Goal: Task Accomplishment & Management: Manage account settings

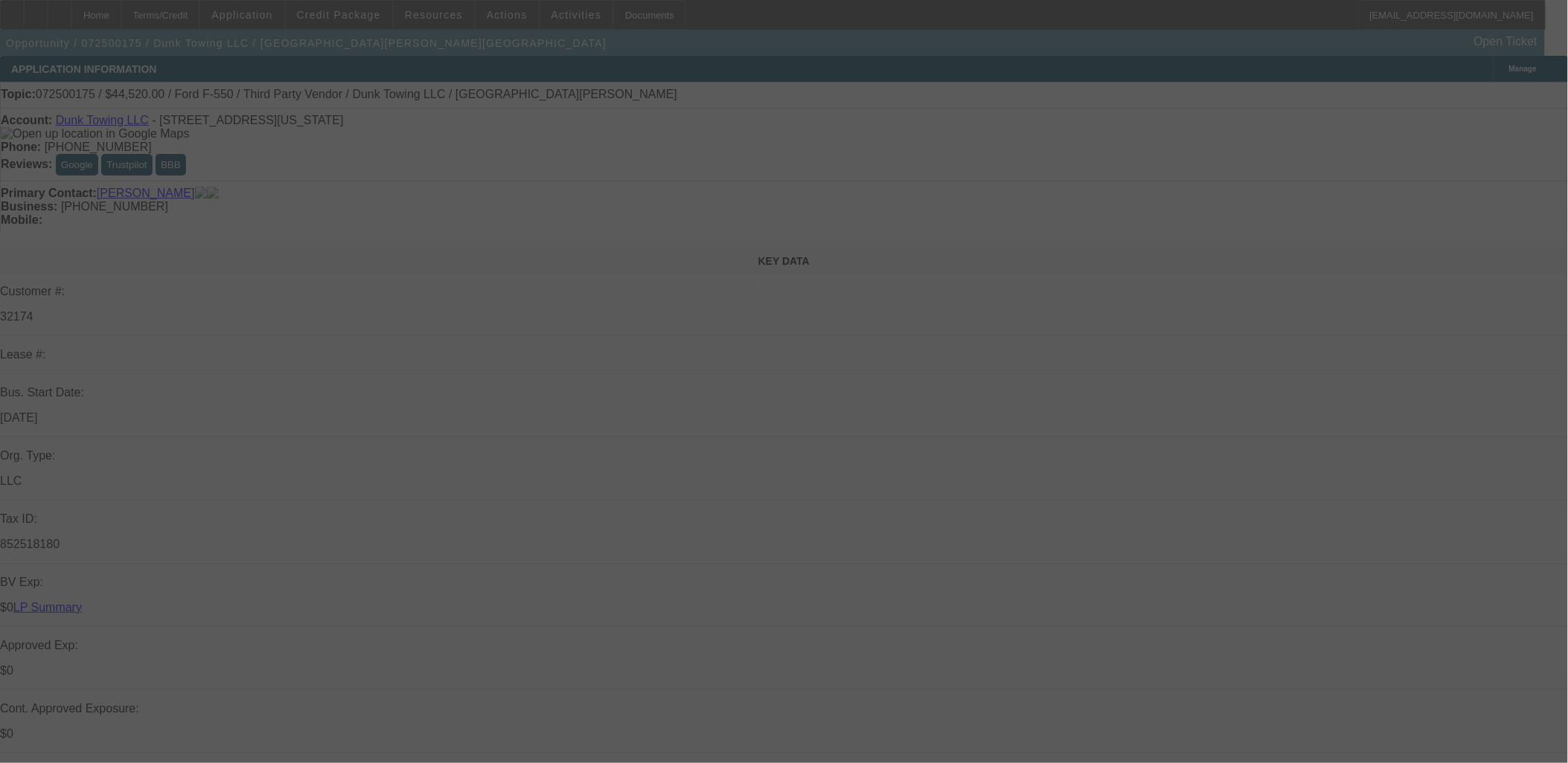
select select "0"
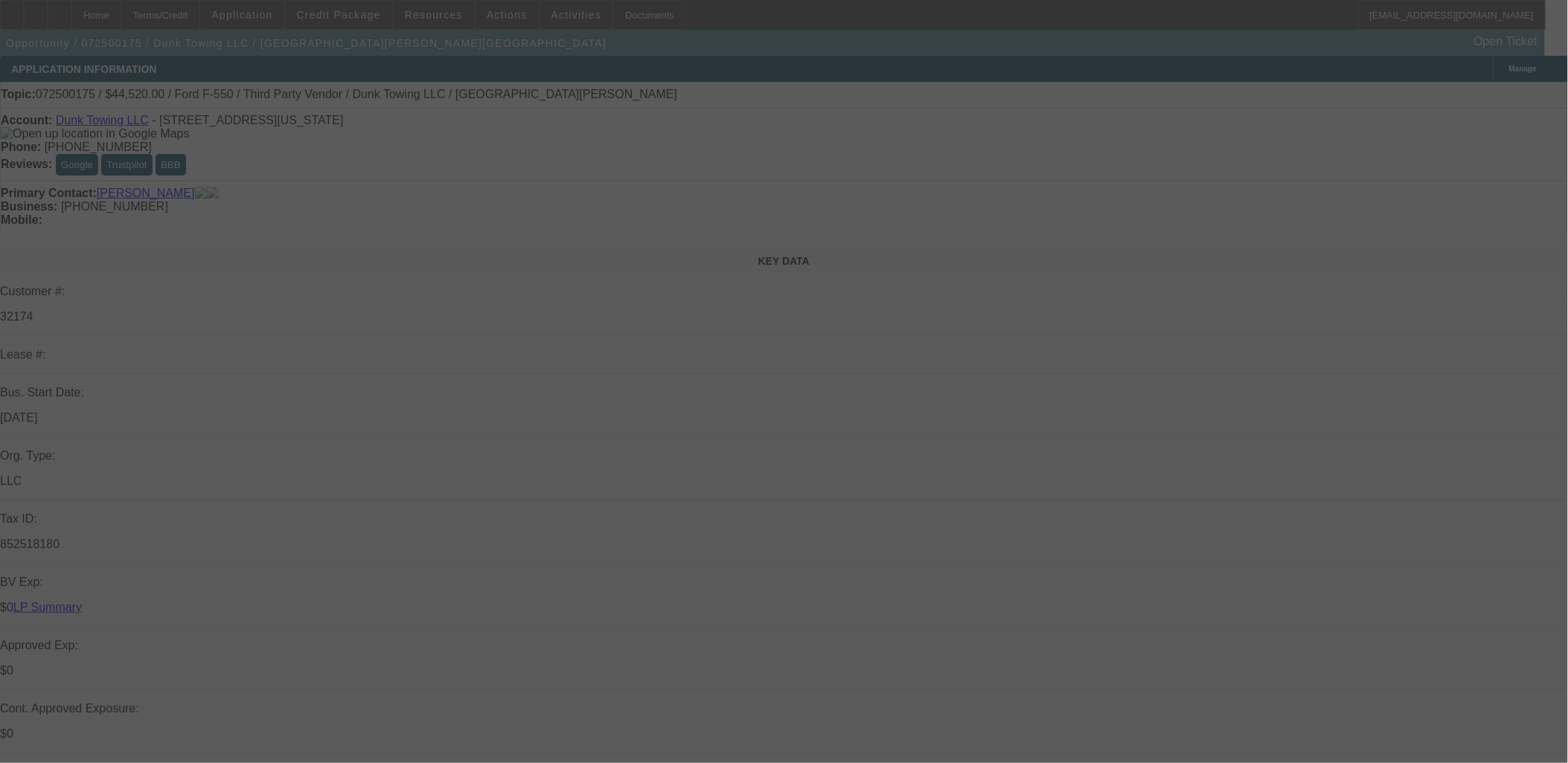
select select "0"
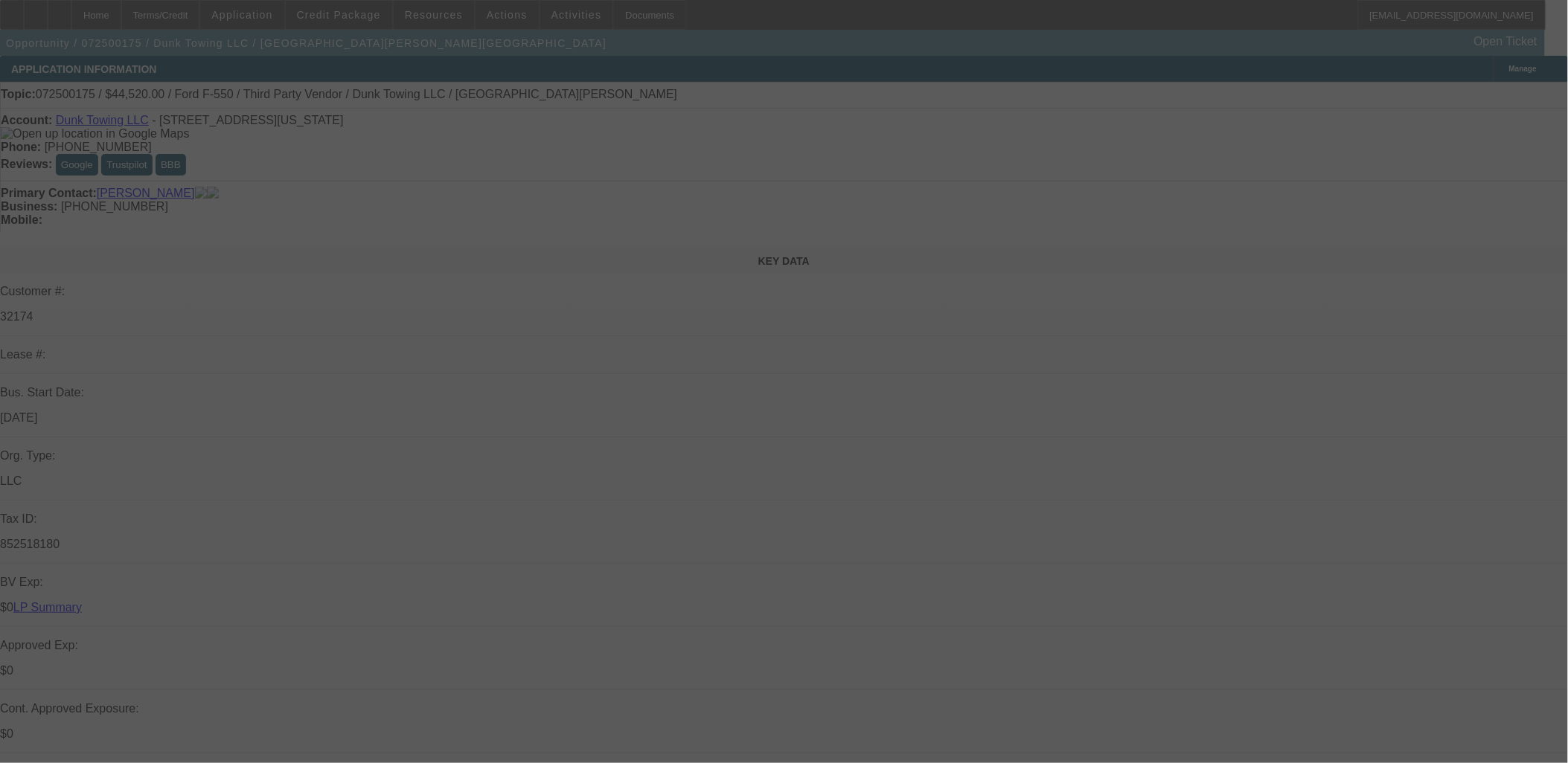
select select "0"
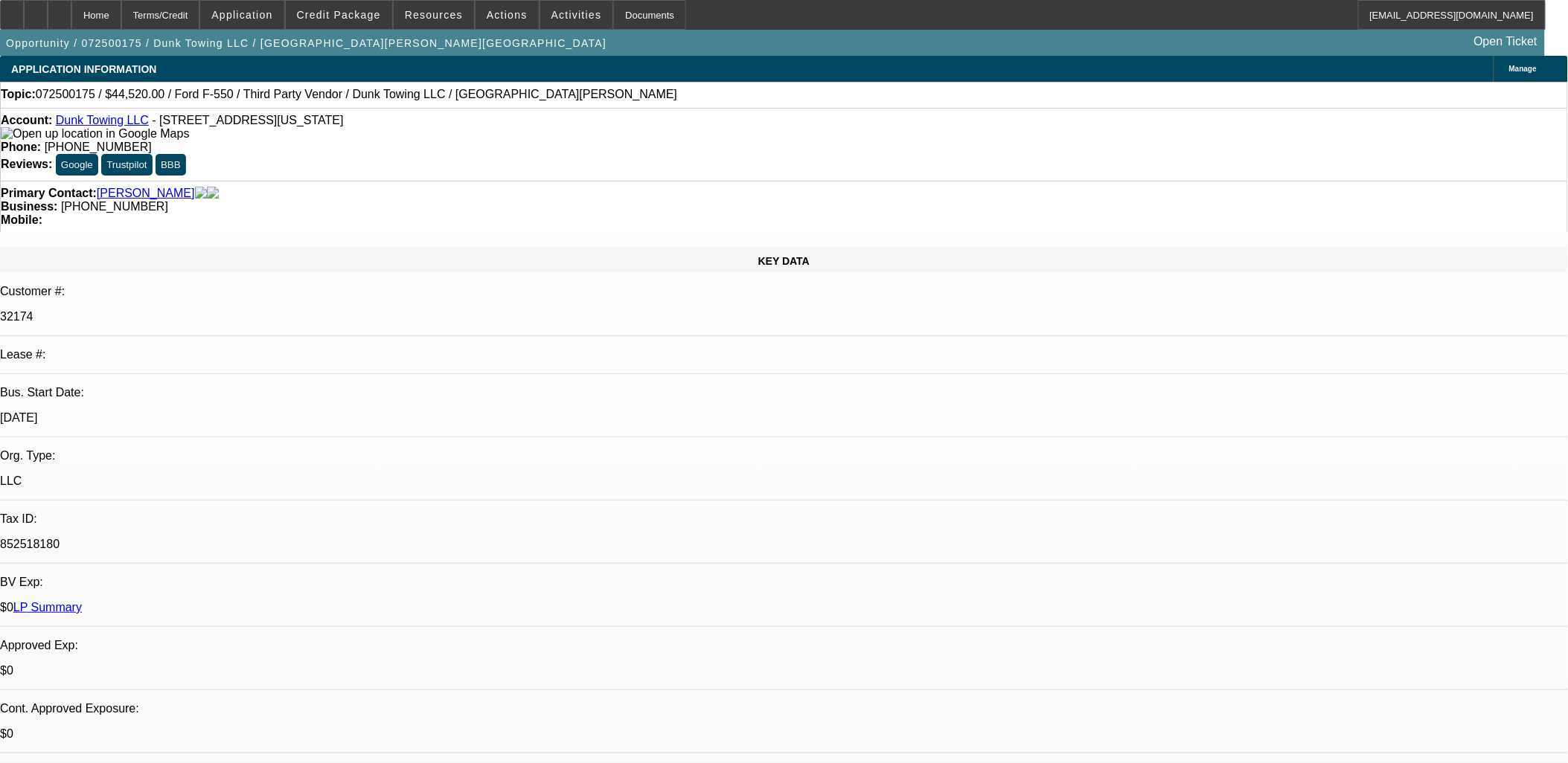
select select "1"
select select "3"
select select "6"
select select "1"
select select "3"
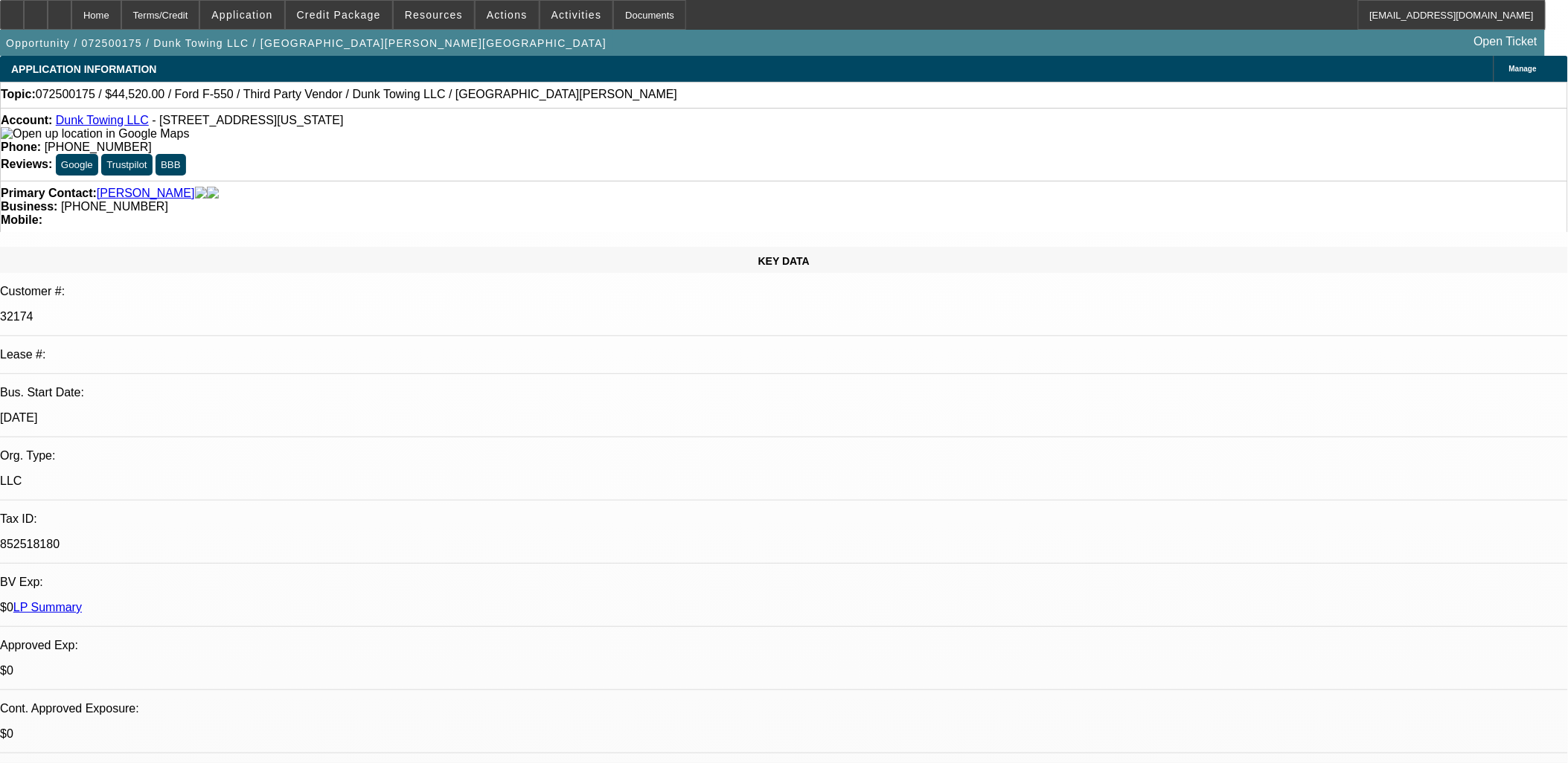
select select "6"
select select "1"
select select "3"
select select "6"
select select "1"
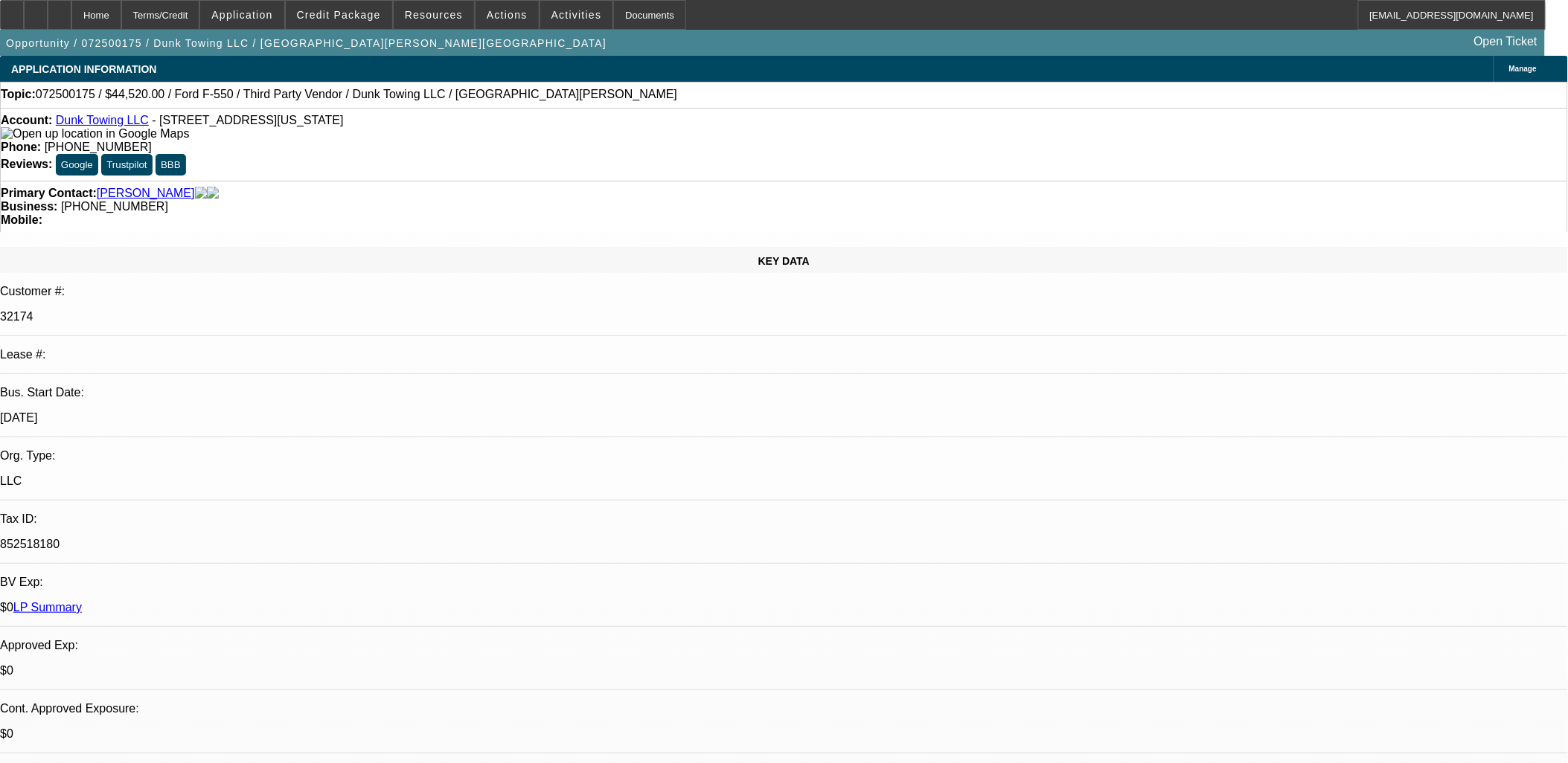
select select "1"
select select "6"
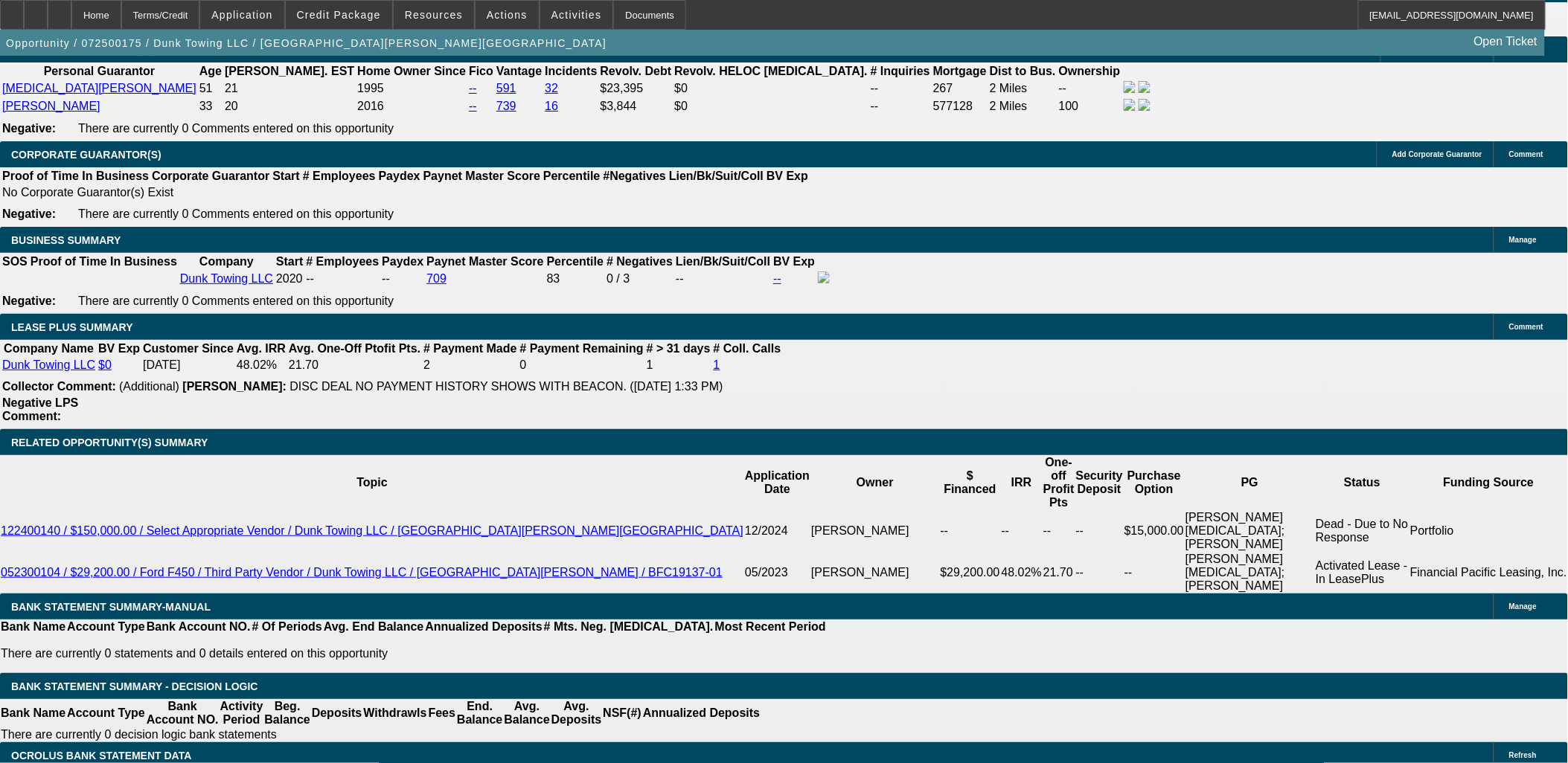
scroll to position [2397, 0]
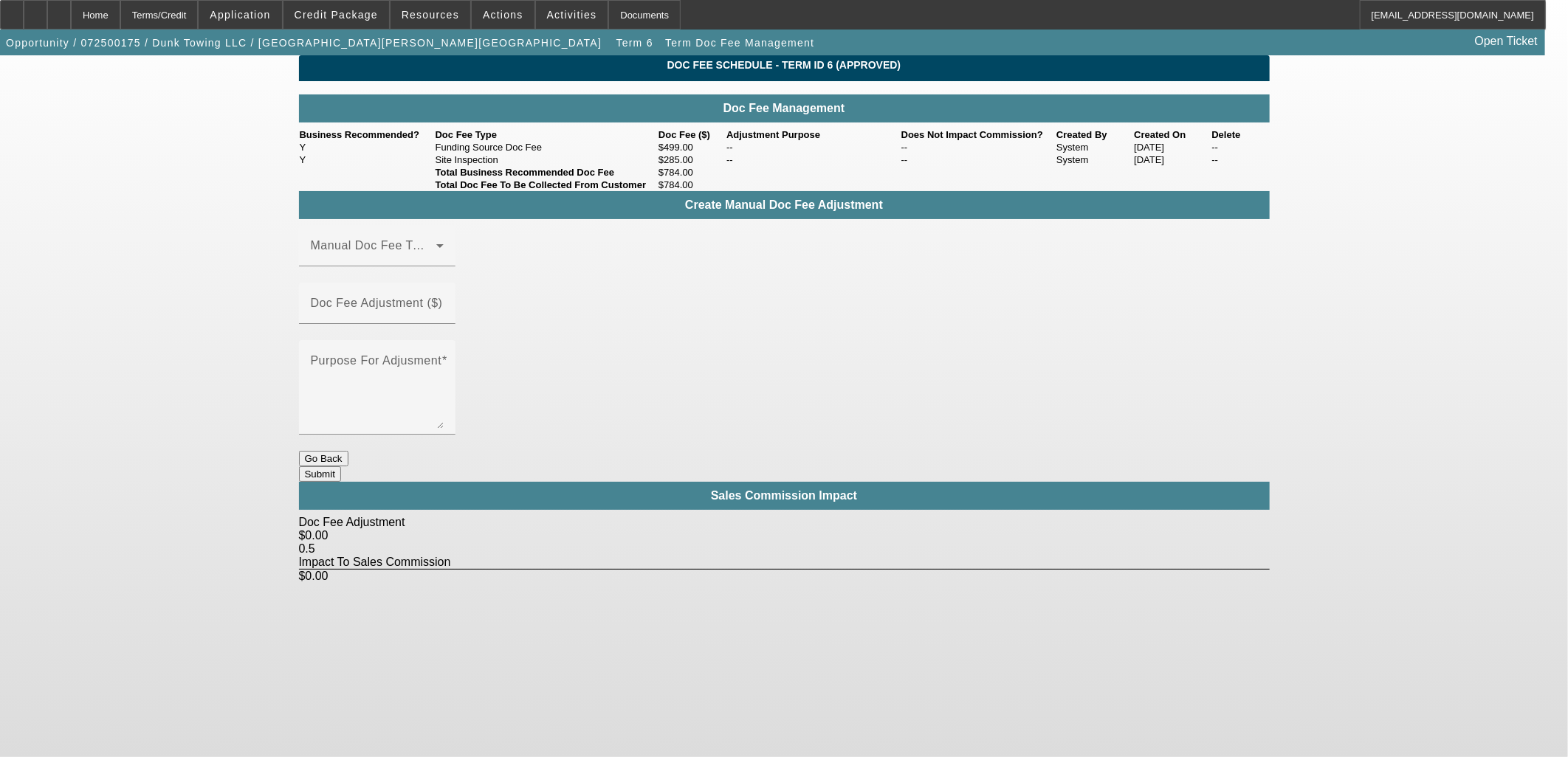
click at [349, 451] on button "Go Back" at bounding box center [323, 458] width 49 height 16
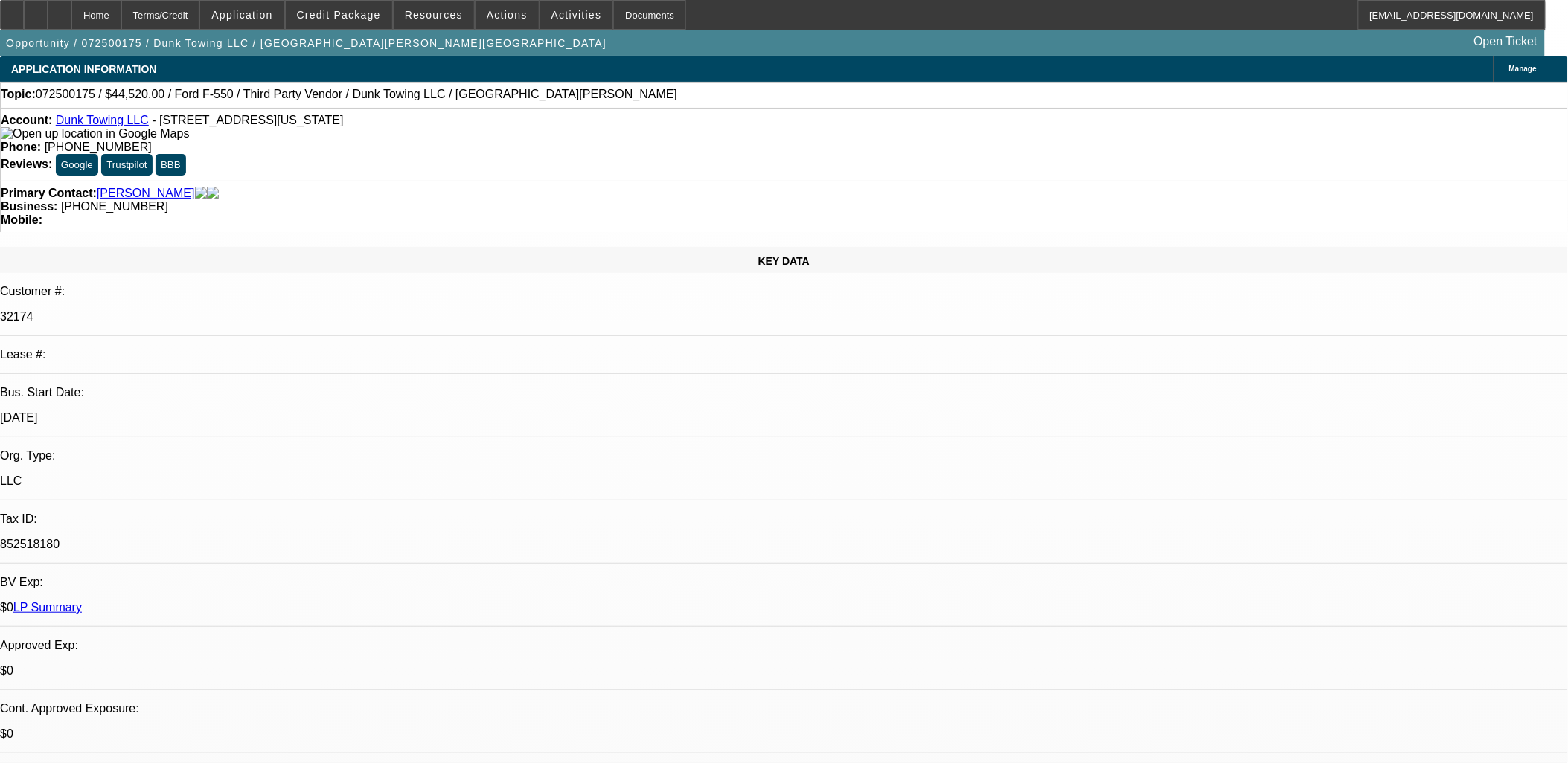
select select "0"
select select "3"
select select "0"
select select "6"
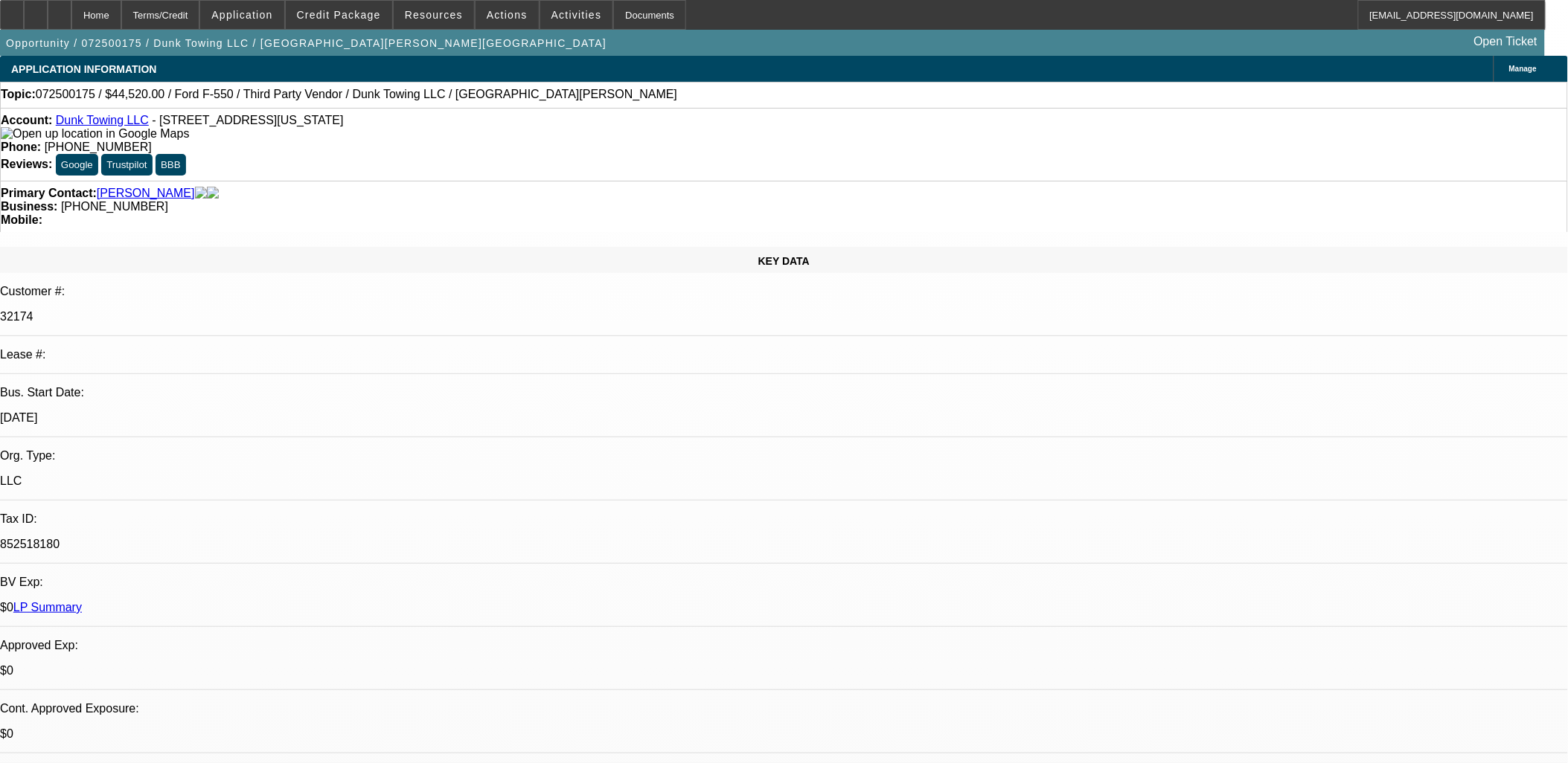
select select "0"
select select "3"
select select "0"
select select "6"
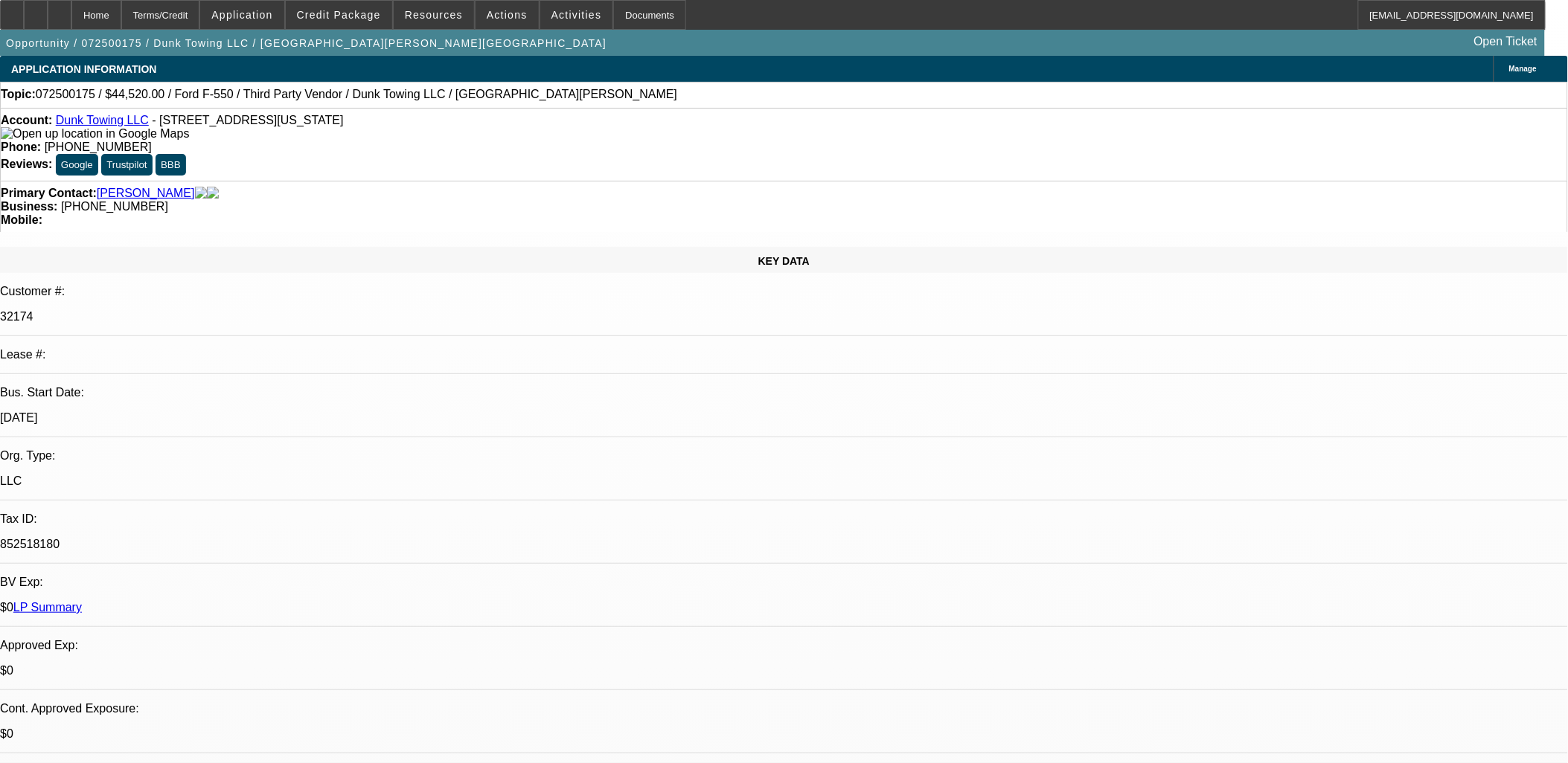
select select "0"
select select "3"
select select "0"
select select "6"
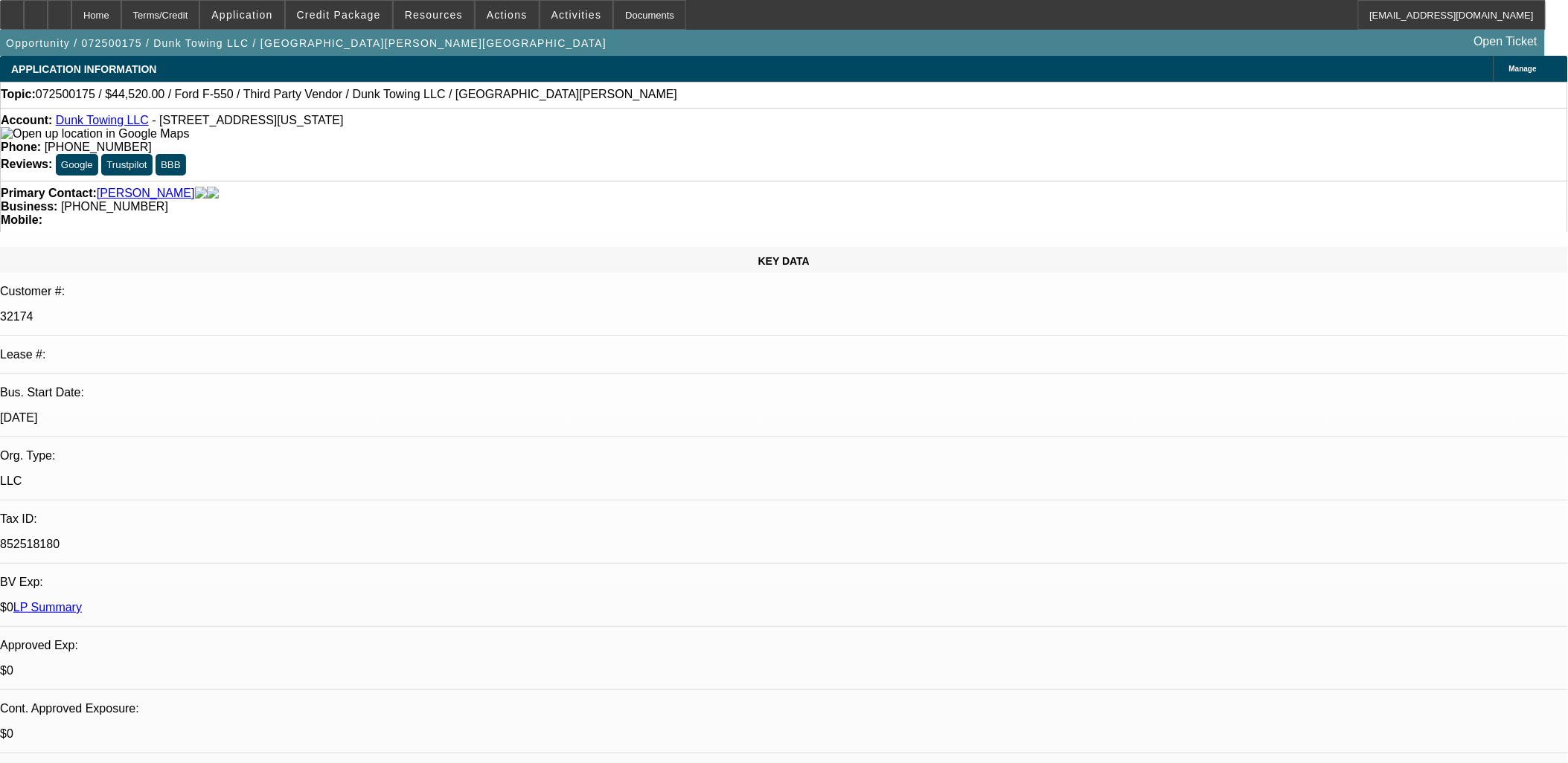
select select "0"
select select "6"
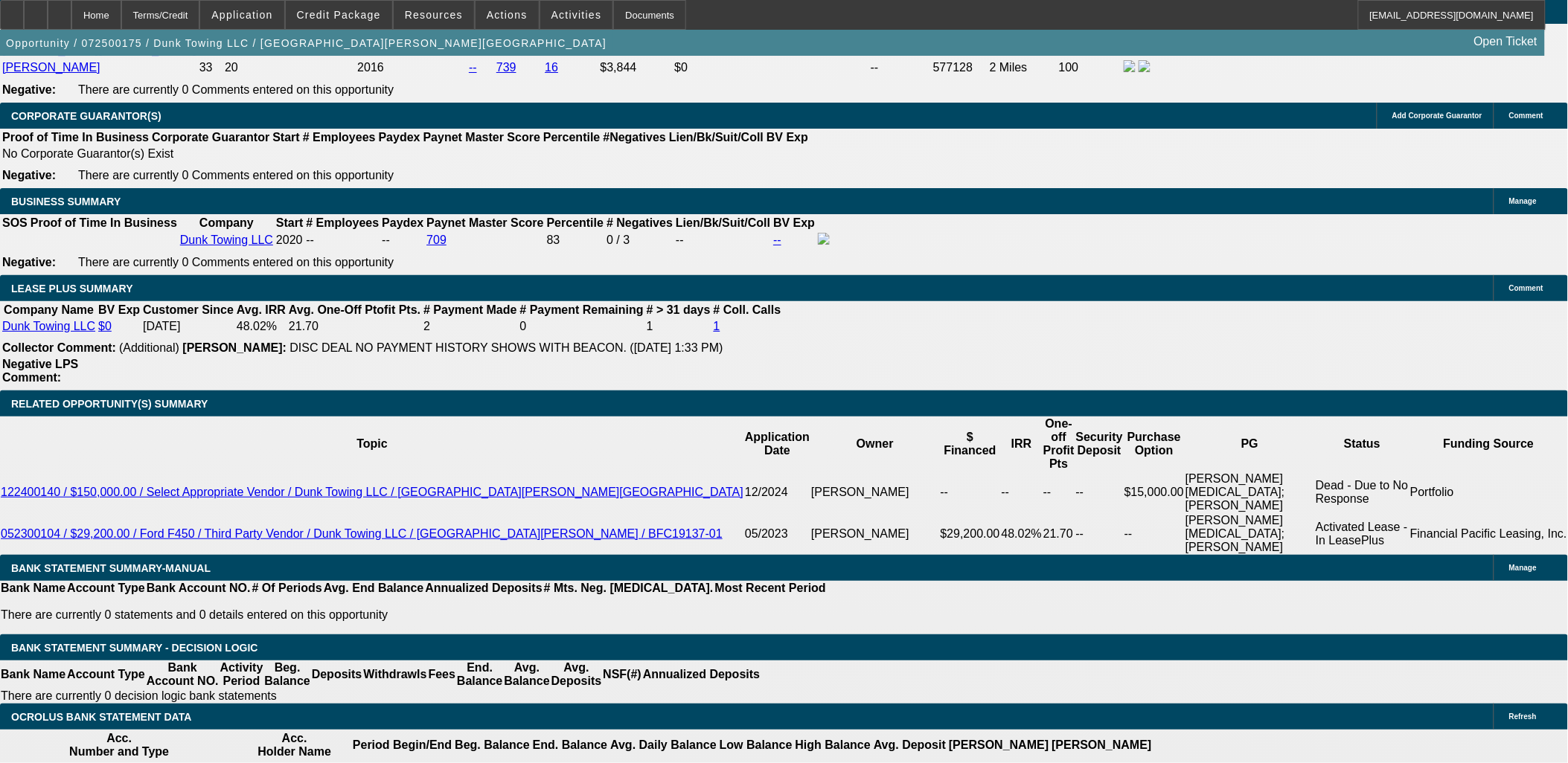
scroll to position [2314, 0]
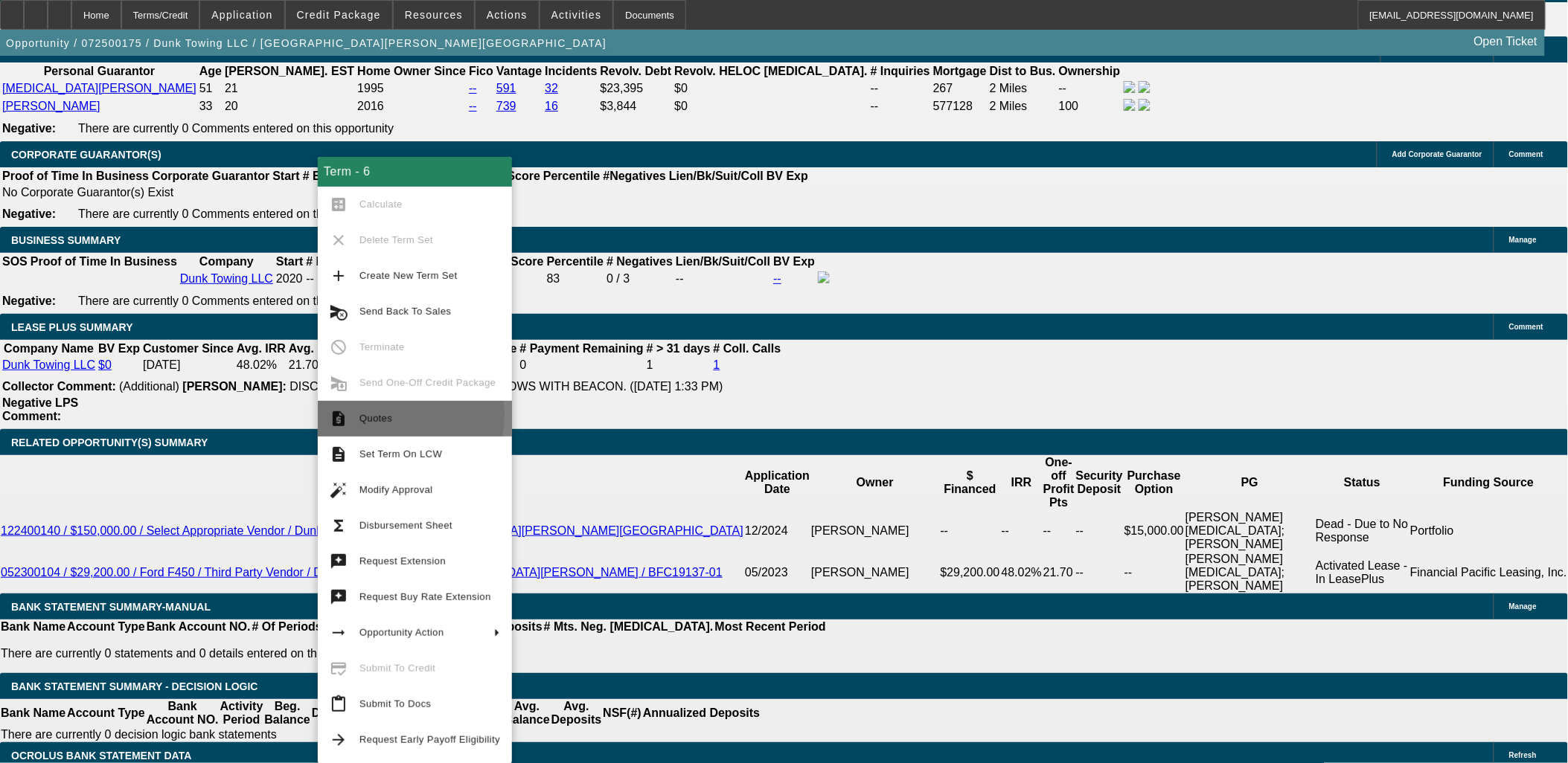
click at [382, 415] on span "Quotes" at bounding box center [375, 419] width 33 height 11
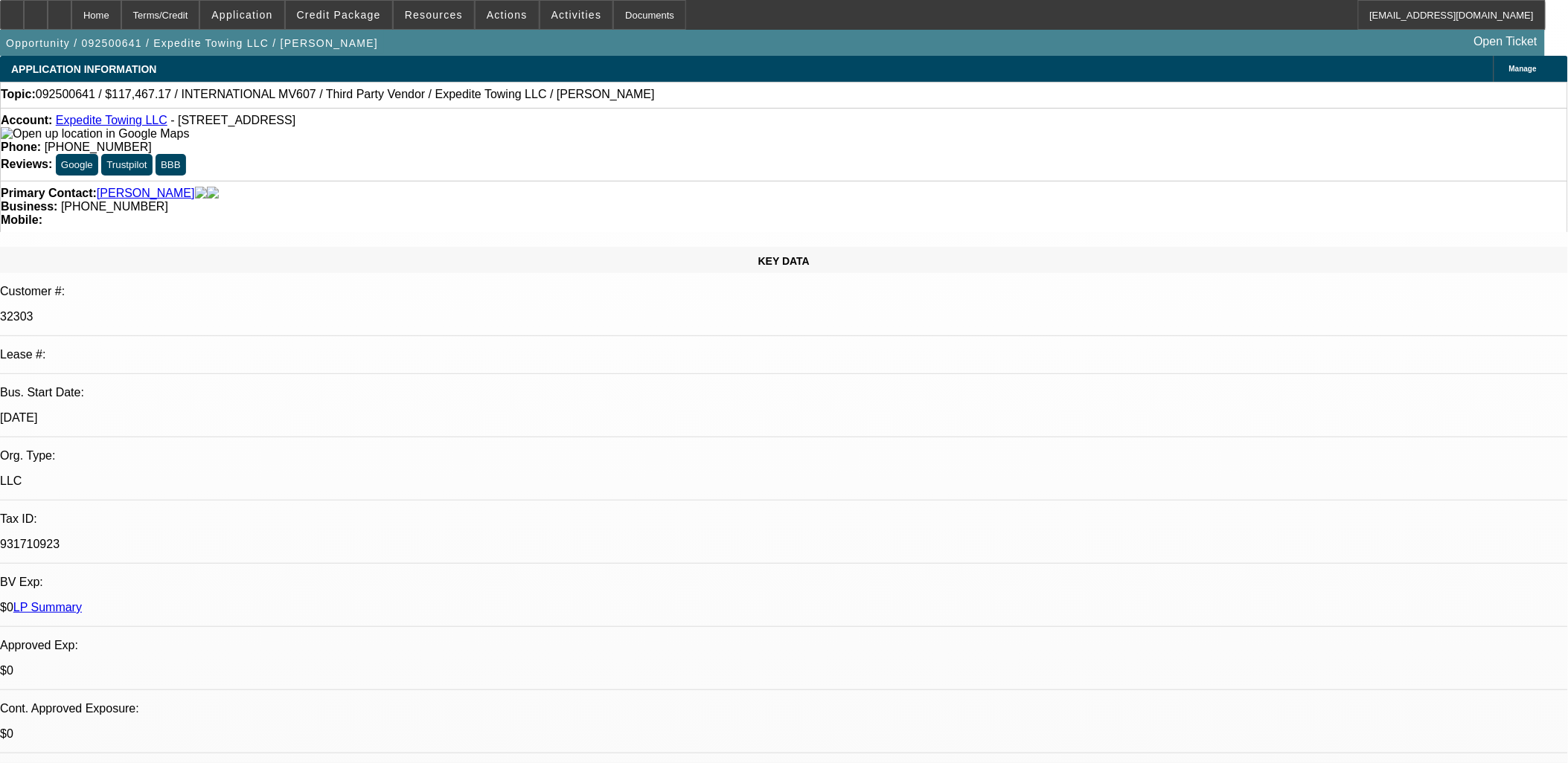
select select "0"
select select "0.1"
select select "0"
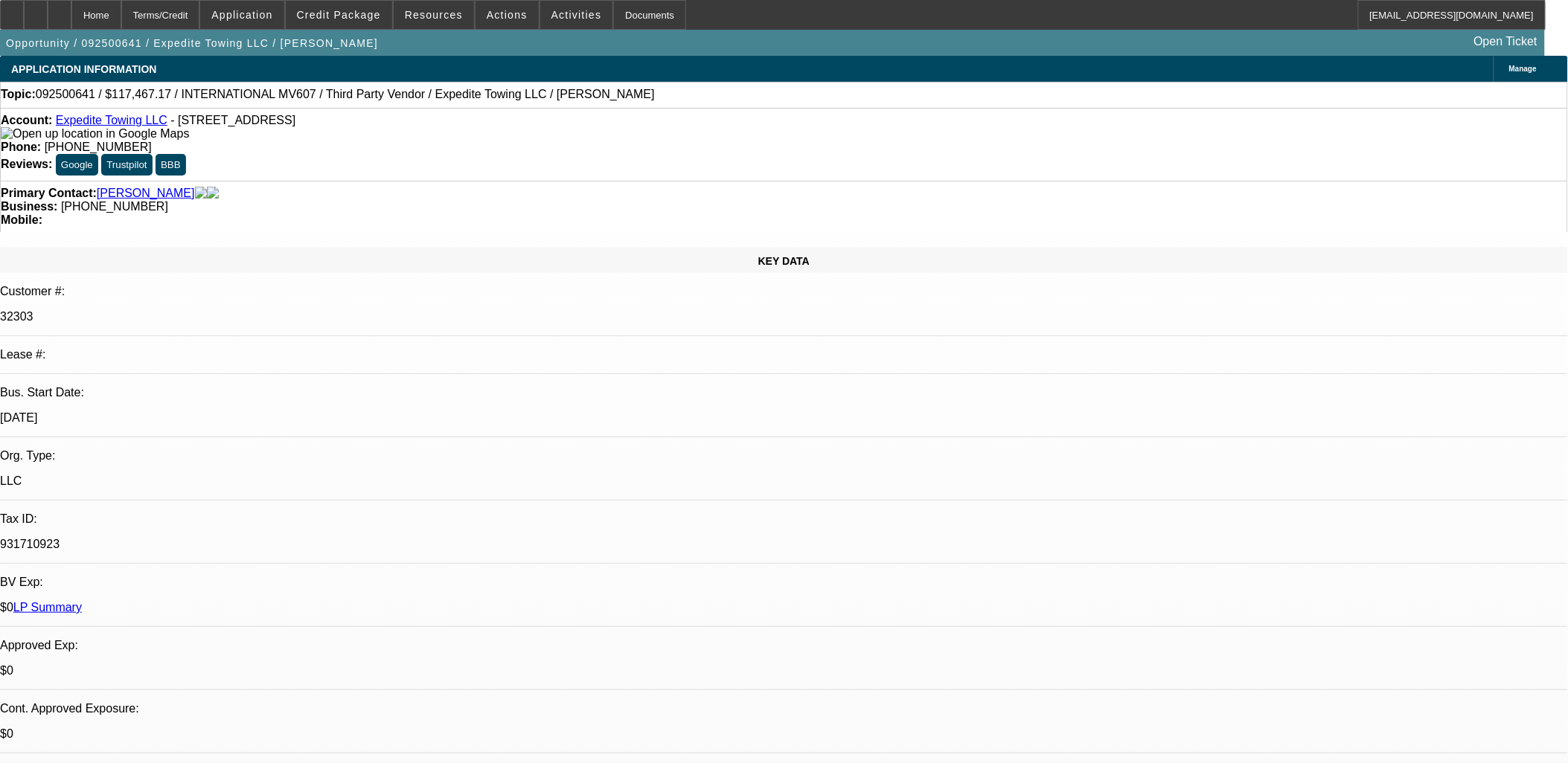
select select "0.1"
select select "0"
select select "2"
select select "0.1"
select select "1"
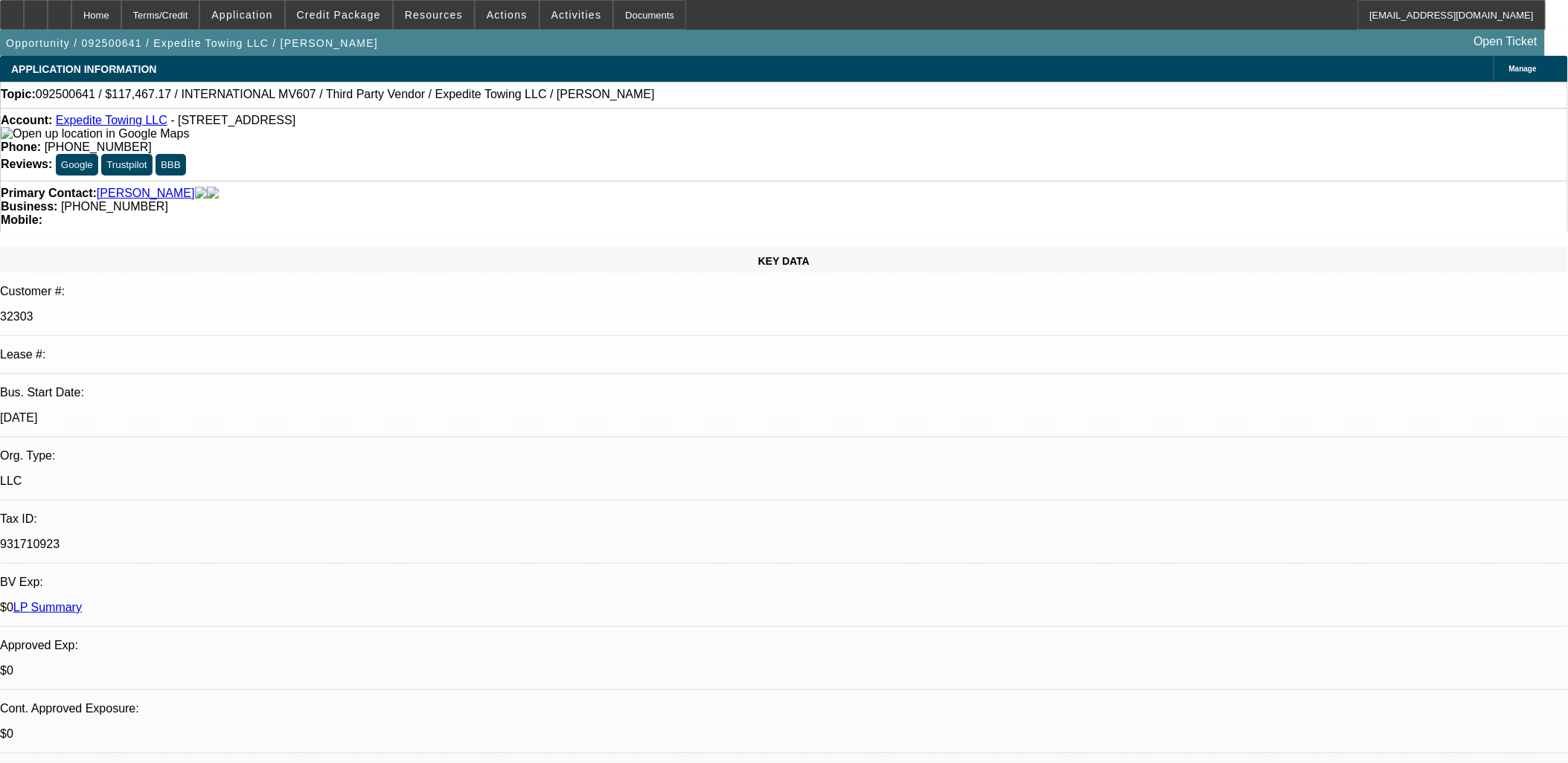
select select "1"
select select "4"
select select "1"
select select "4"
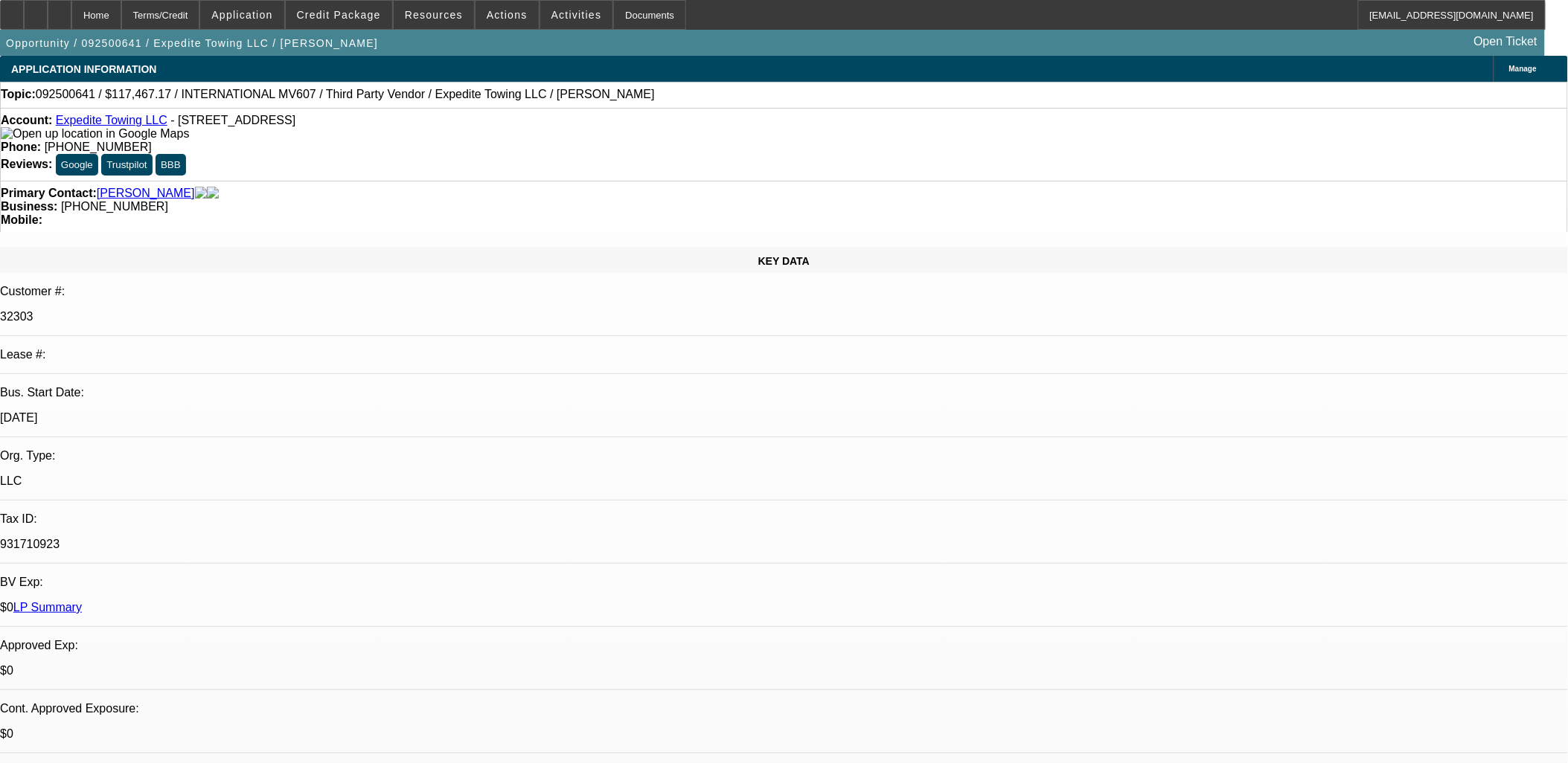
select select "1"
select select "2"
select select "4"
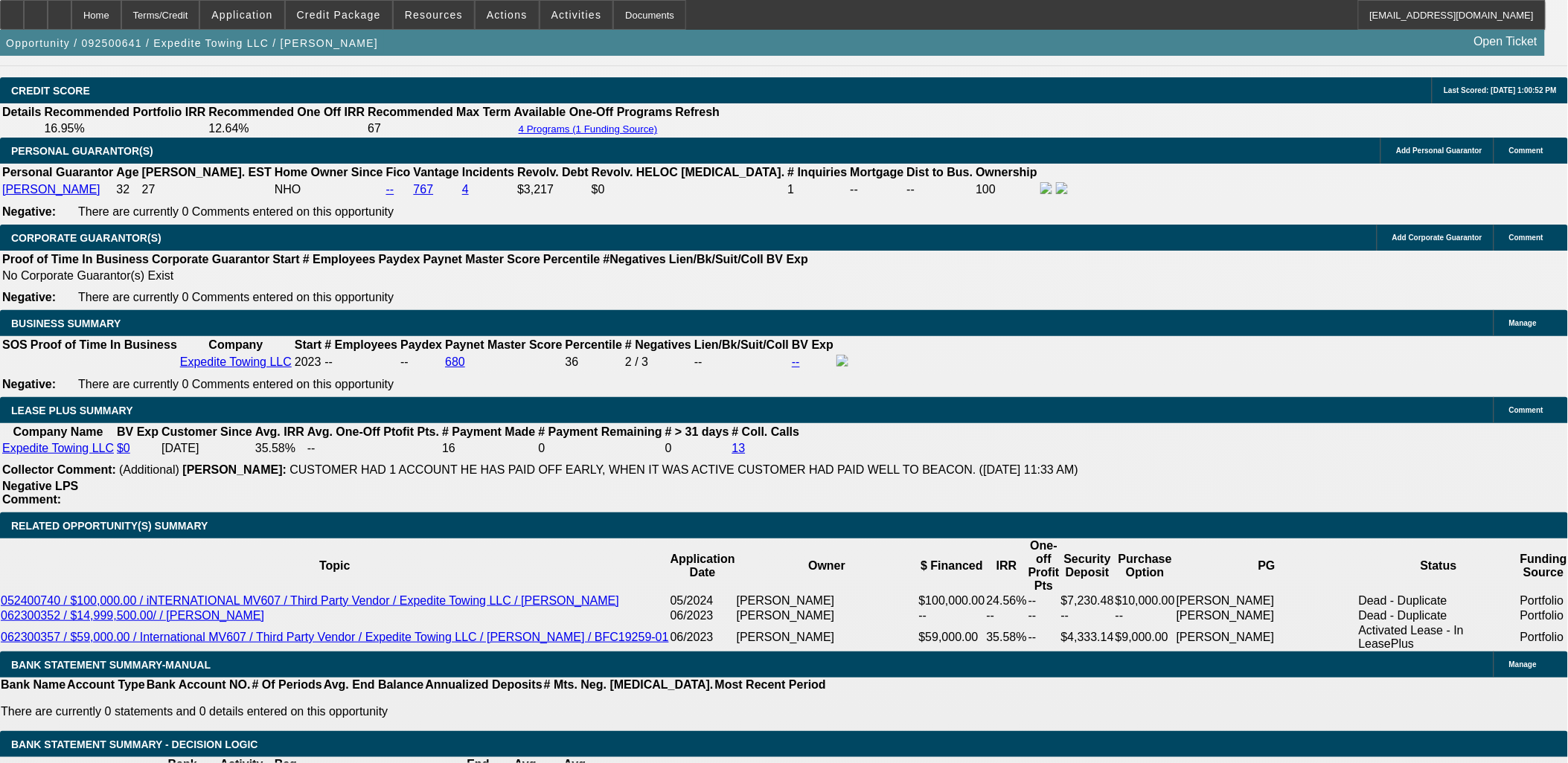
scroll to position [2066, 0]
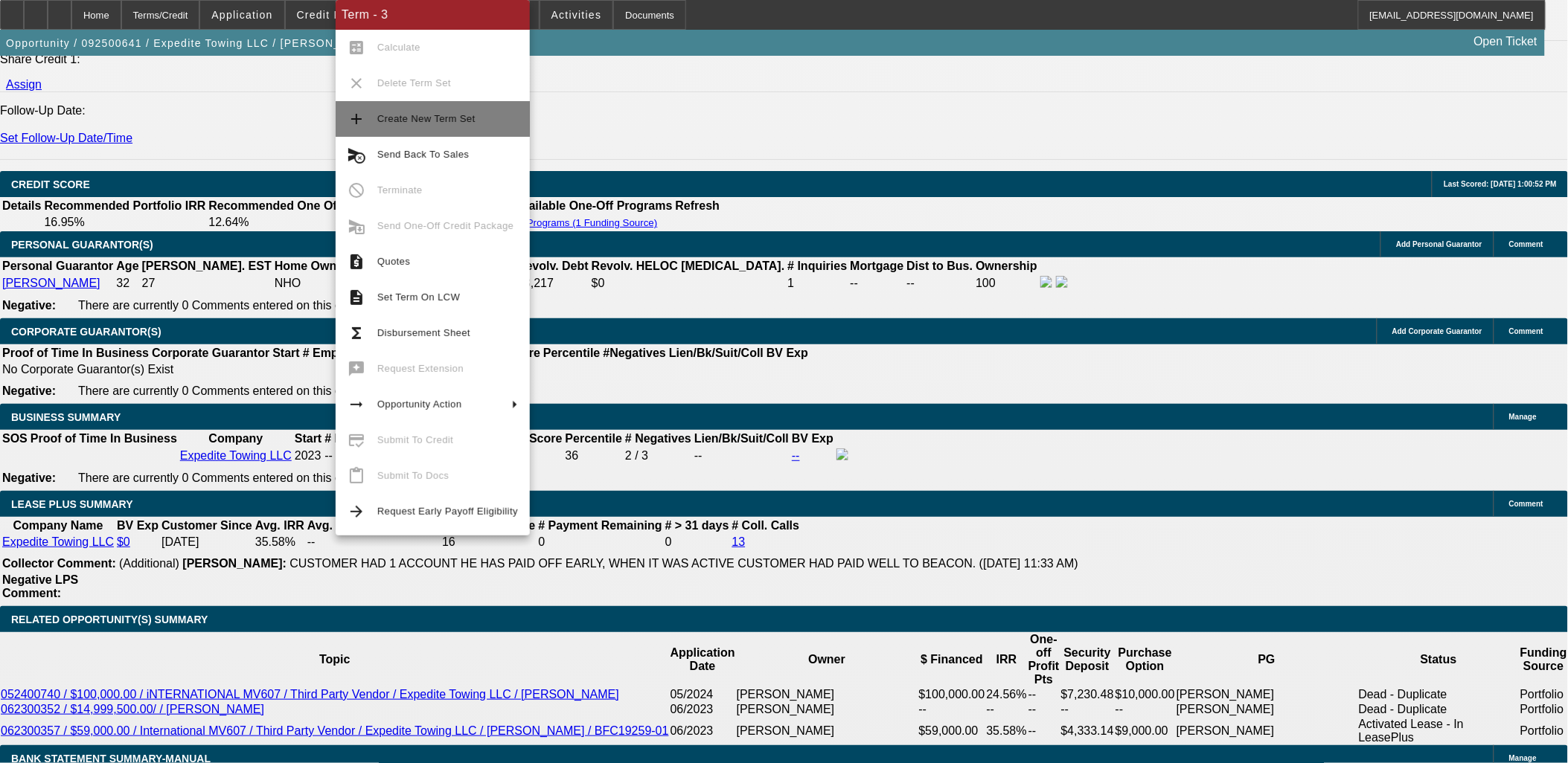
click at [460, 114] on span "Create New Term Set" at bounding box center [426, 119] width 98 height 11
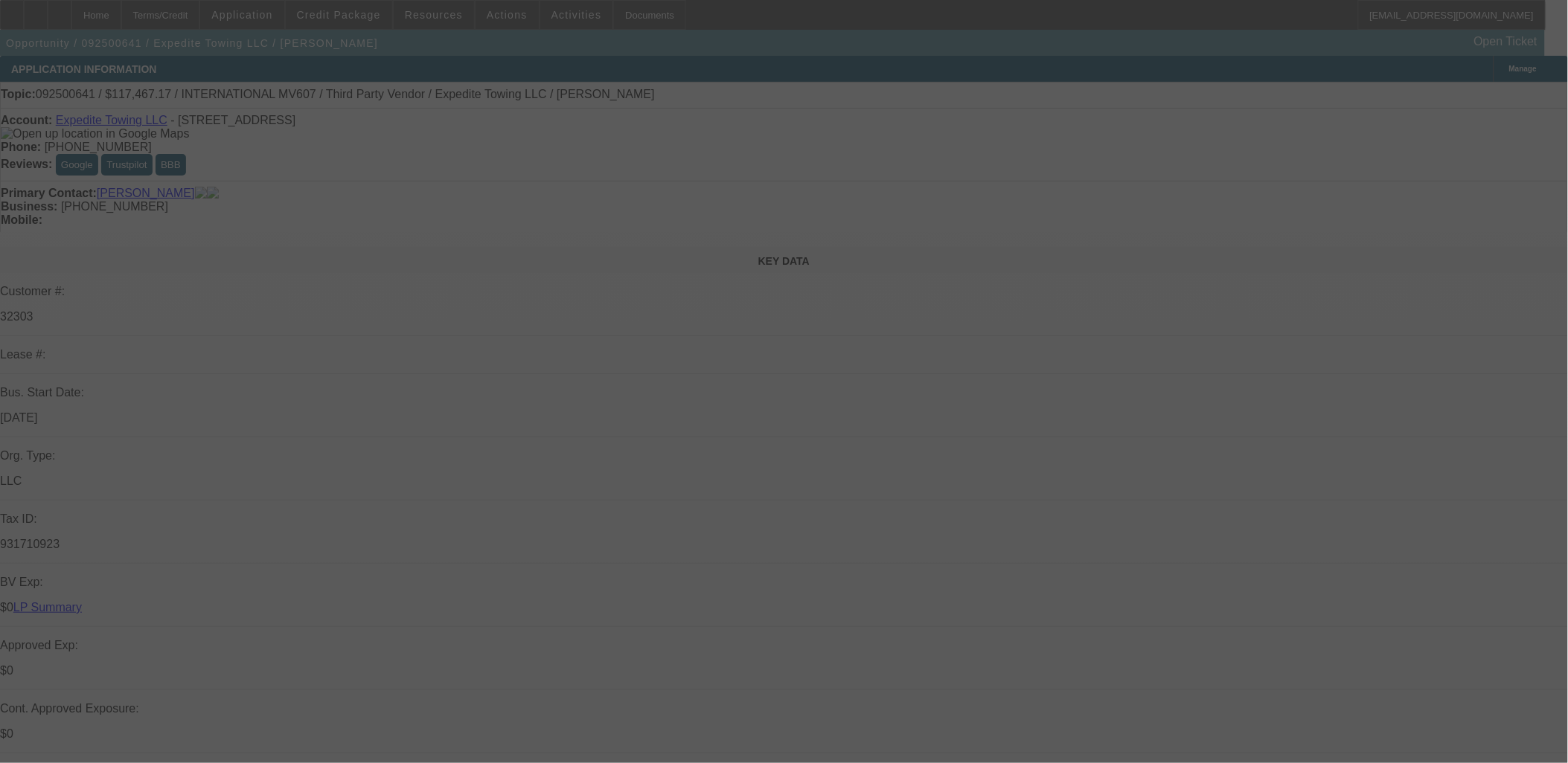
select select "0"
select select "0.1"
select select "4"
select select "0"
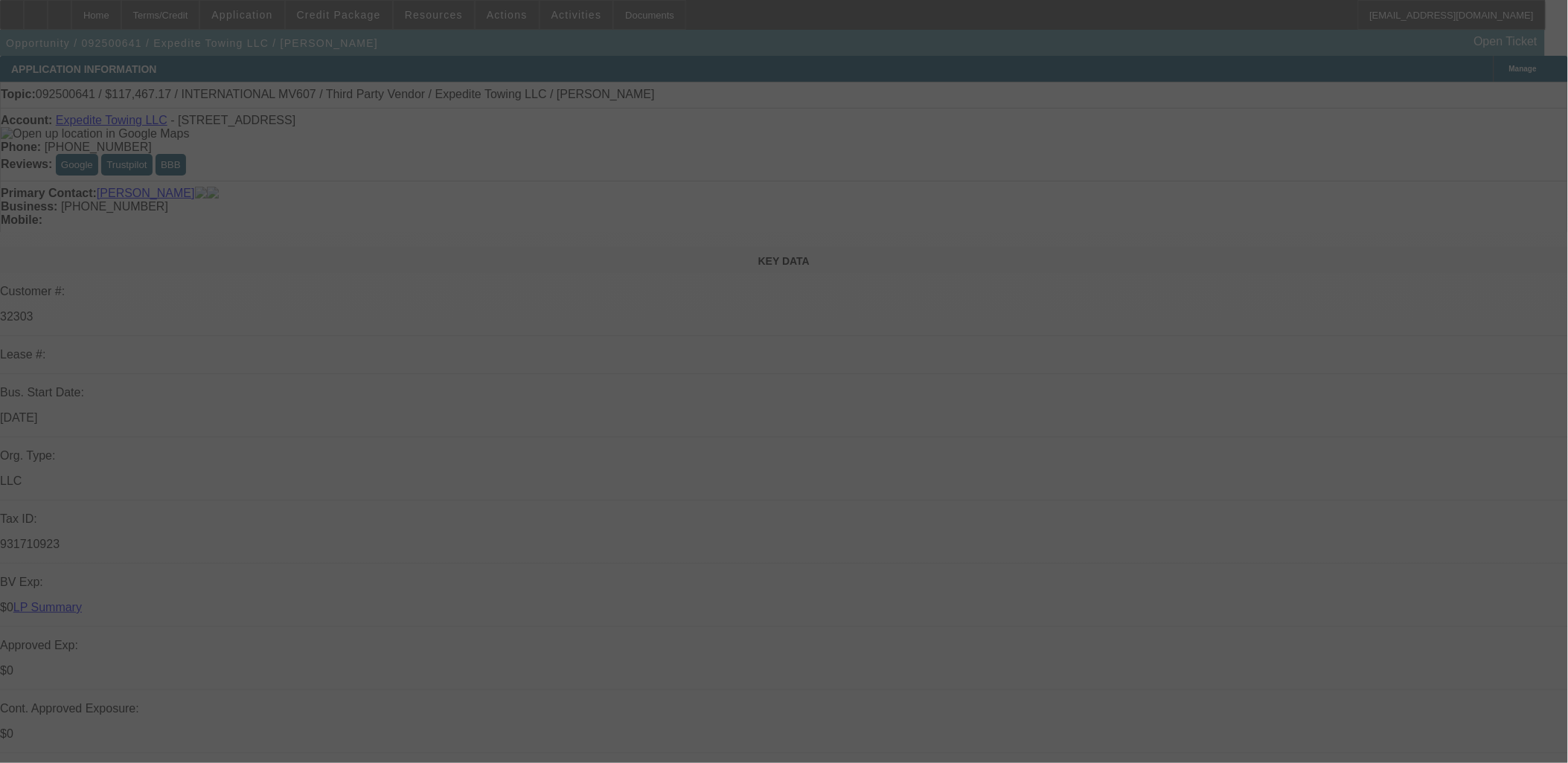
select select "0"
select select "0.1"
select select "4"
select select "0"
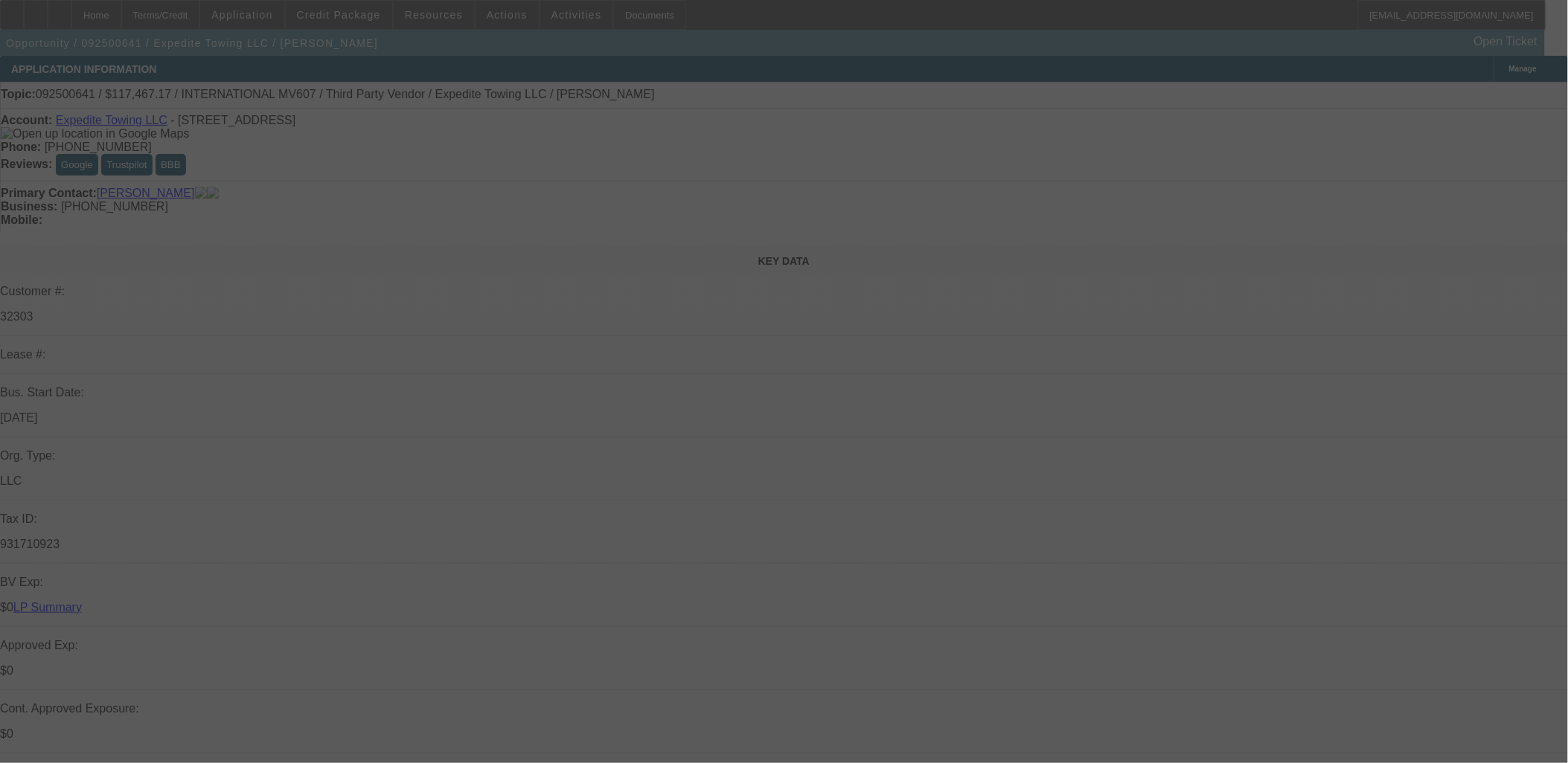
select select "0.1"
select select "4"
select select "0"
select select "2"
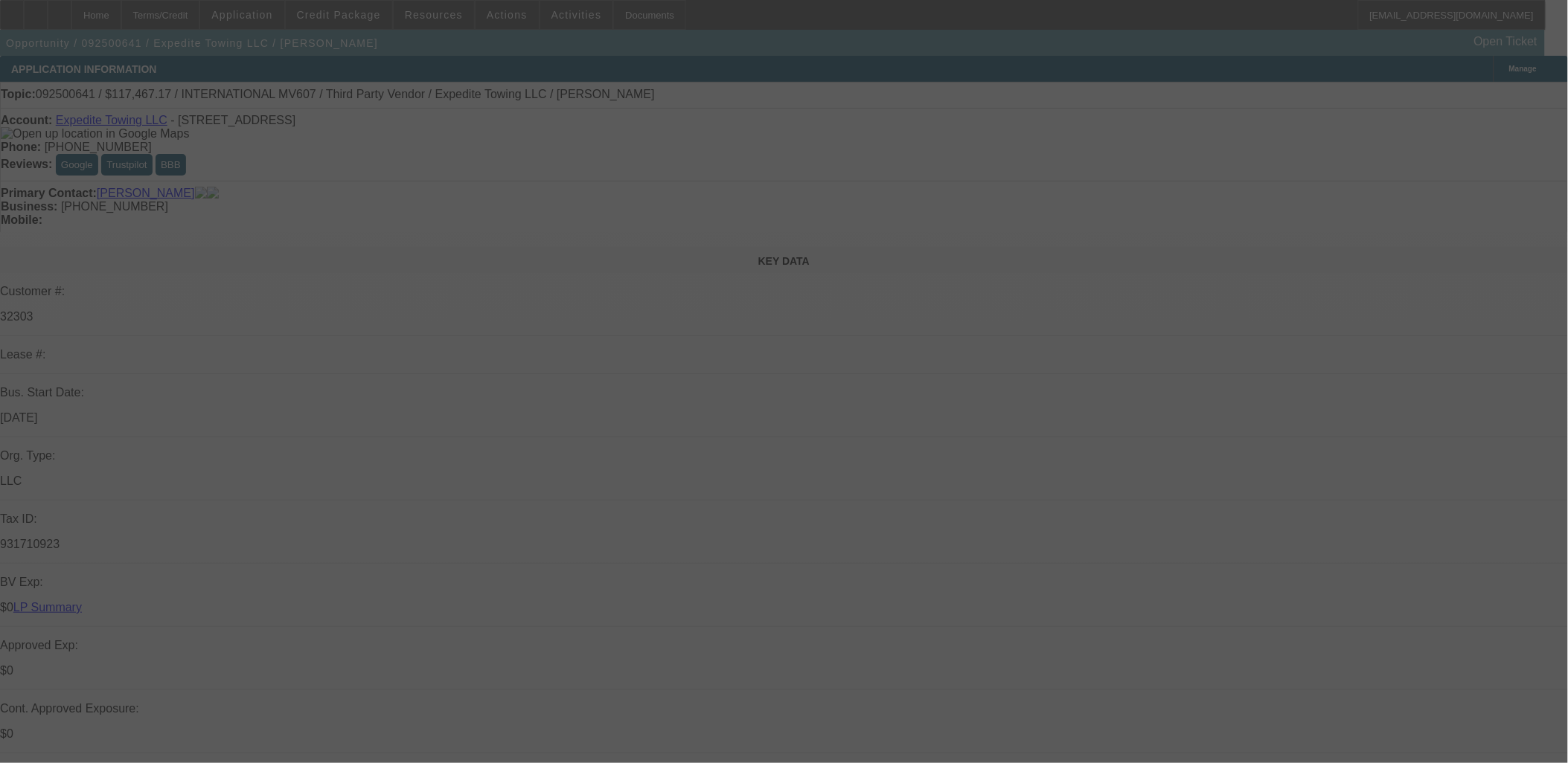
select select "0.1"
select select "4"
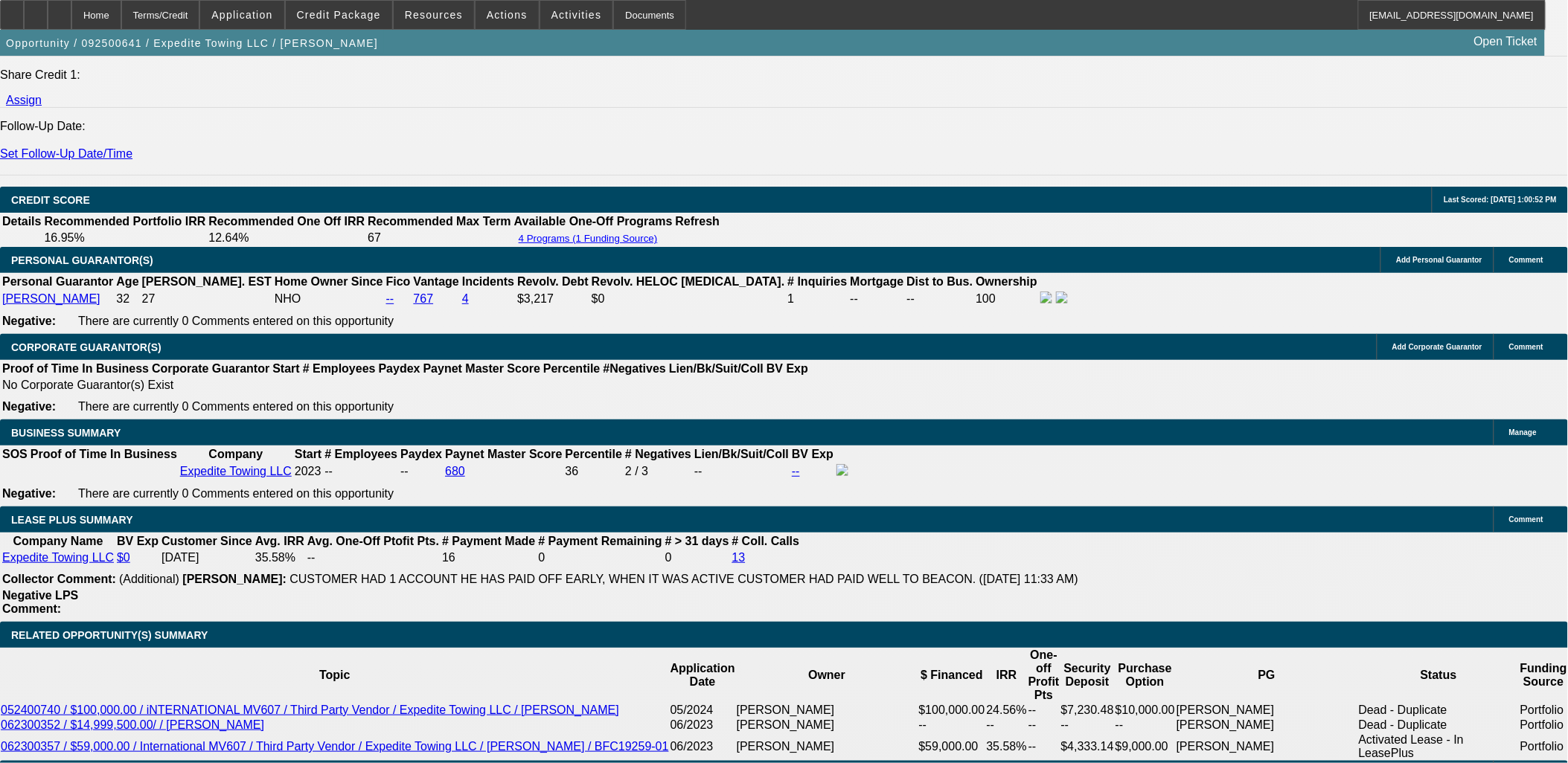
scroll to position [2397, 0]
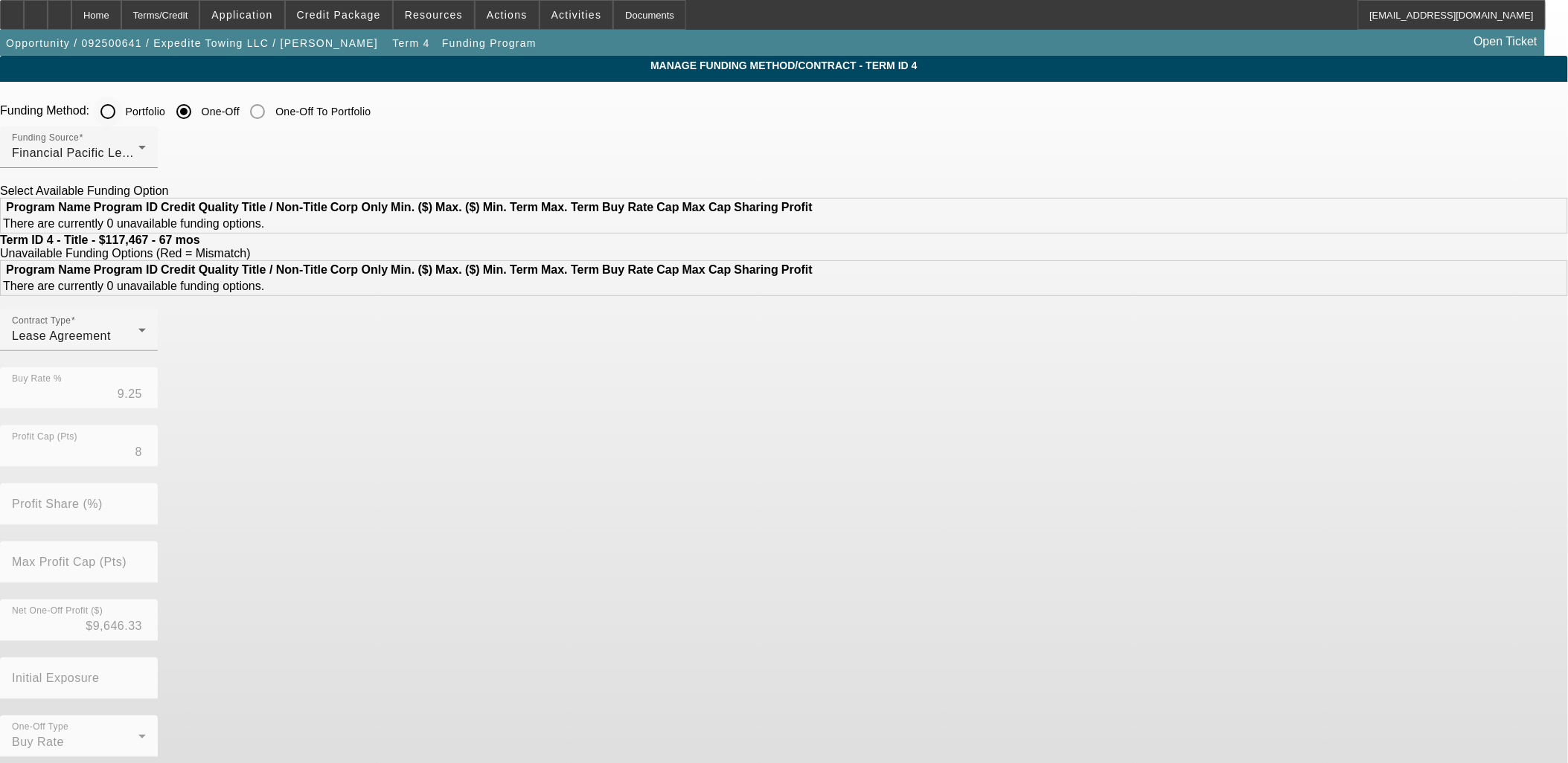
click at [123, 107] on input "Portfolio" at bounding box center [108, 112] width 30 height 30
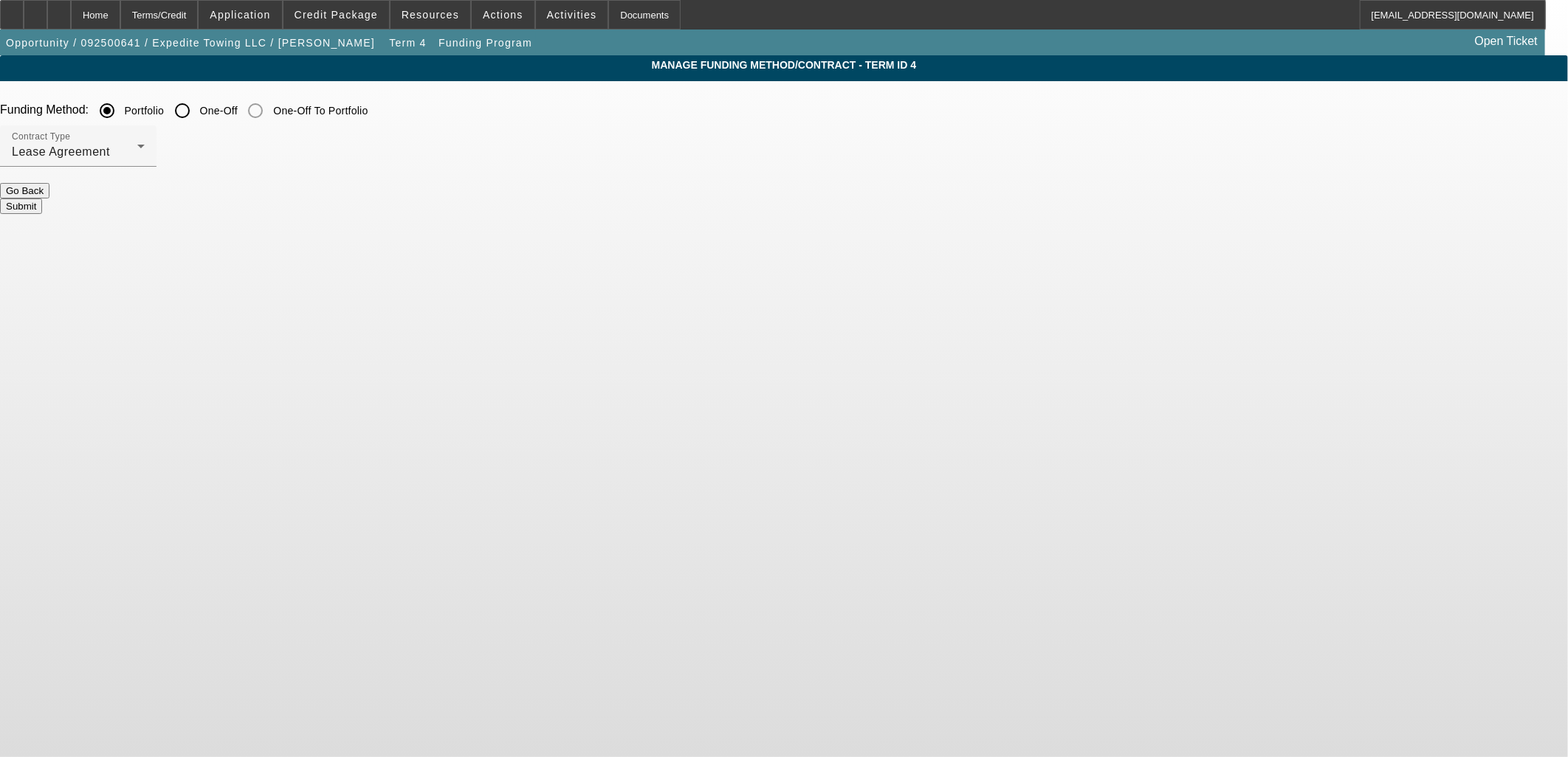
click at [42, 199] on button "Submit" at bounding box center [20, 206] width 42 height 16
radio input "false"
radio input "true"
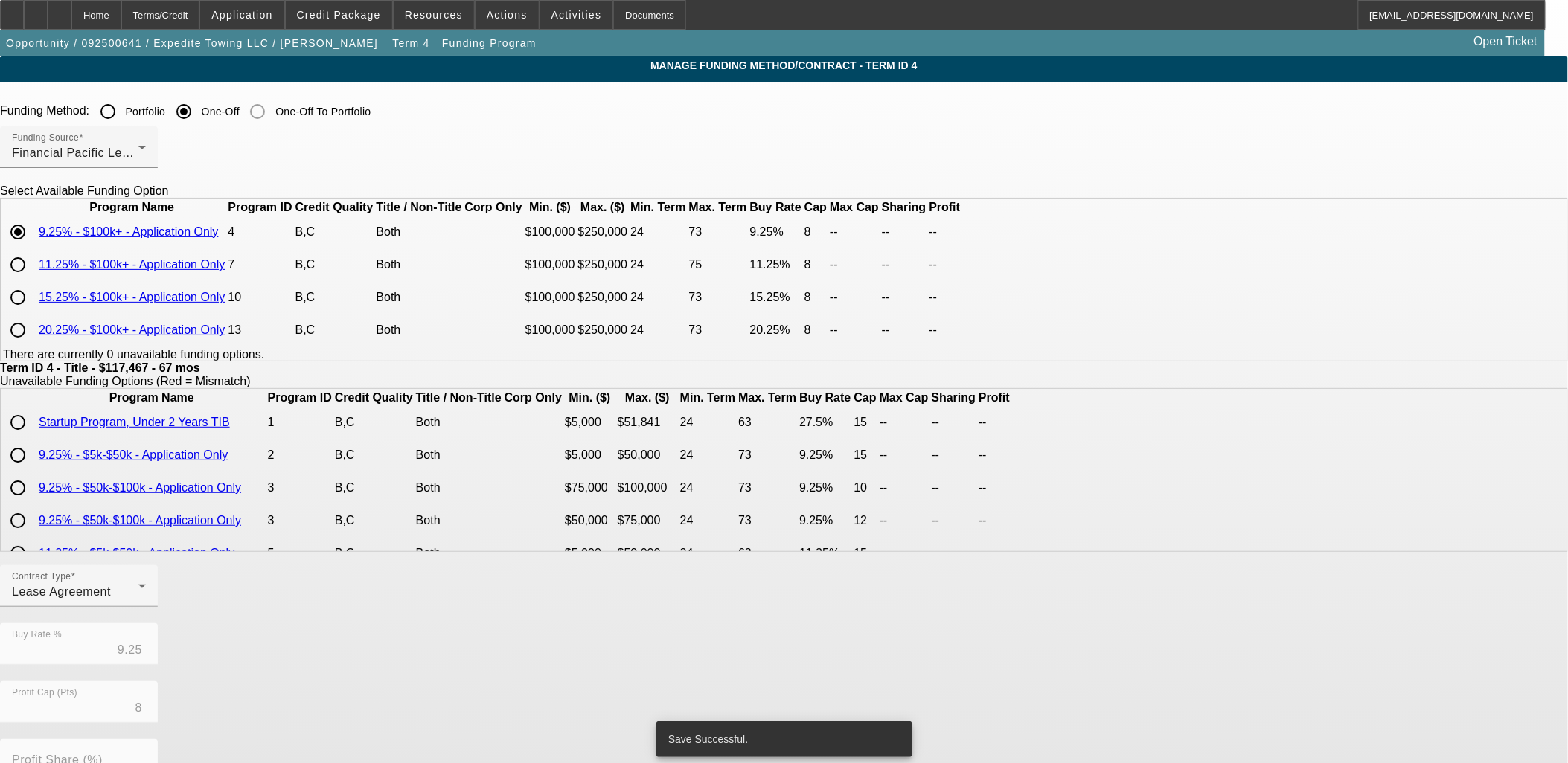
click at [641, 195] on div at bounding box center [784, 382] width 1568 height 763
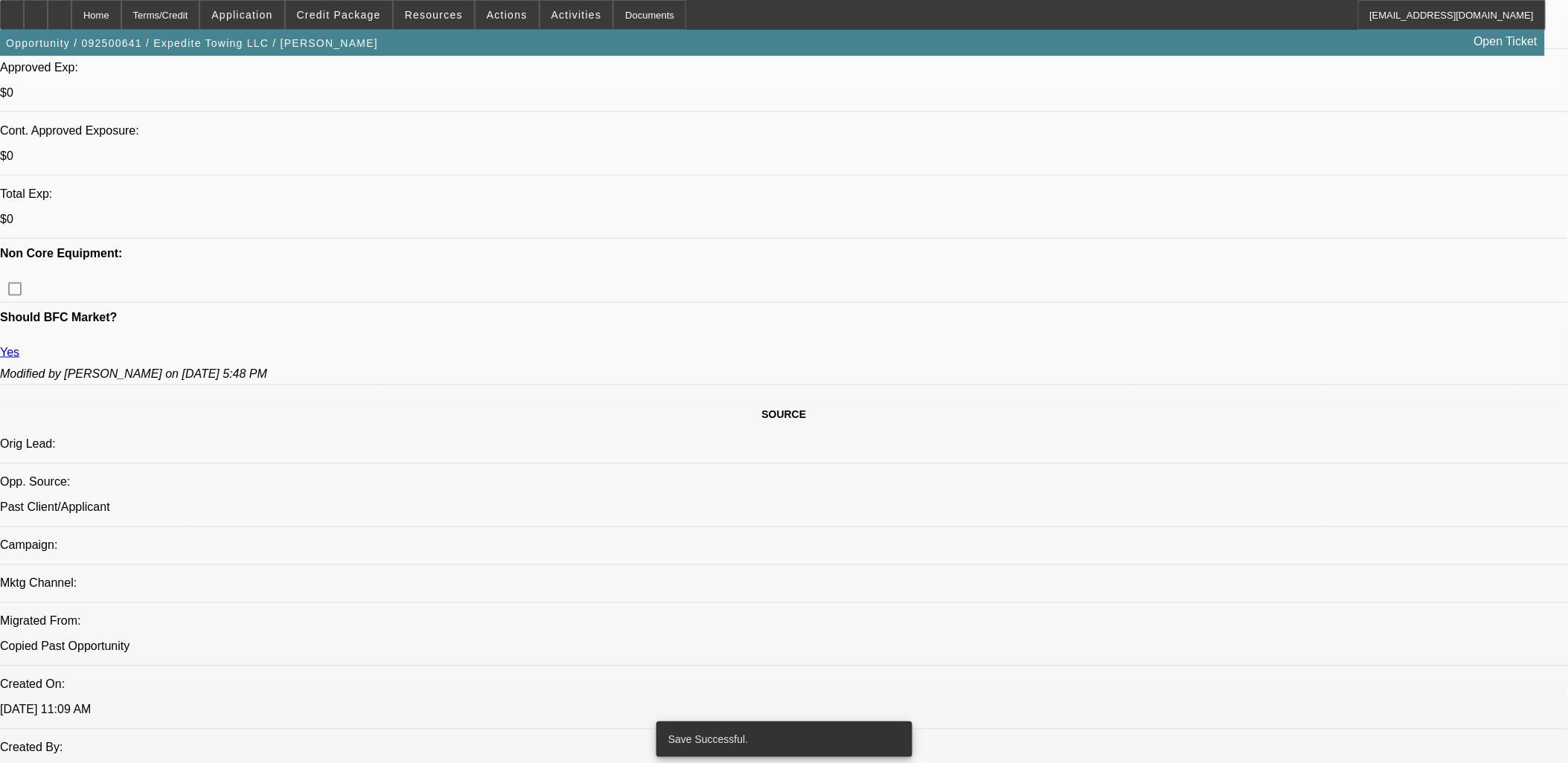
select select "0"
select select "0.1"
select select "4"
select select "0"
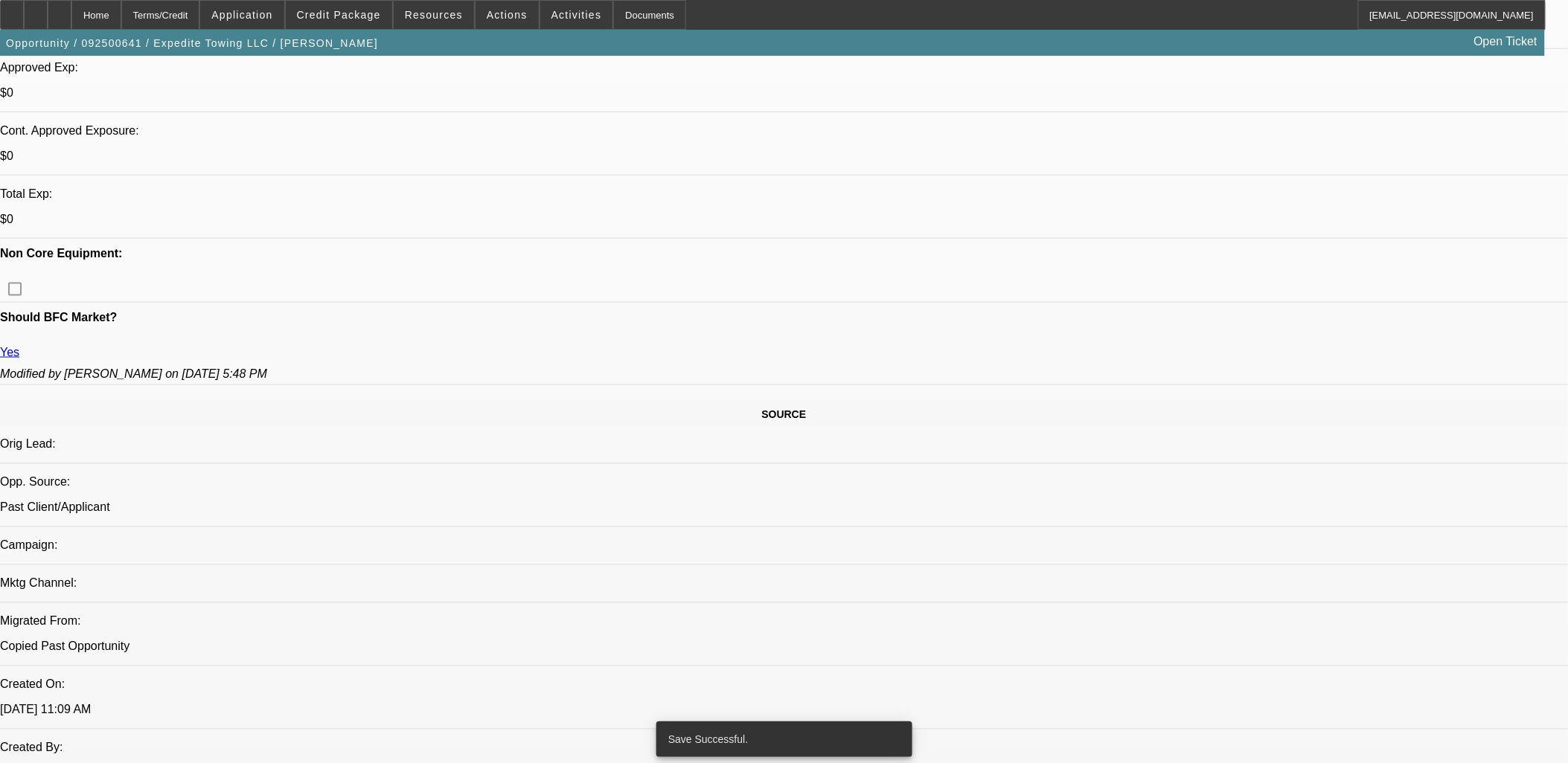
select select "0"
select select "0.1"
select select "4"
select select "0"
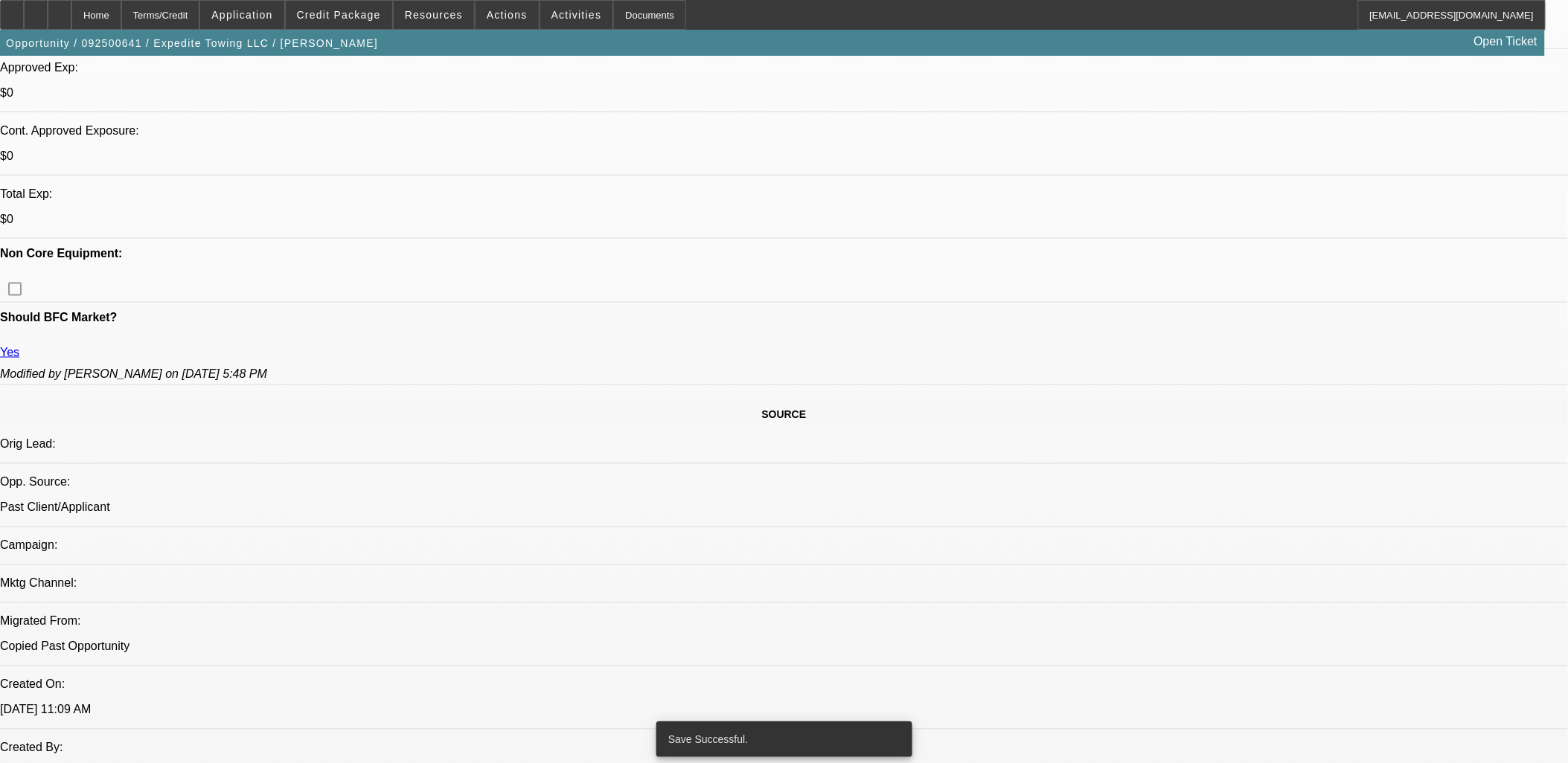
select select "0.1"
select select "4"
select select "0"
select select "2"
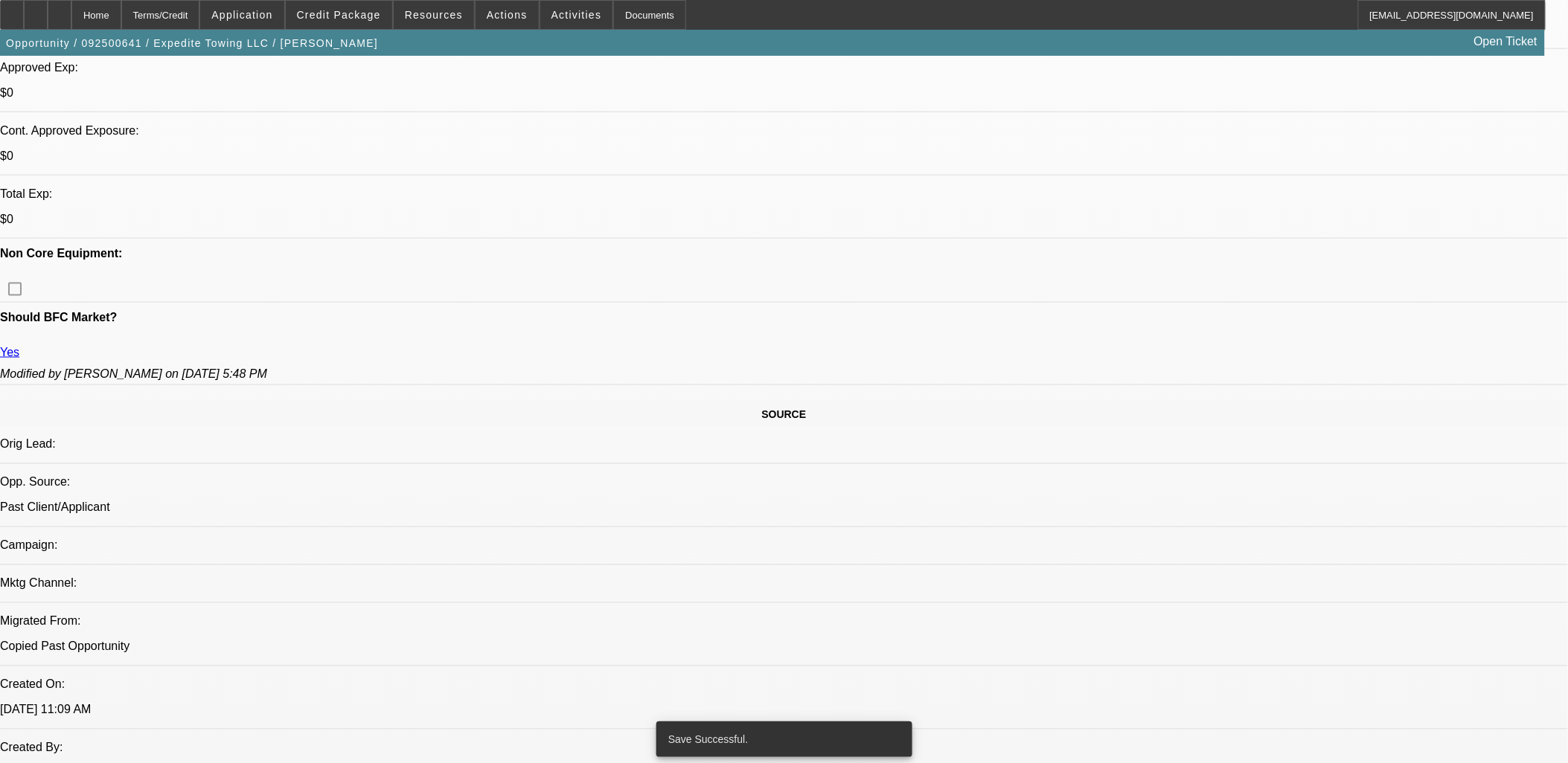
select select "0.1"
select select "4"
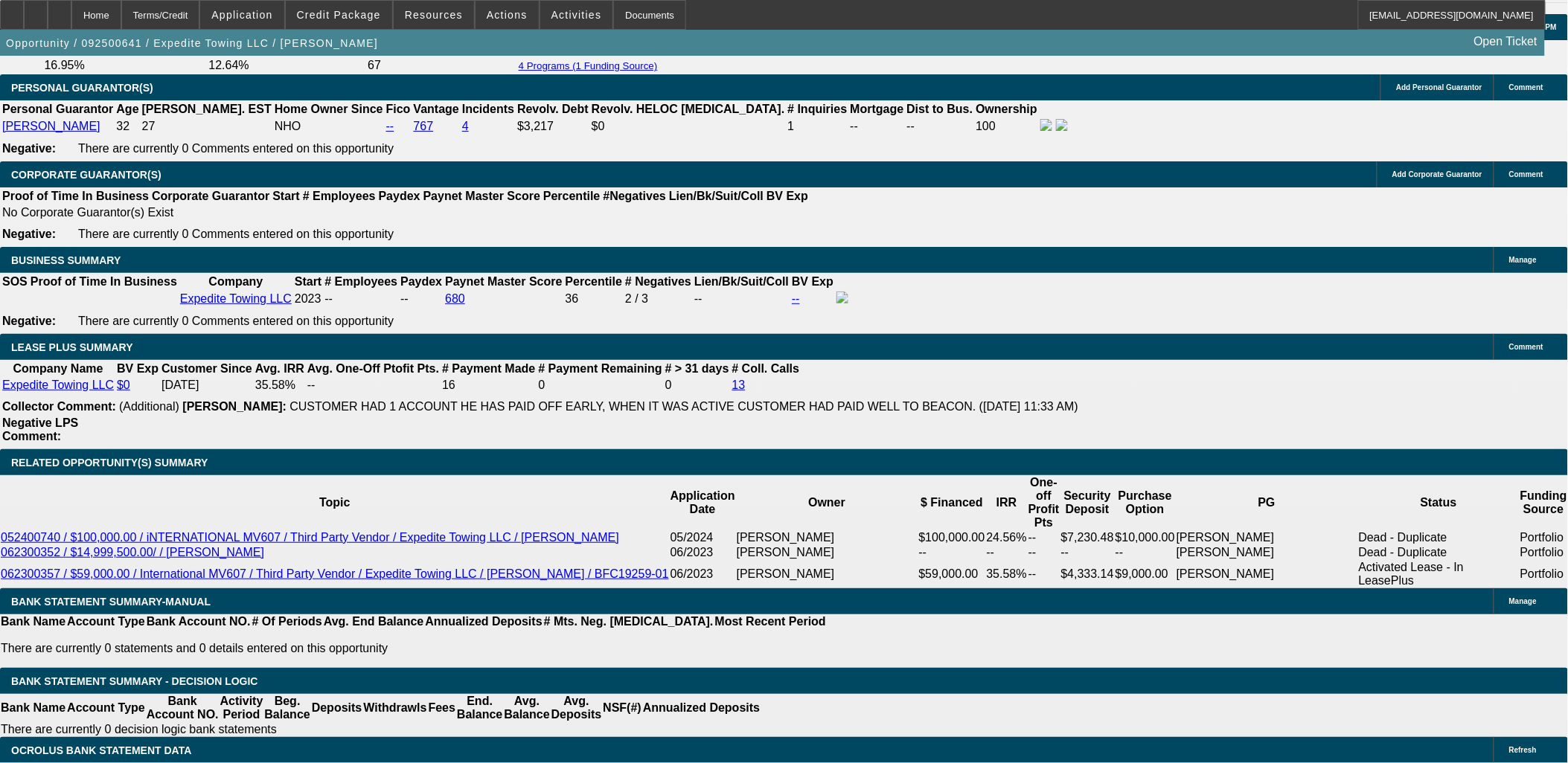
scroll to position [2232, 0]
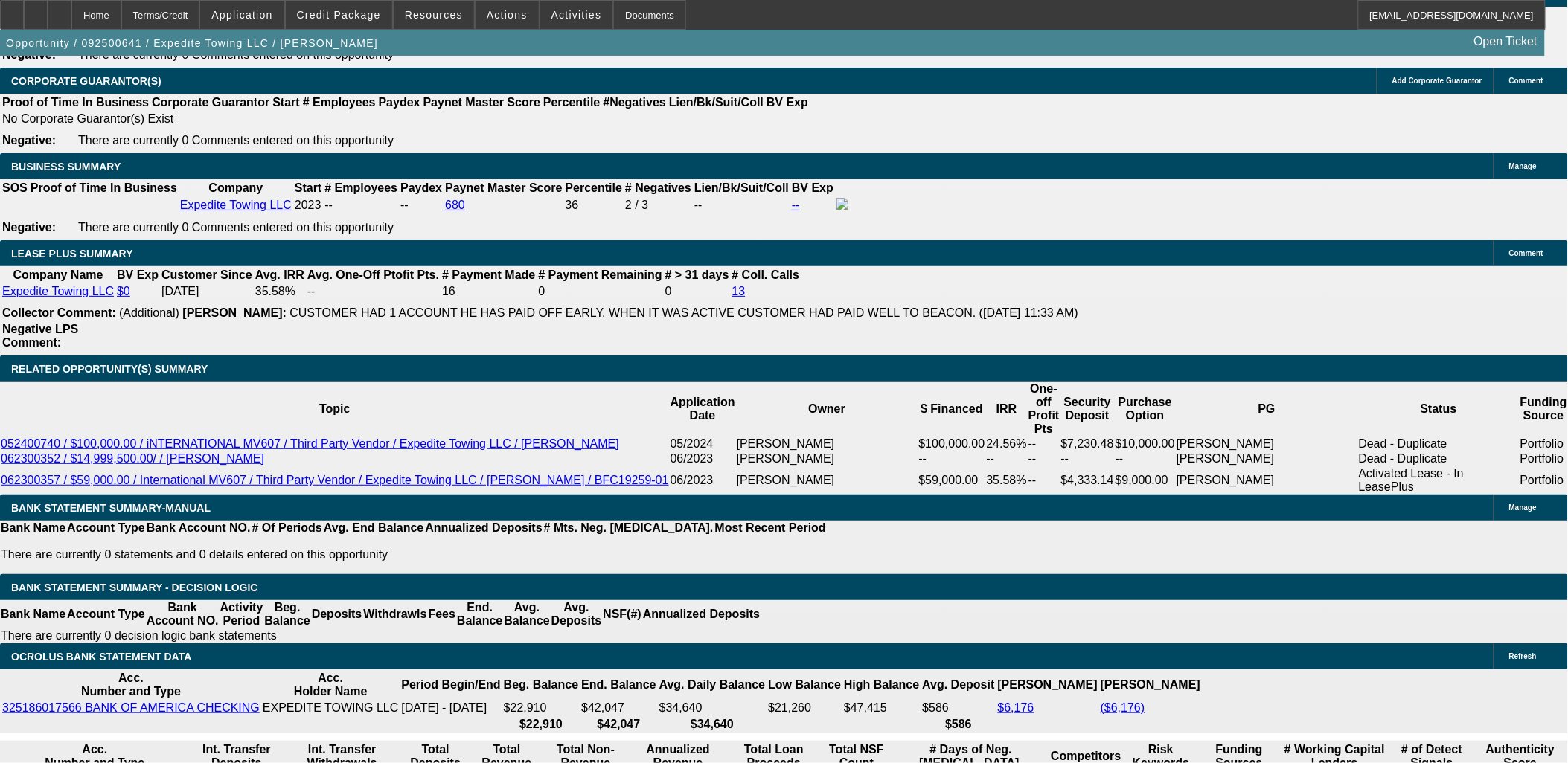
type input "UNKNOWN"
type input "1"
type input "$1,803.37"
type input "14"
type input "$2,536.55"
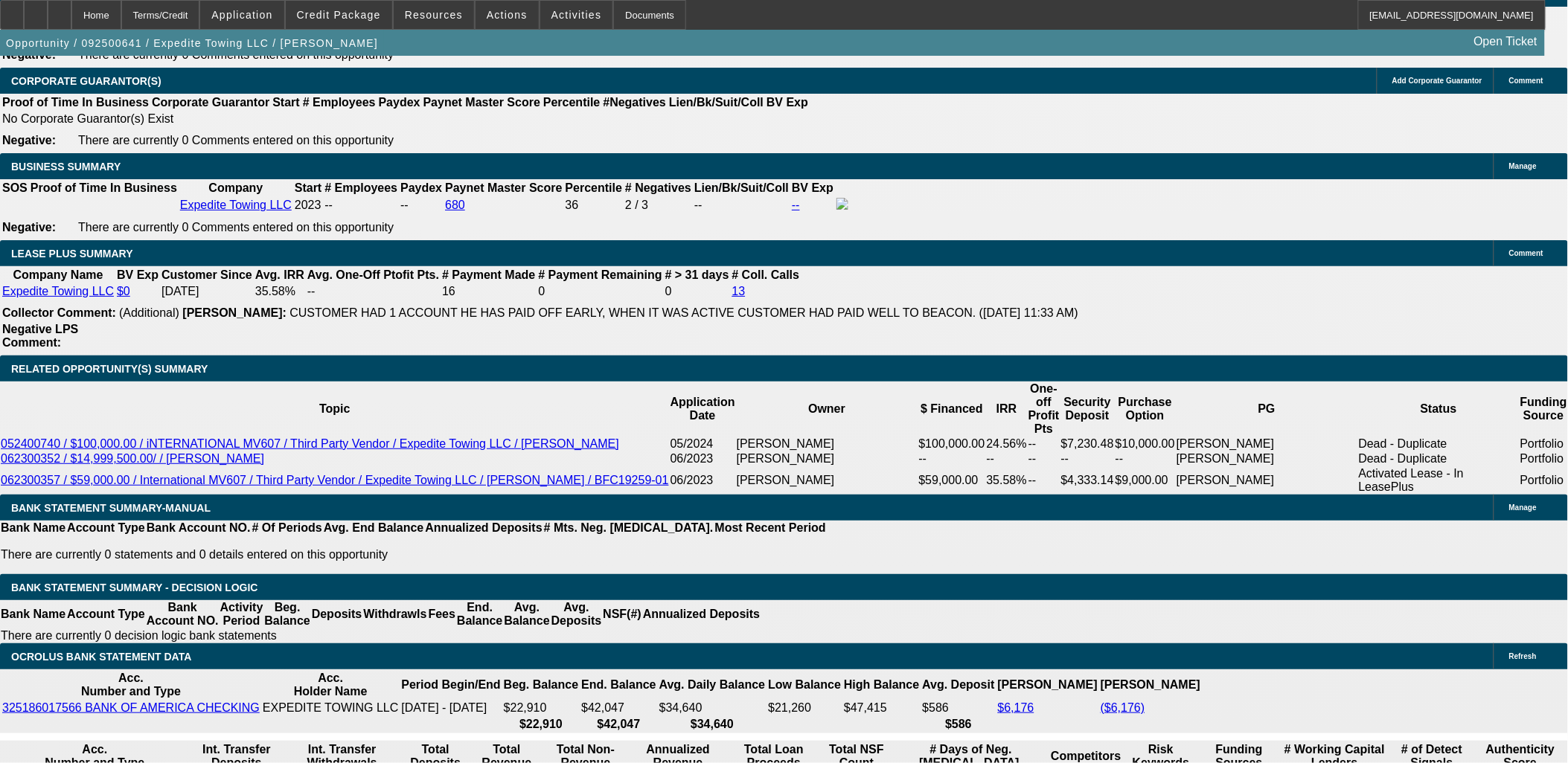
type input "1"
type input "$1,803.37"
type input "12.5"
type input "$2,444.40"
type input "12.5"
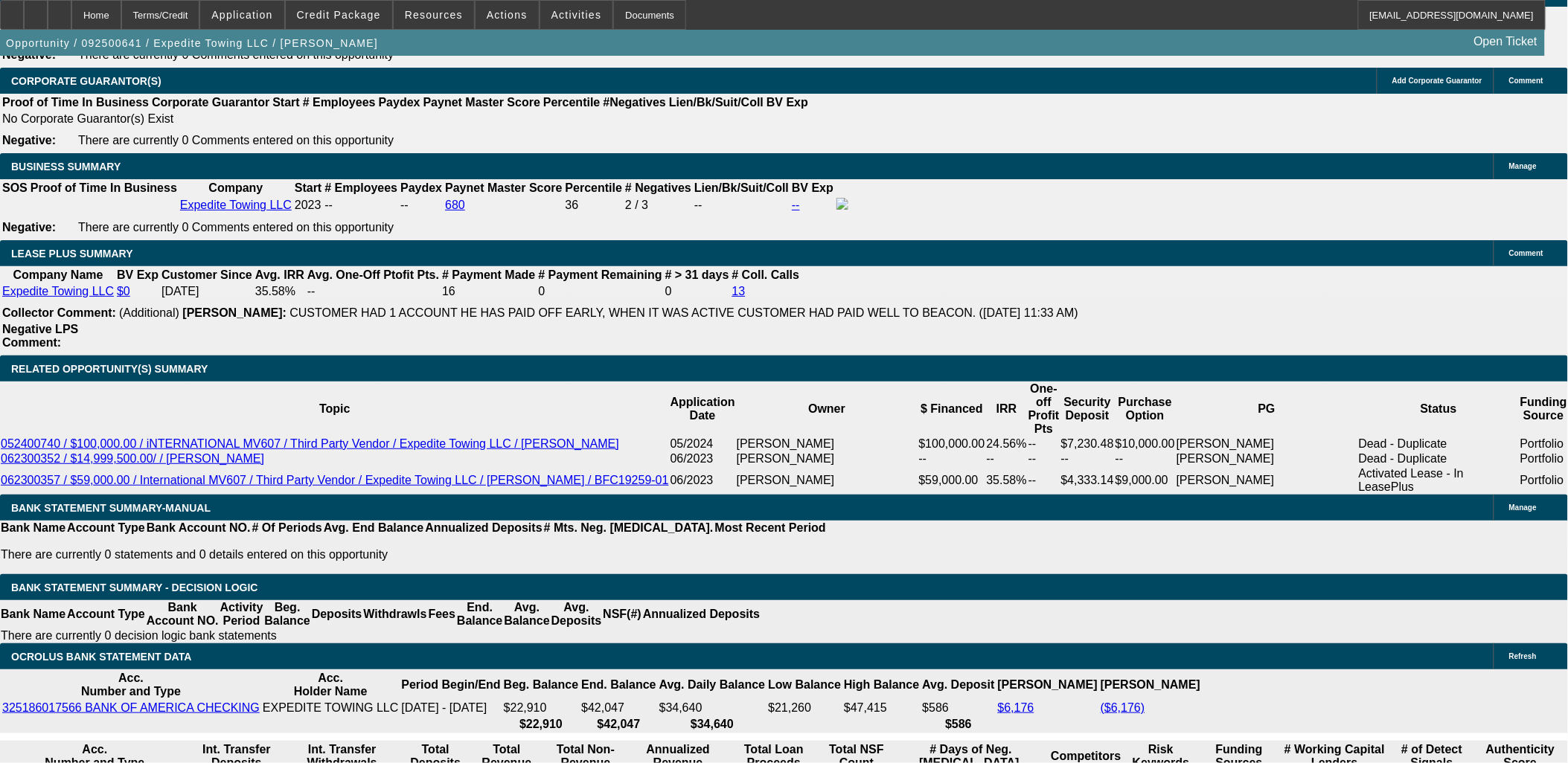
select select "2"
type input "$4,888.80"
drag, startPoint x: 373, startPoint y: 503, endPoint x: 377, endPoint y: 494, distance: 9.8
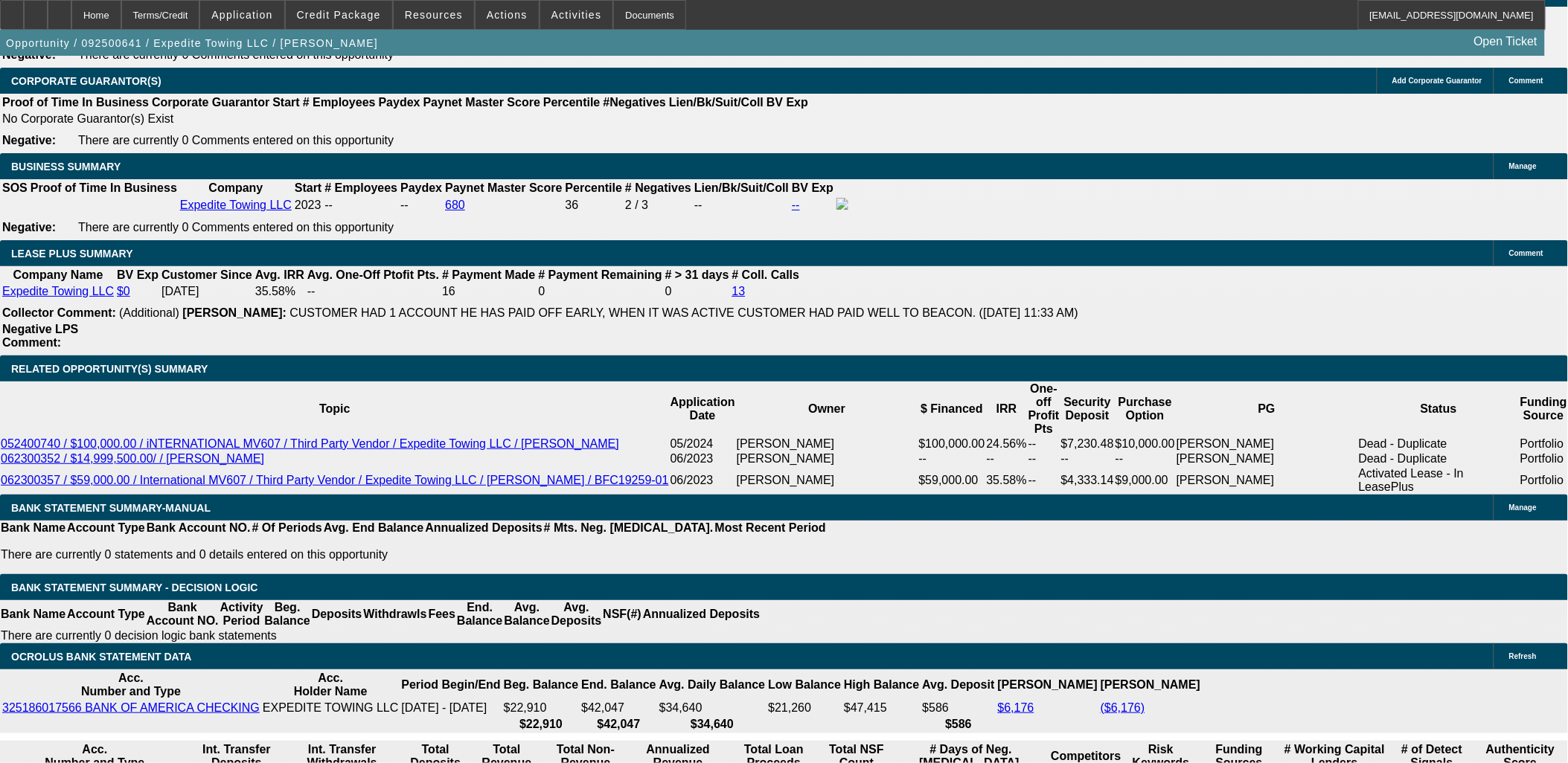
select select "2"
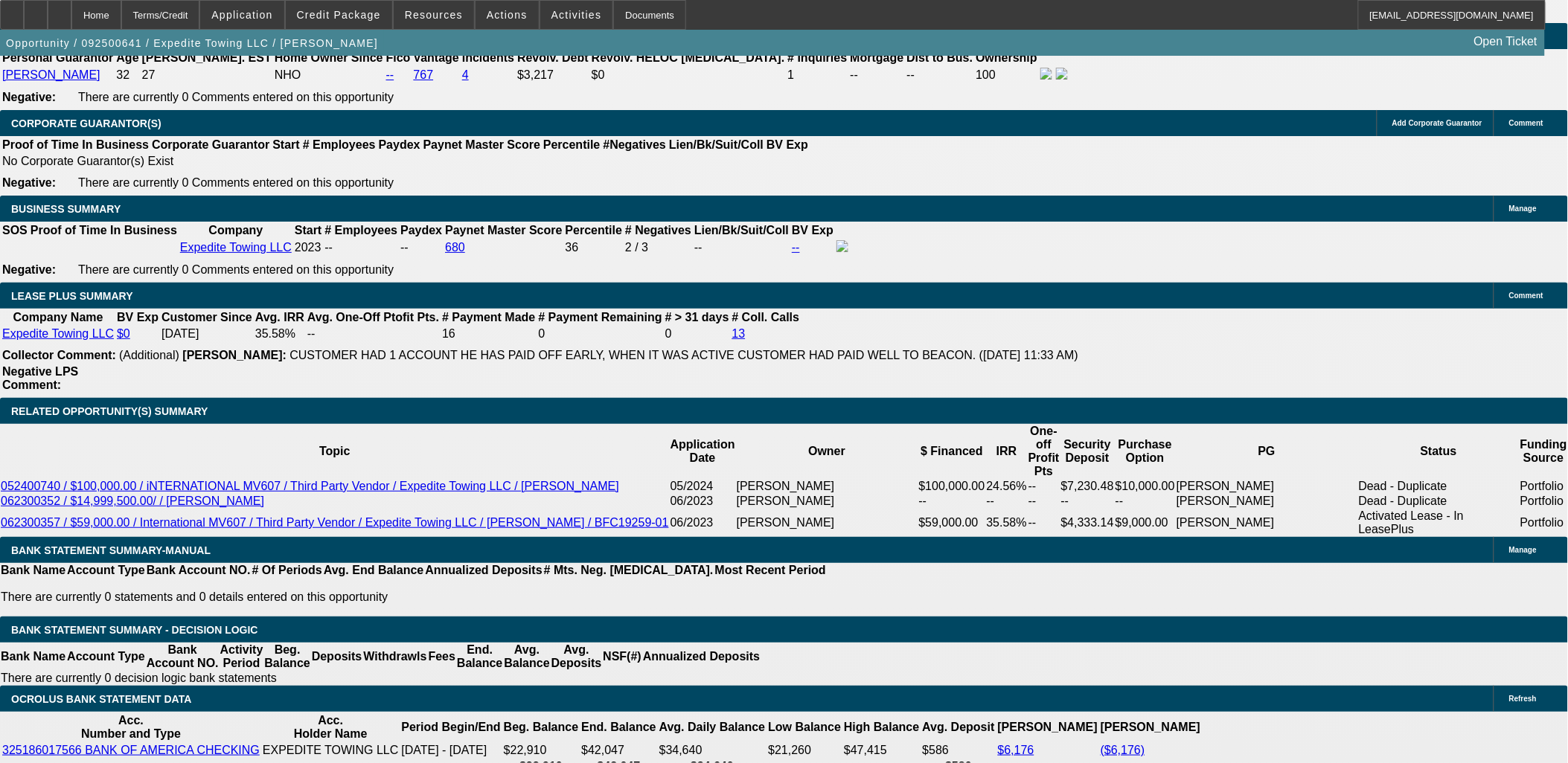
scroll to position [2235, 0]
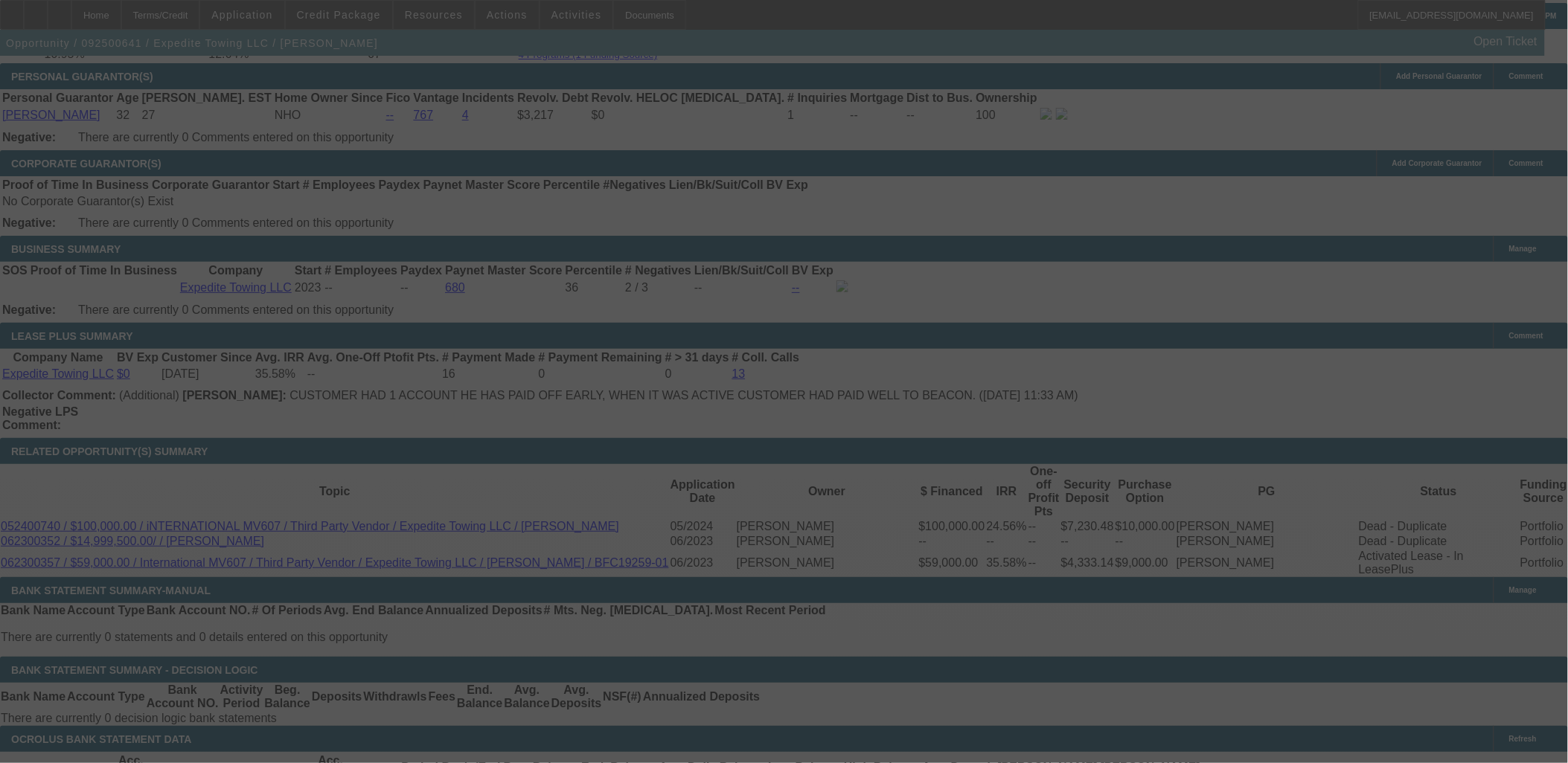
select select "0"
select select "2"
select select "0.1"
select select "4"
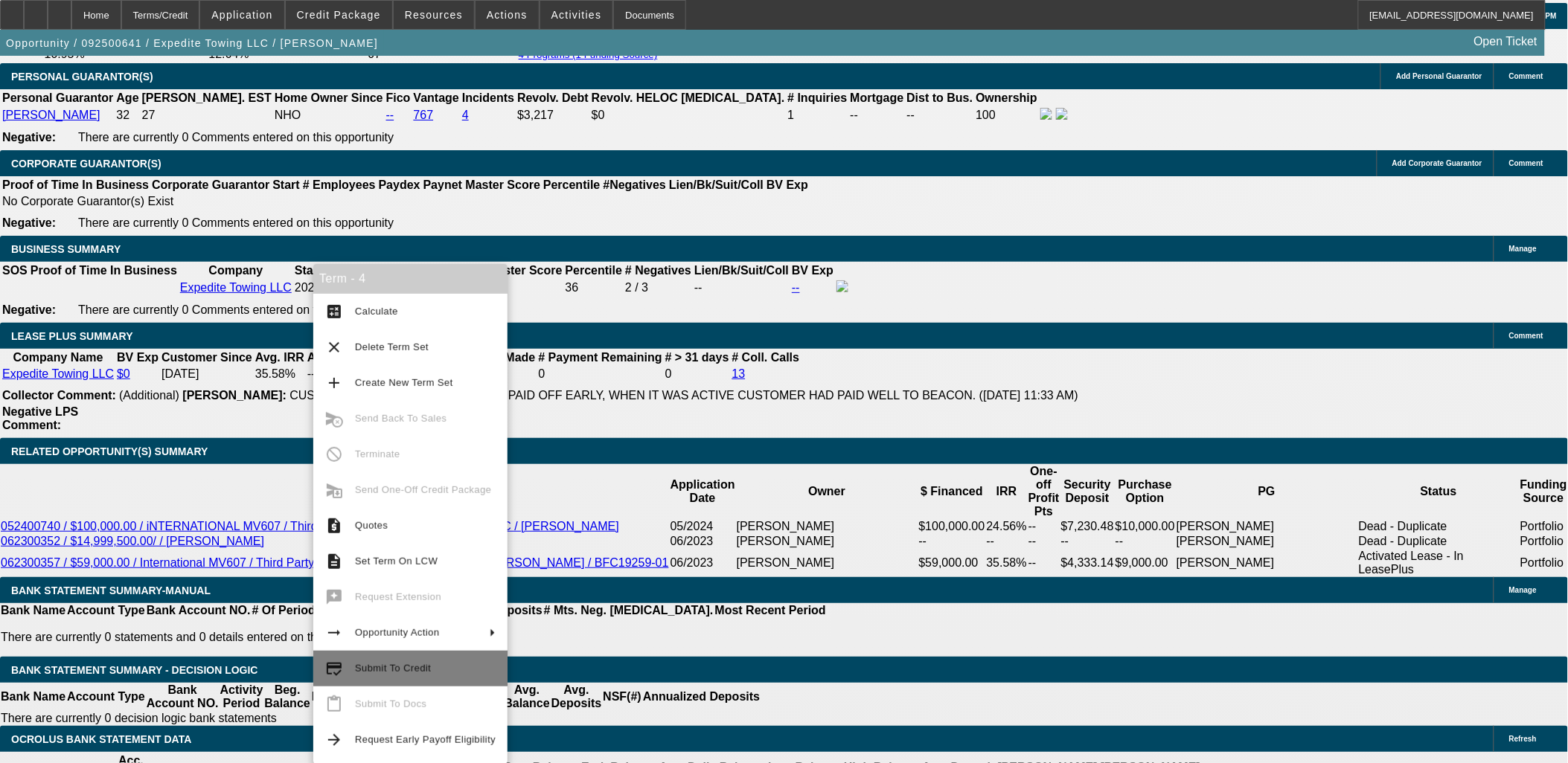
click at [388, 665] on span "Submit To Credit" at bounding box center [393, 668] width 76 height 11
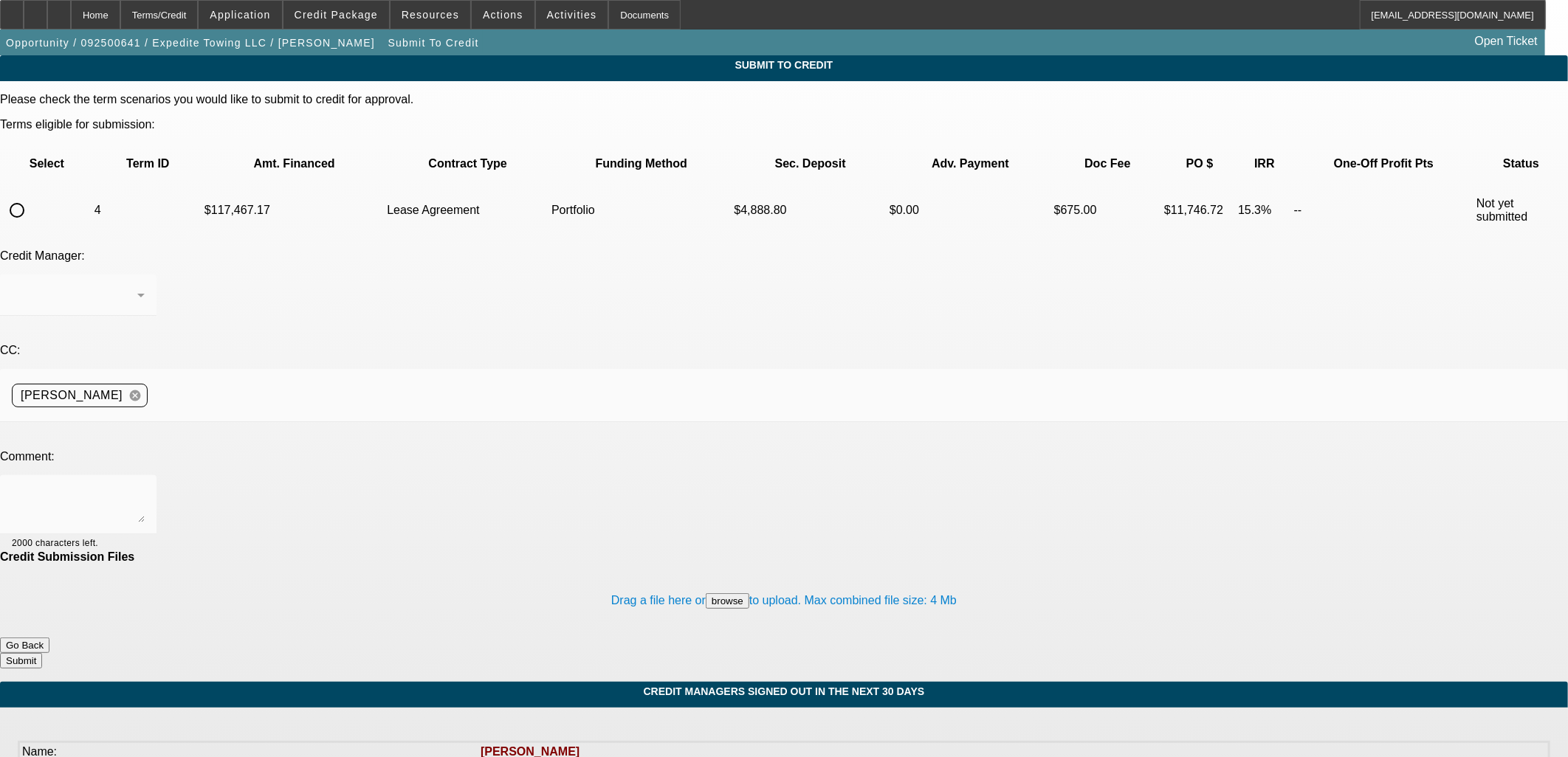
click at [32, 195] on input "radio" at bounding box center [17, 210] width 30 height 30
radio input "true"
click at [145, 274] on div at bounding box center [78, 295] width 133 height 41
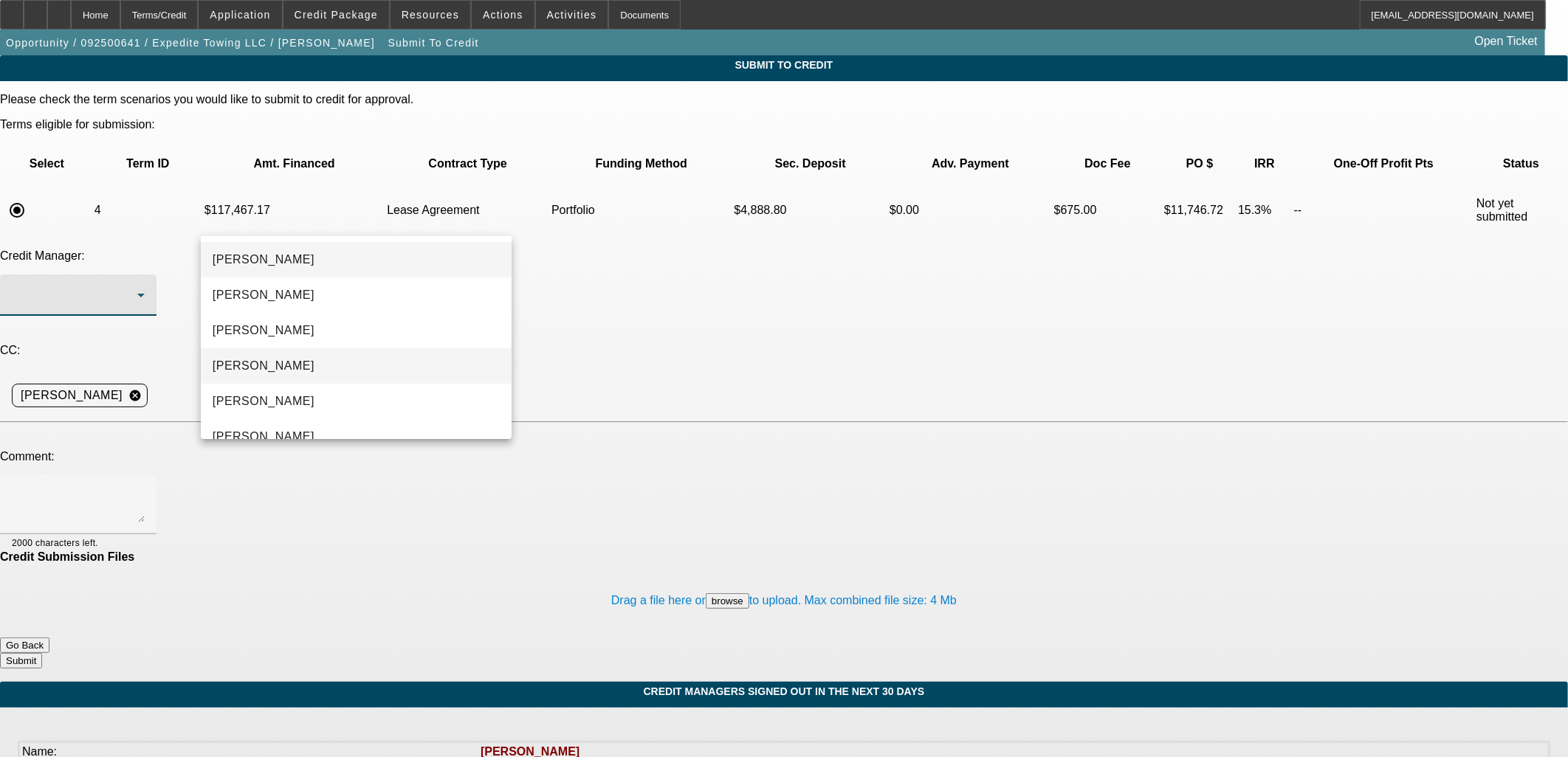
click at [295, 366] on mat-option "Arida, Michael" at bounding box center [356, 366] width 311 height 35
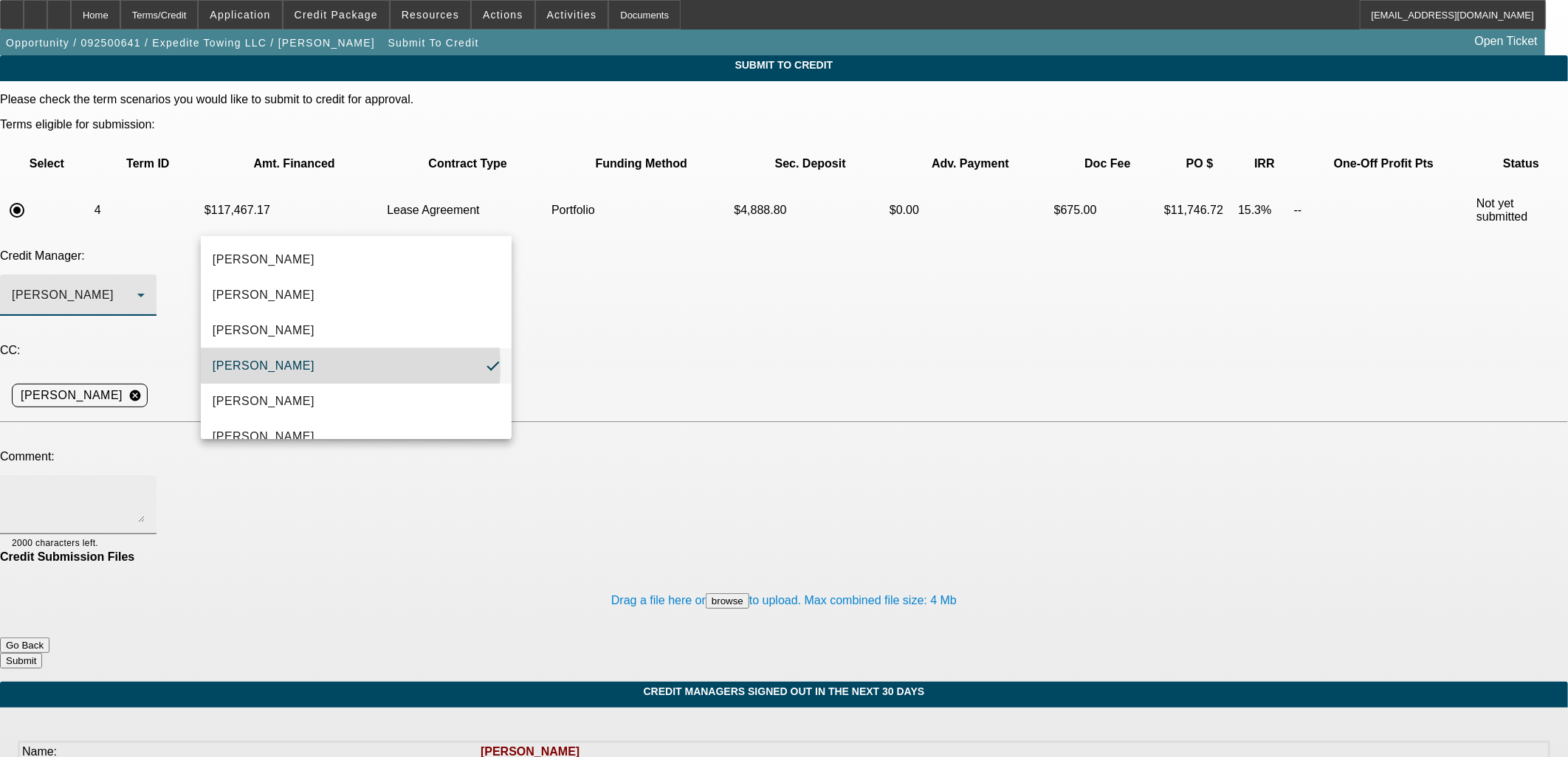
click at [145, 487] on textarea at bounding box center [78, 505] width 133 height 35
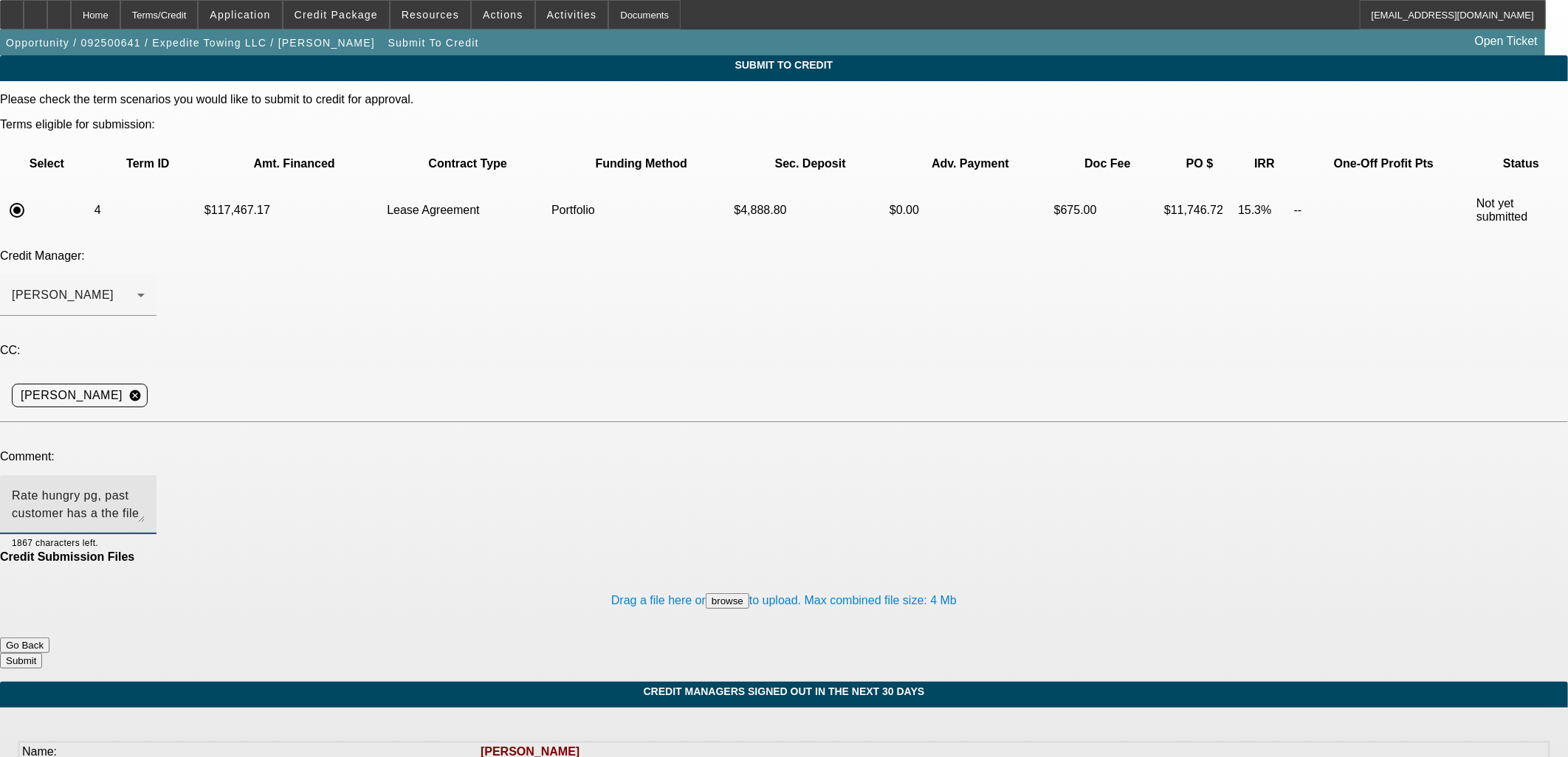
type textarea "Rate hungry pg, past customer has a the file to another finance company paid us…"
click at [42, 653] on button "Submit" at bounding box center [20, 660] width 42 height 16
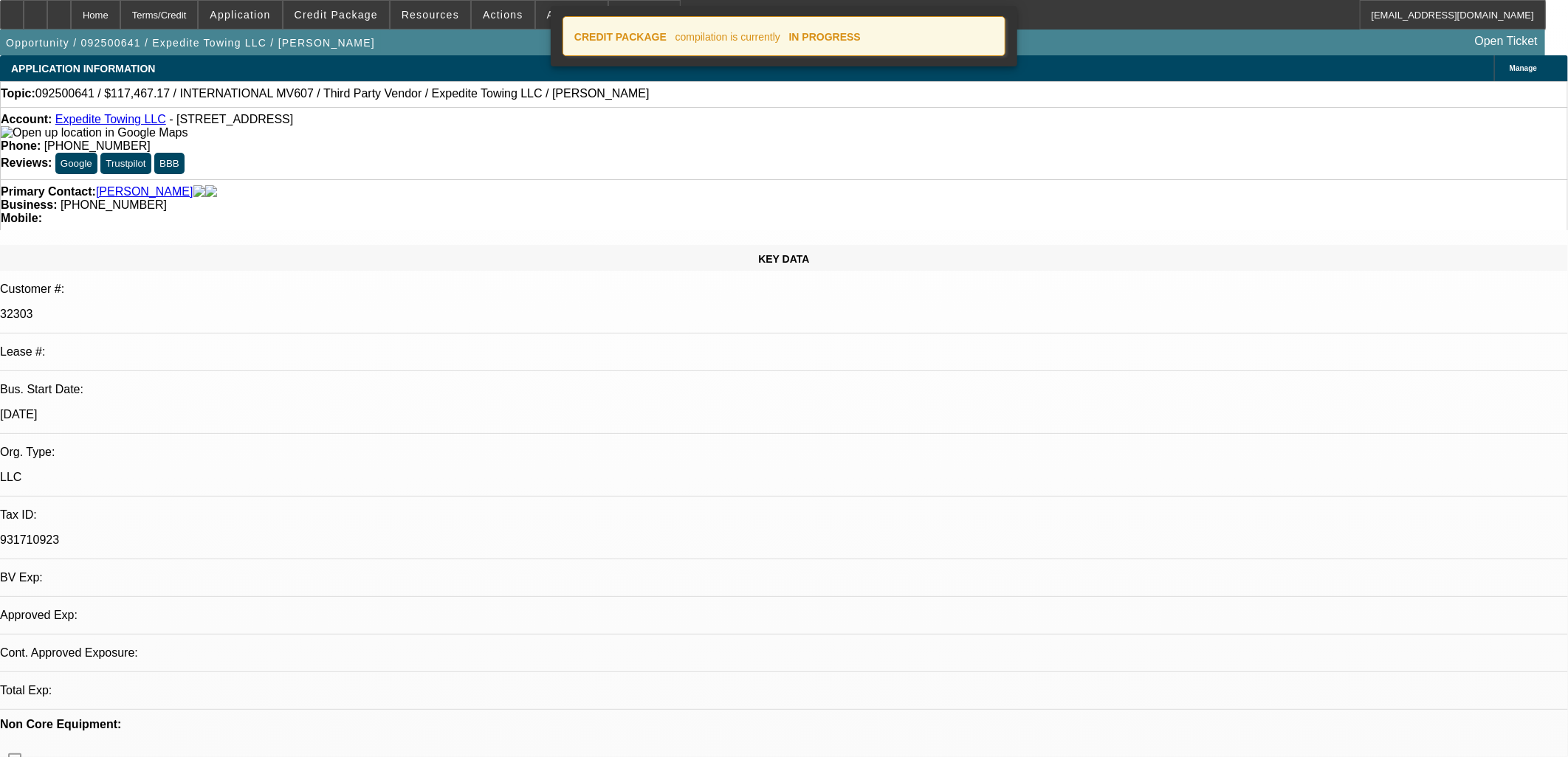
select select "0"
select select "2"
select select "0.1"
select select "4"
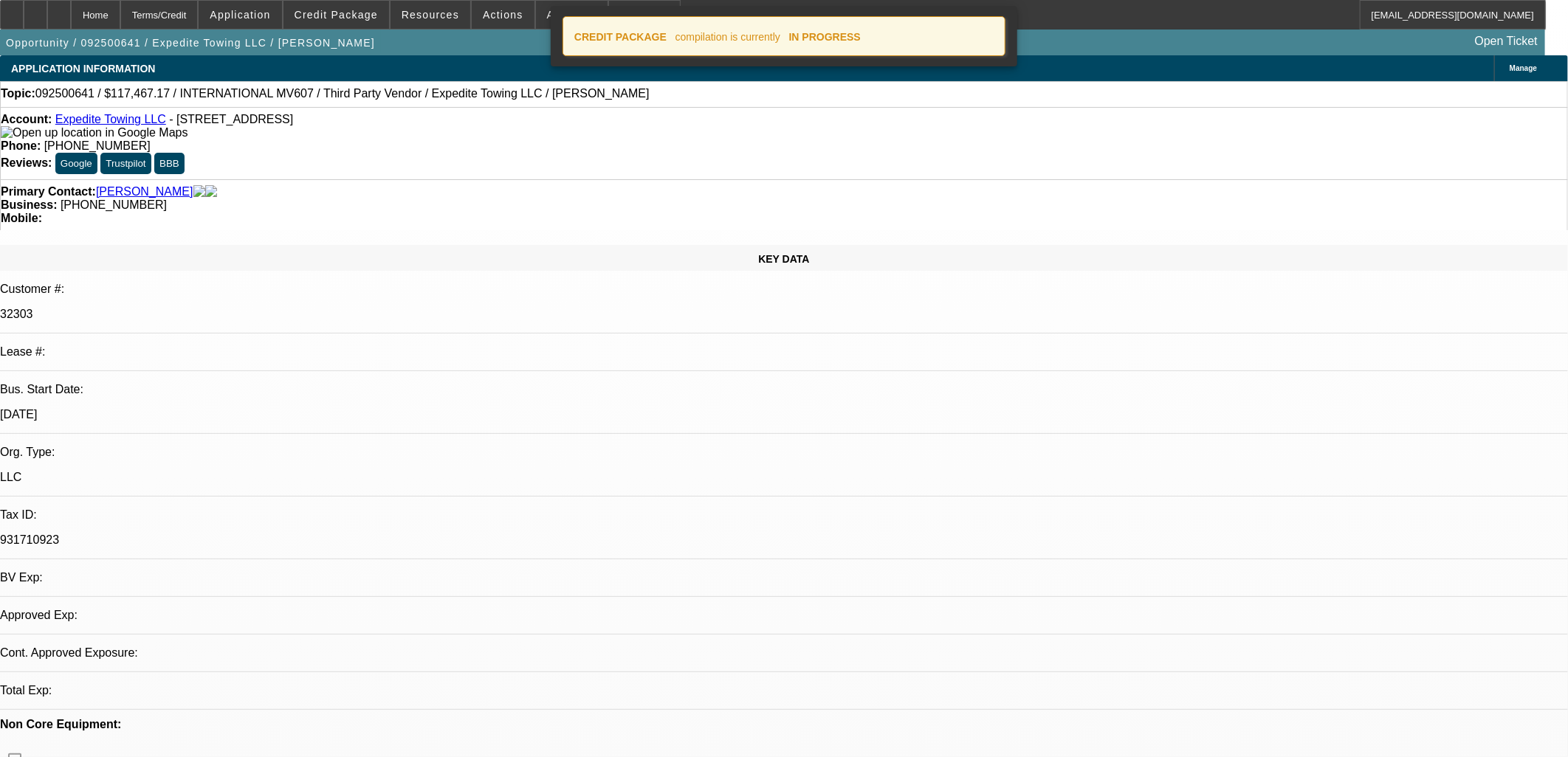
select select "0"
select select "0.1"
select select "4"
select select "0"
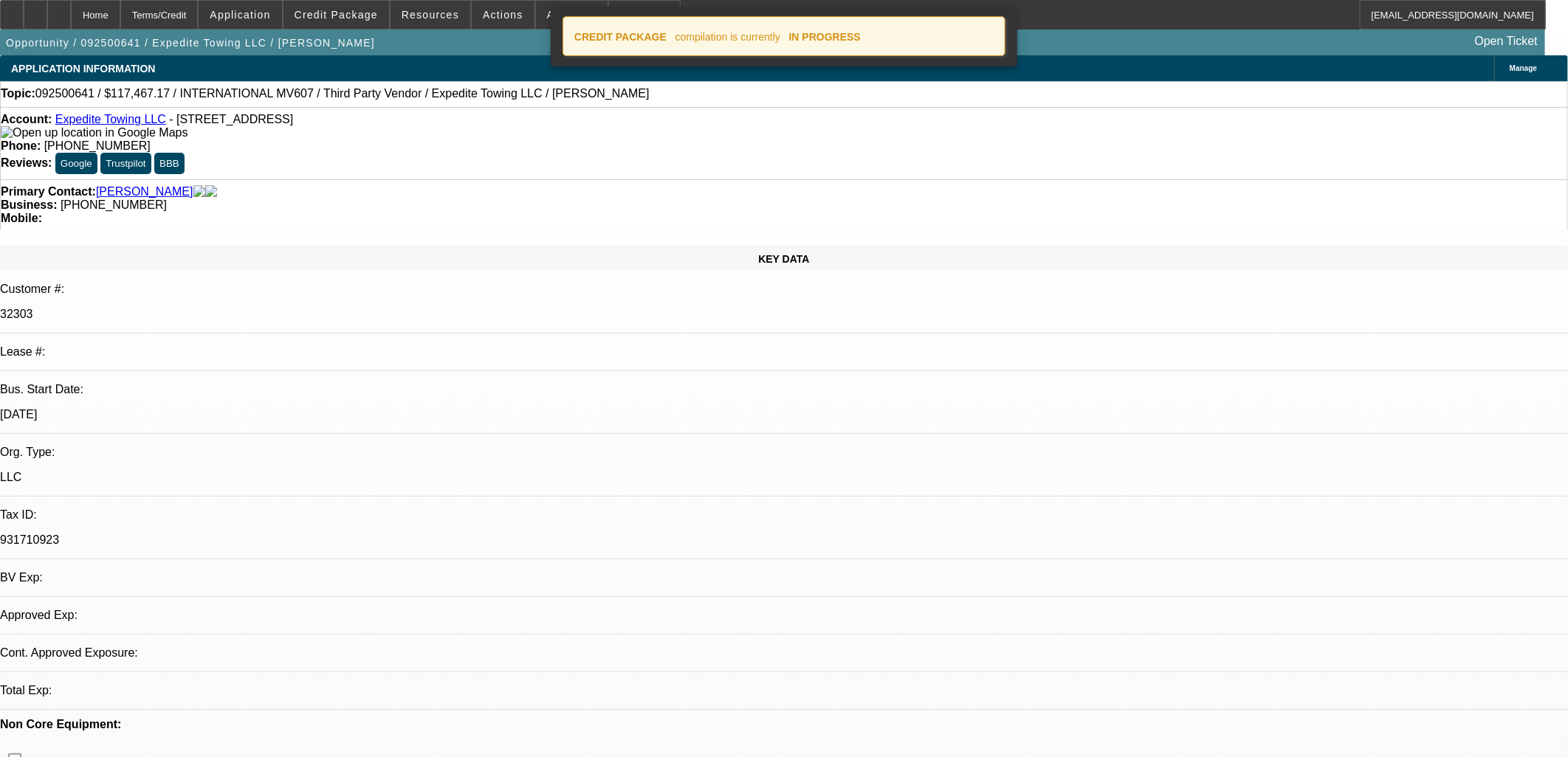
select select "0"
select select "0.1"
select select "4"
select select "0"
select select "2"
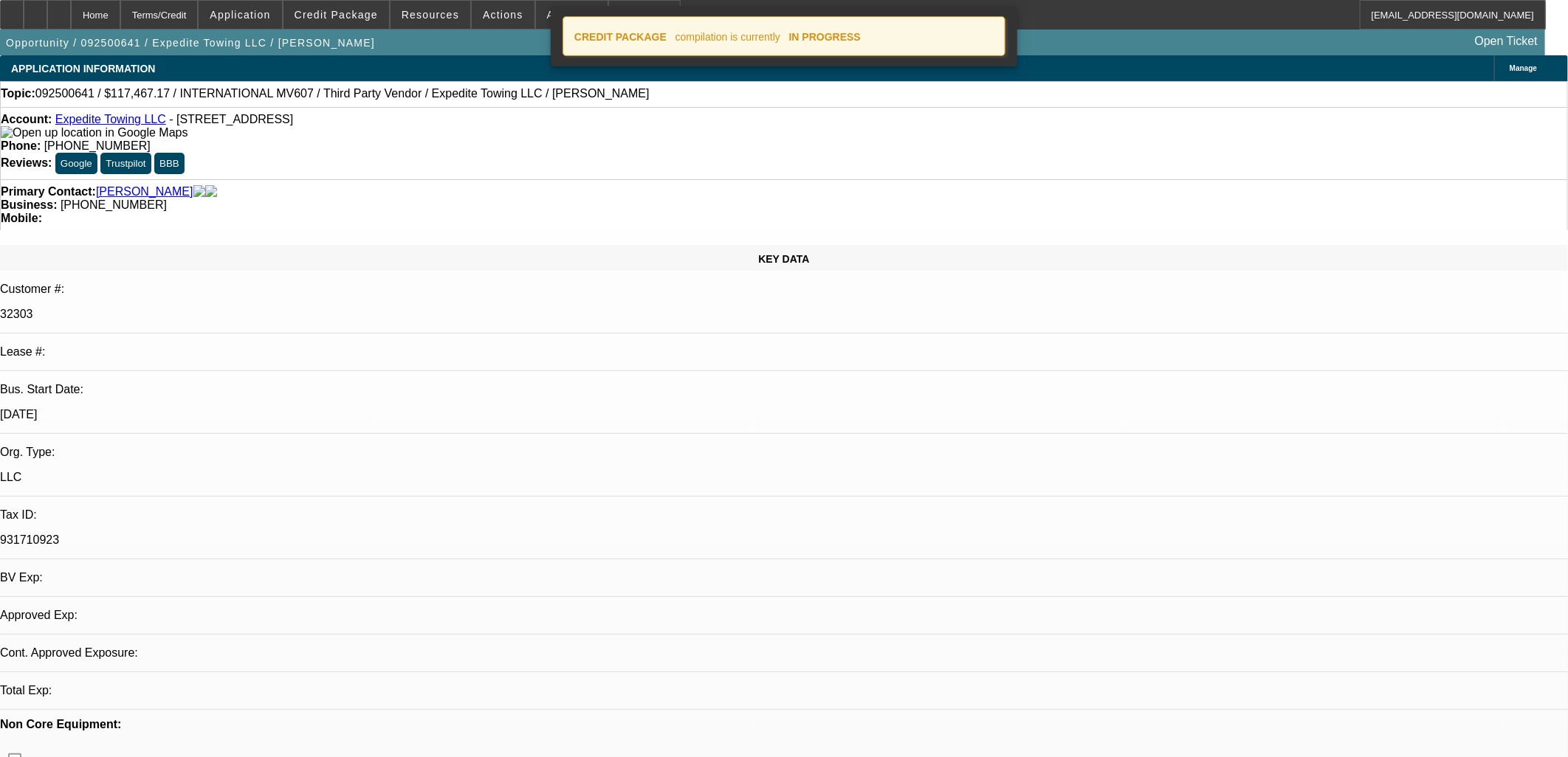
select select "2"
select select "0.1"
select select "4"
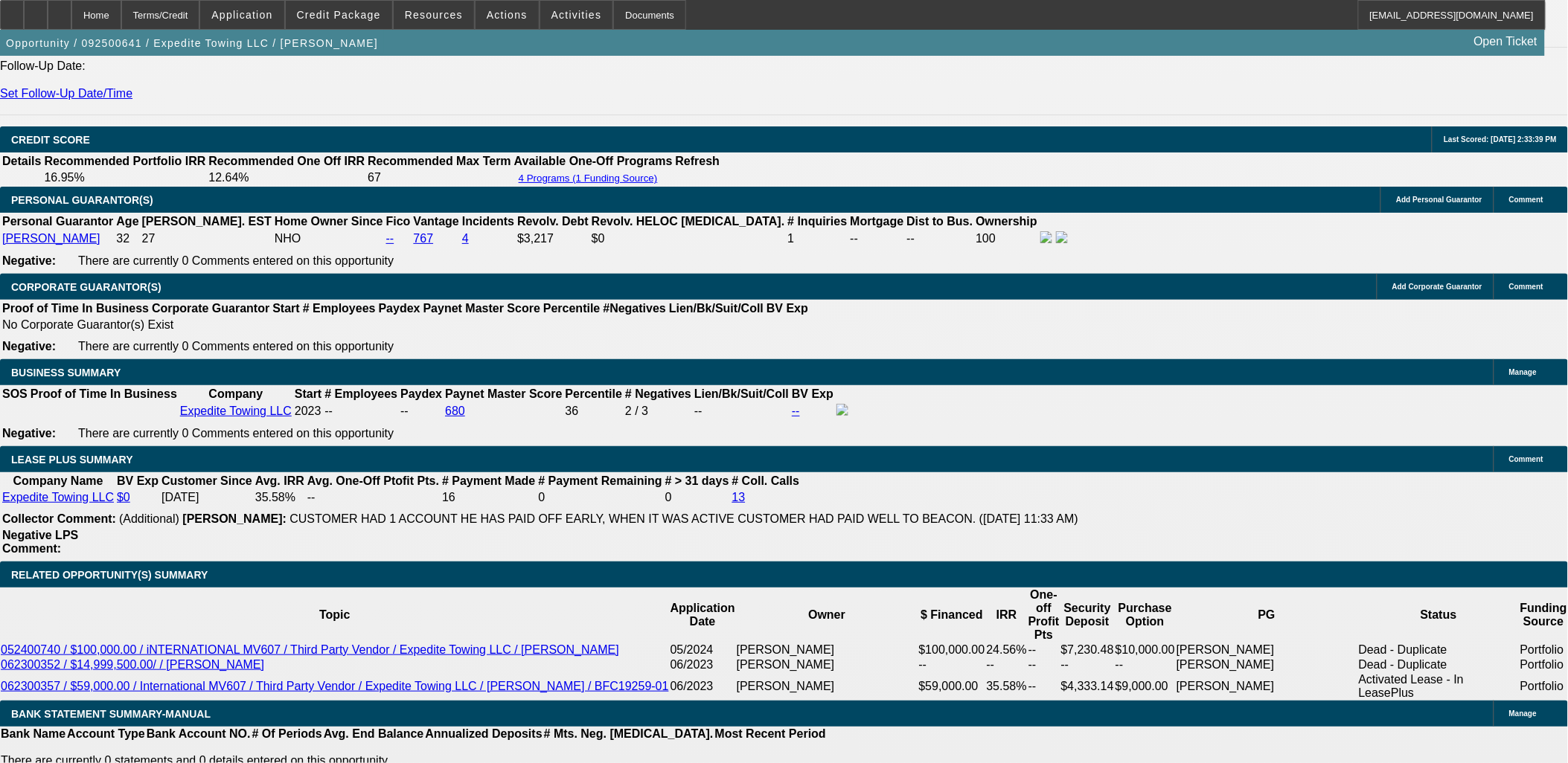
scroll to position [2148, 0]
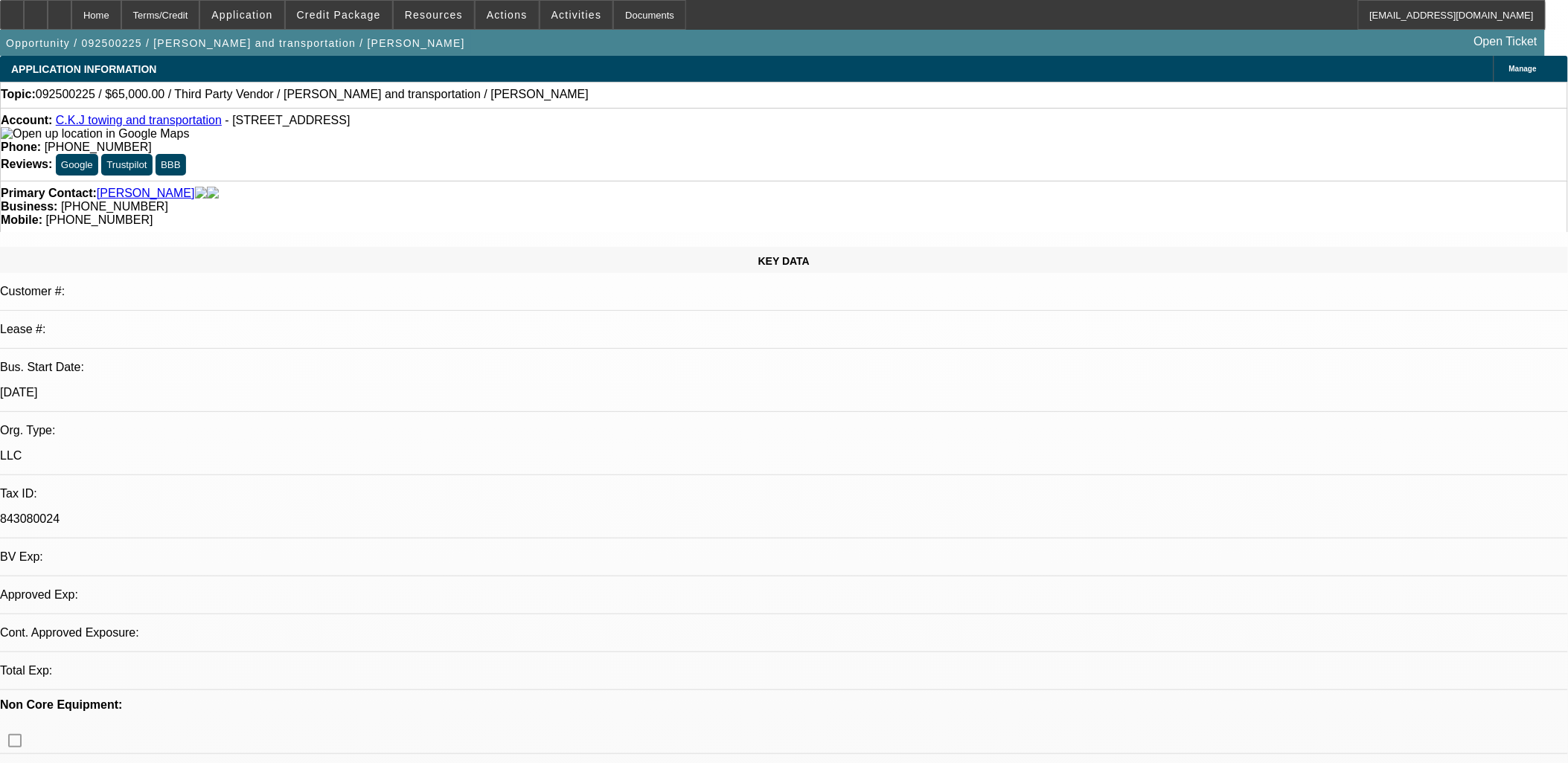
select select "0"
select select "2"
select select "0.1"
select select "1"
select select "2"
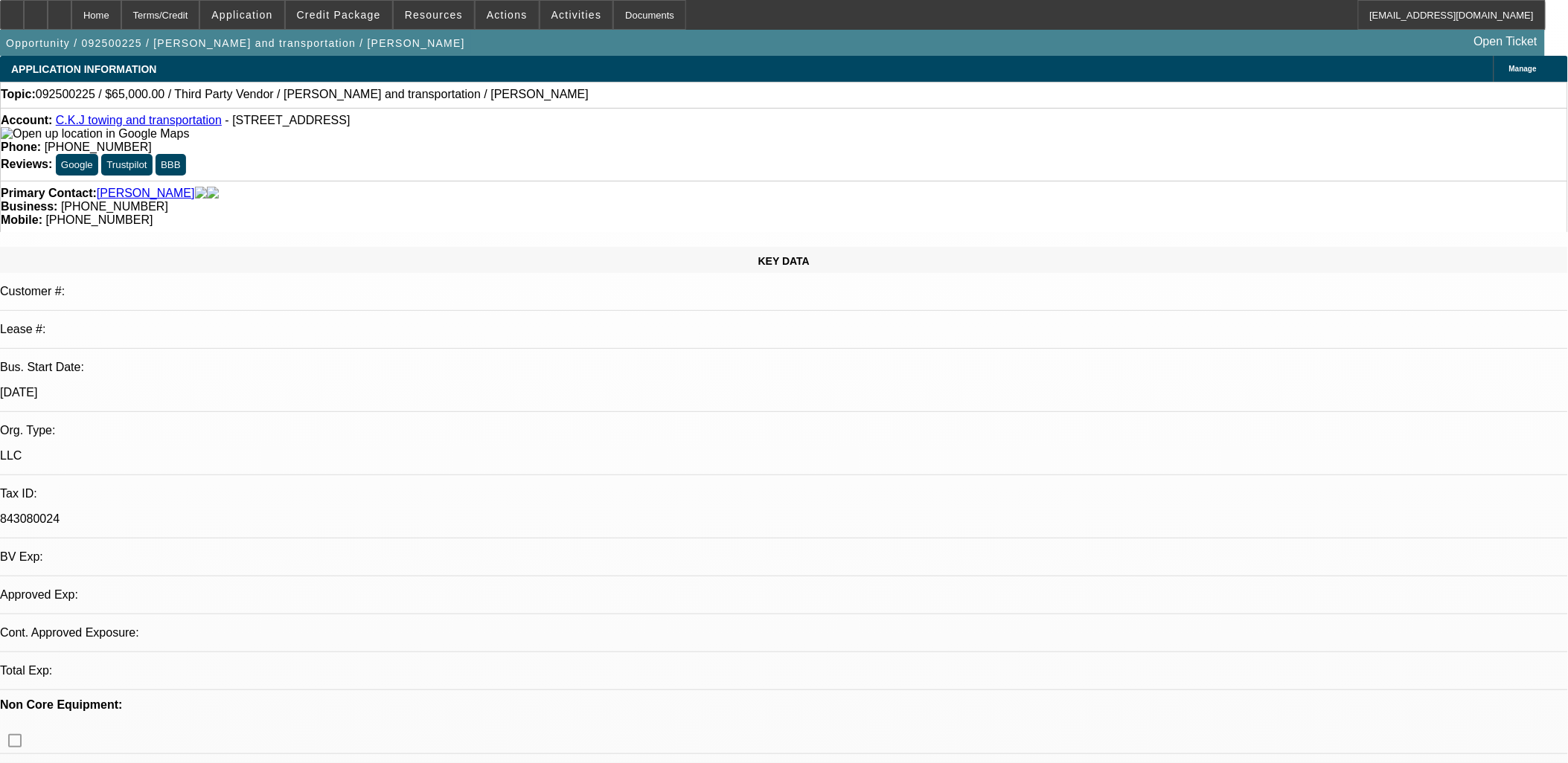
select select "4"
click at [380, 11] on span "Credit Package" at bounding box center [339, 15] width 84 height 12
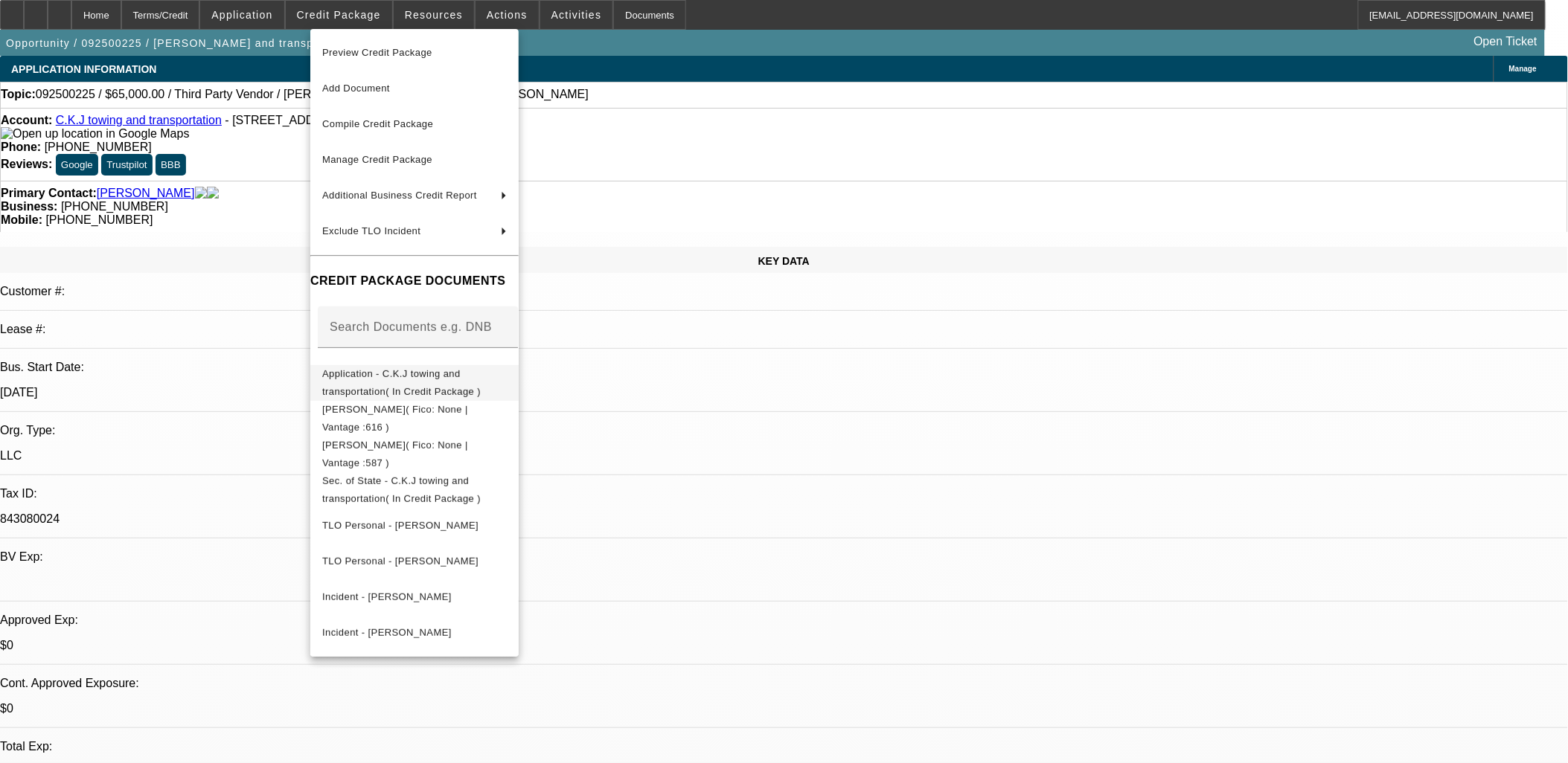
click at [507, 369] on span "Application - C.K.J towing and transportation( In Credit Package )" at bounding box center [415, 382] width 185 height 36
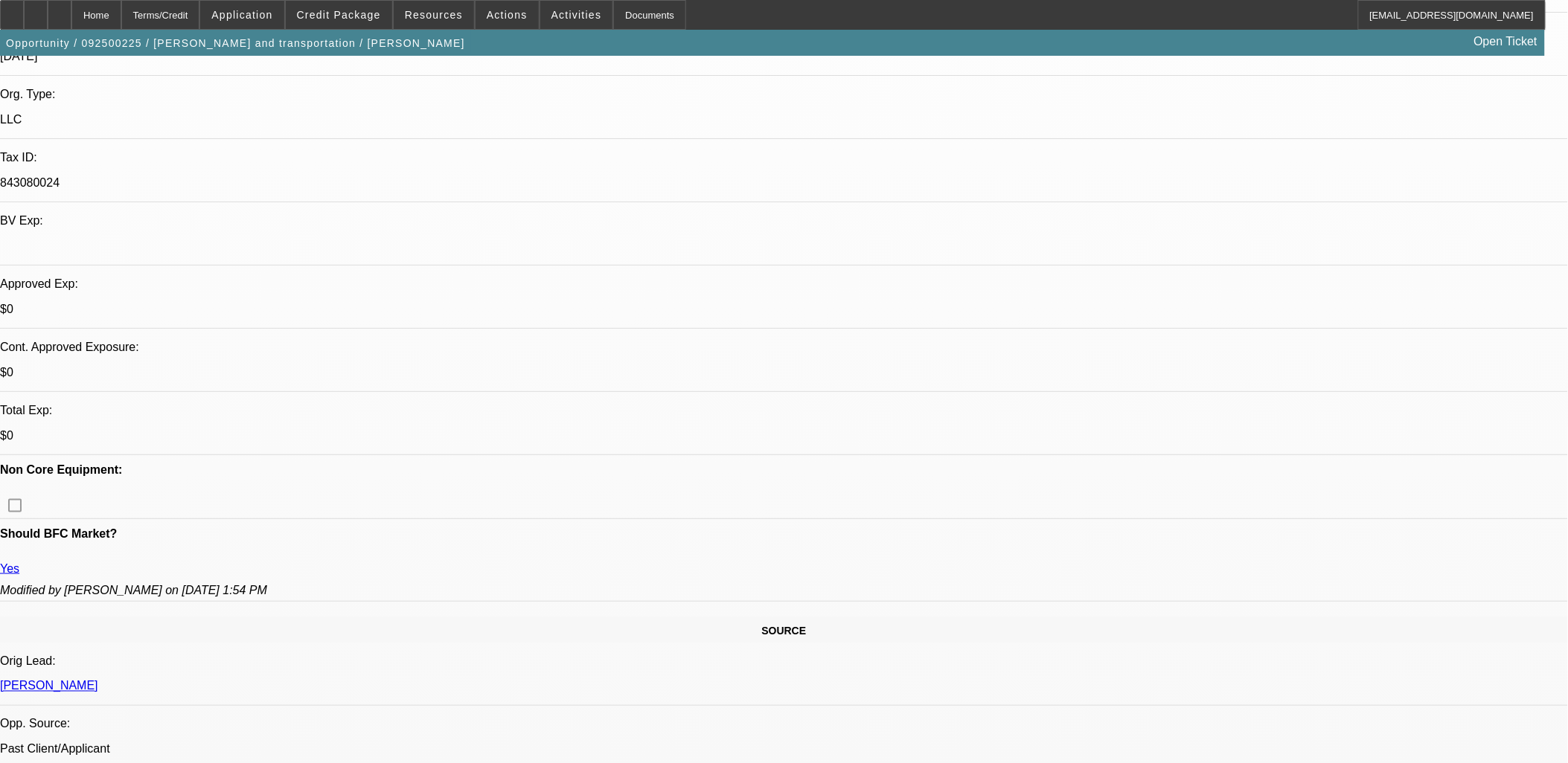
scroll to position [165, 0]
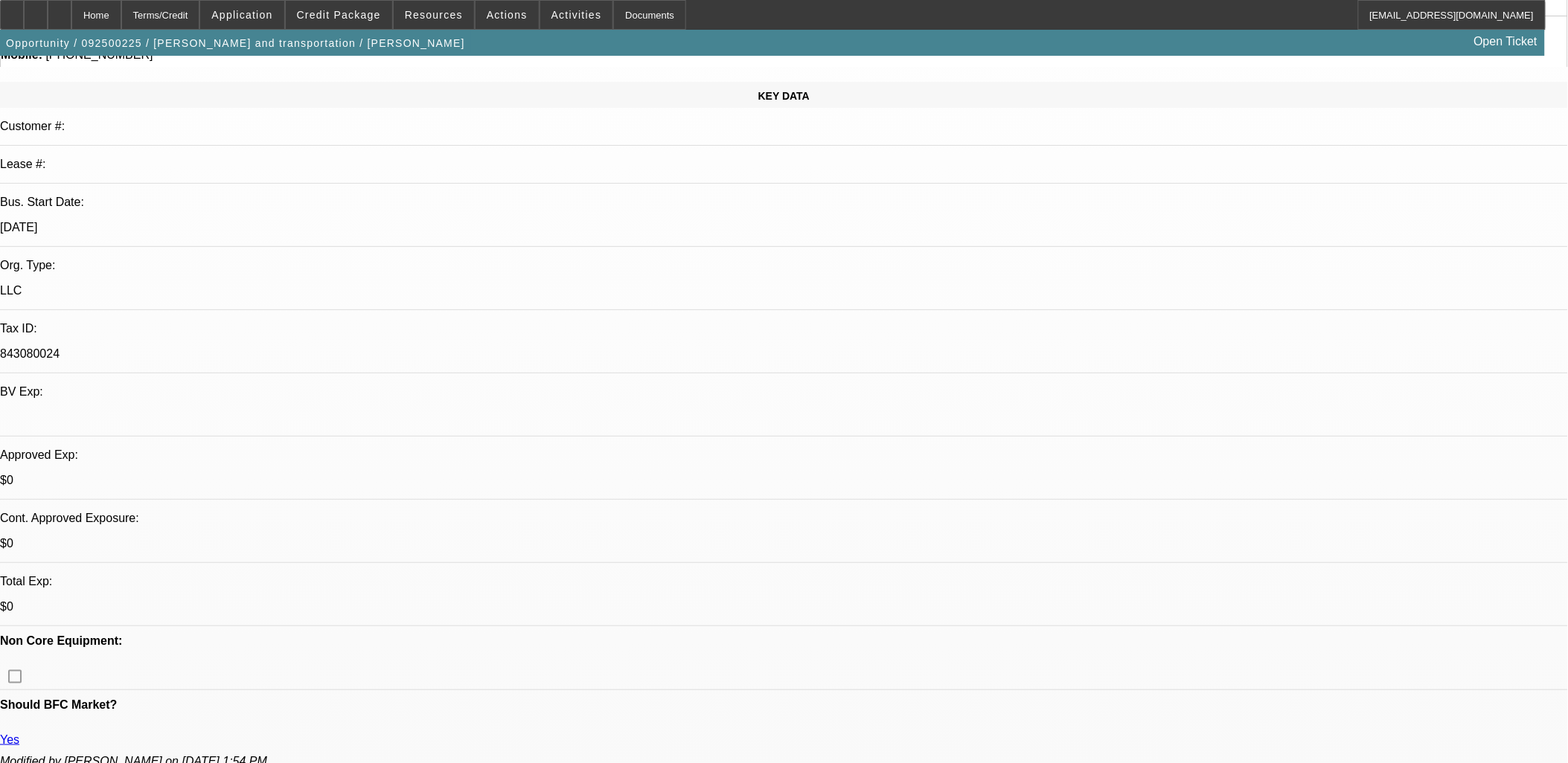
click at [368, 17] on span "Credit Package" at bounding box center [339, 15] width 84 height 12
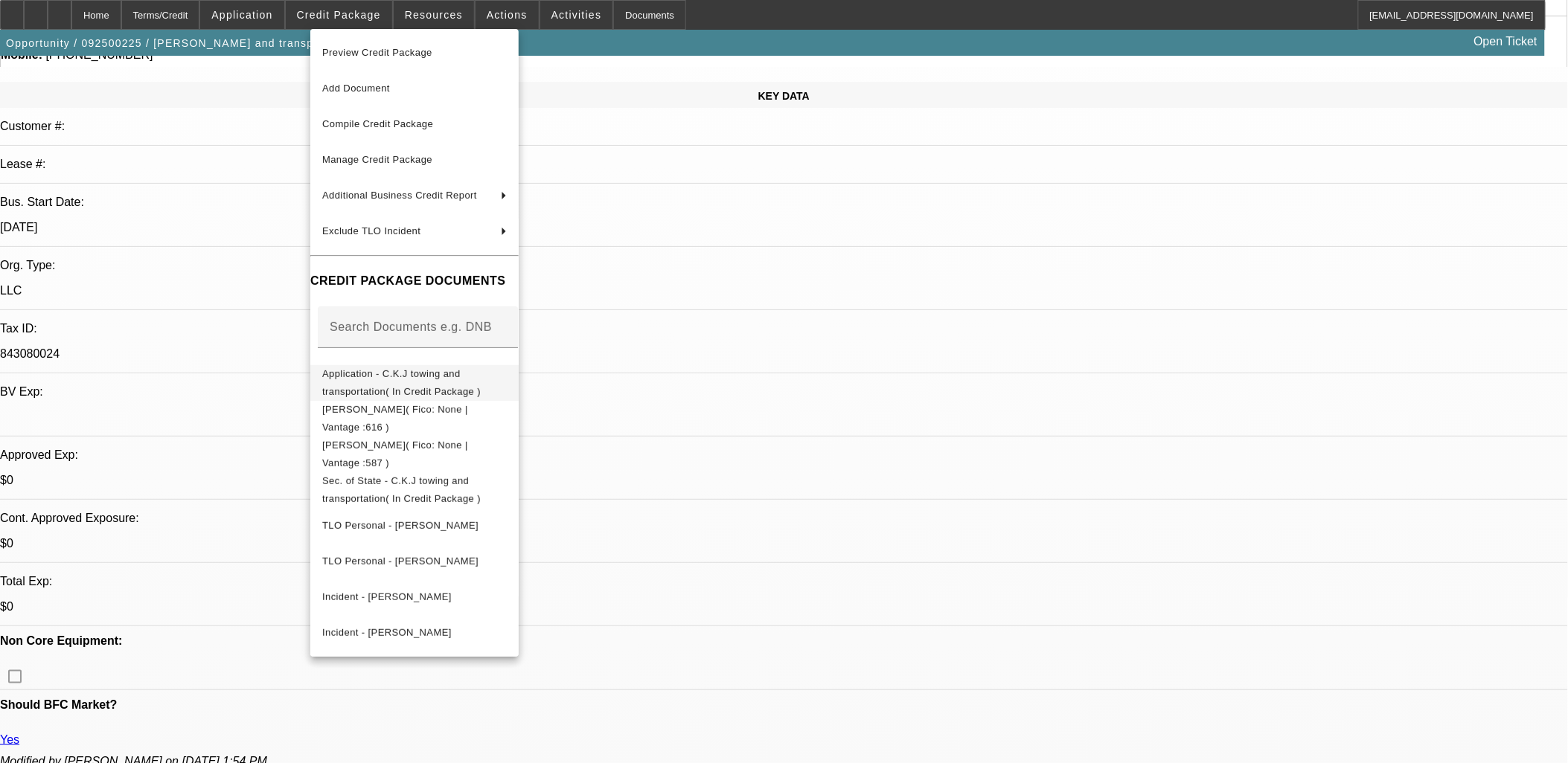
click at [445, 378] on span "Application - C.K.J towing and transportation( In Credit Package )" at bounding box center [401, 382] width 158 height 29
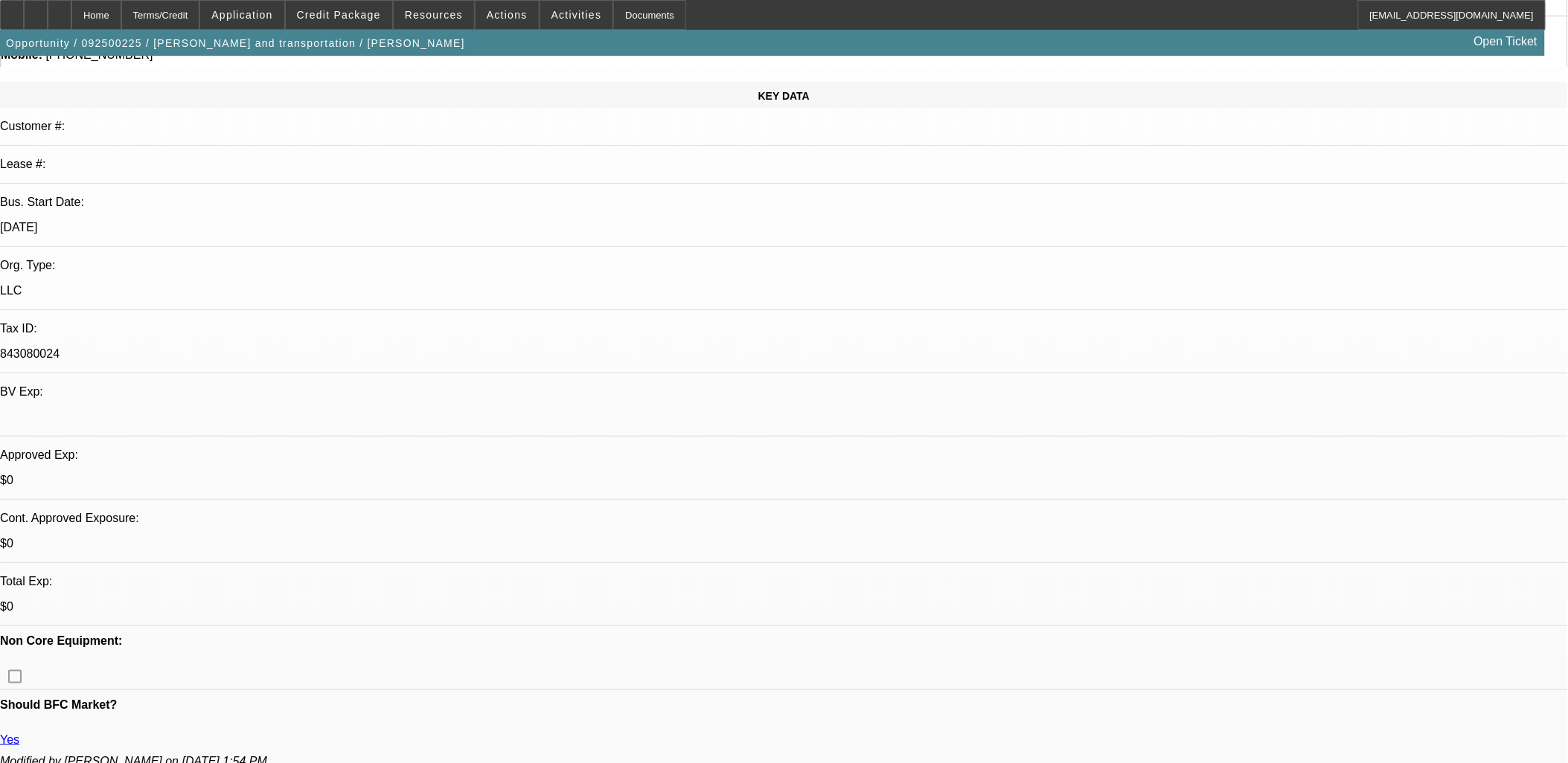
click at [268, 16] on span "Application" at bounding box center [241, 15] width 61 height 12
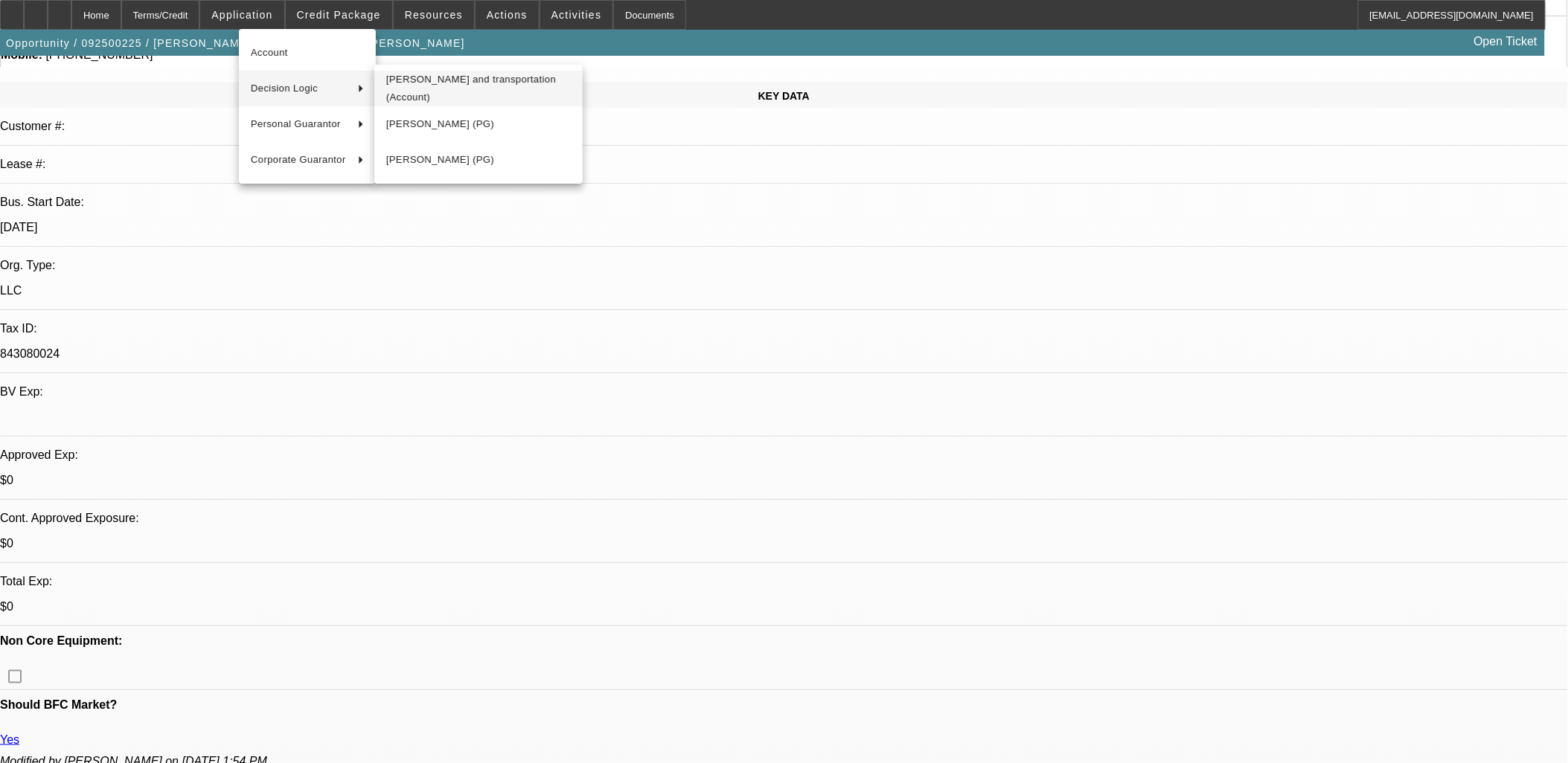
click at [423, 93] on span "C.K.J towing and transportation (Account)" at bounding box center [478, 88] width 185 height 36
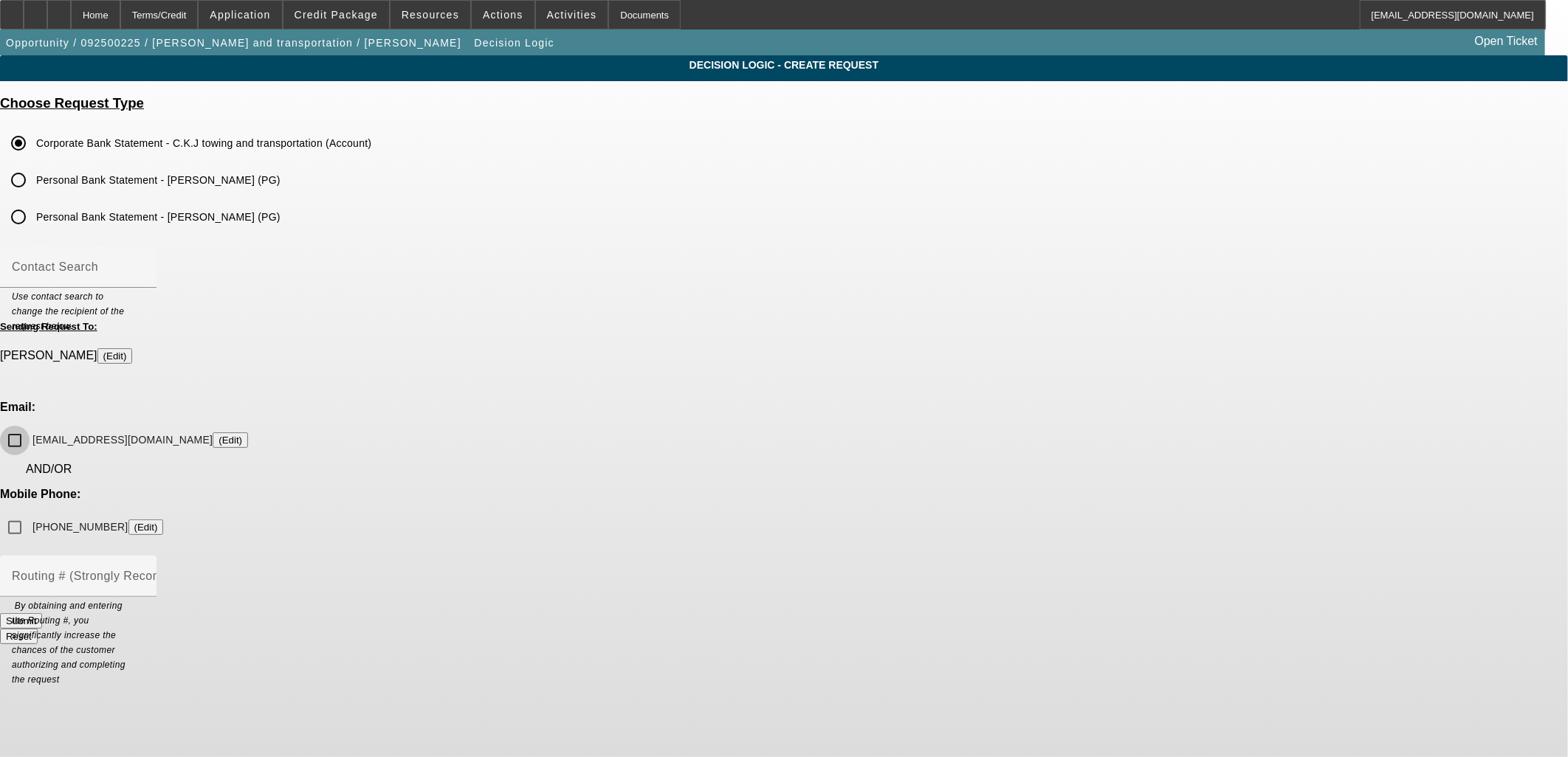
click at [30, 426] on input "ckjnu45@gmail.com (Edit)" at bounding box center [15, 441] width 30 height 30
drag, startPoint x: 596, startPoint y: 401, endPoint x: 610, endPoint y: 415, distance: 19.8
click at [30, 426] on input "ckjnu45@gmail.com (Edit)" at bounding box center [15, 441] width 30 height 30
click at [42, 614] on button "Submit" at bounding box center [20, 621] width 42 height 16
click at [30, 426] on input "ckjnu45@gmail.com (Edit)" at bounding box center [15, 441] width 30 height 30
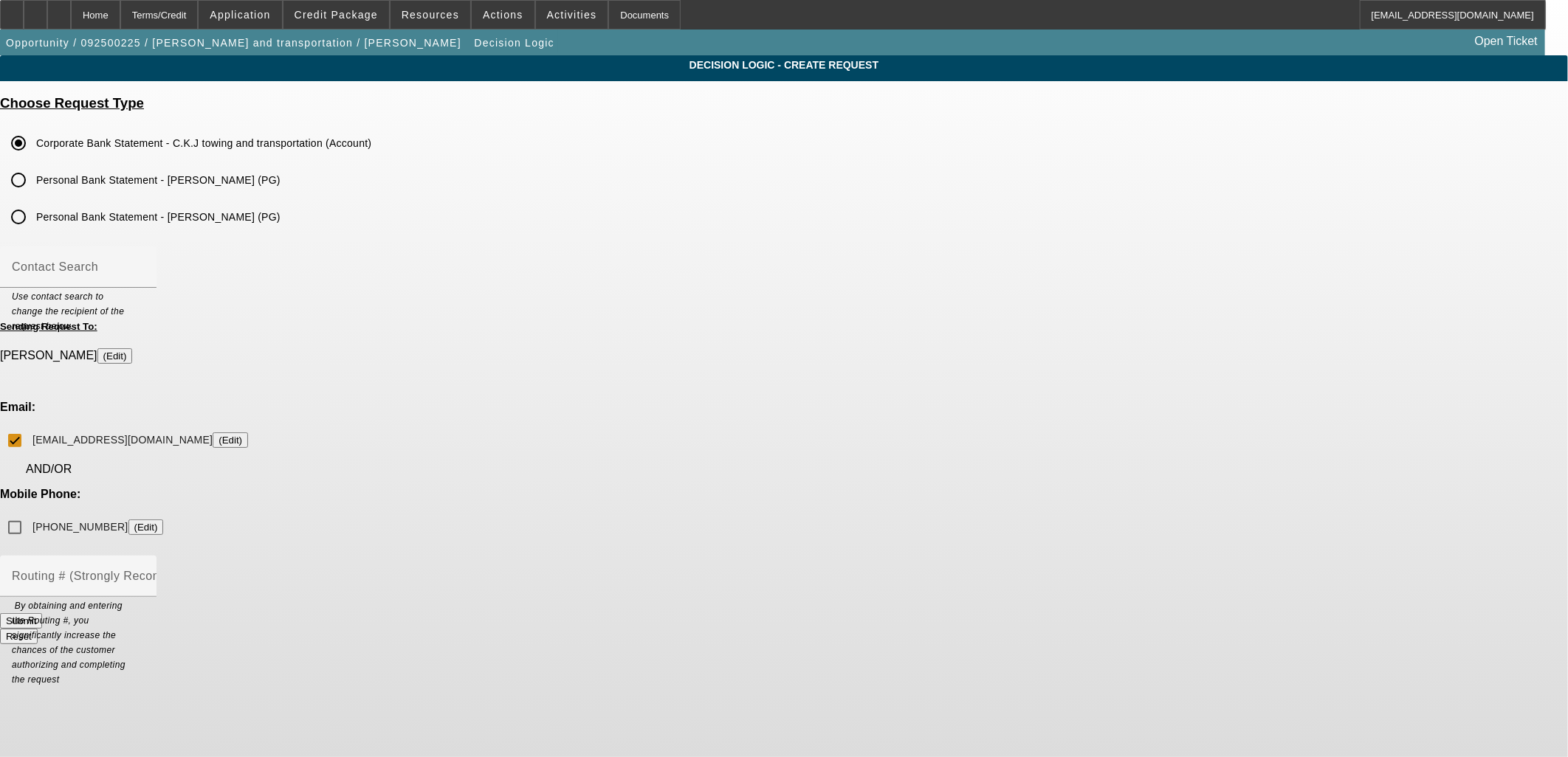
click at [42, 614] on button "Submit" at bounding box center [20, 621] width 42 height 16
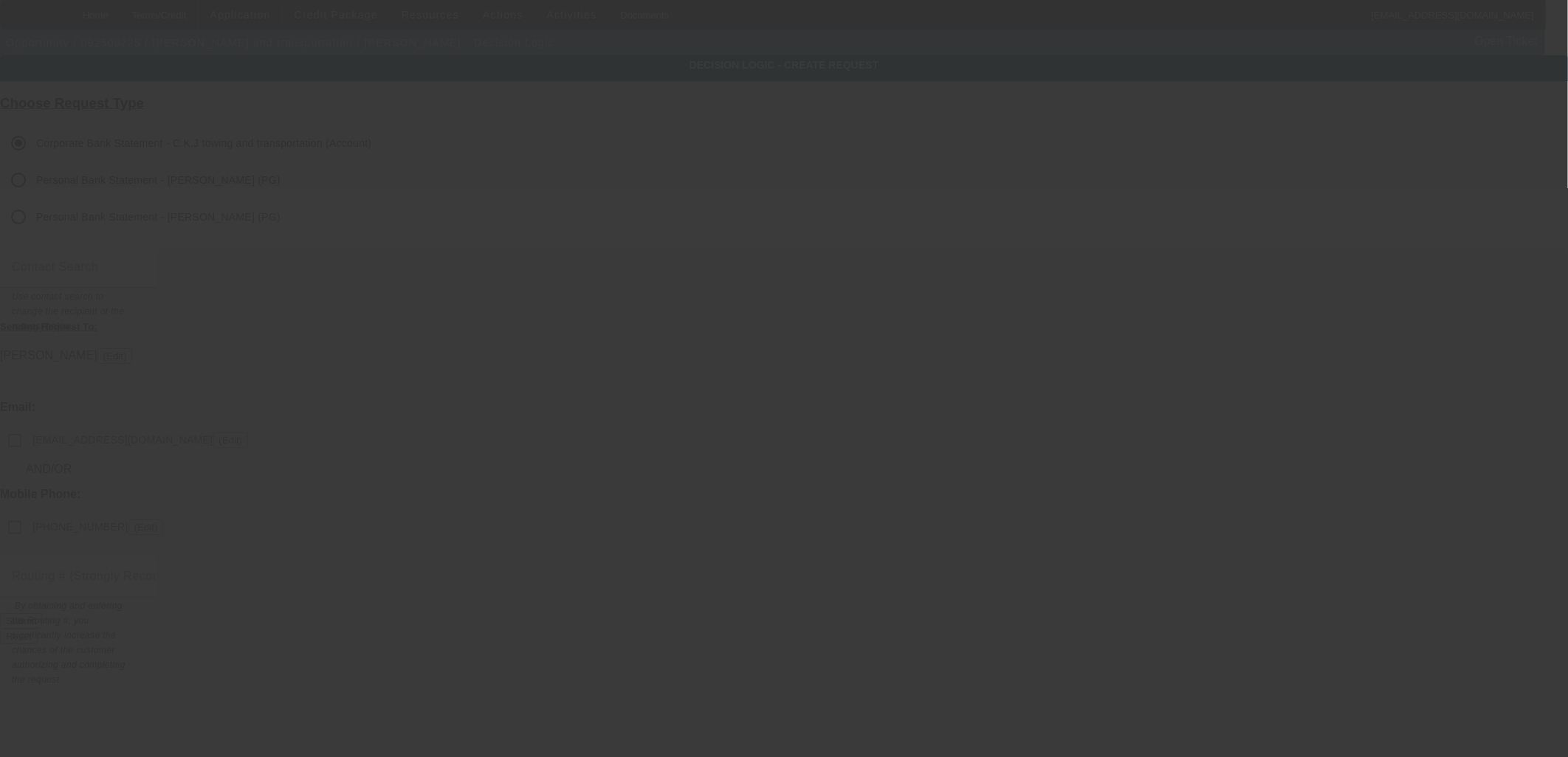
checkbox input "false"
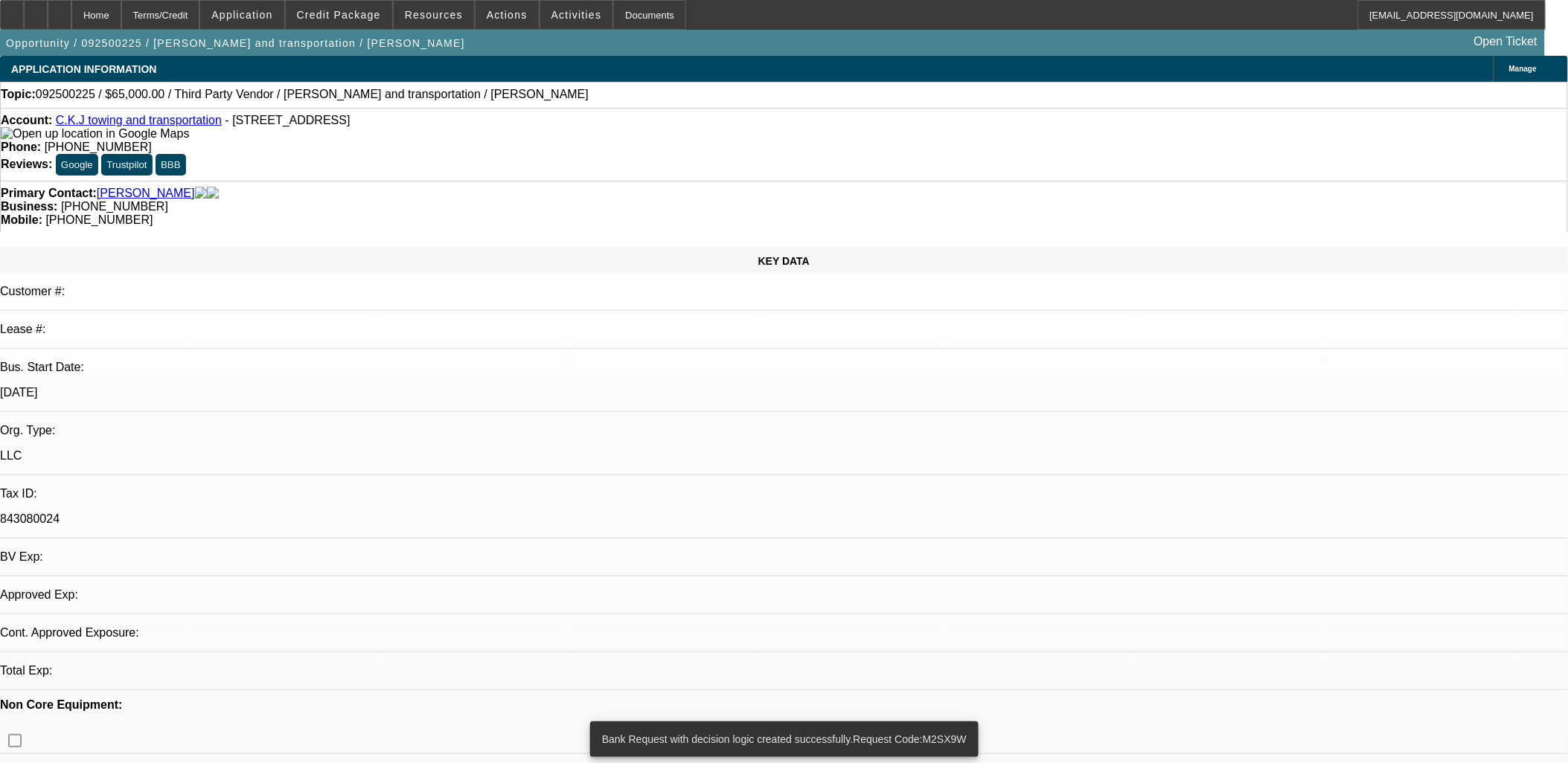
select select "0"
select select "2"
select select "0.1"
select select "4"
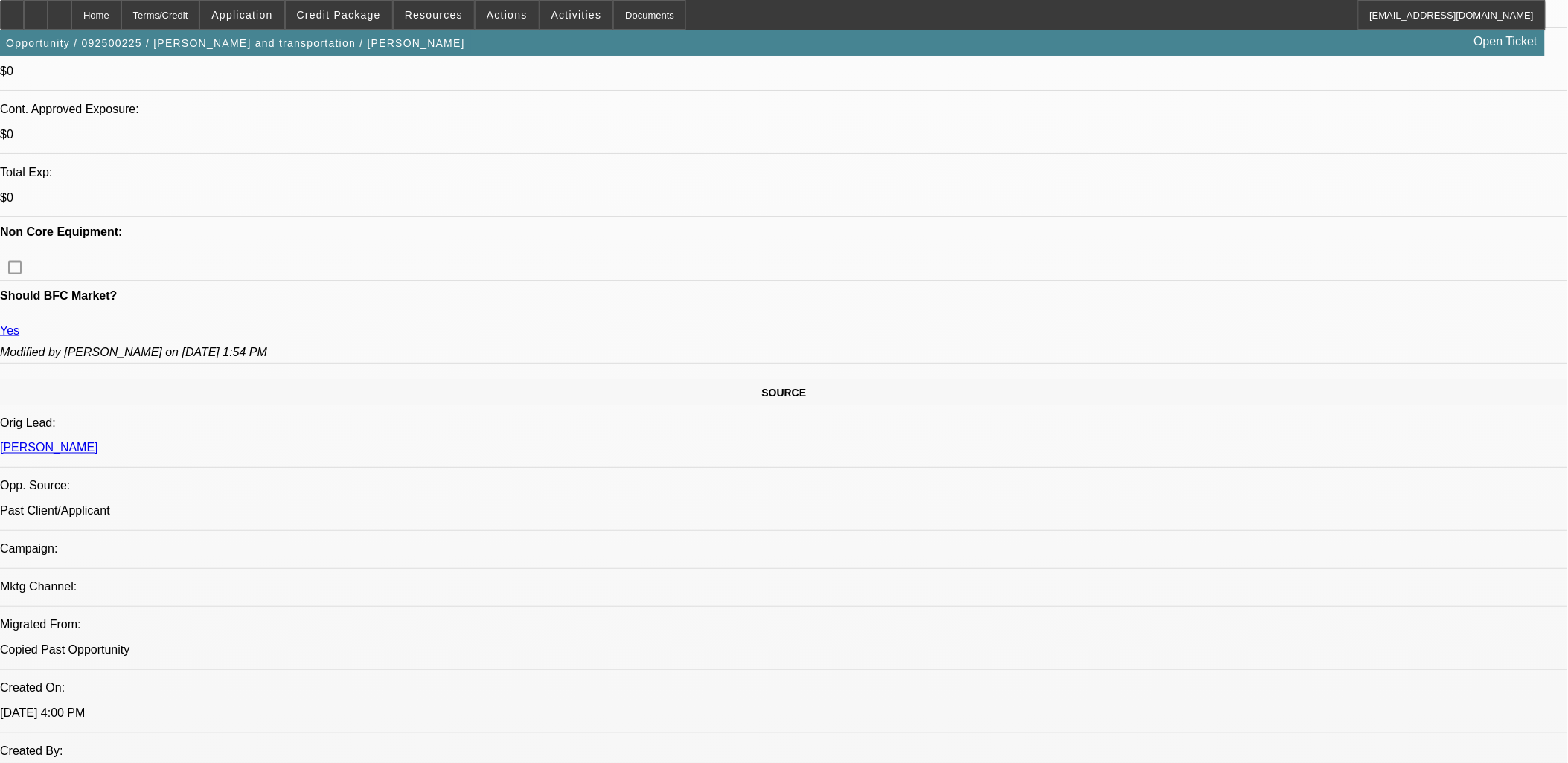
scroll to position [413, 0]
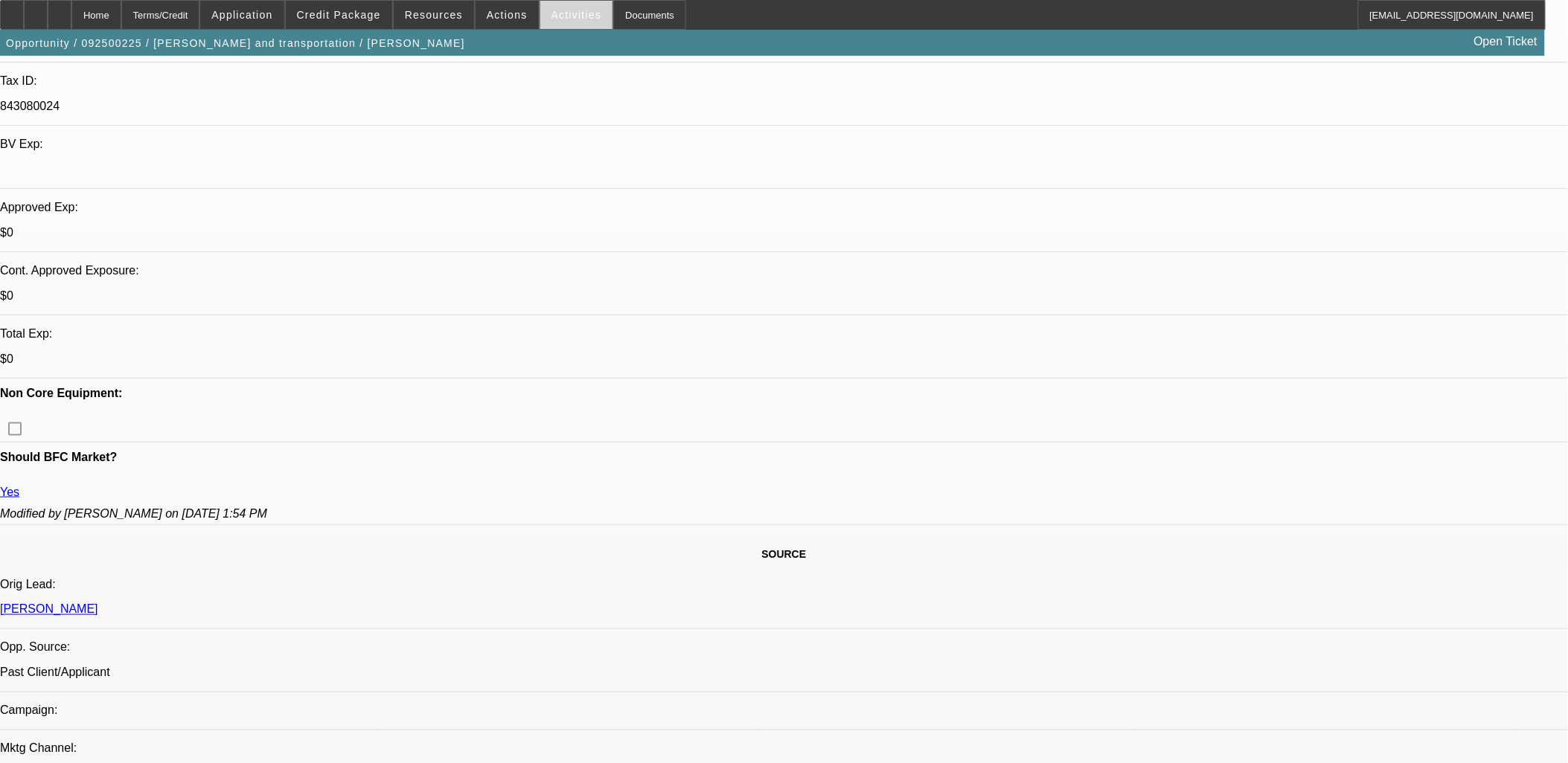
click at [551, 12] on span "Activities" at bounding box center [577, 15] width 51 height 12
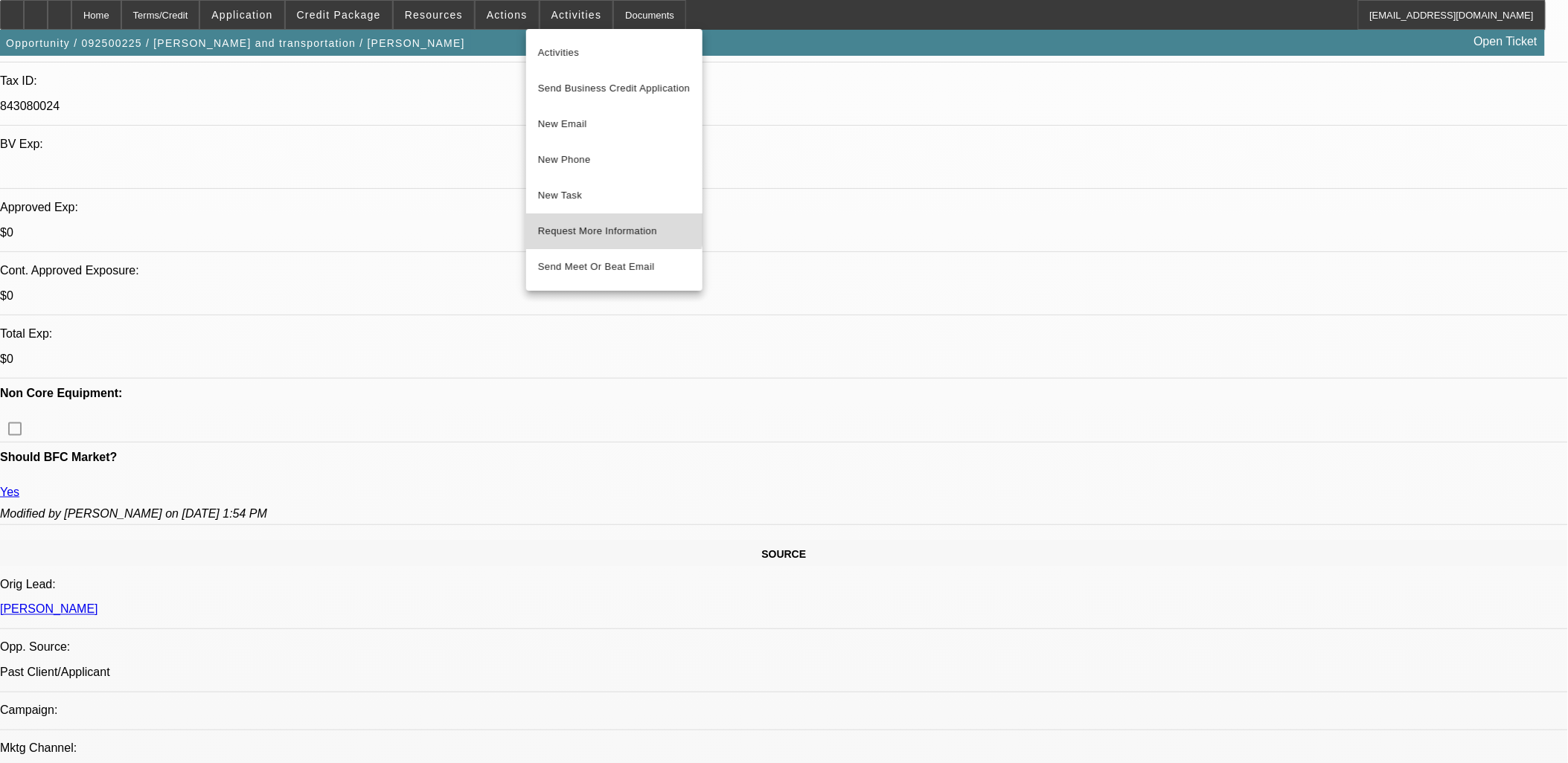
click at [607, 224] on span "Request More Information" at bounding box center [614, 231] width 153 height 18
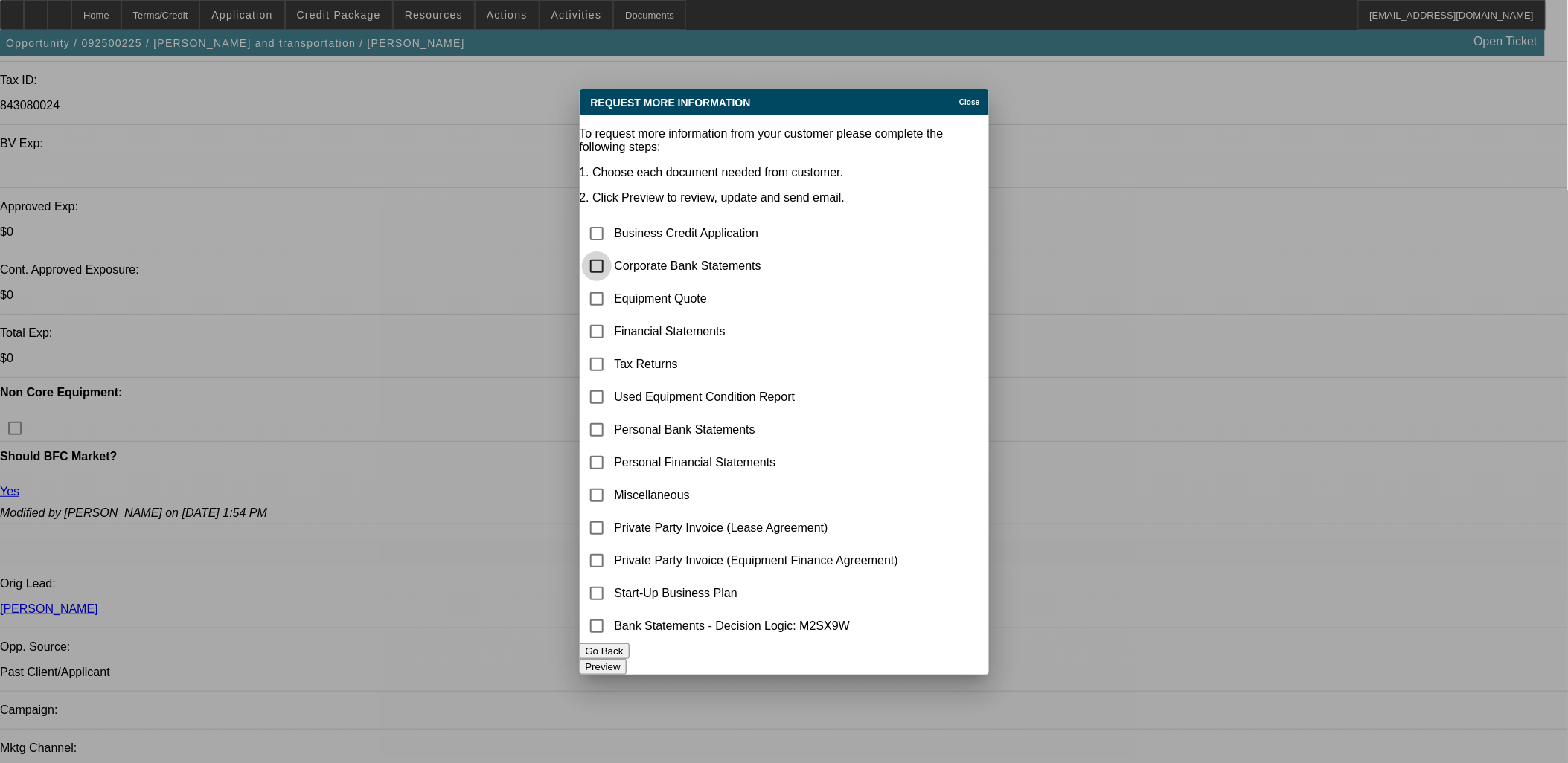
click at [611, 251] on input "checkbox" at bounding box center [597, 266] width 30 height 30
checkbox input "true"
click at [626, 659] on button "Preview" at bounding box center [603, 666] width 47 height 16
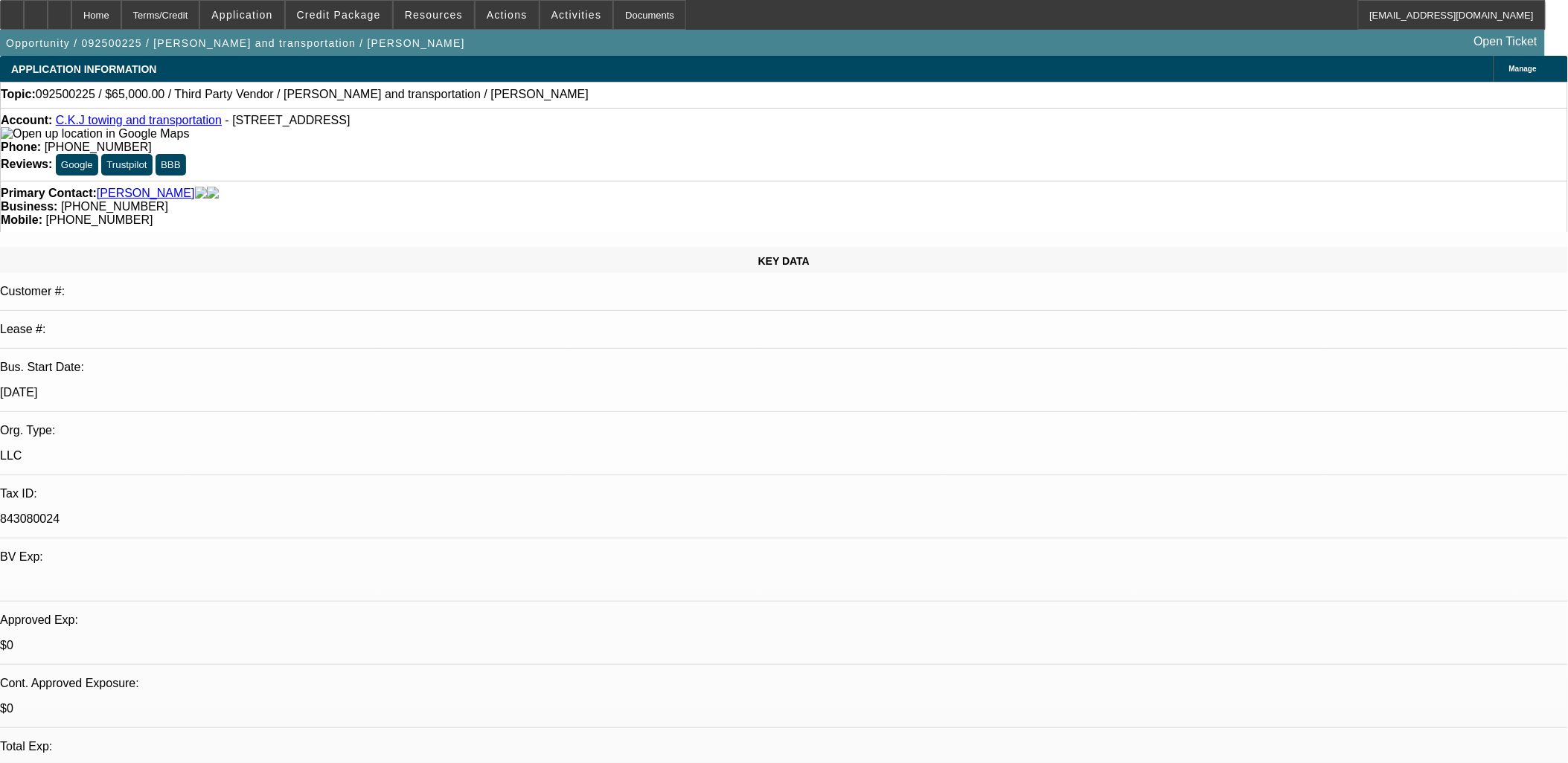
scroll to position [413, 0]
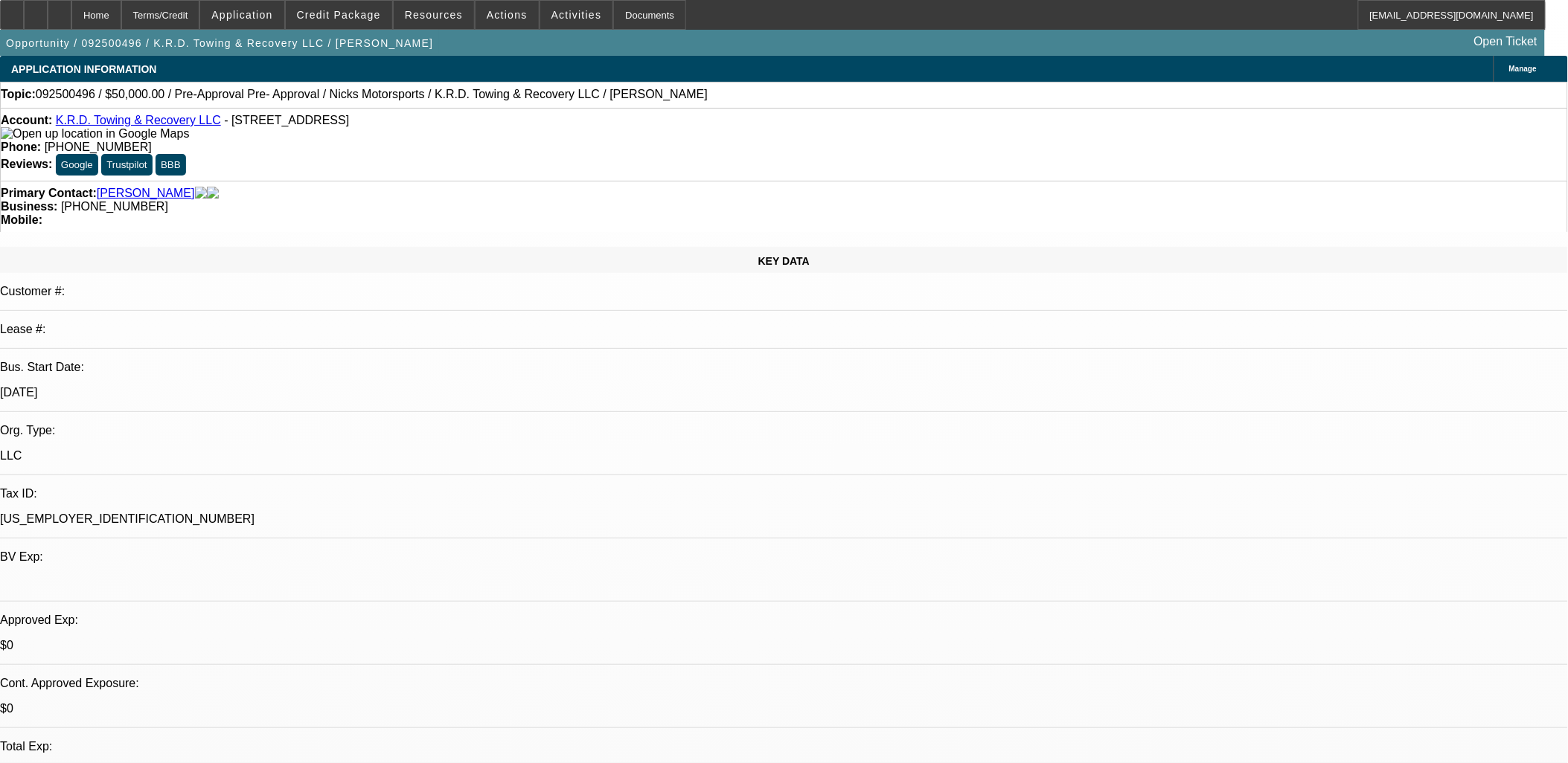
select select "0"
select select "0.1"
select select "0"
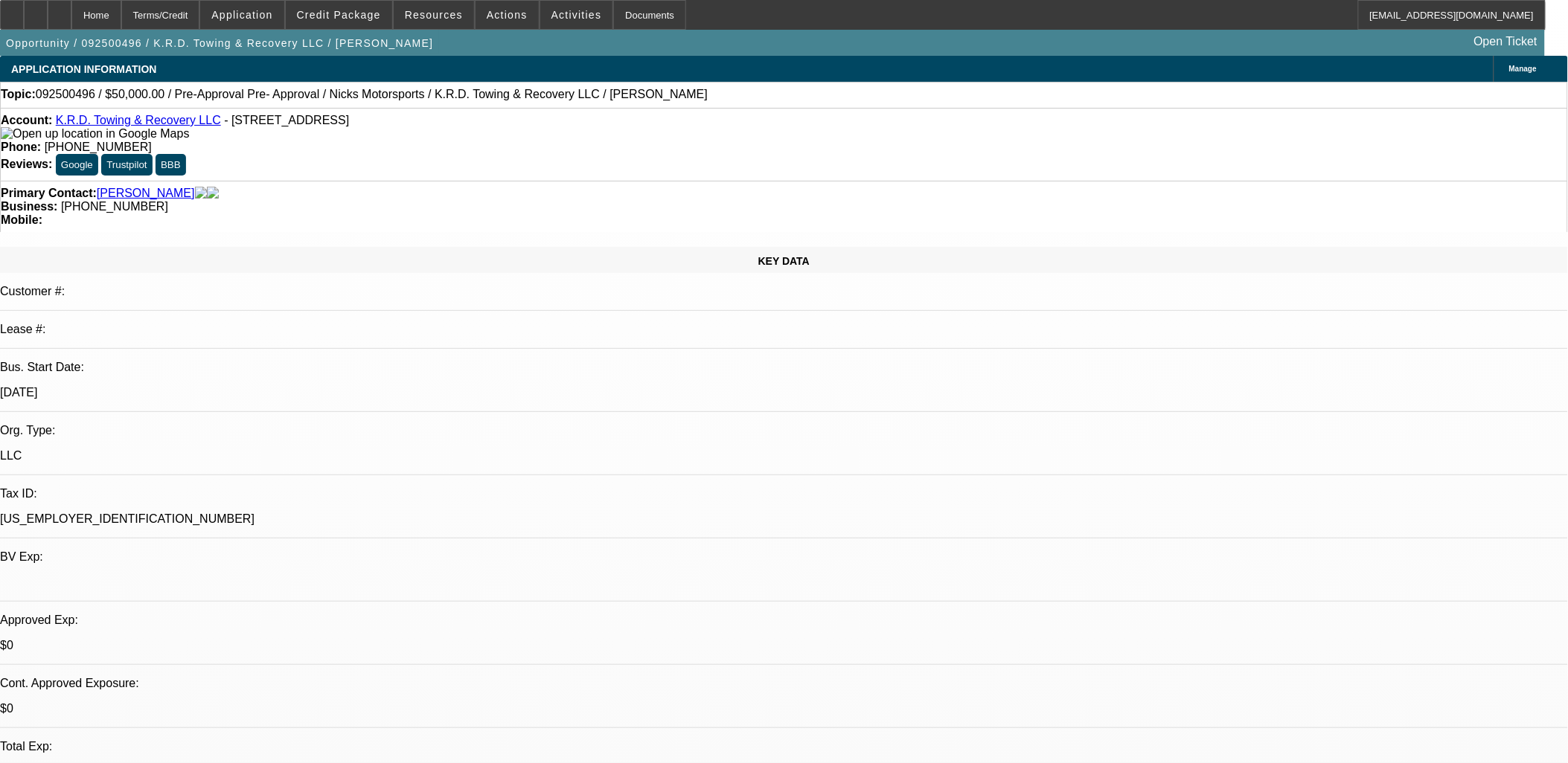
select select "0.1"
select select "0"
select select "0.1"
select select "0.15"
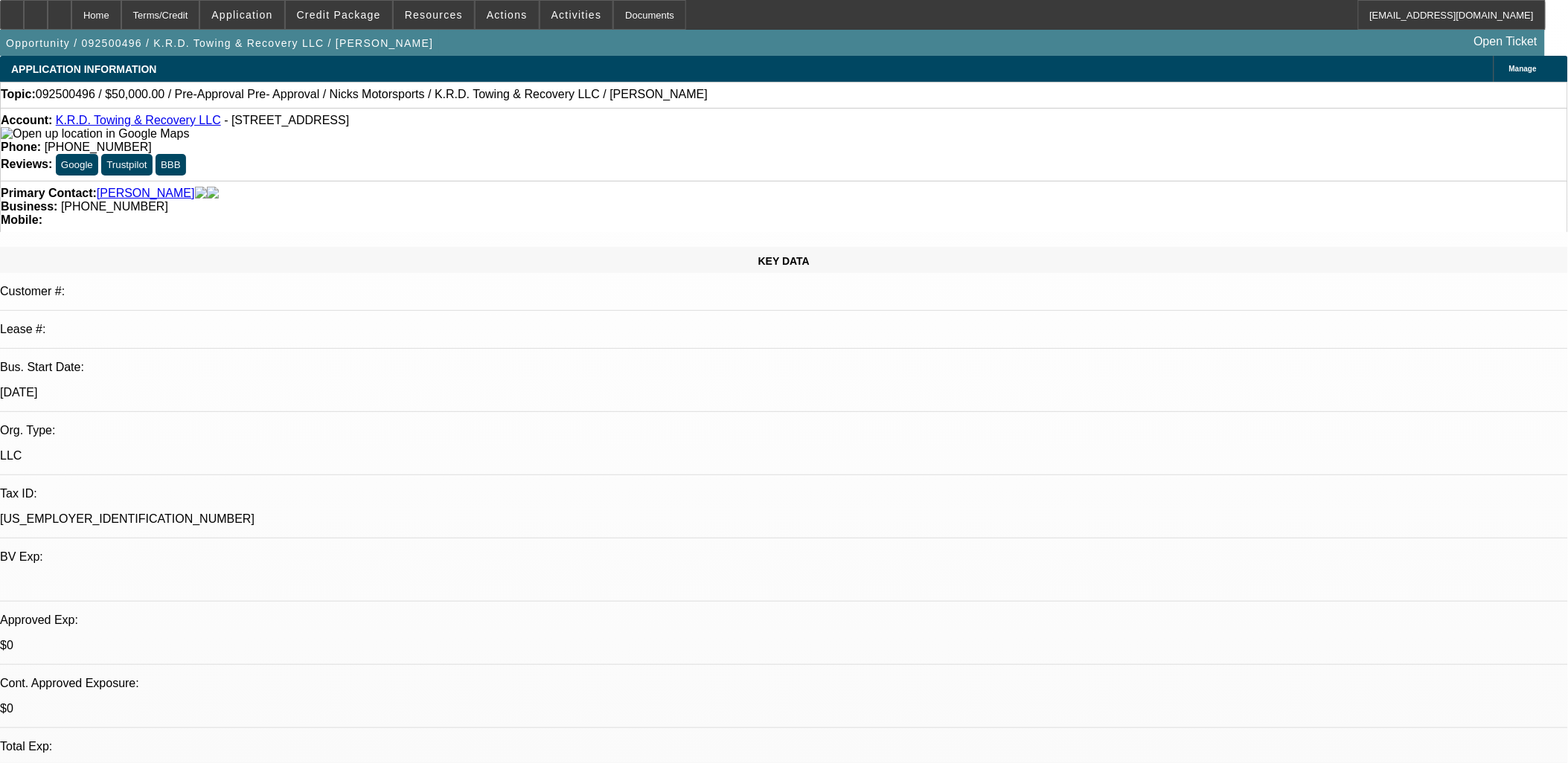
select select "2"
select select "0.1"
select select "1"
select select "4"
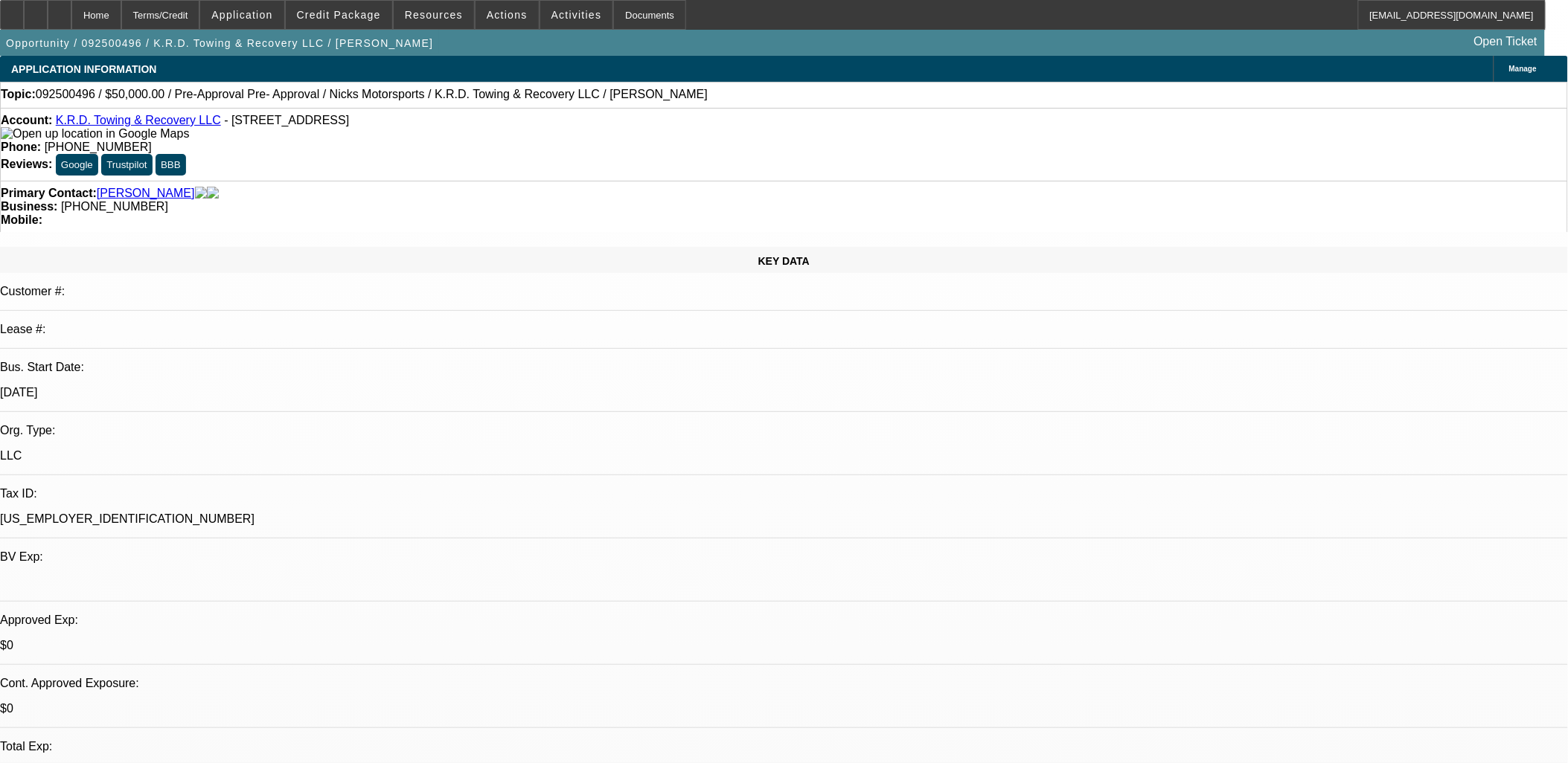
select select "1"
select select "4"
select select "1"
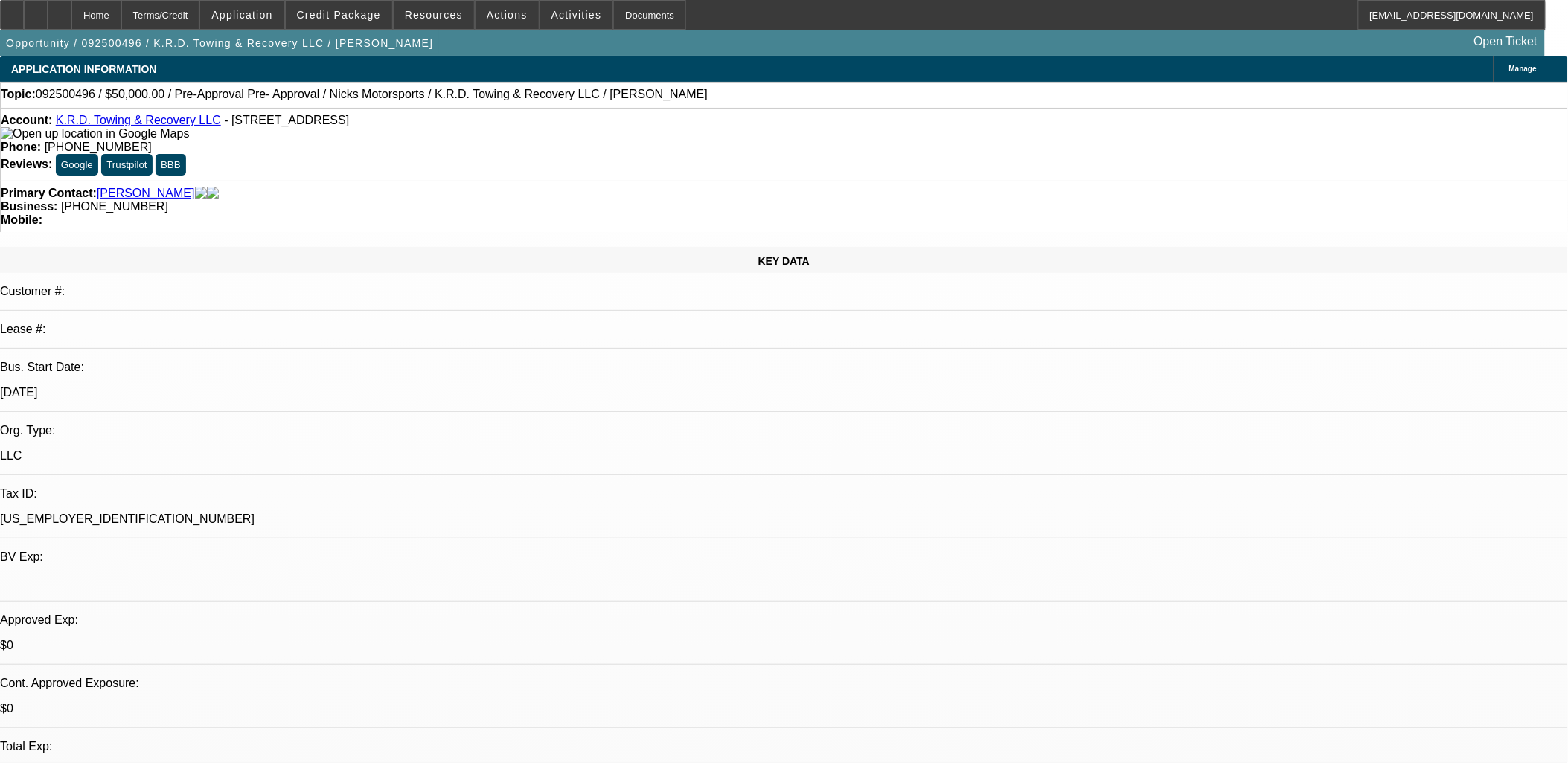
select select "4"
select select "1"
select select "2"
select select "4"
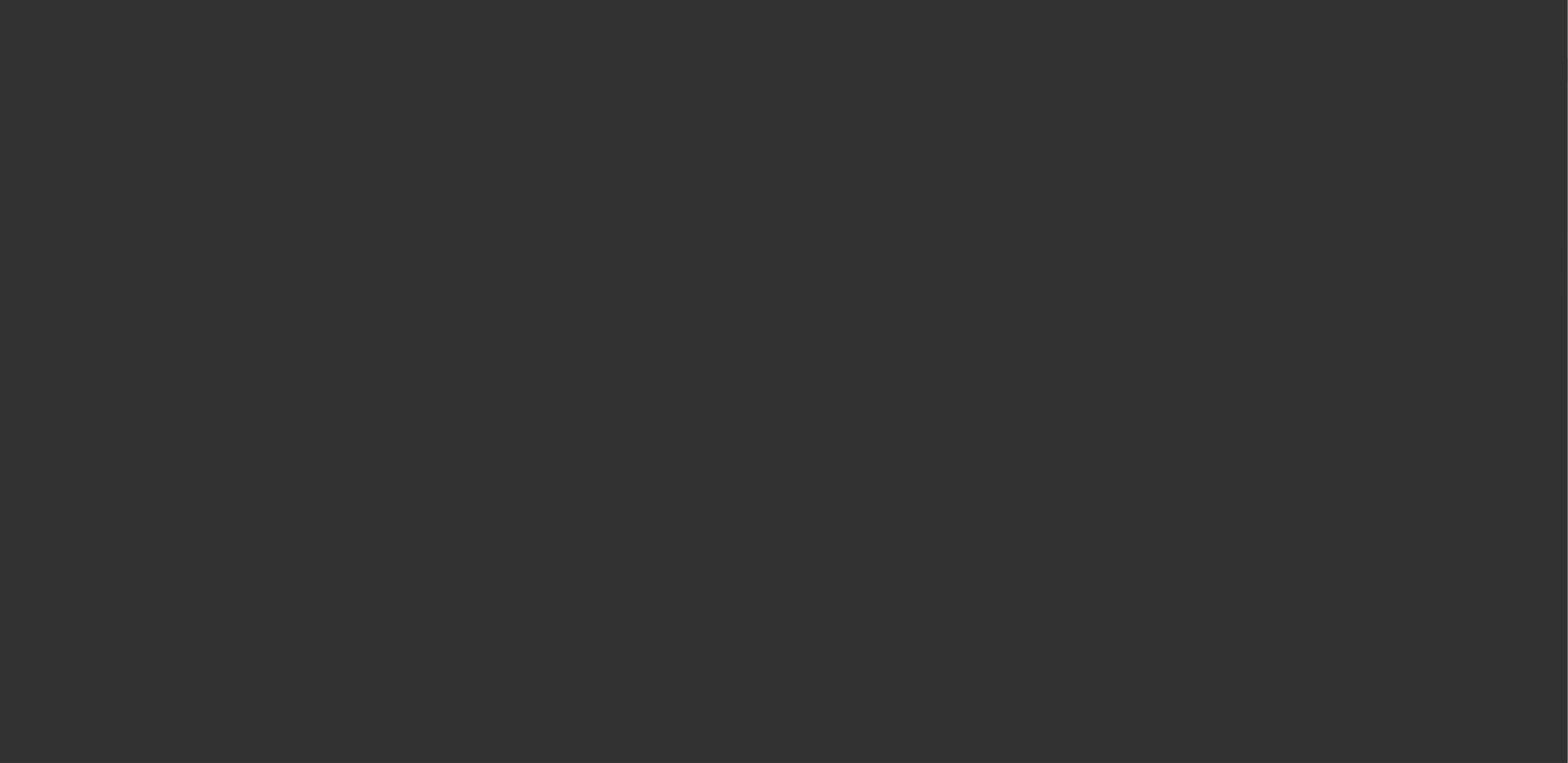
select select "0"
select select "2"
select select "0.1"
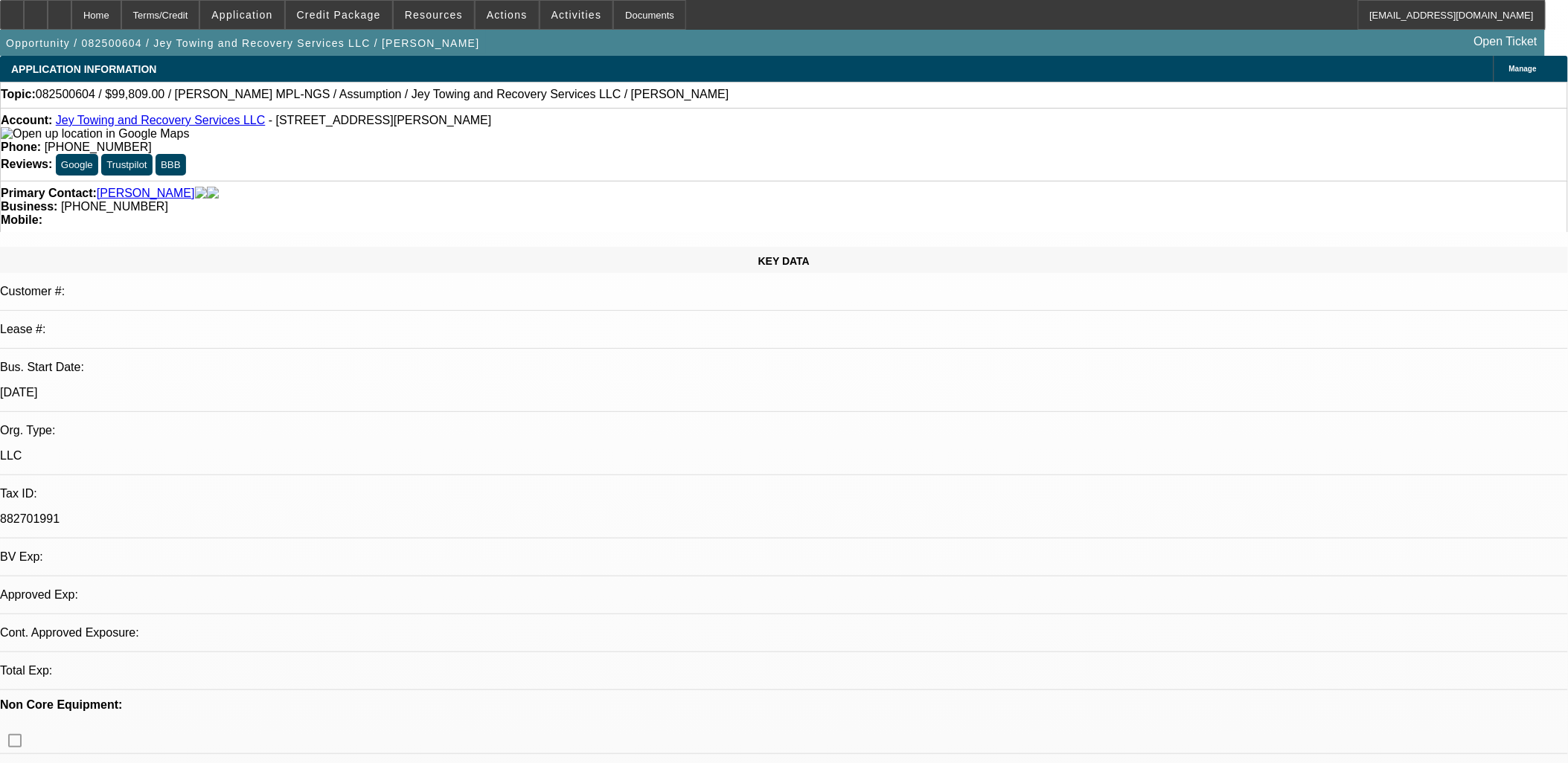
select select "1"
select select "2"
select select "4"
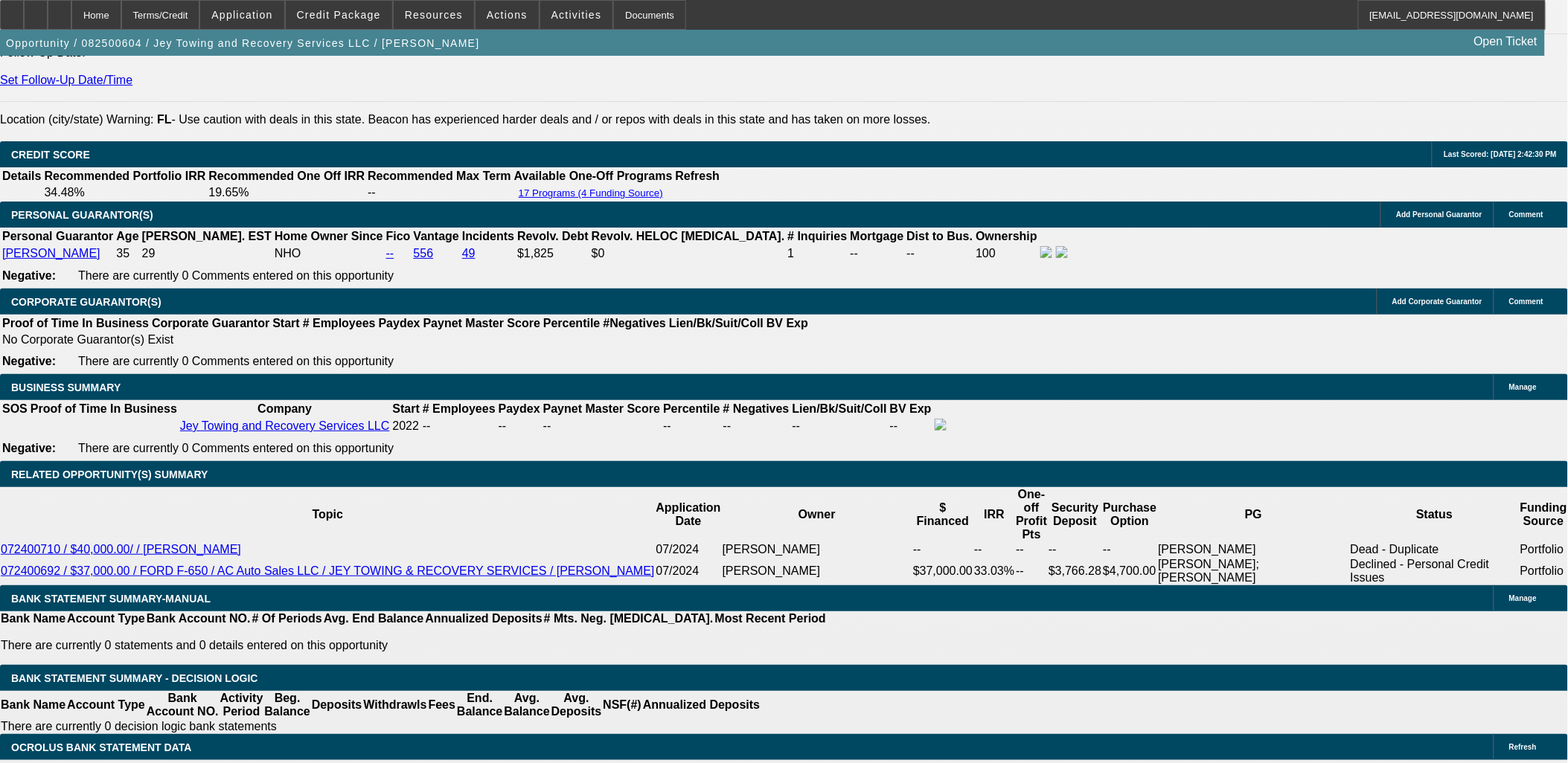
scroll to position [2232, 0]
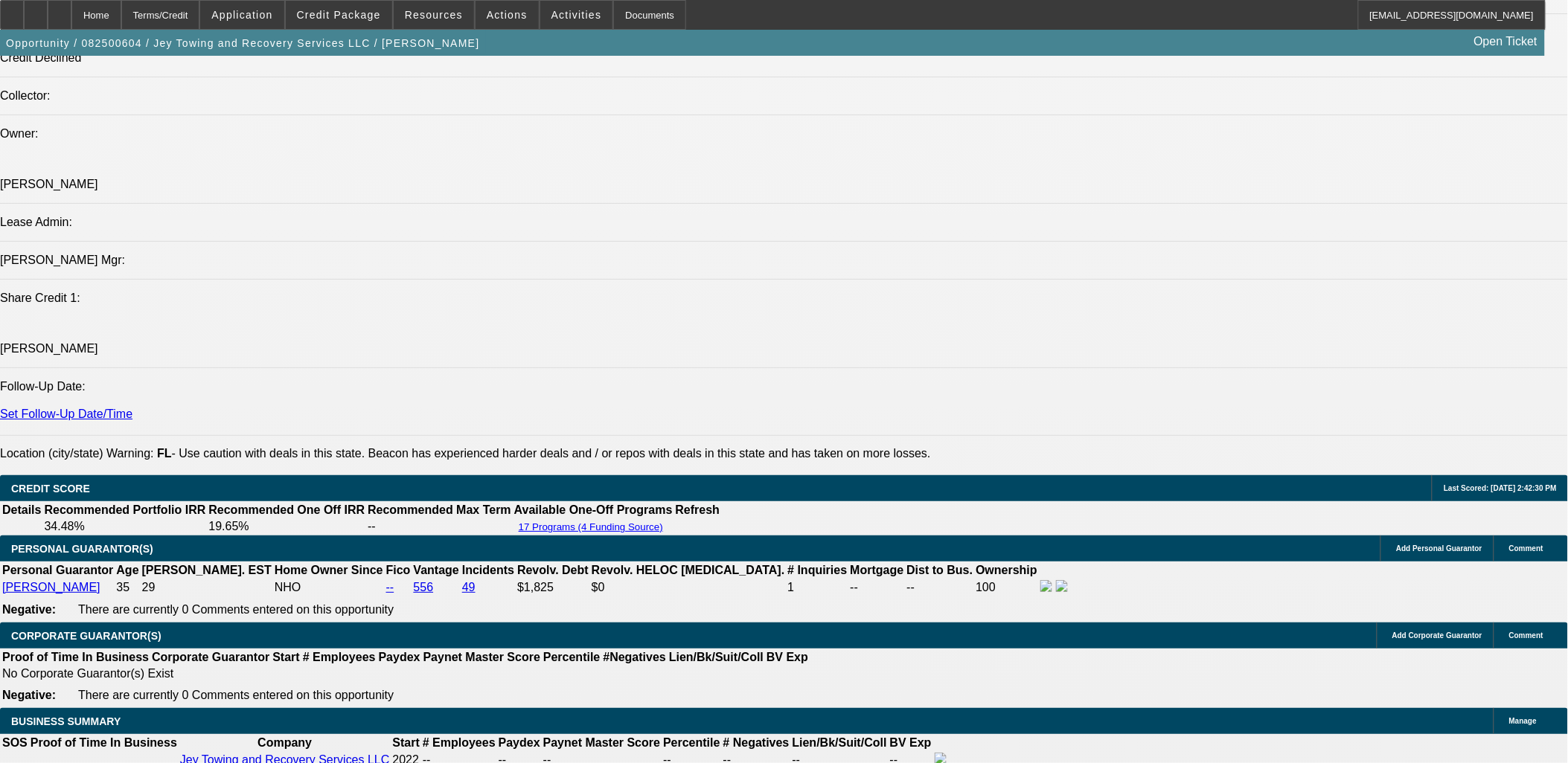
scroll to position [1901, 0]
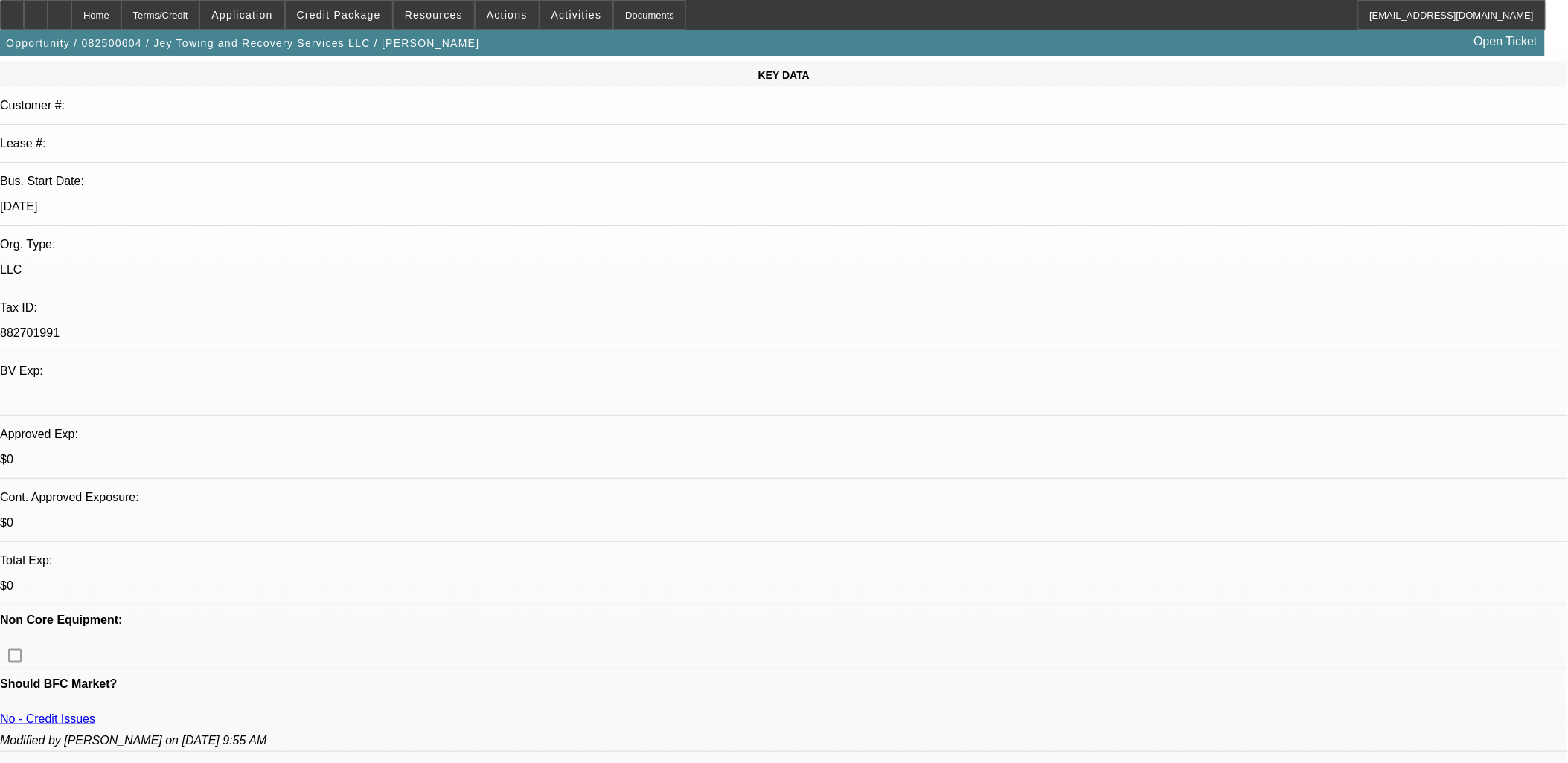
scroll to position [0, 0]
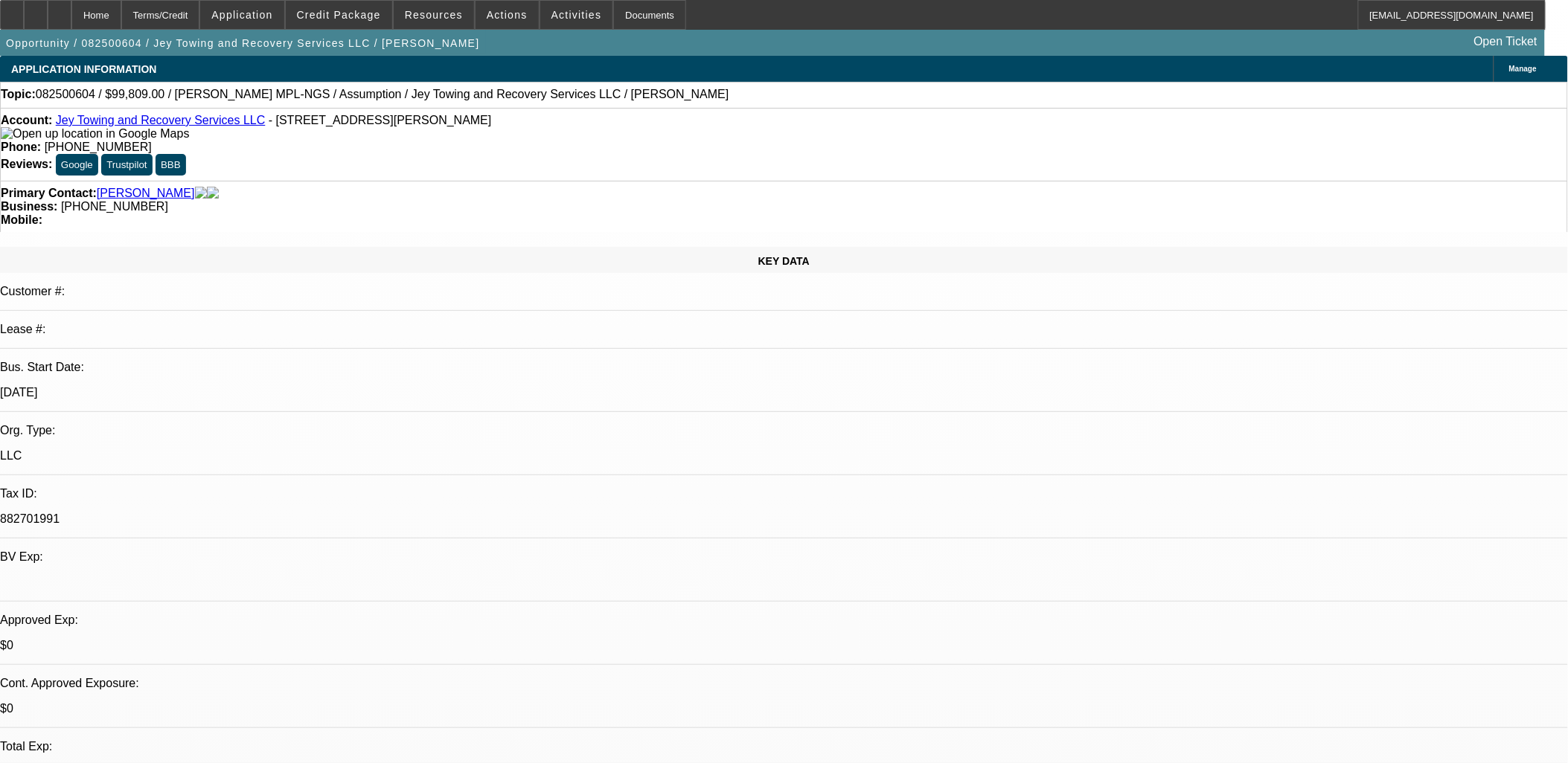
drag, startPoint x: 467, startPoint y: 393, endPoint x: 461, endPoint y: 387, distance: 8.5
click at [48, 21] on div at bounding box center [35, 15] width 23 height 30
click at [374, 10] on span "Credit Package" at bounding box center [339, 15] width 84 height 12
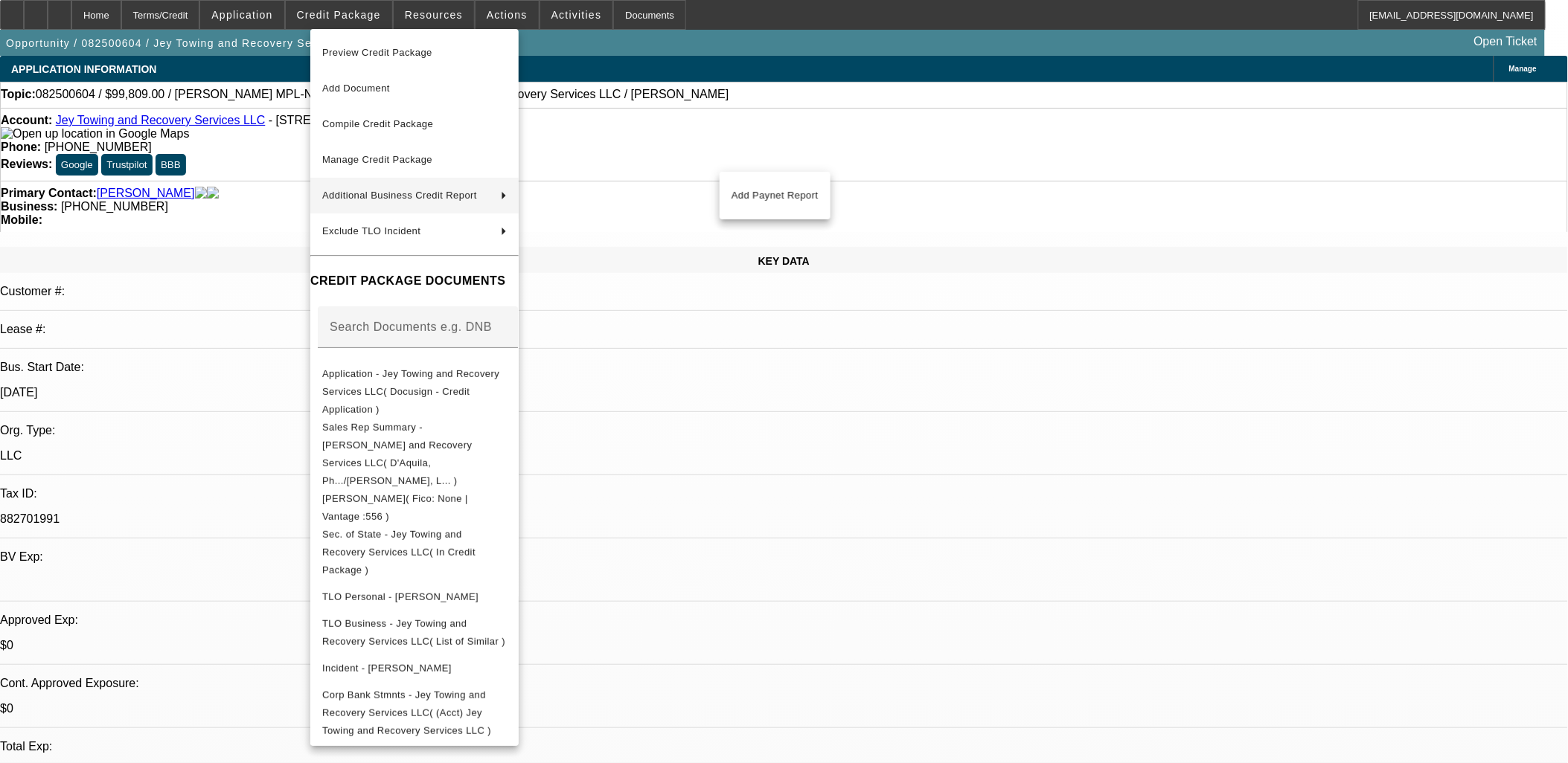
click at [827, 315] on div at bounding box center [784, 382] width 1568 height 763
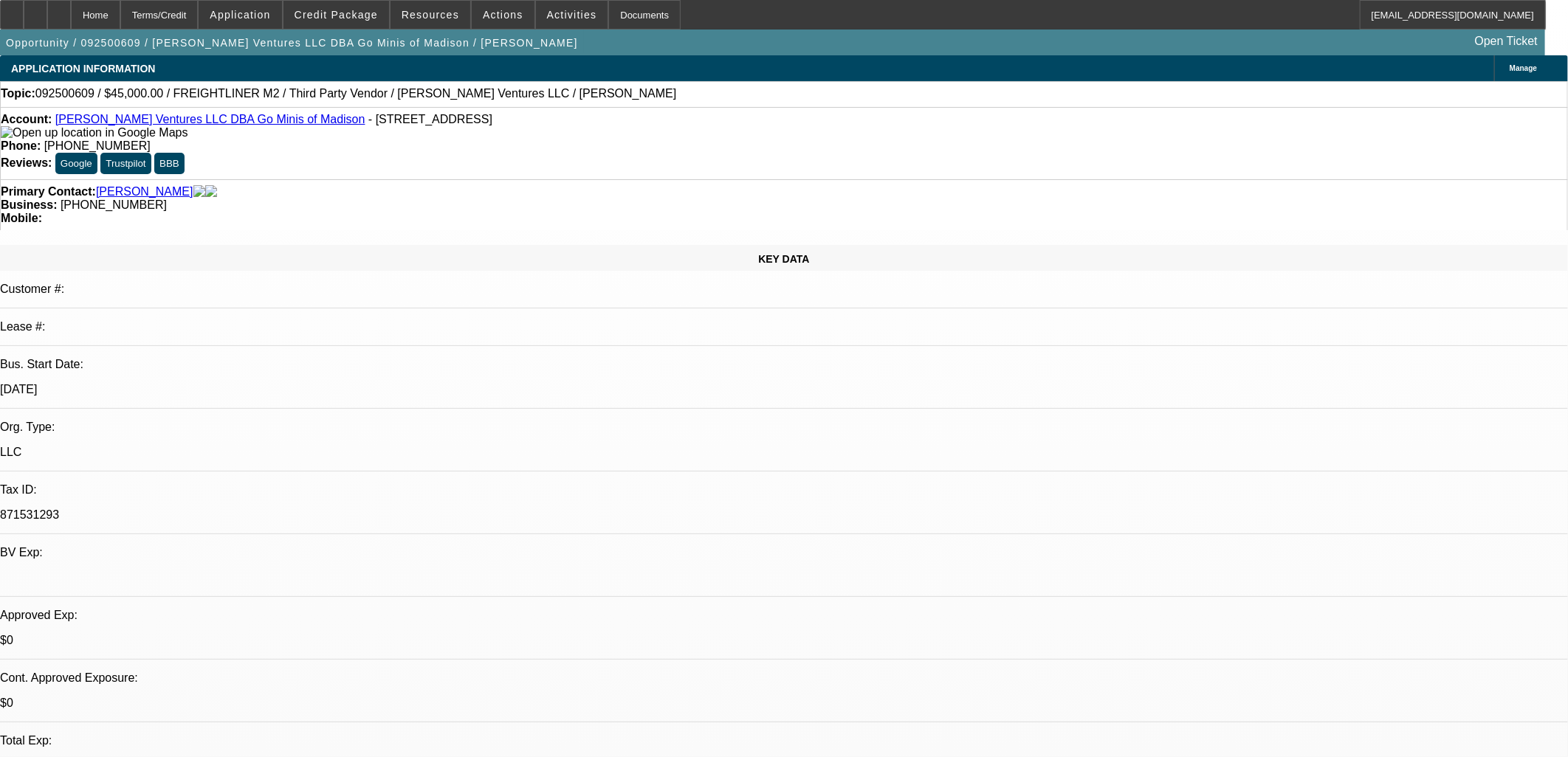
select select "0"
select select "2"
select select "0.1"
select select "4"
select select "0"
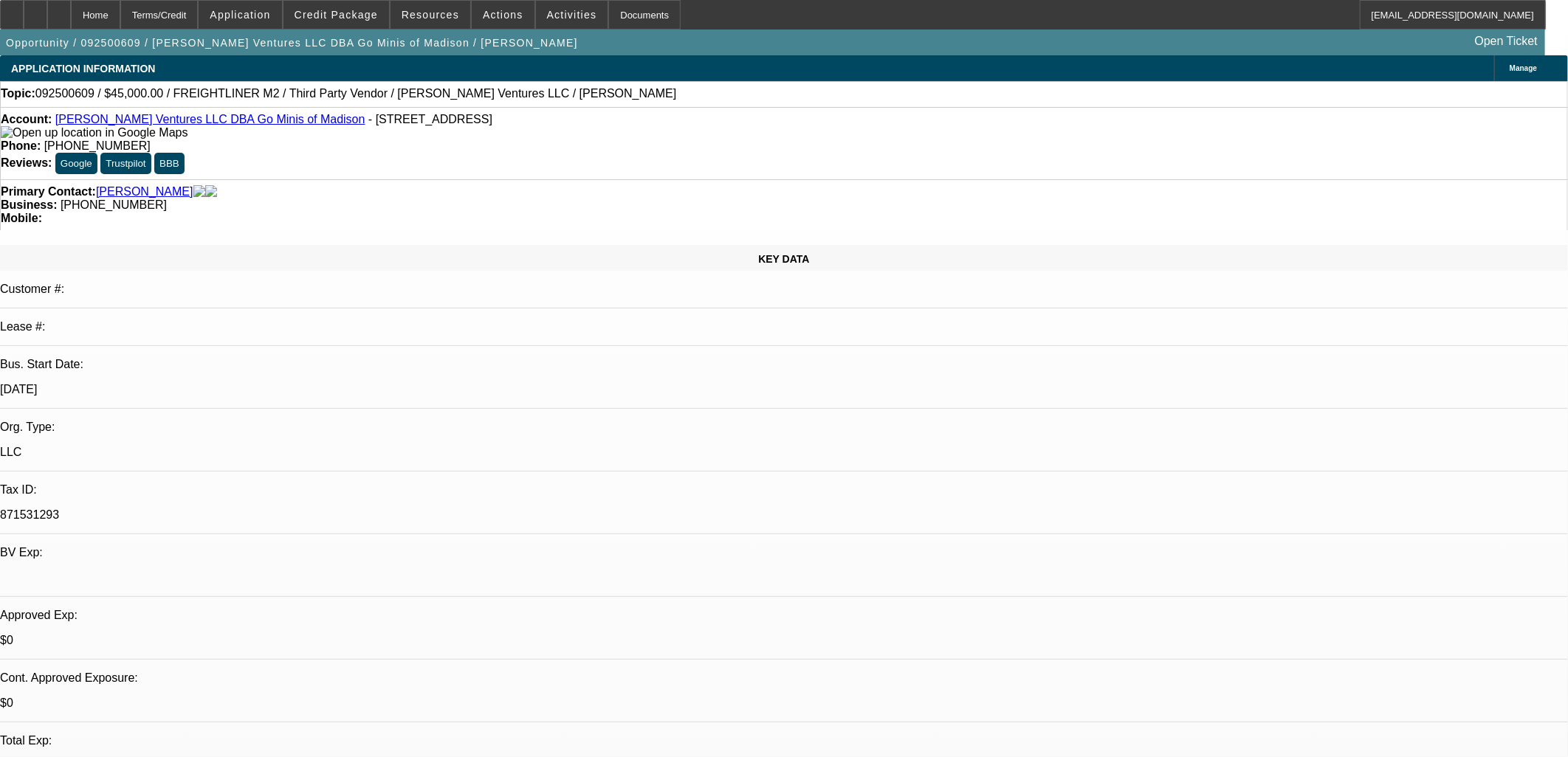
select select "2"
select select "0.1"
select select "4"
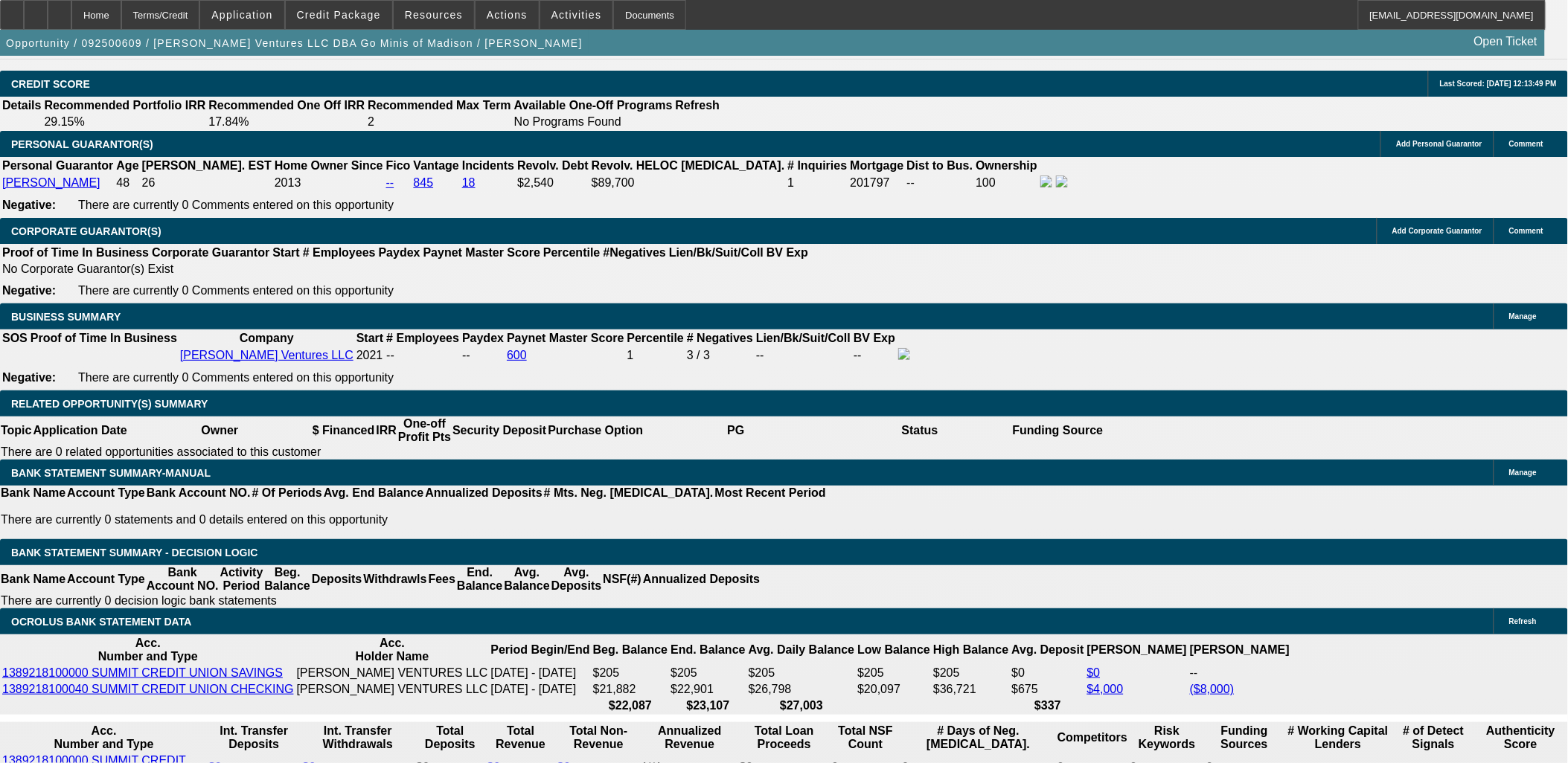
scroll to position [2148, 0]
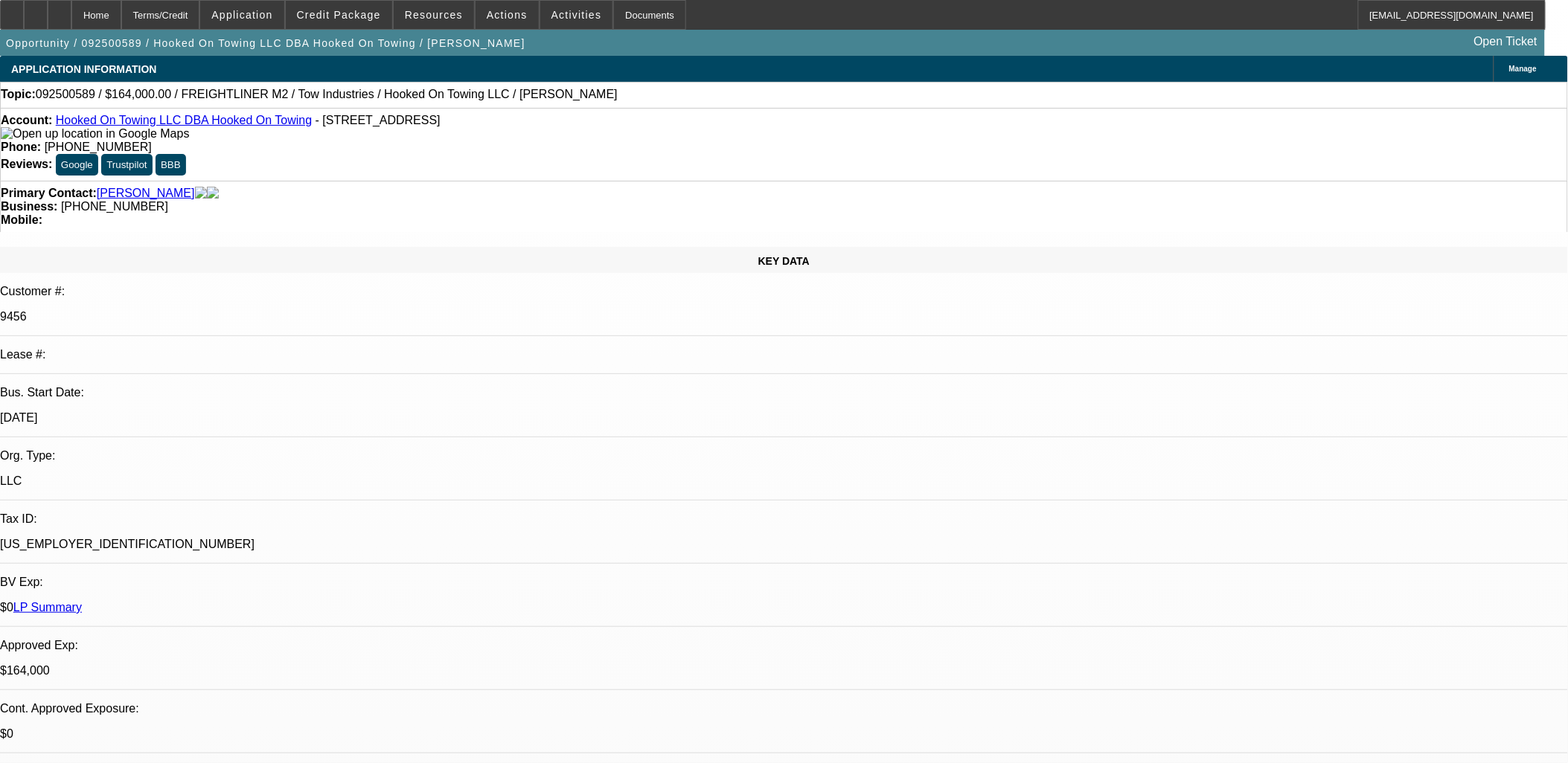
select select "0"
select select "0.1"
select select "0"
select select "2"
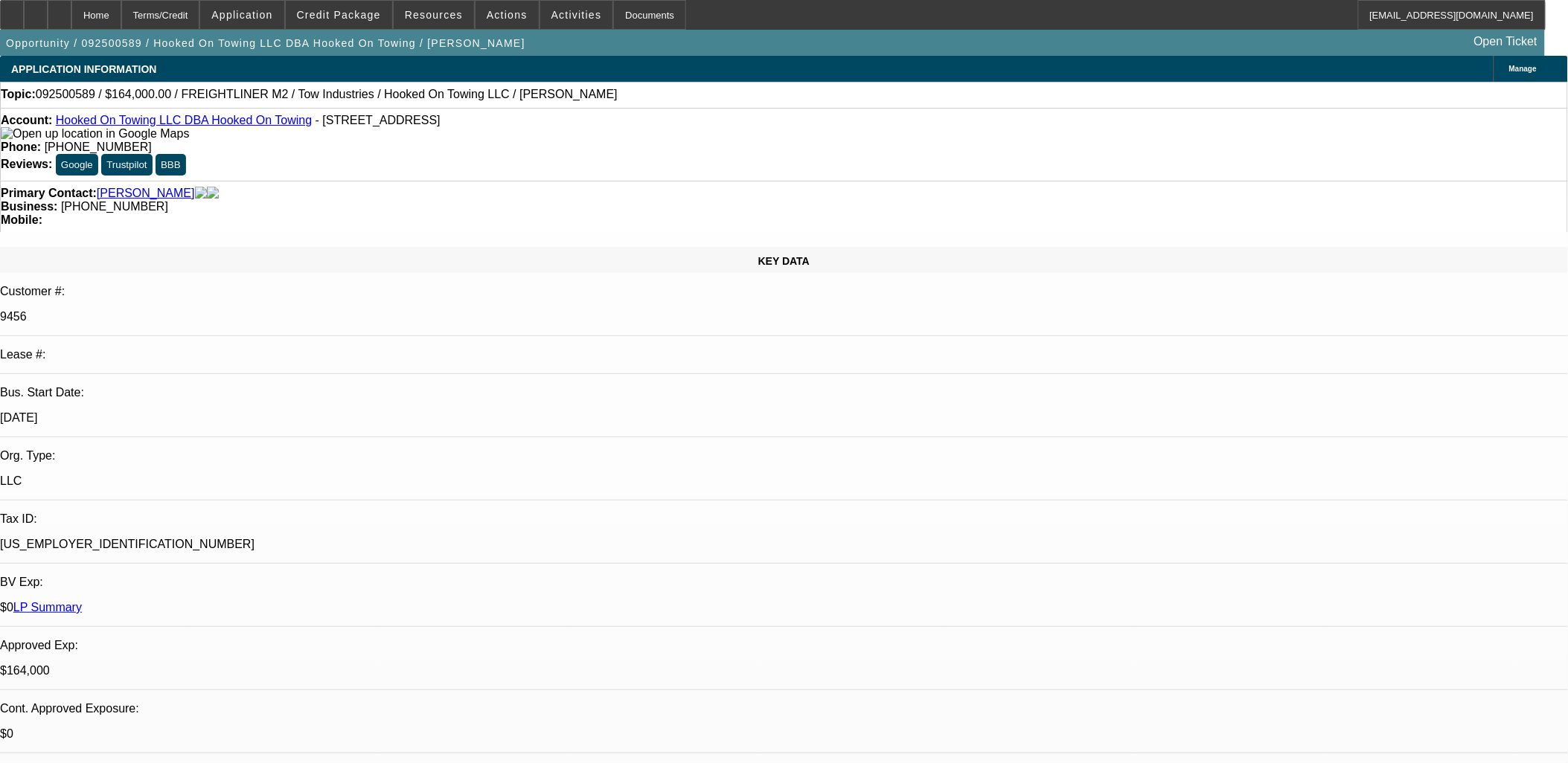
select select "0.1"
select select "0"
select select "0.1"
select select "0"
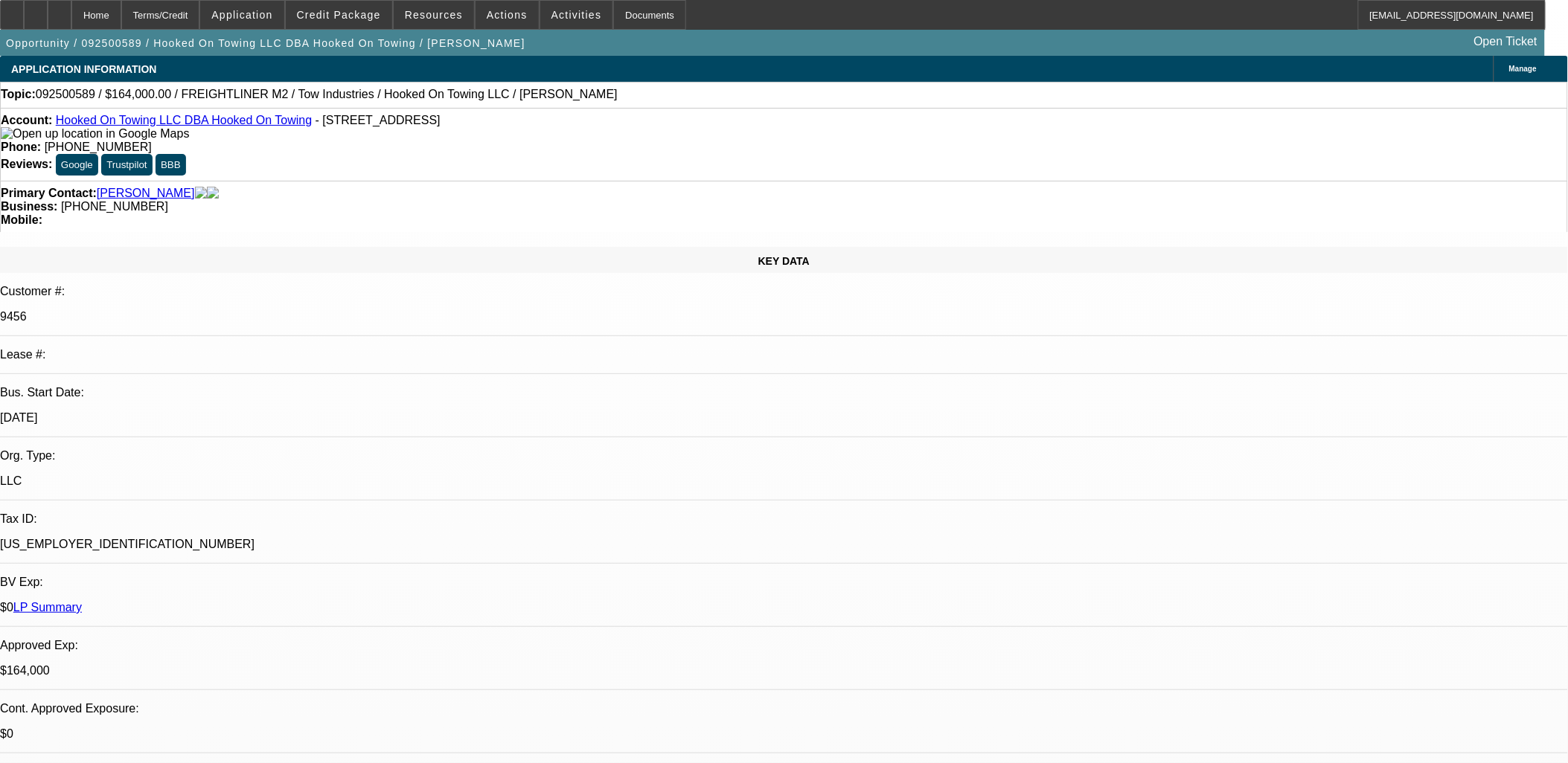
select select "0"
select select "0.1"
select select "1"
select select "2"
select select "4"
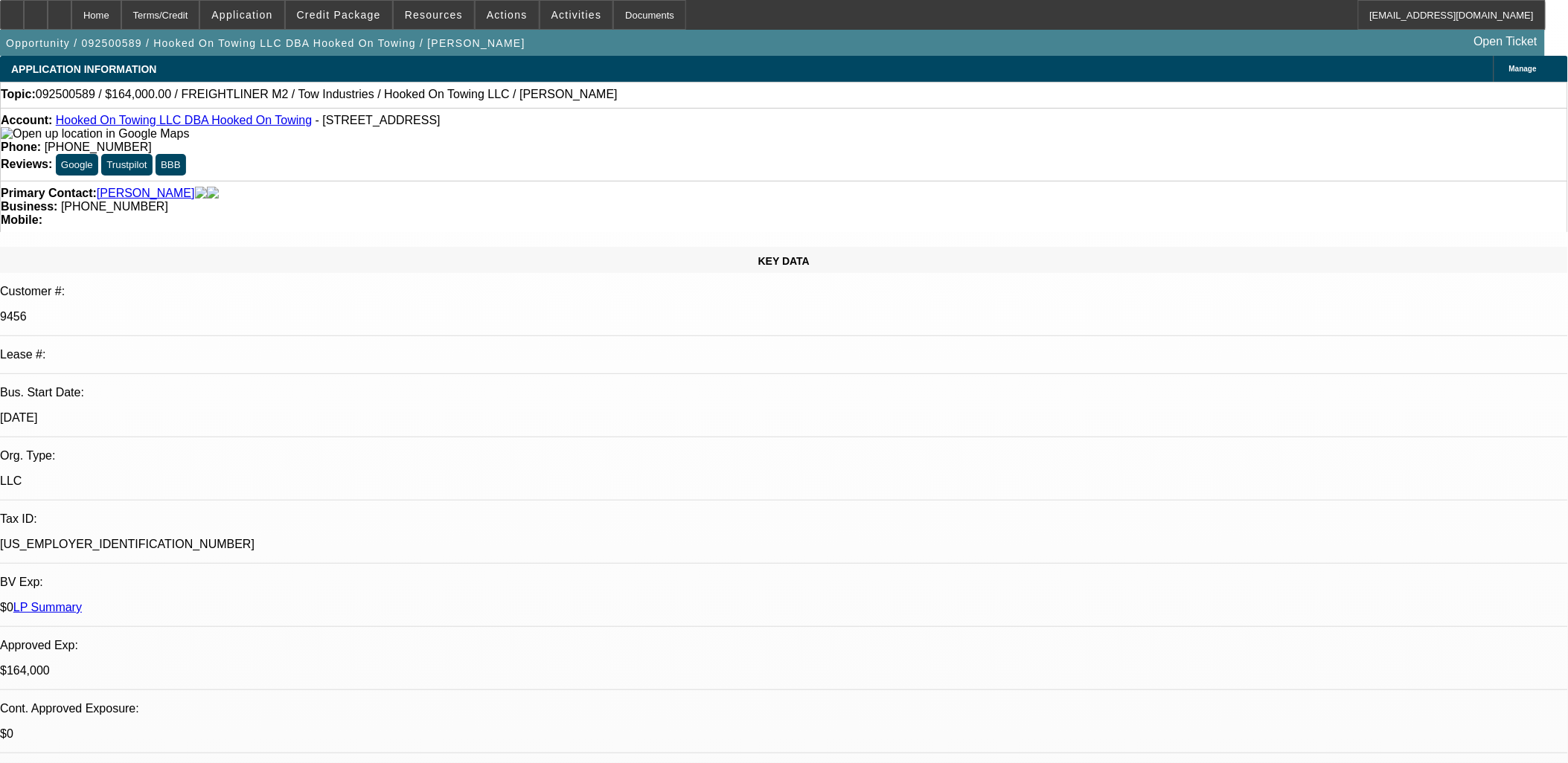
select select "1"
select select "2"
select select "4"
select select "1"
select select "2"
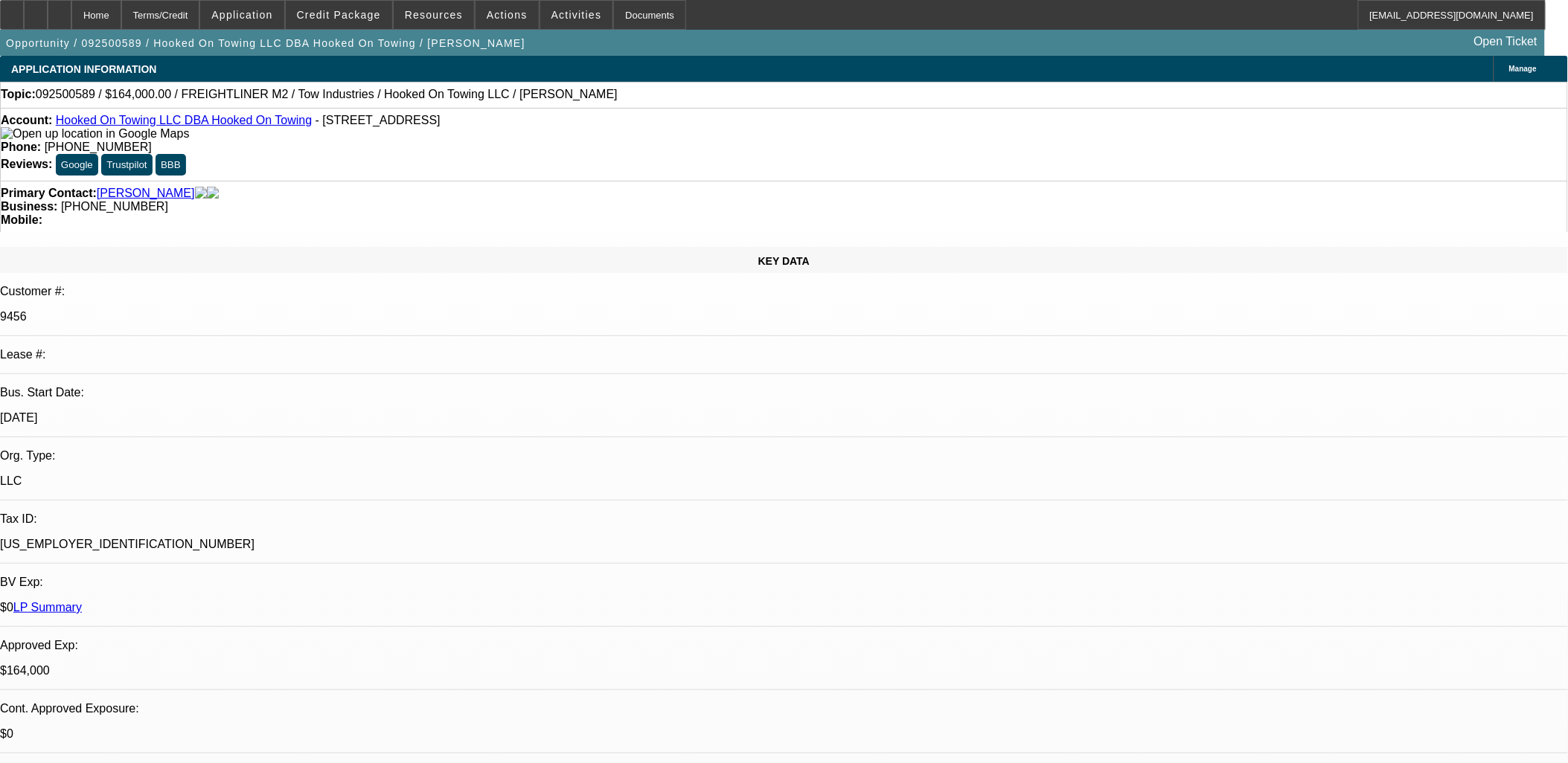
select select "4"
select select "1"
select select "3"
select select "4"
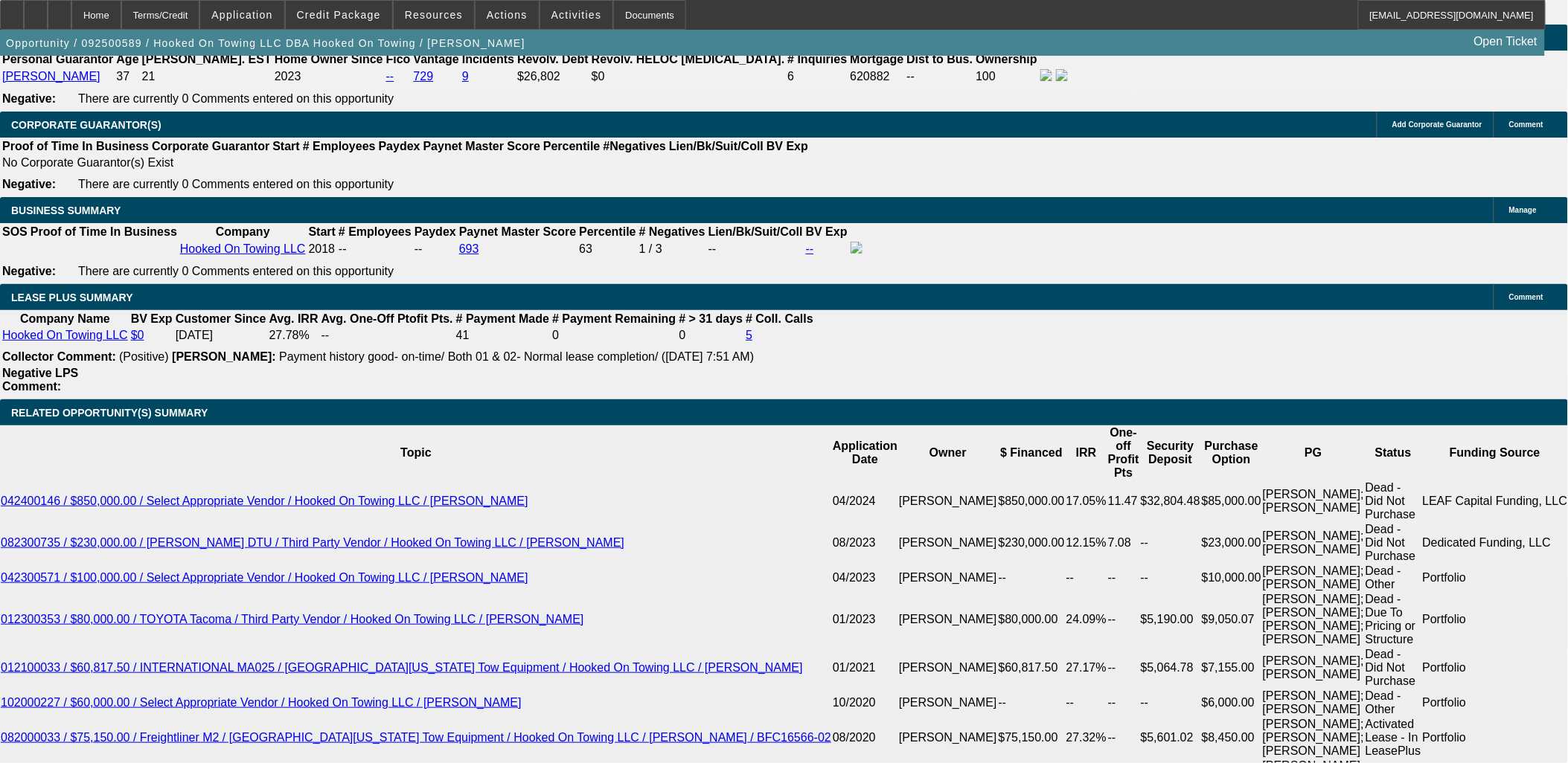
scroll to position [2397, 0]
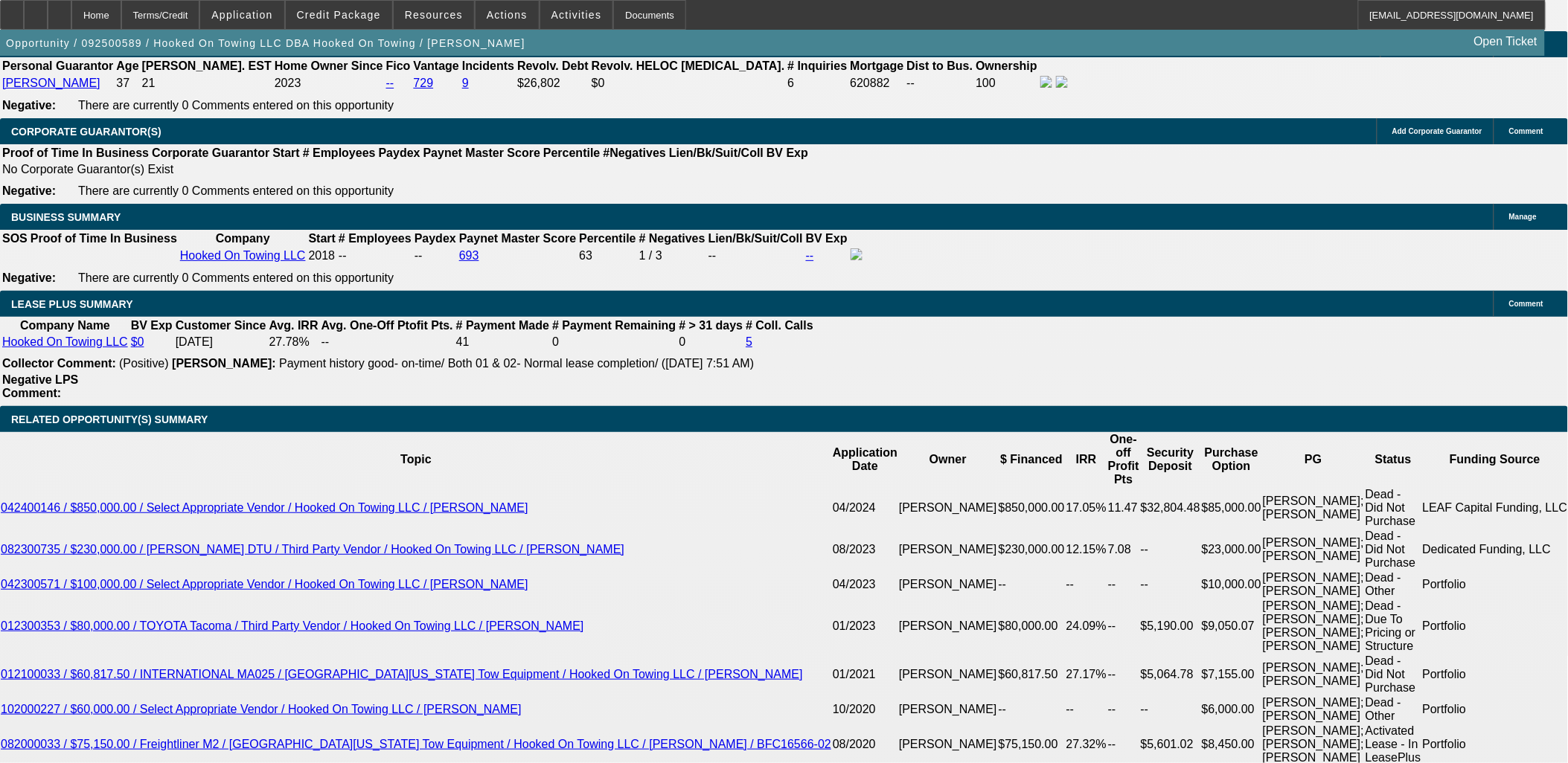
select select "0"
select select "2"
select select "0.1"
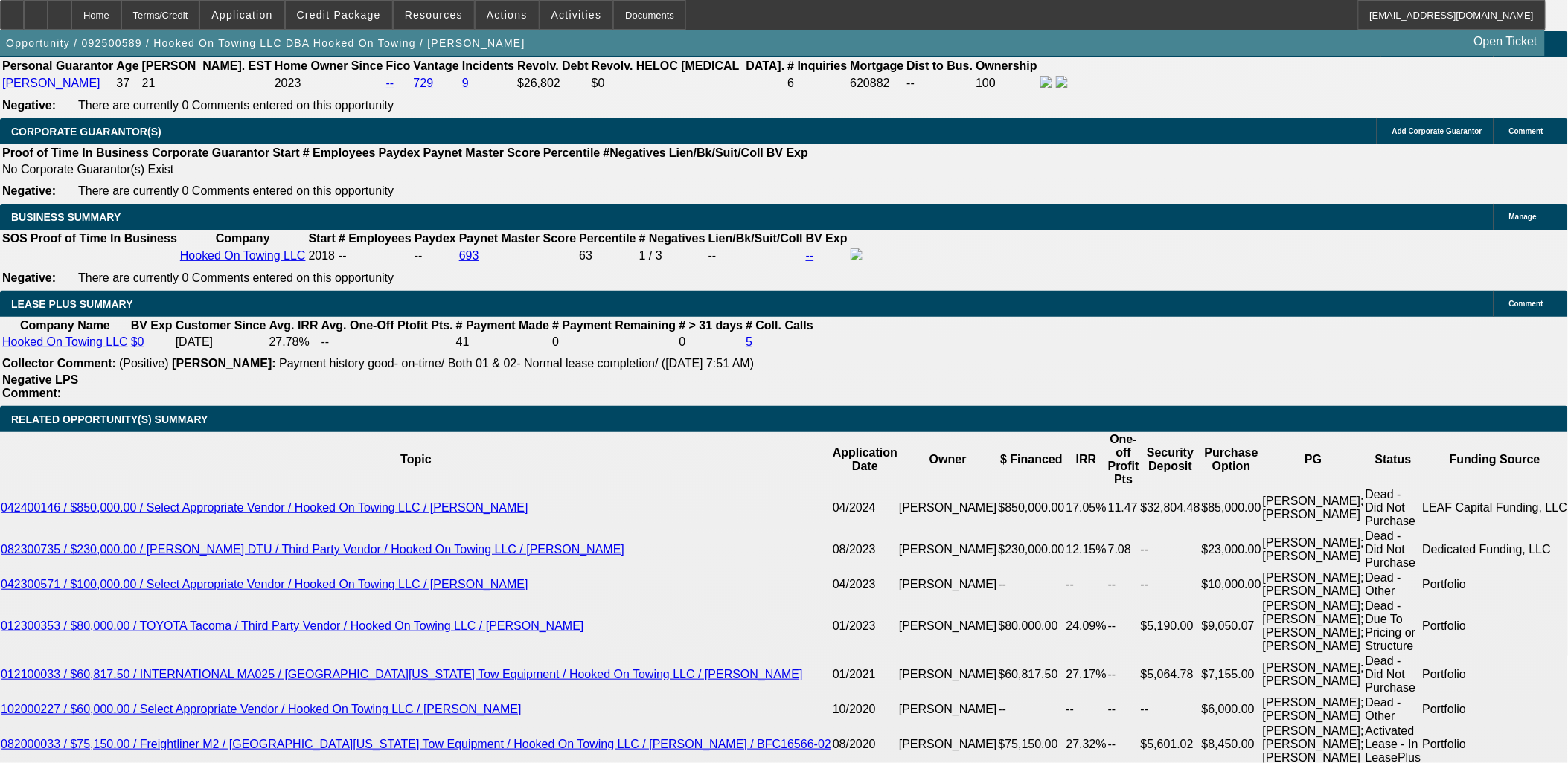
select select "4"
select select "0"
select select "0.1"
select select "4"
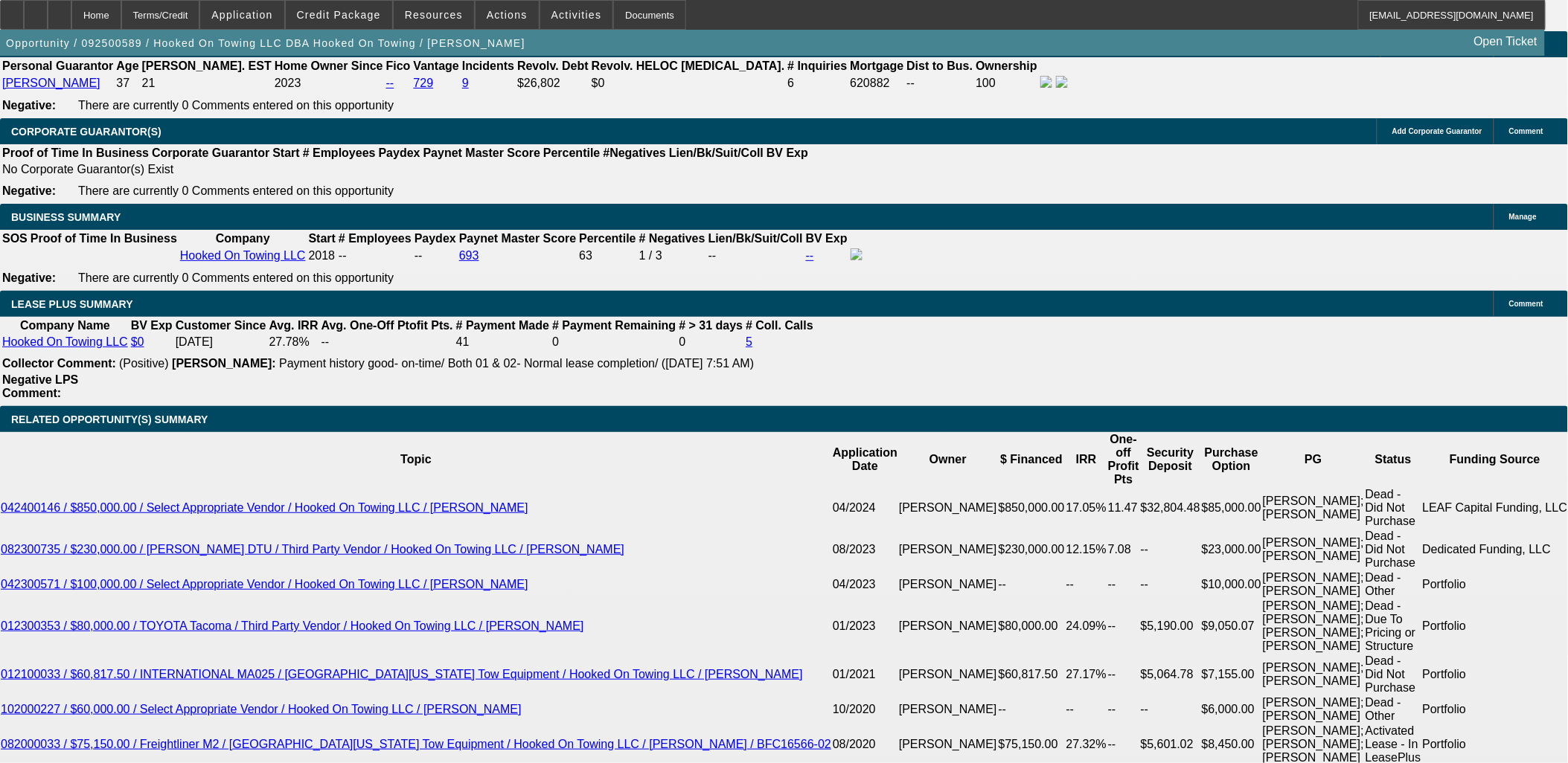
select select "0"
select select "6"
select select "0"
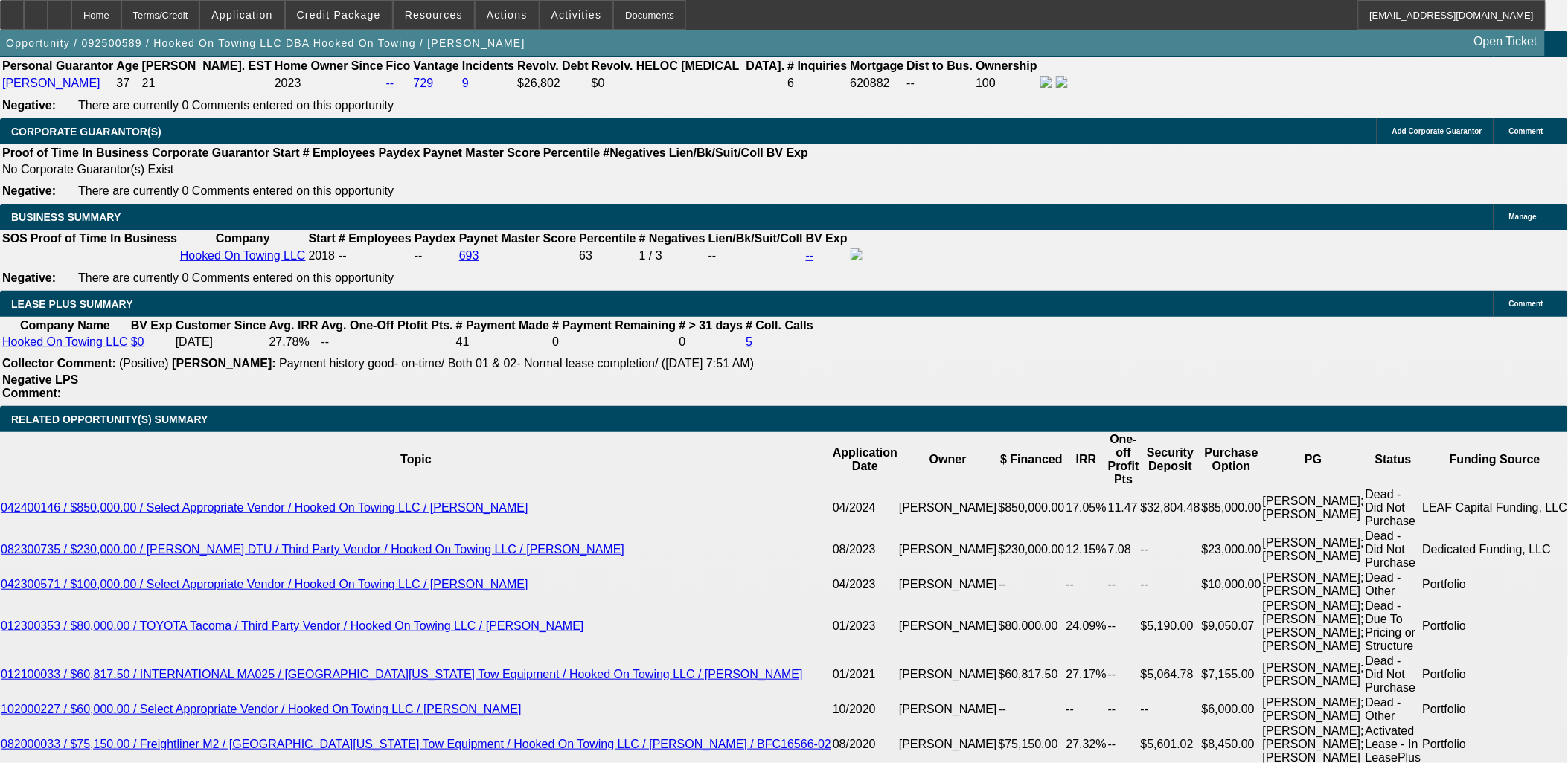
select select "0"
select select "0.1"
select select "4"
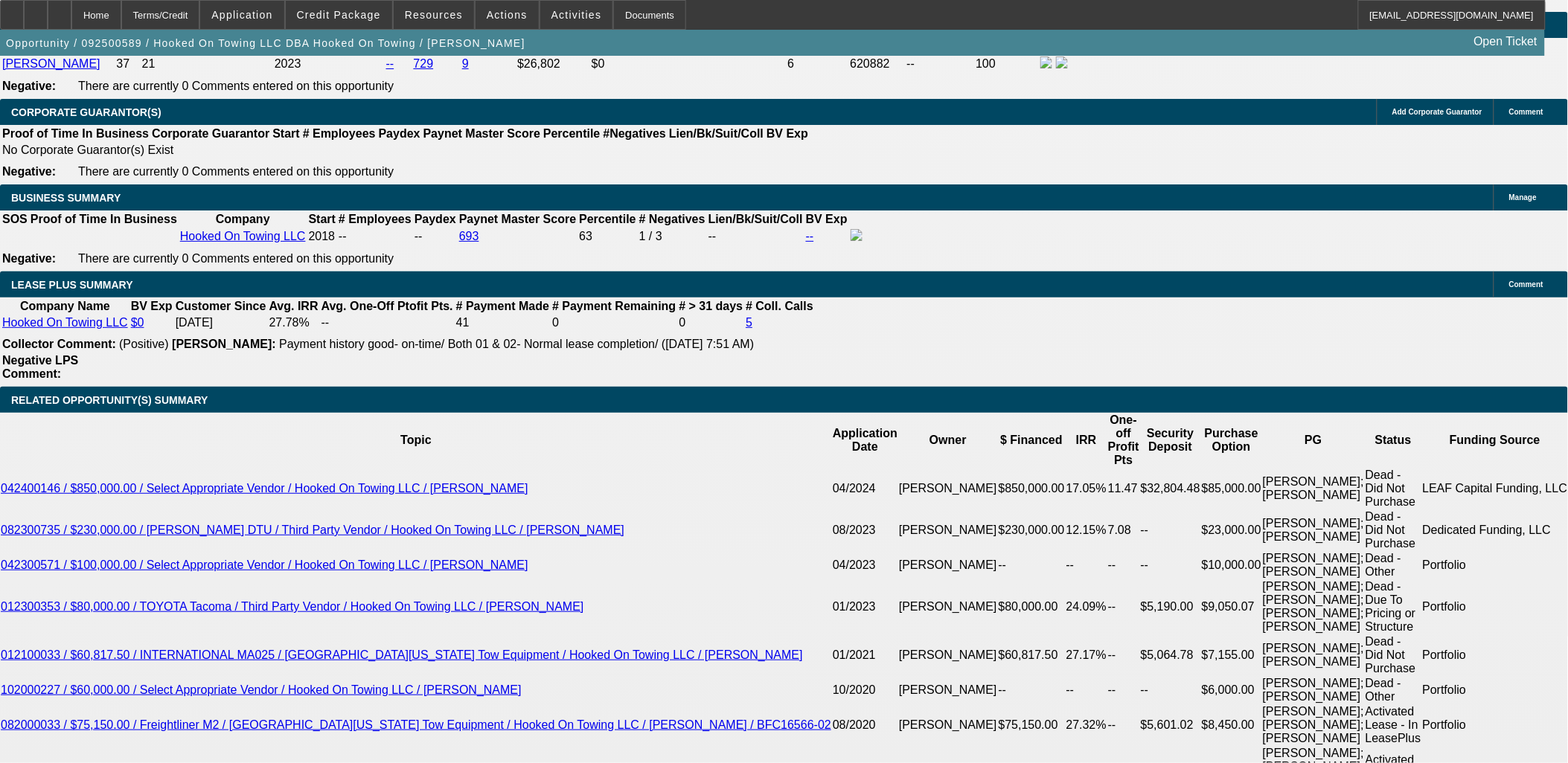
scroll to position [2192, 0]
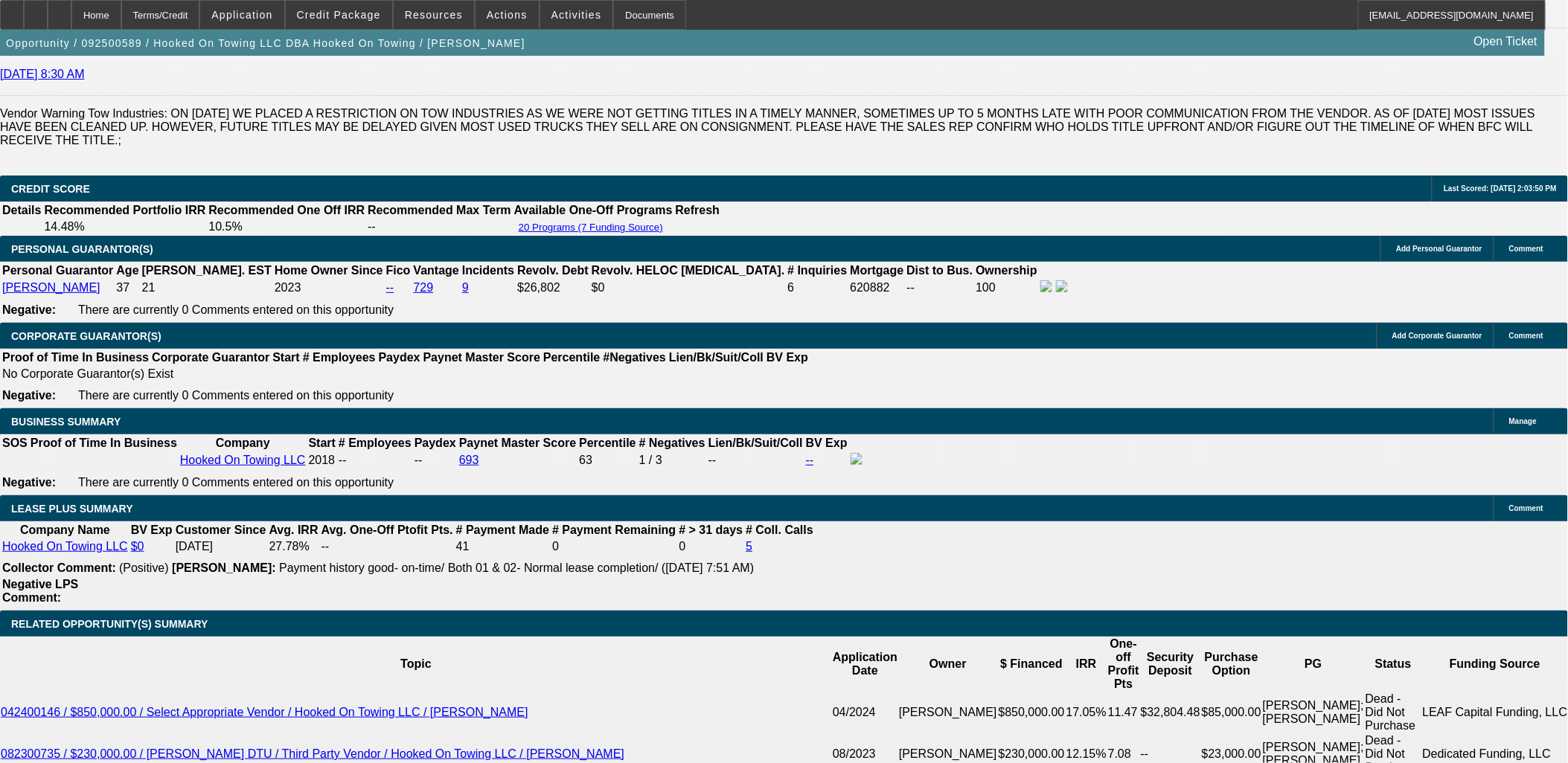
select select "0"
select select "2"
select select "0.1"
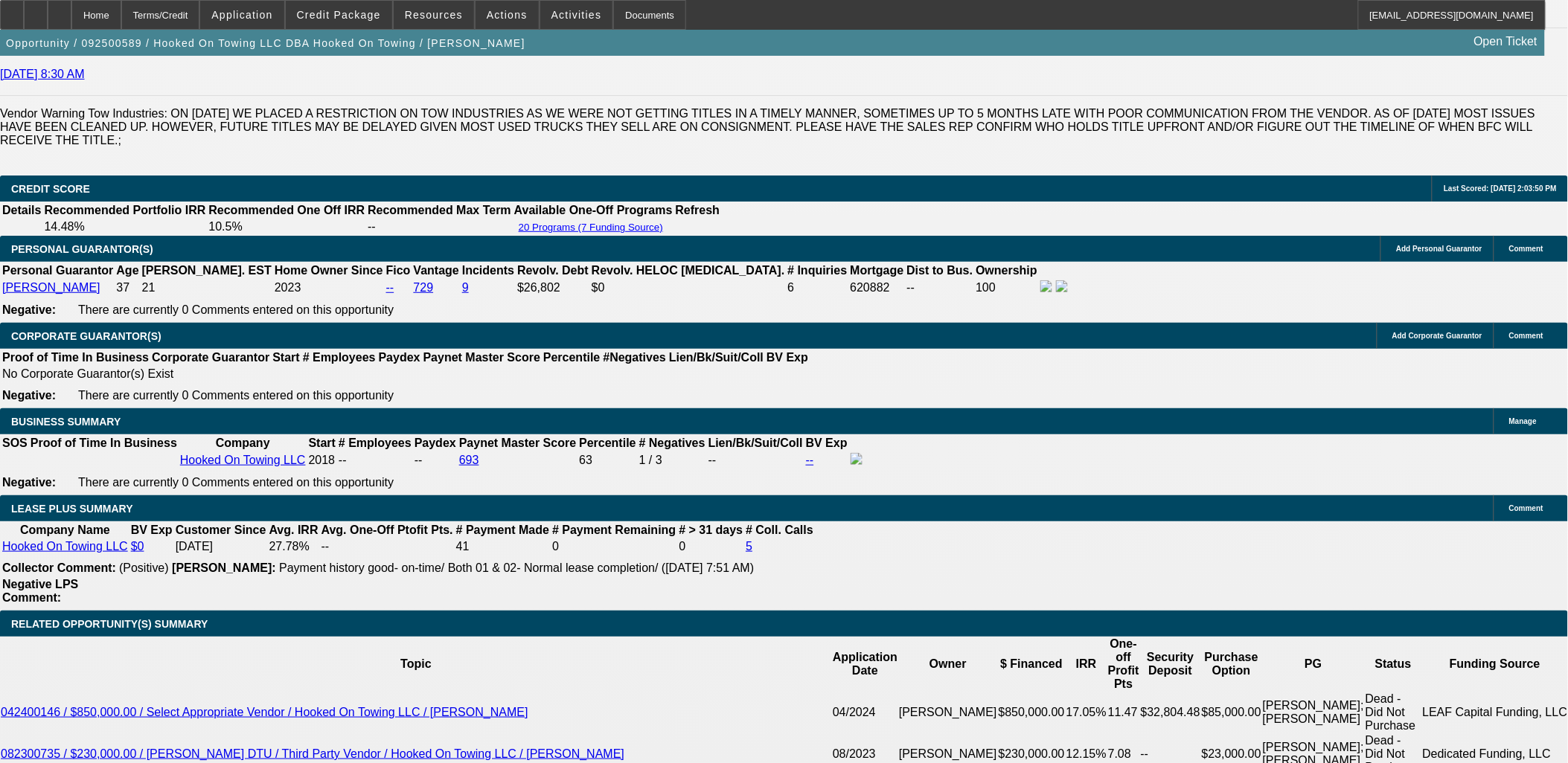
select select "4"
select select "0"
select select "2"
select select "0.1"
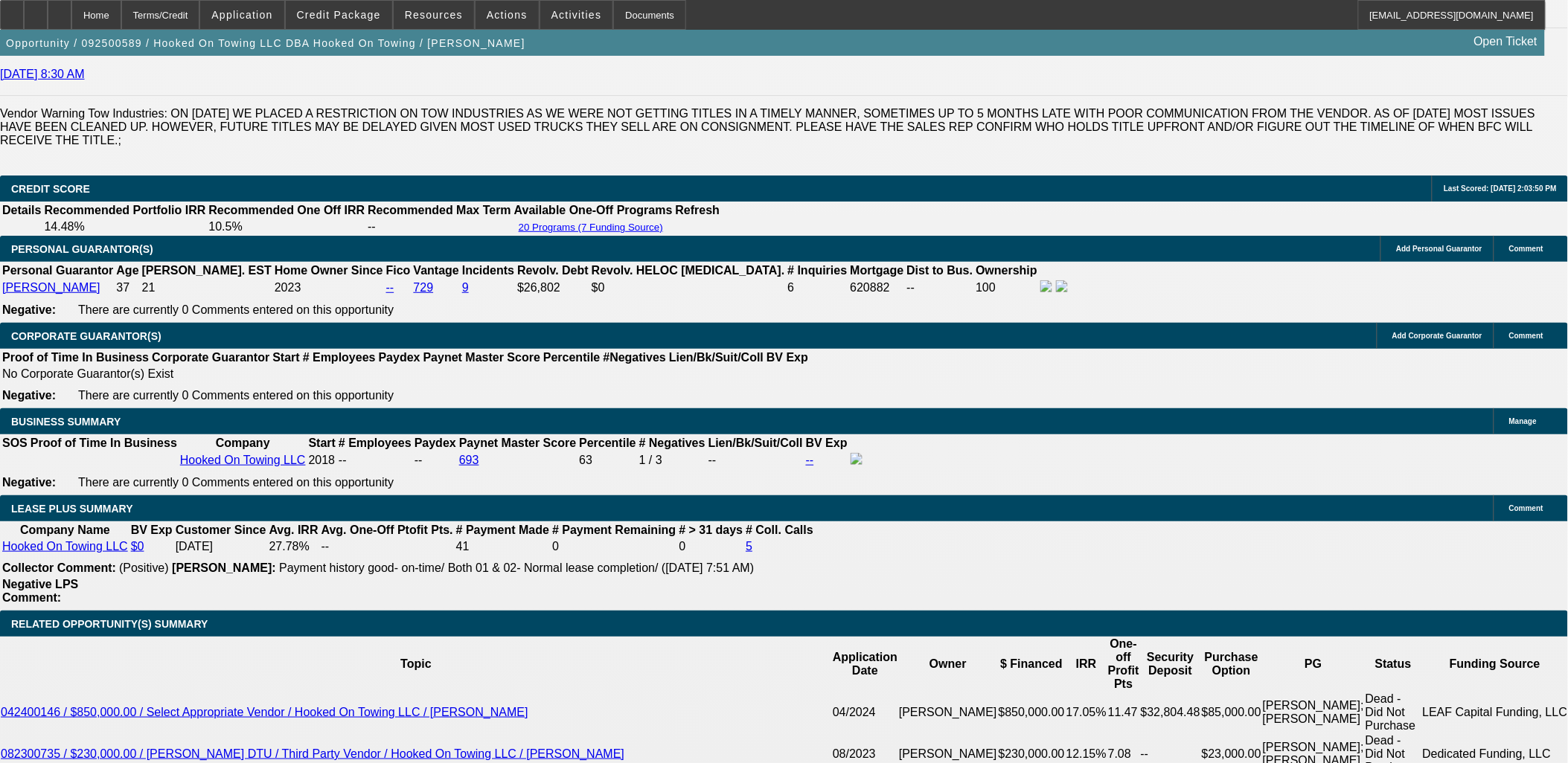
select select "4"
select select "0"
select select "2"
select select "0.1"
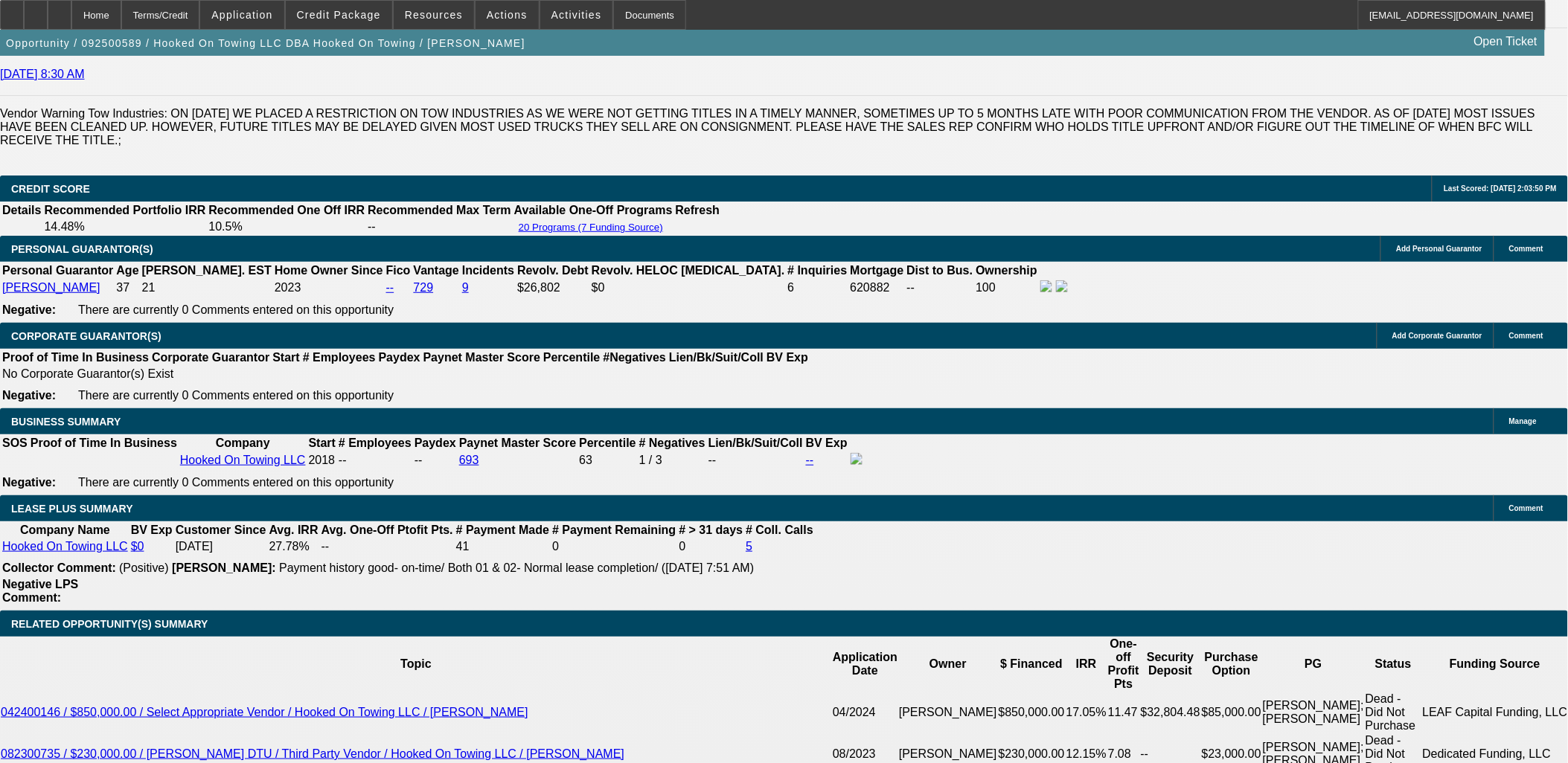
select select "4"
select select "0"
select select "3"
select select "0.1"
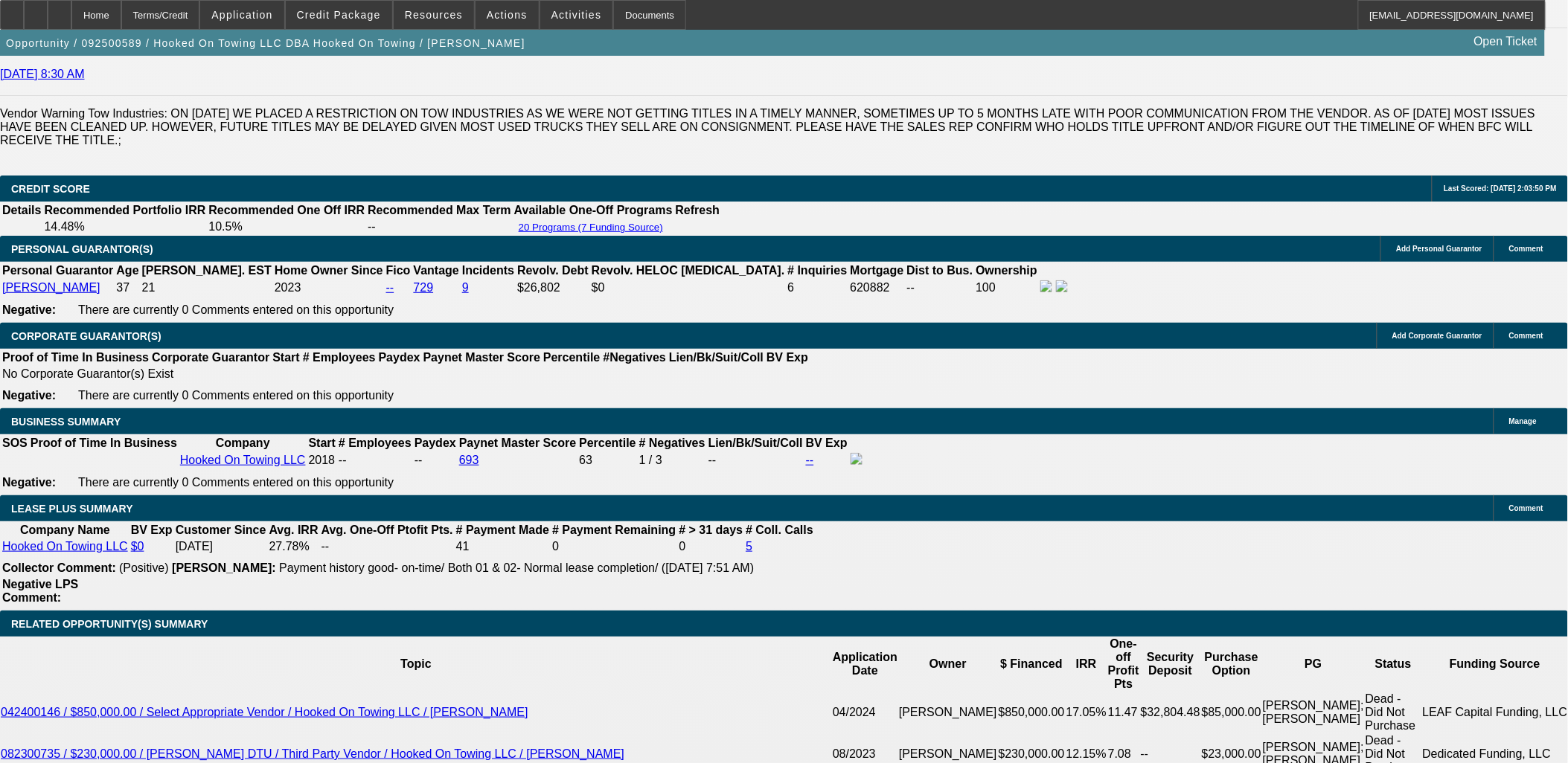
select select "4"
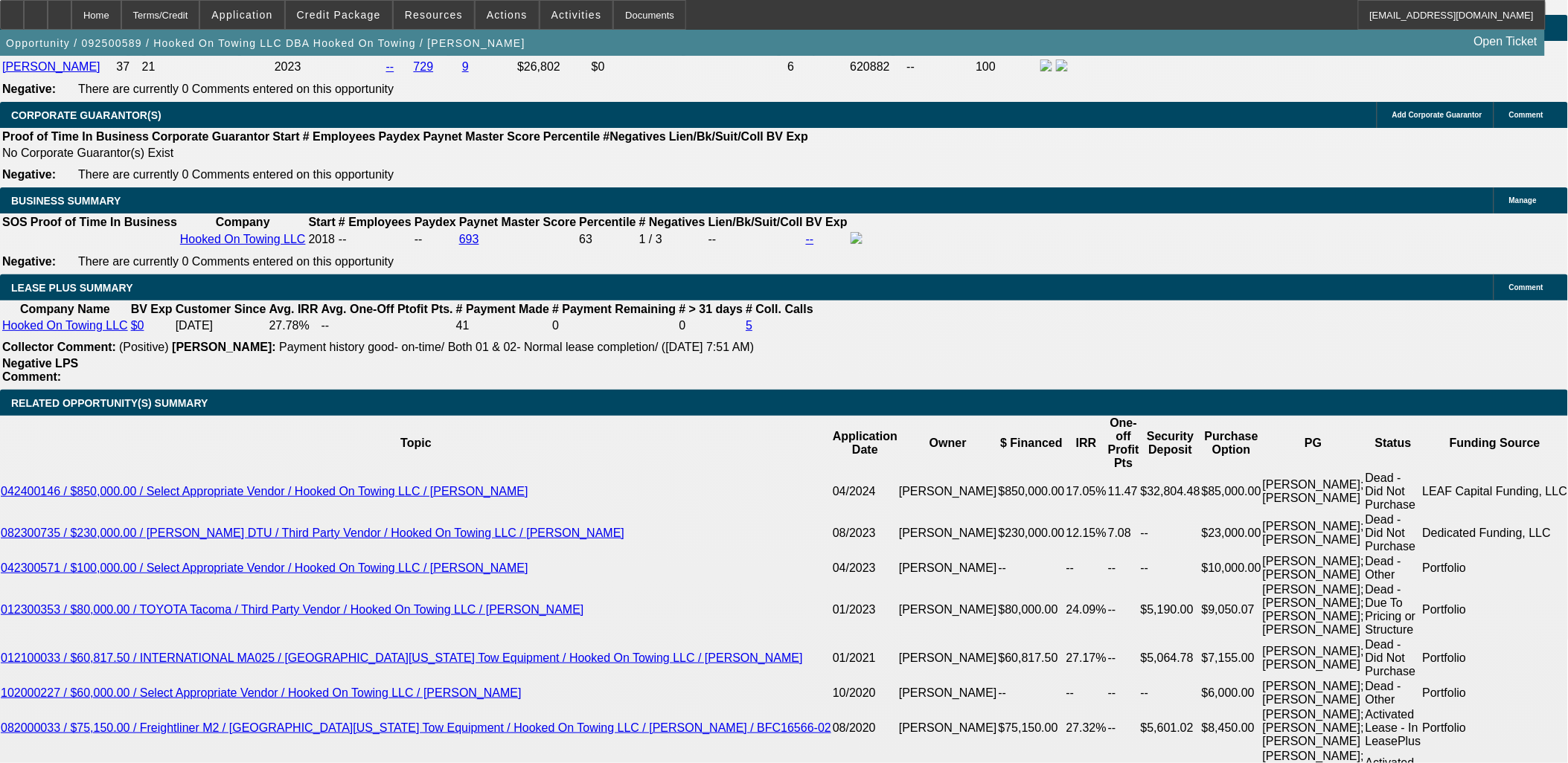
scroll to position [2523, 0]
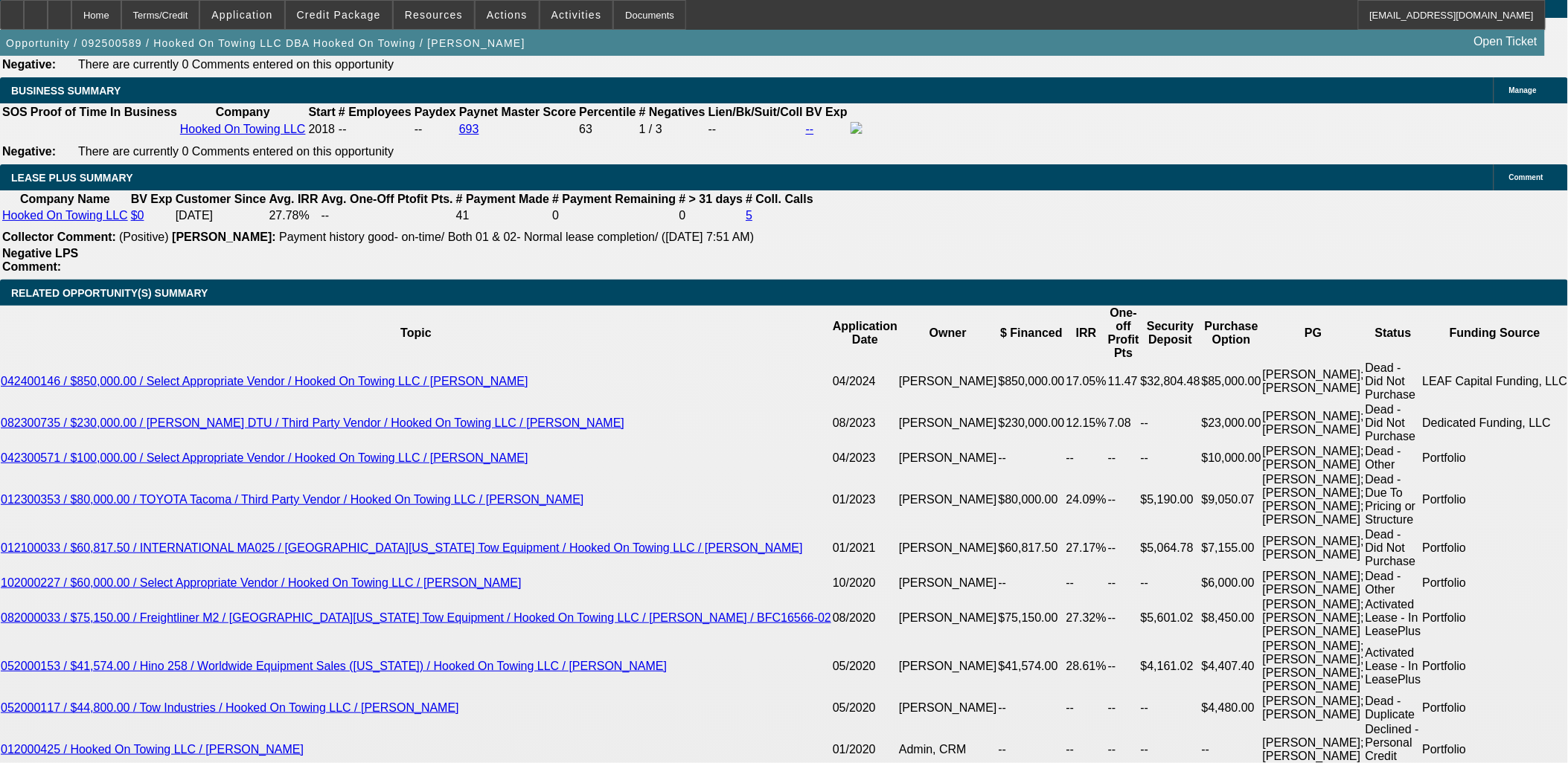
select select "0"
select select "2"
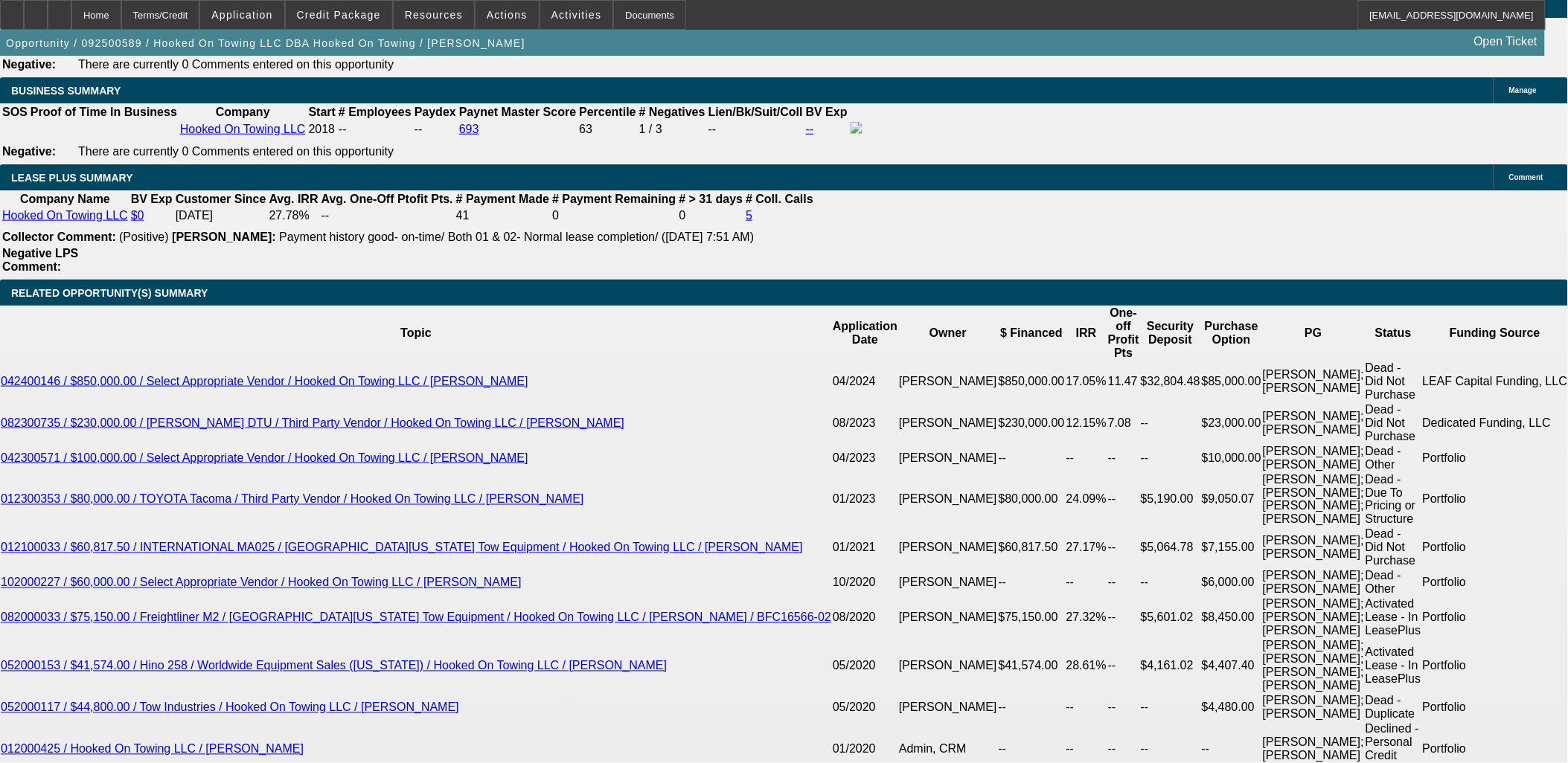
select select "0.1"
select select "4"
select select "0"
select select "0.1"
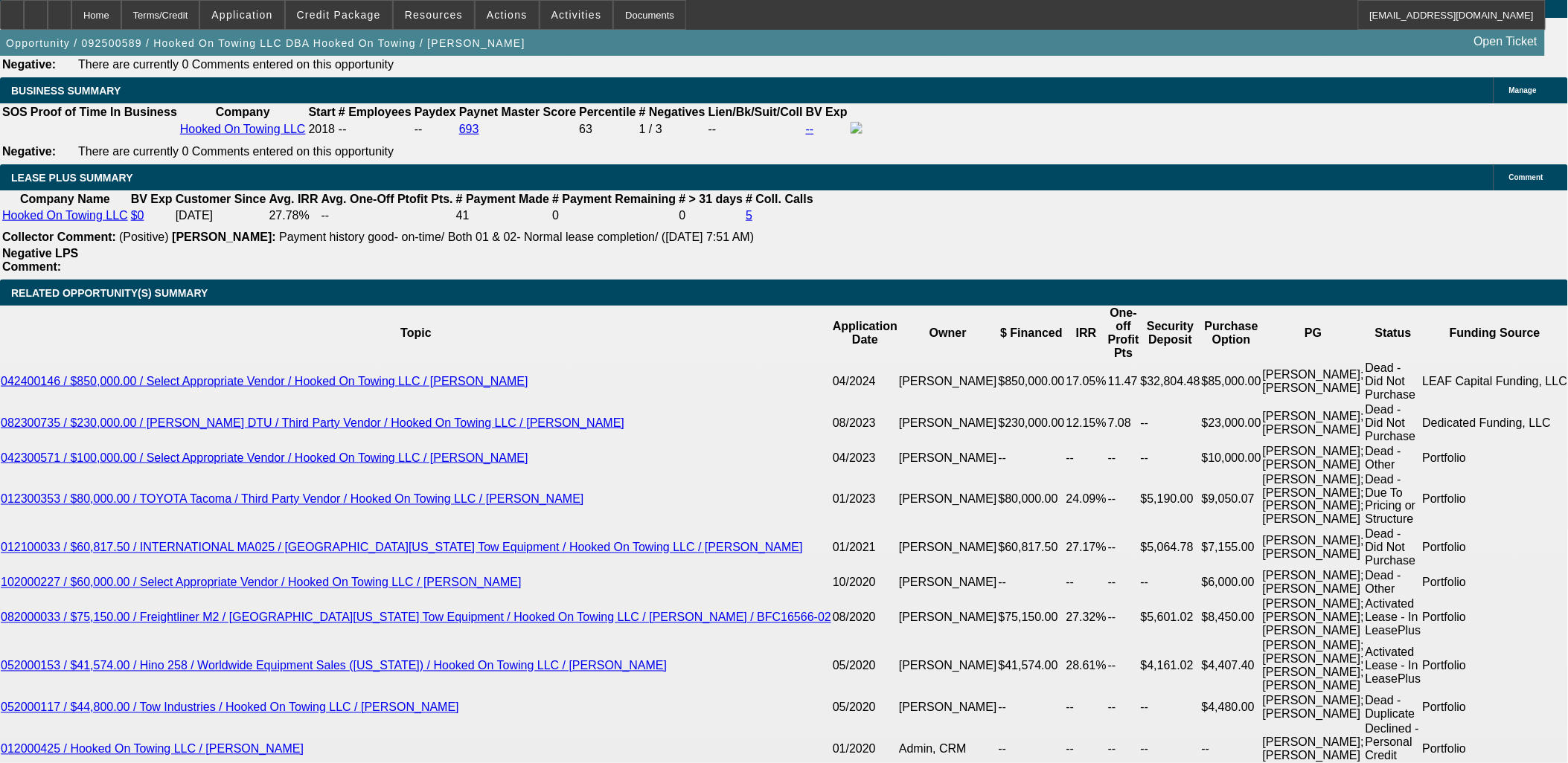
select select "4"
select select "0"
select select "6"
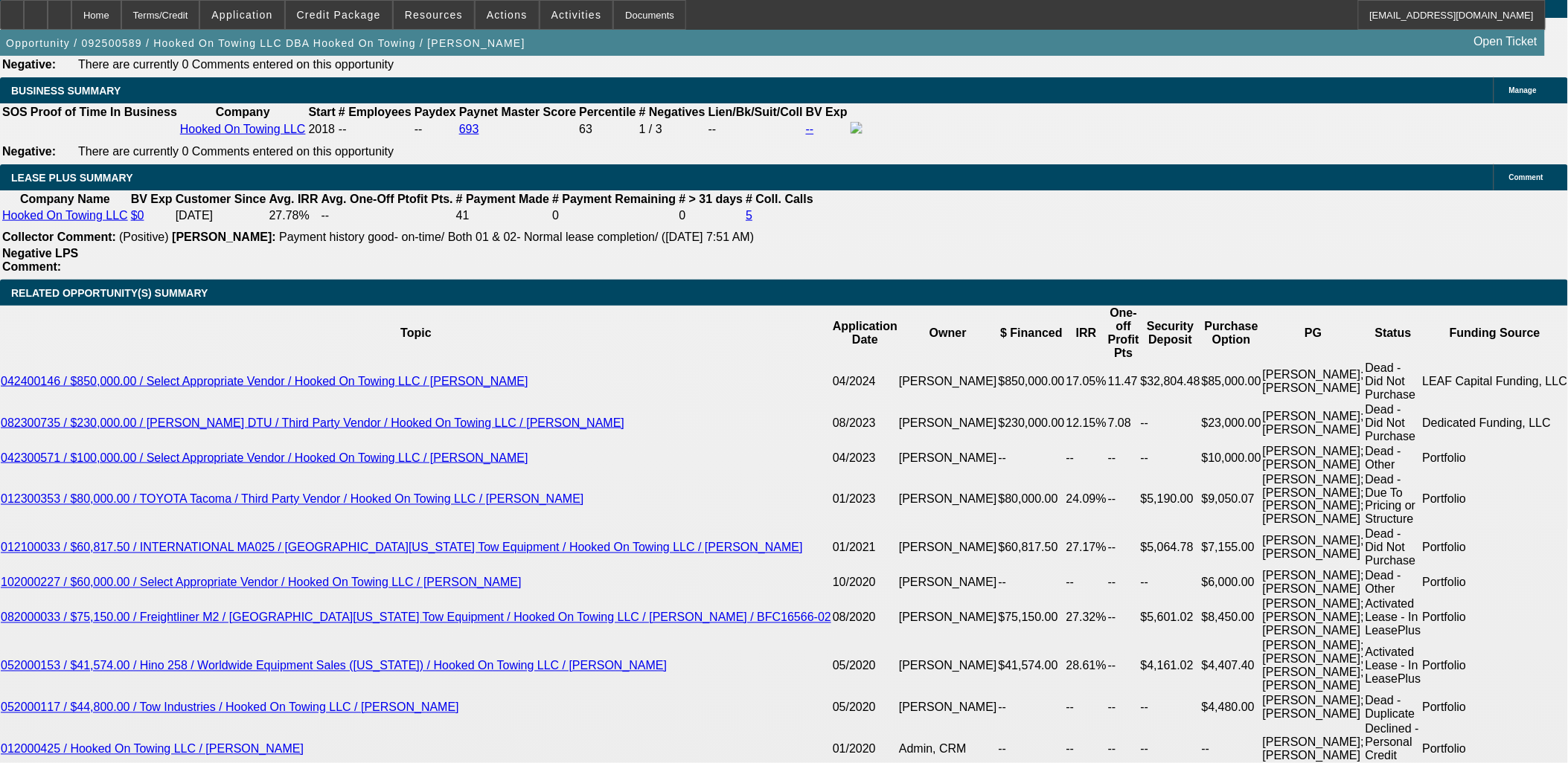
select select "0"
select select "0.1"
select select "4"
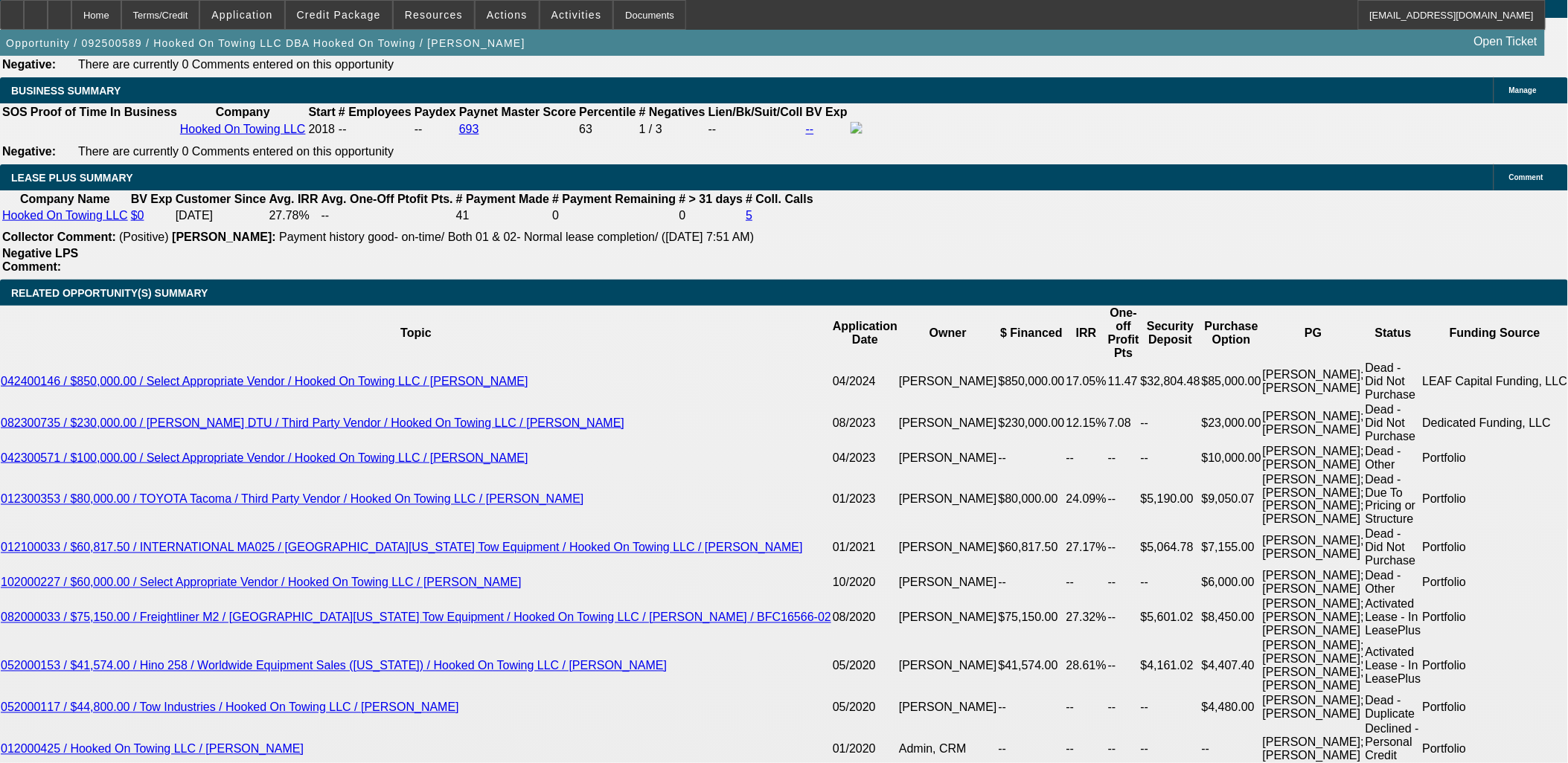
select select "0"
select select "2"
select select "0.1"
select select "4"
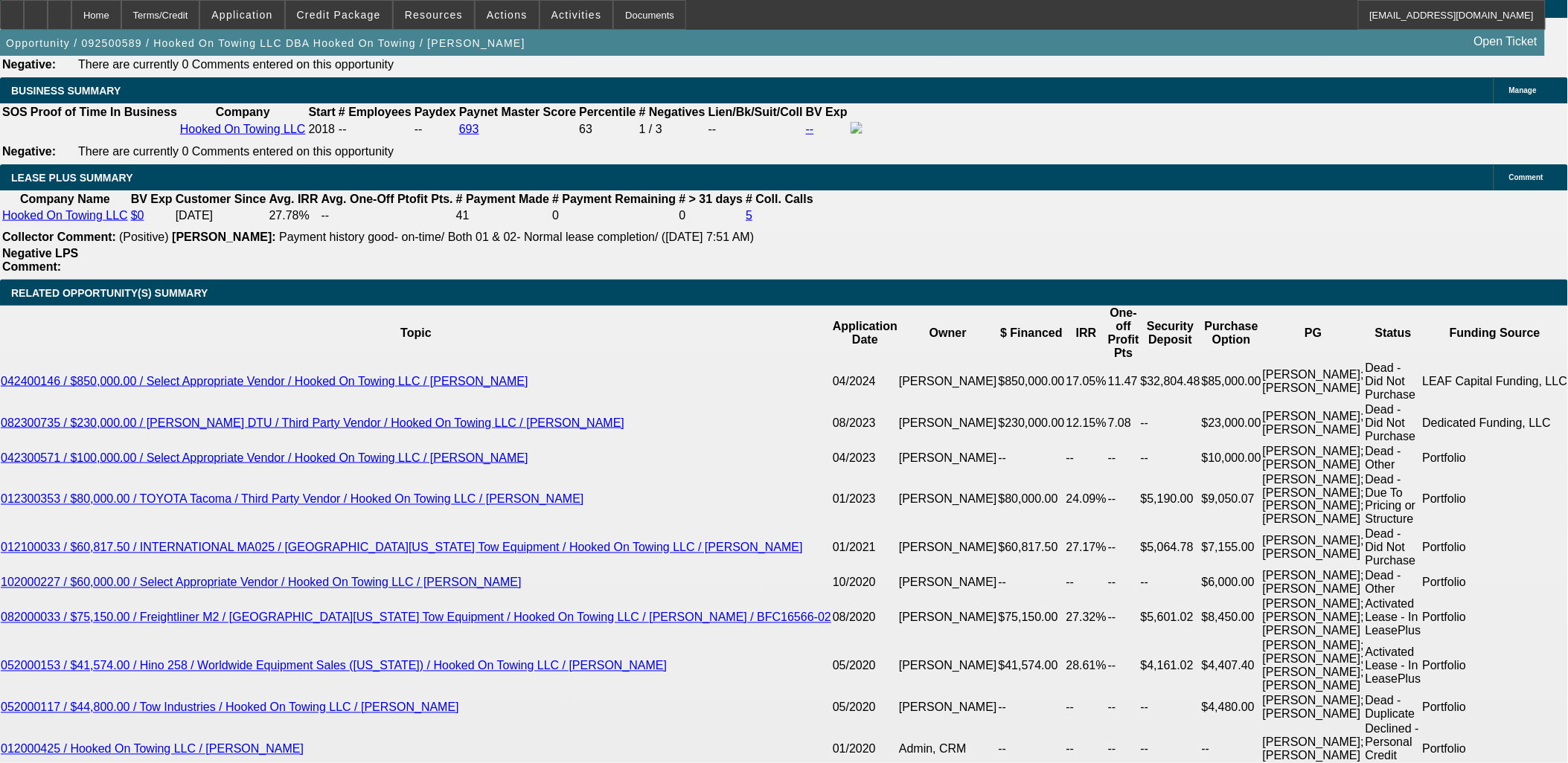
select select "0"
select select "2"
select select "0.1"
select select "4"
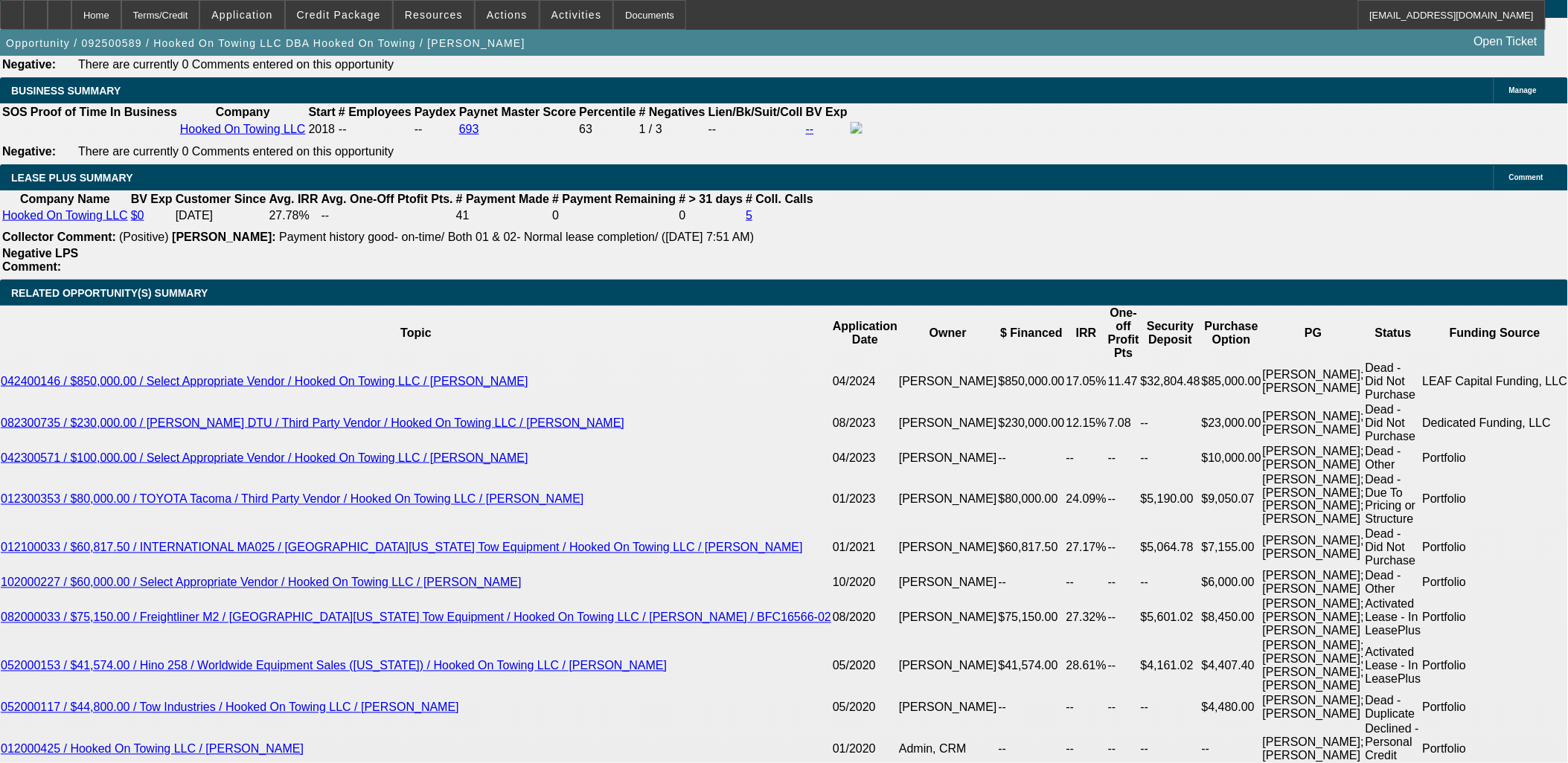
select select "0"
select select "2"
select select "0.1"
select select "4"
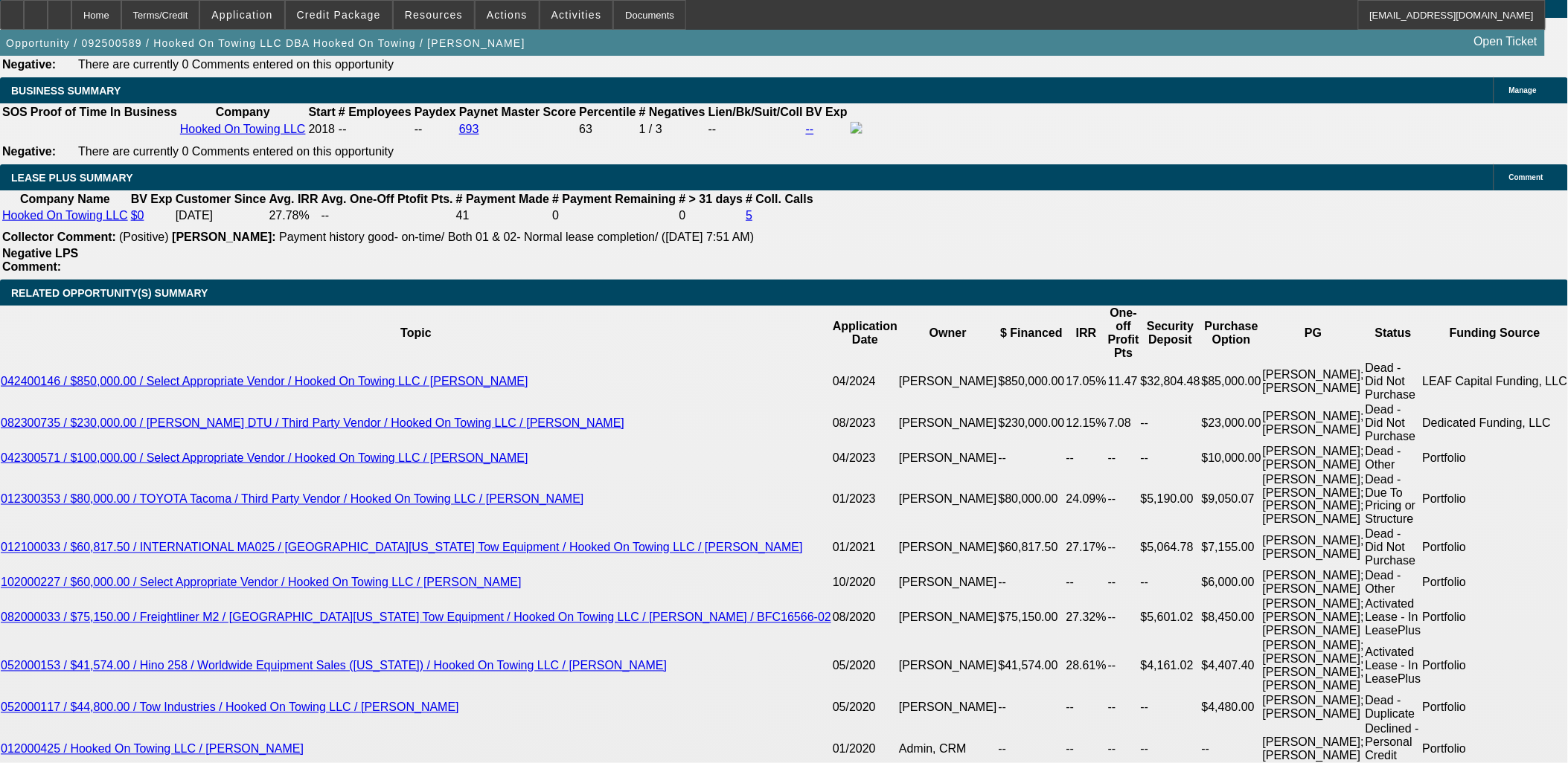
select select "0"
select select "3"
select select "0.1"
select select "4"
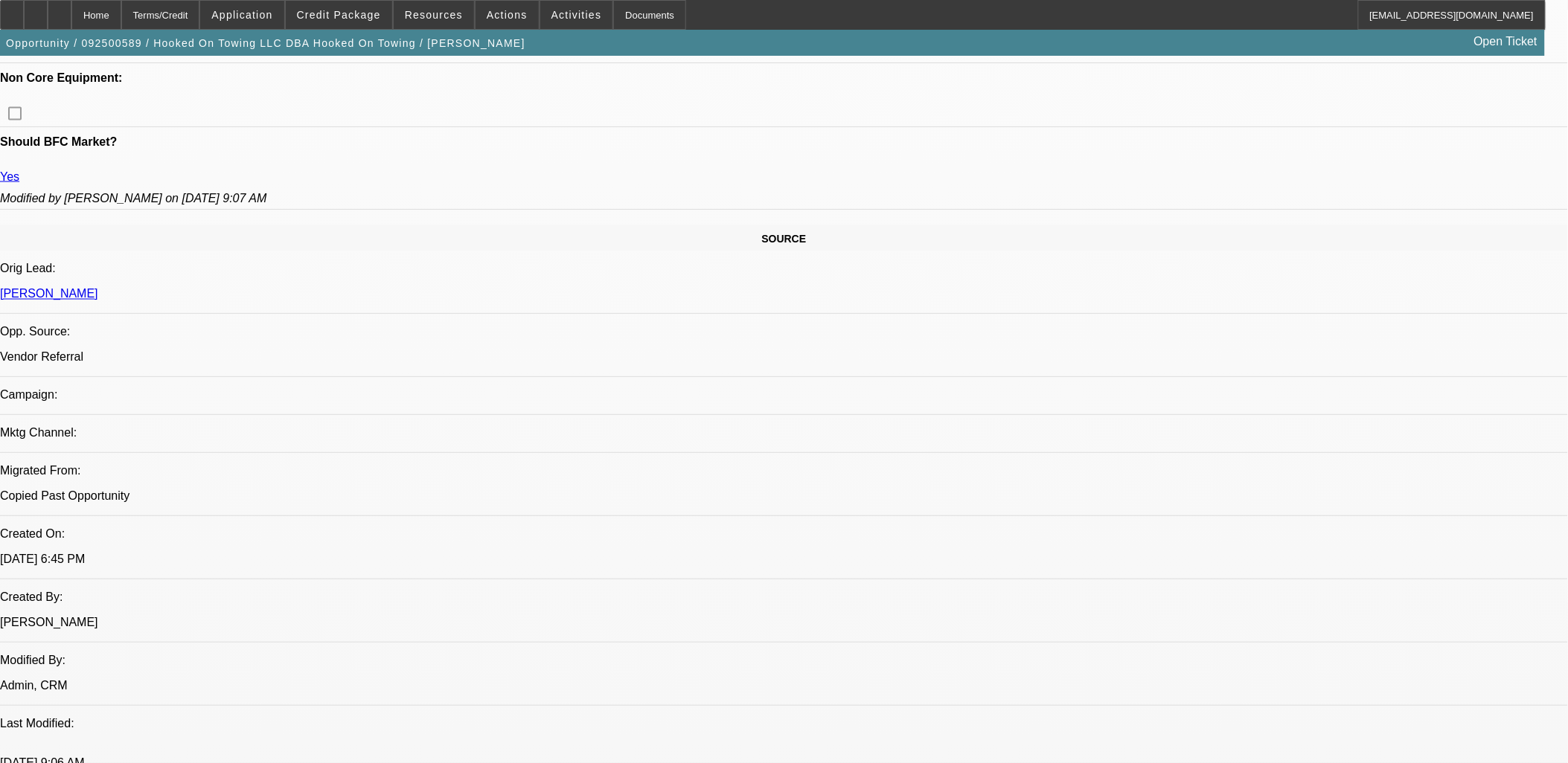
scroll to position [953, 0]
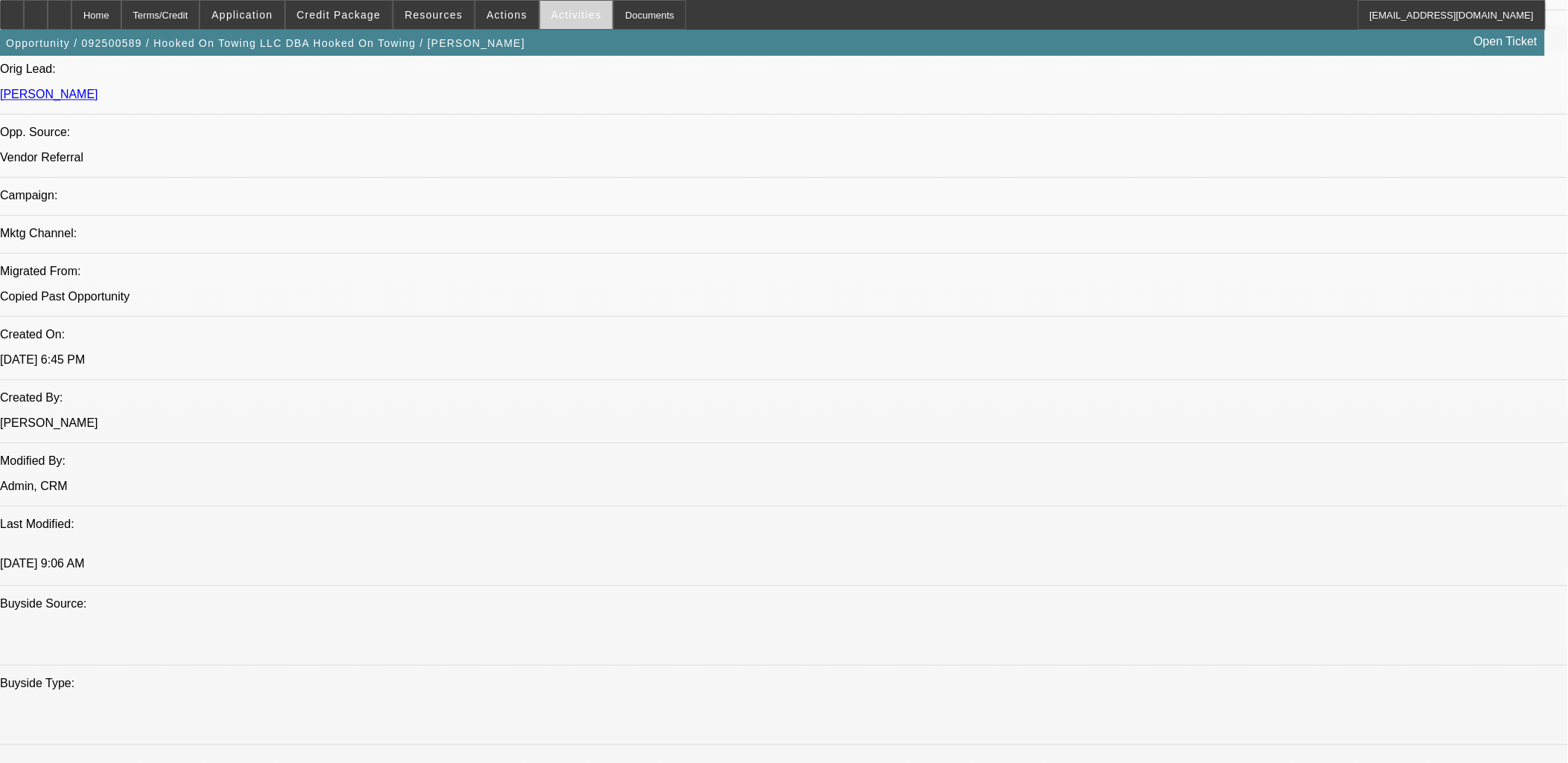
click at [557, 20] on span "Activities" at bounding box center [577, 15] width 51 height 12
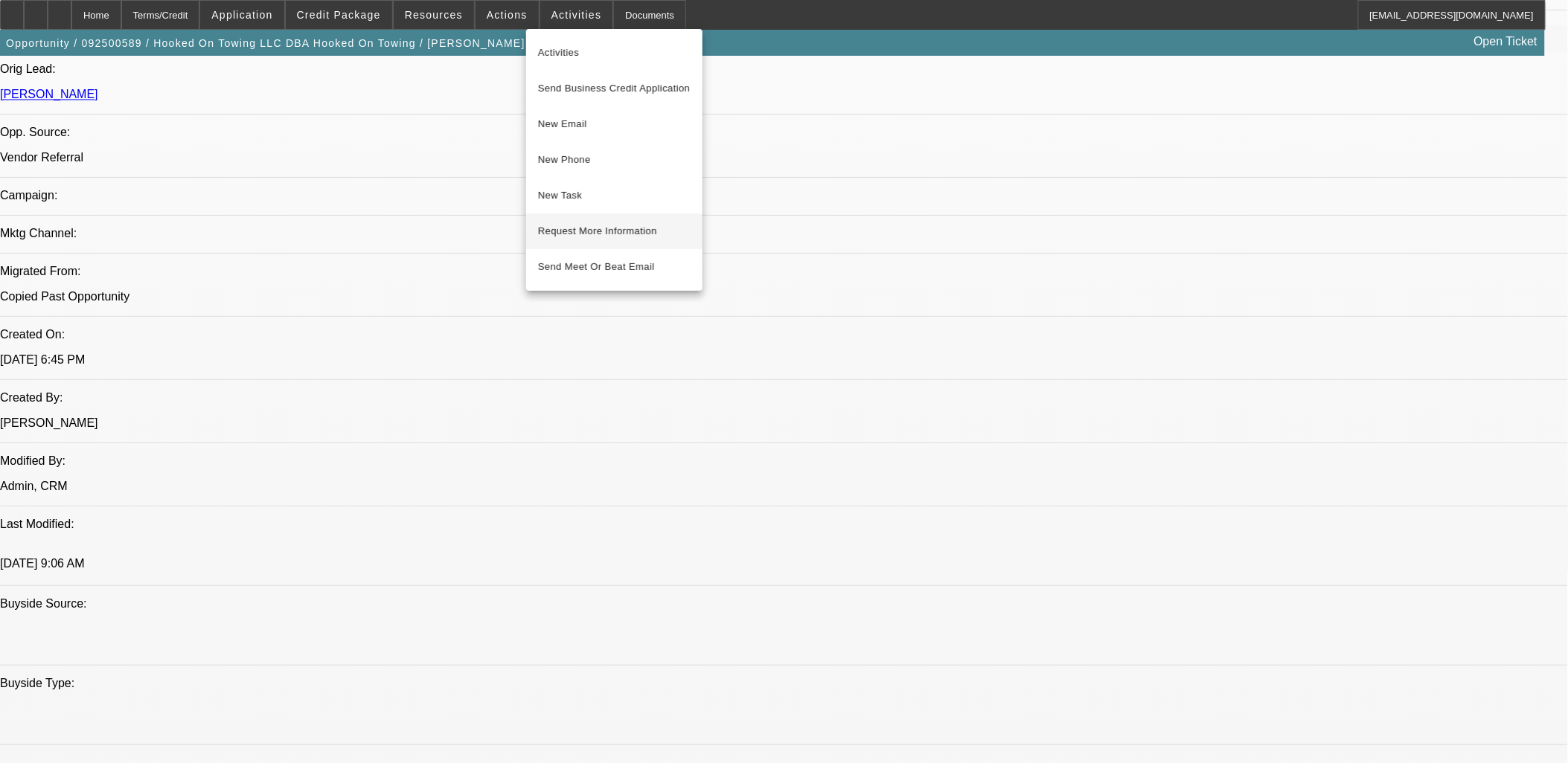
click at [623, 226] on span "Request More Information" at bounding box center [614, 231] width 153 height 18
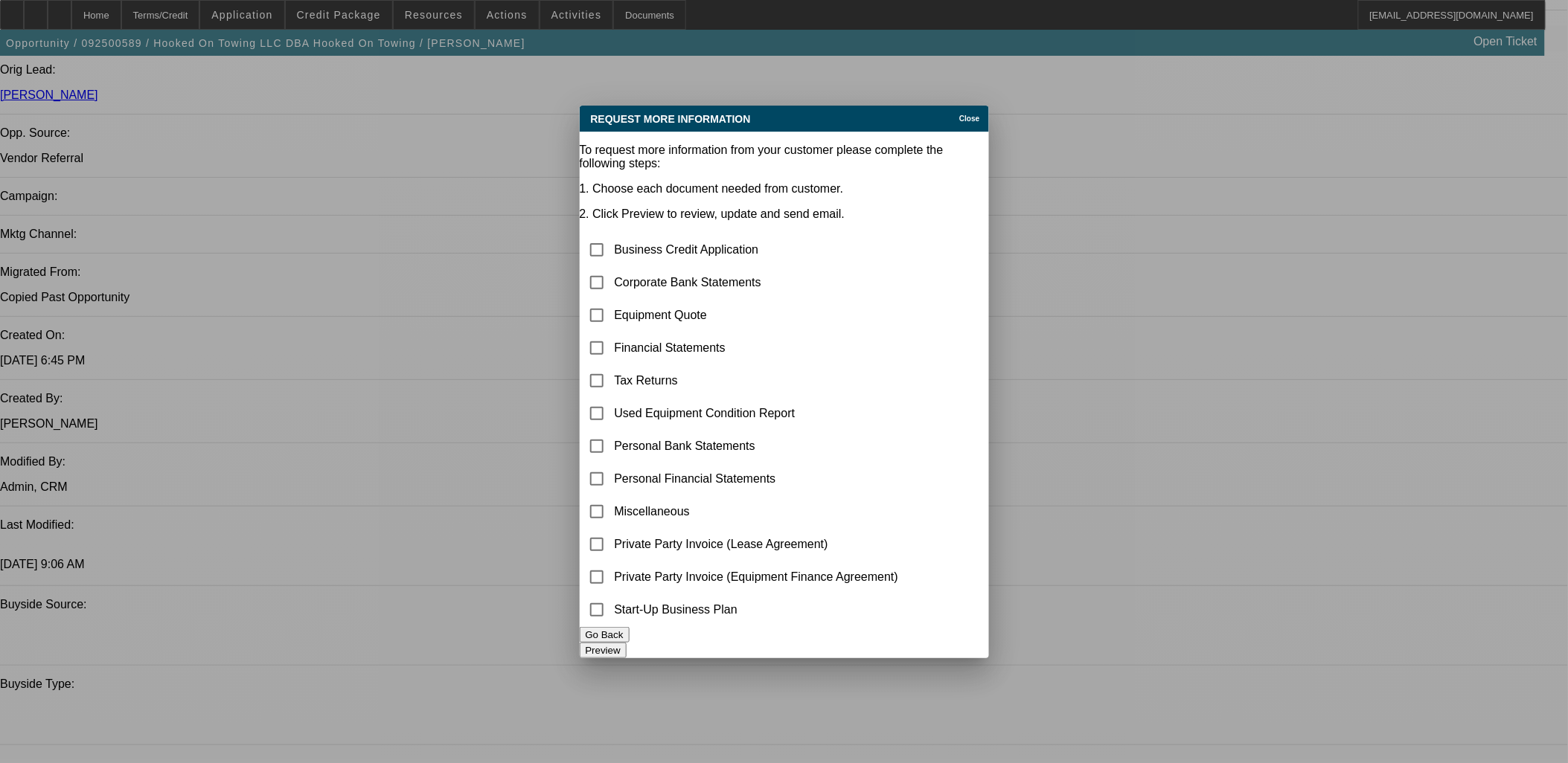
scroll to position [0, 0]
click at [611, 301] on input "checkbox" at bounding box center [597, 316] width 30 height 30
checkbox input "false"
click at [611, 497] on input "checkbox" at bounding box center [597, 512] width 30 height 30
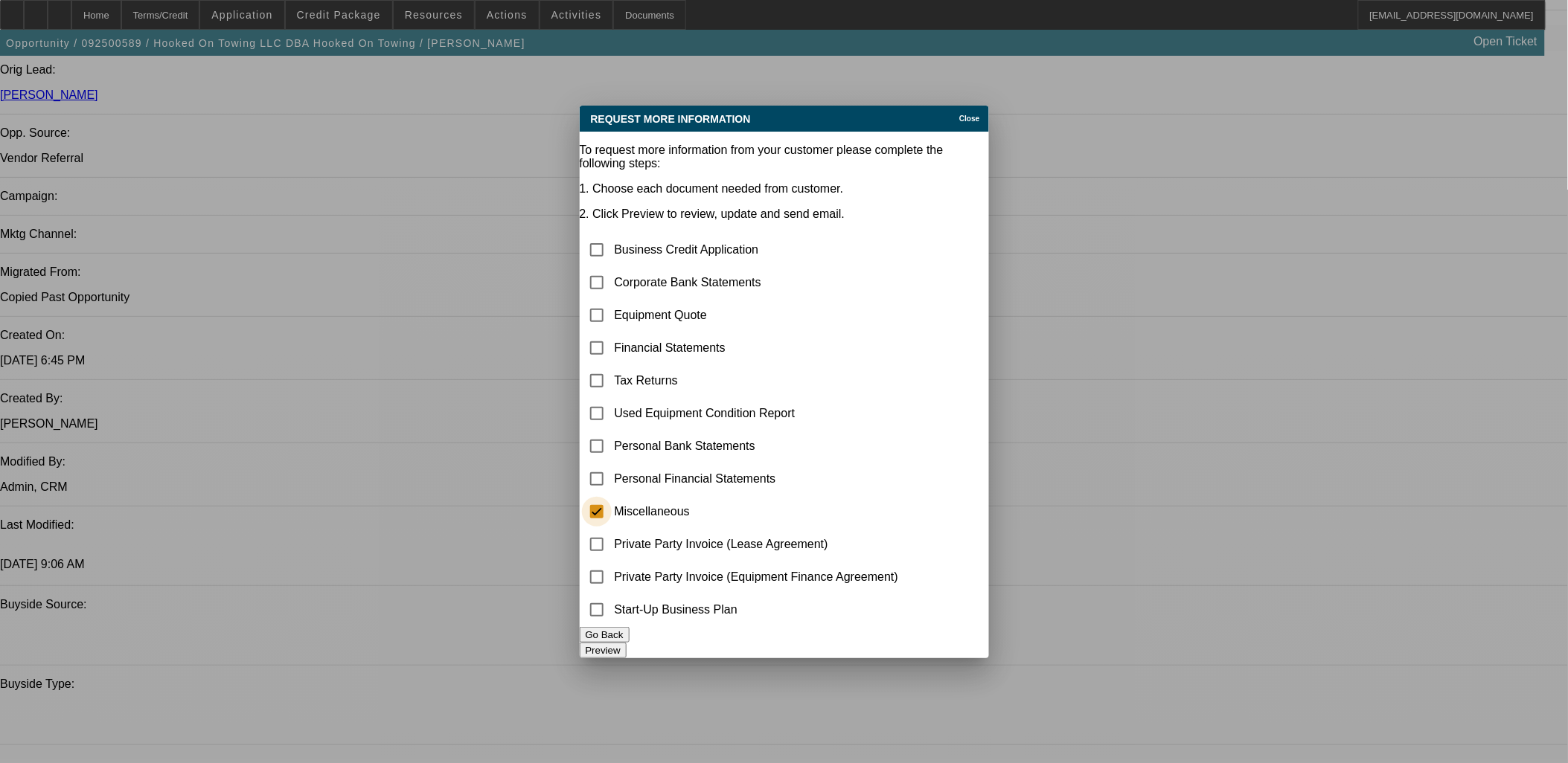
checkbox input "true"
click at [626, 643] on button "Preview" at bounding box center [603, 651] width 47 height 16
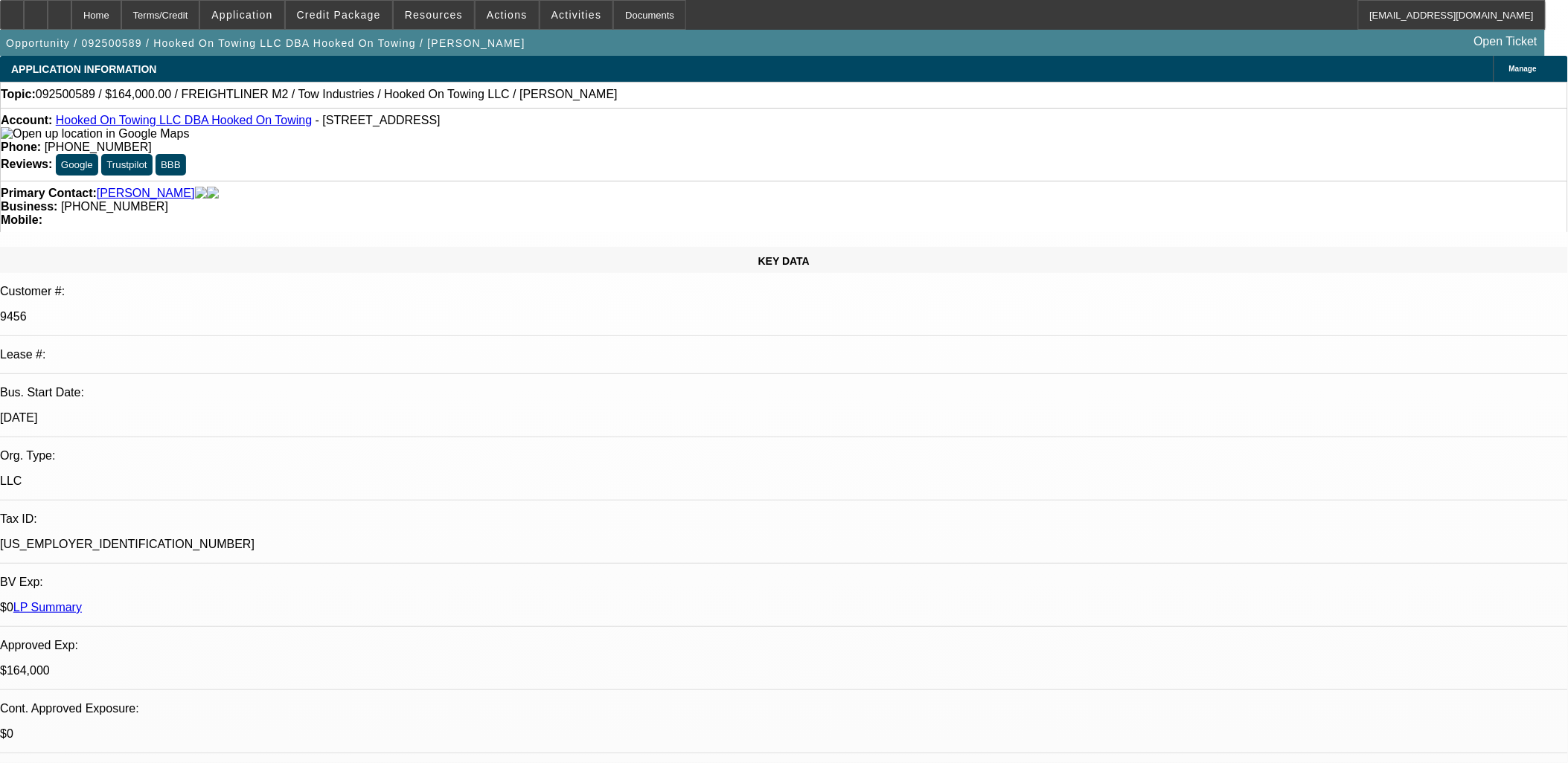
click at [36, 9] on icon at bounding box center [36, 9] width 0 height 0
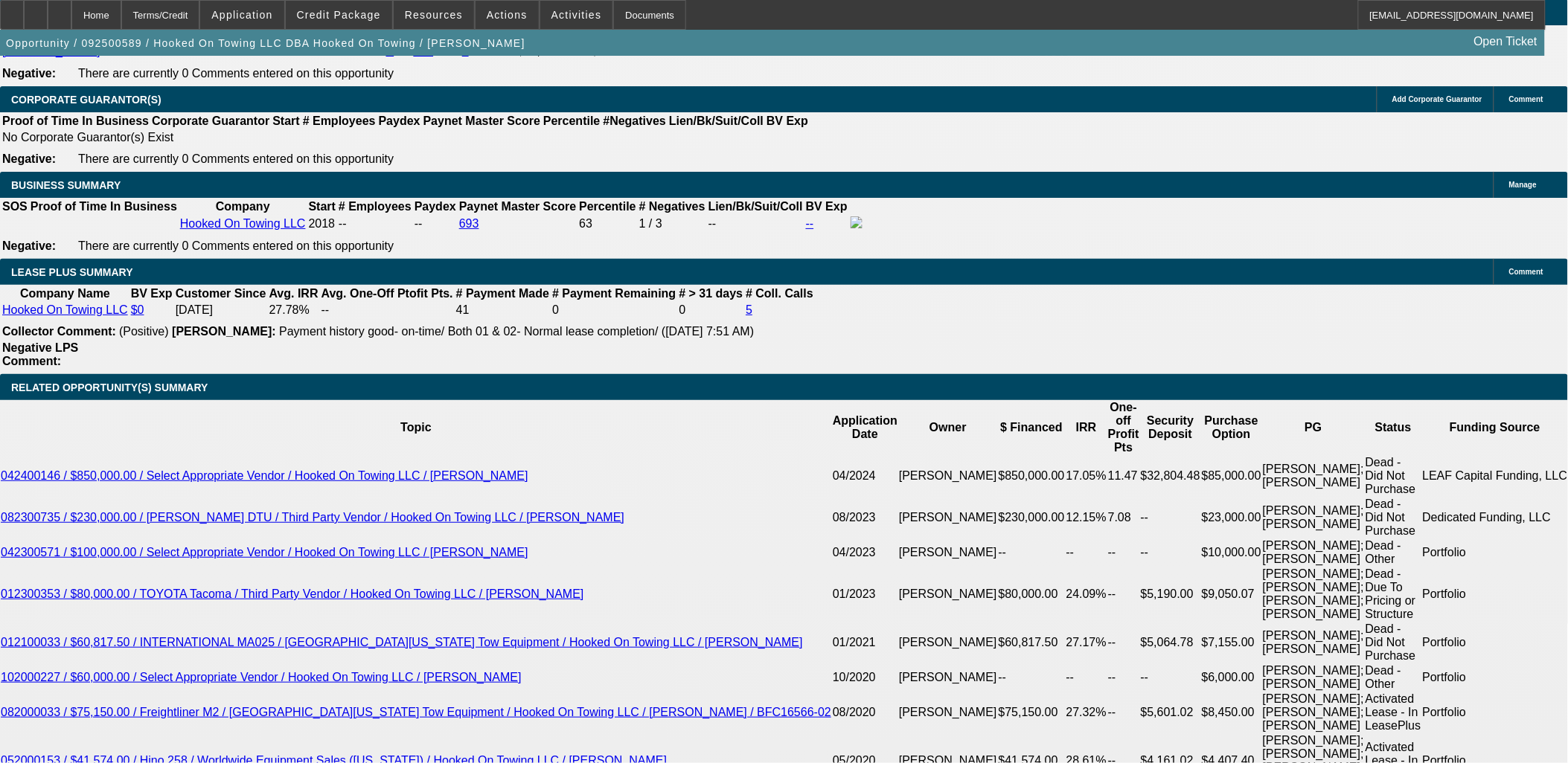
scroll to position [2563, 0]
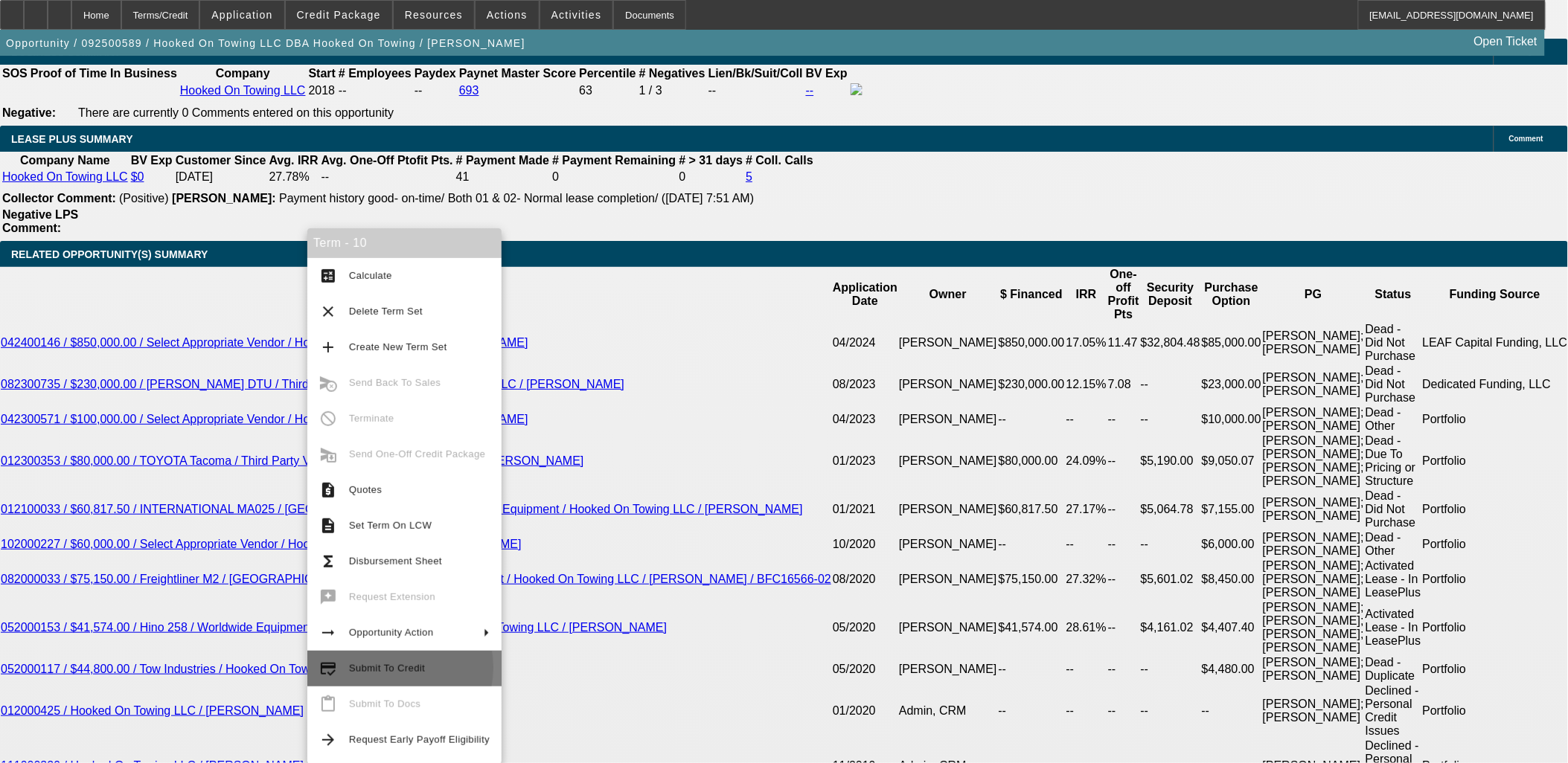
click at [392, 666] on span "Submit To Credit" at bounding box center [386, 668] width 76 height 11
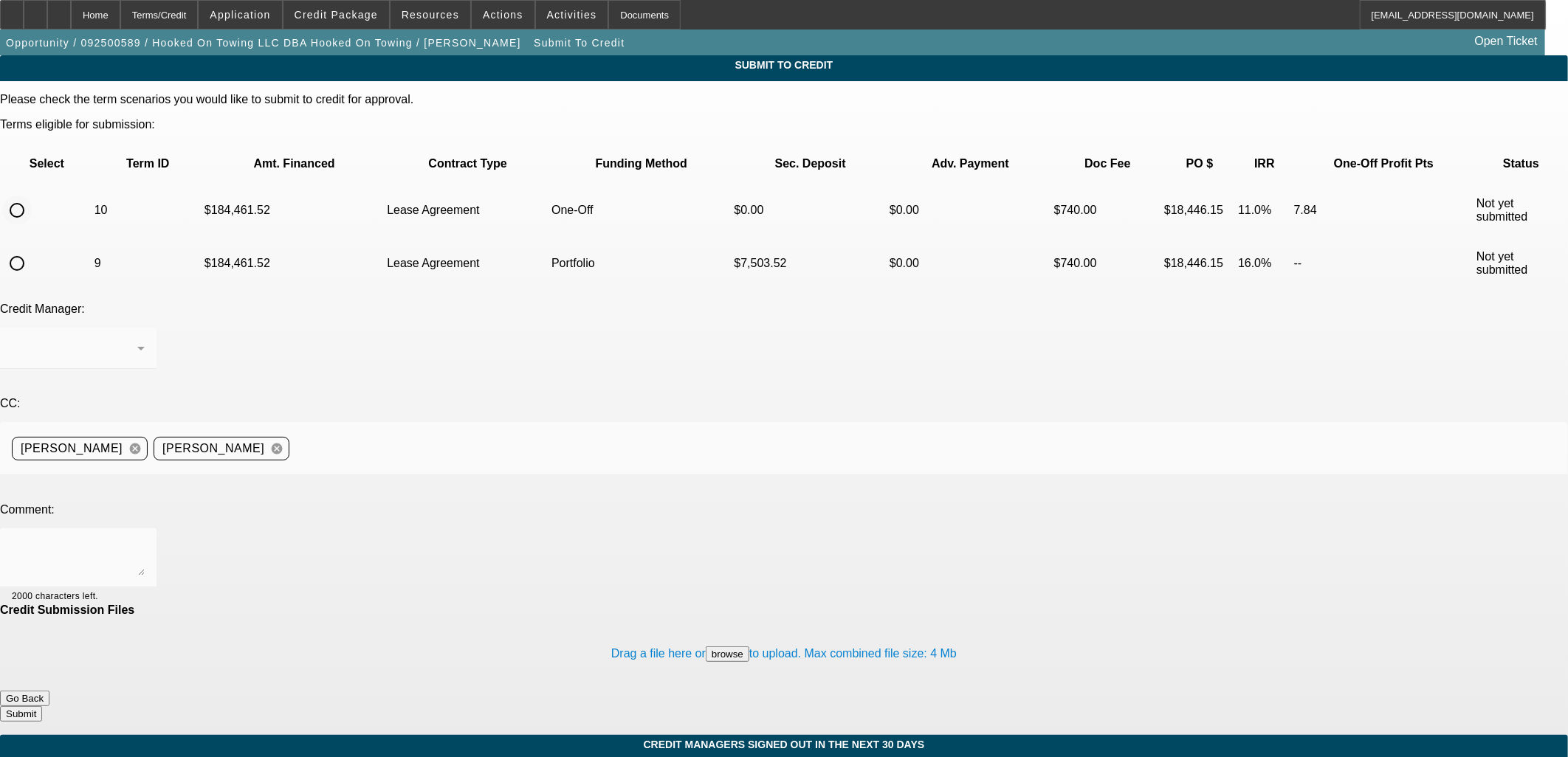
click at [32, 195] on input "radio" at bounding box center [17, 210] width 30 height 30
radio input "true"
click at [145, 540] on textarea at bounding box center [78, 558] width 133 height 35
type textarea "2023 Taxes and Schedule C in file I was on the phone with the PG for 20 Min thi…"
click at [42, 707] on button "Submit" at bounding box center [20, 714] width 42 height 16
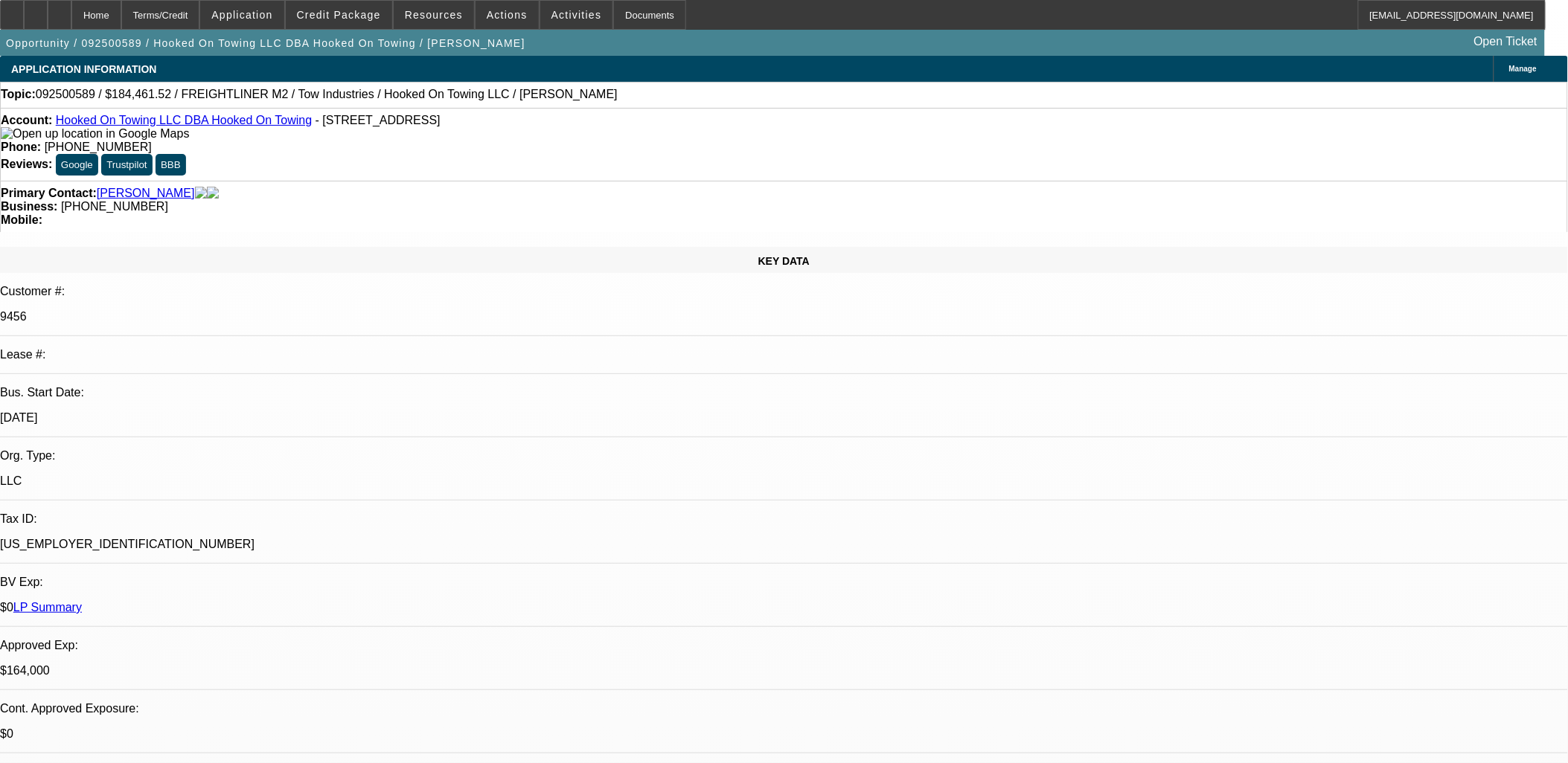
select select "0"
select select "2"
select select "0.1"
select select "4"
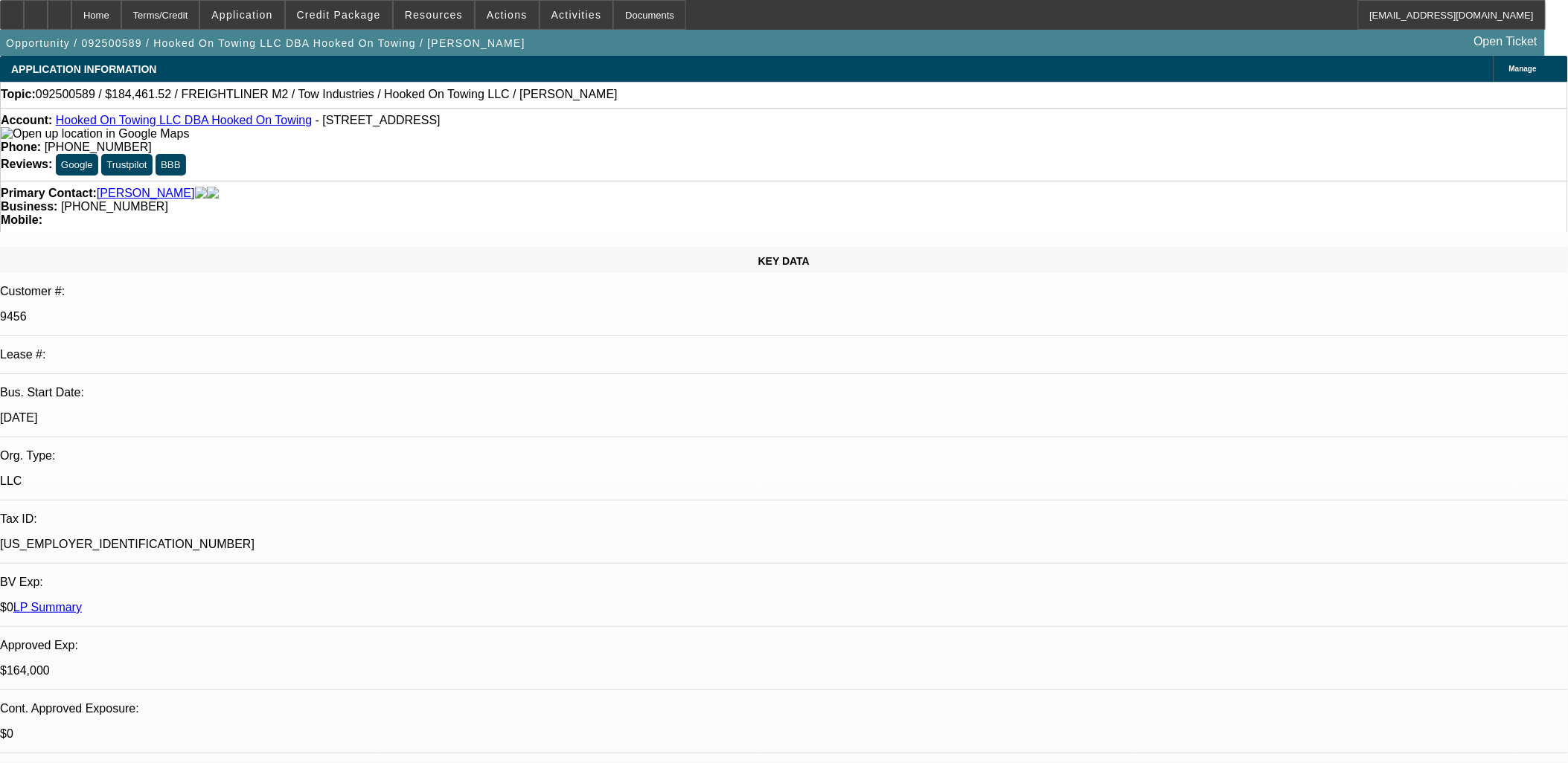
select select "0"
select select "2"
select select "0.1"
select select "4"
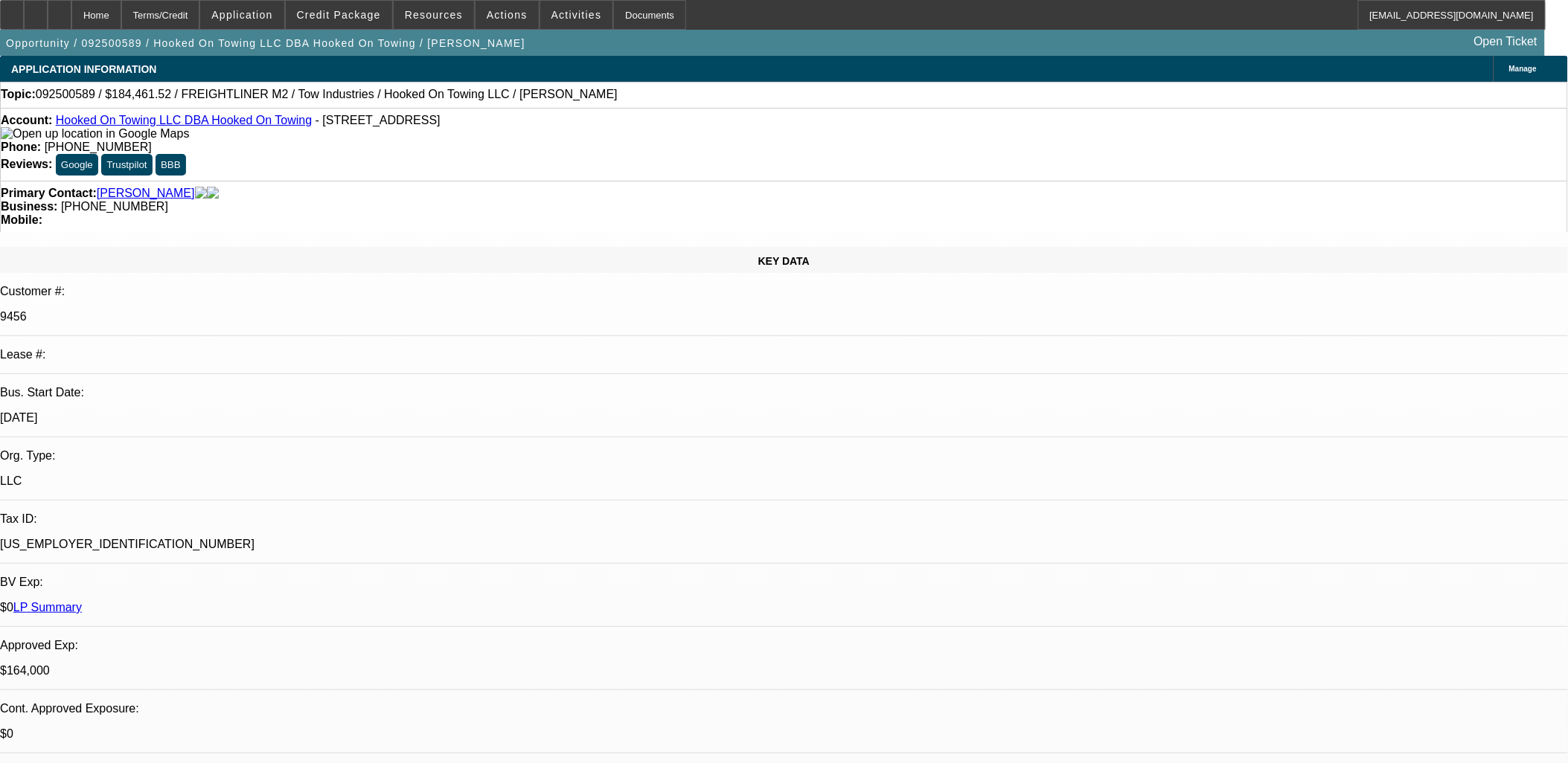
select select "0"
select select "2"
select select "0.1"
select select "4"
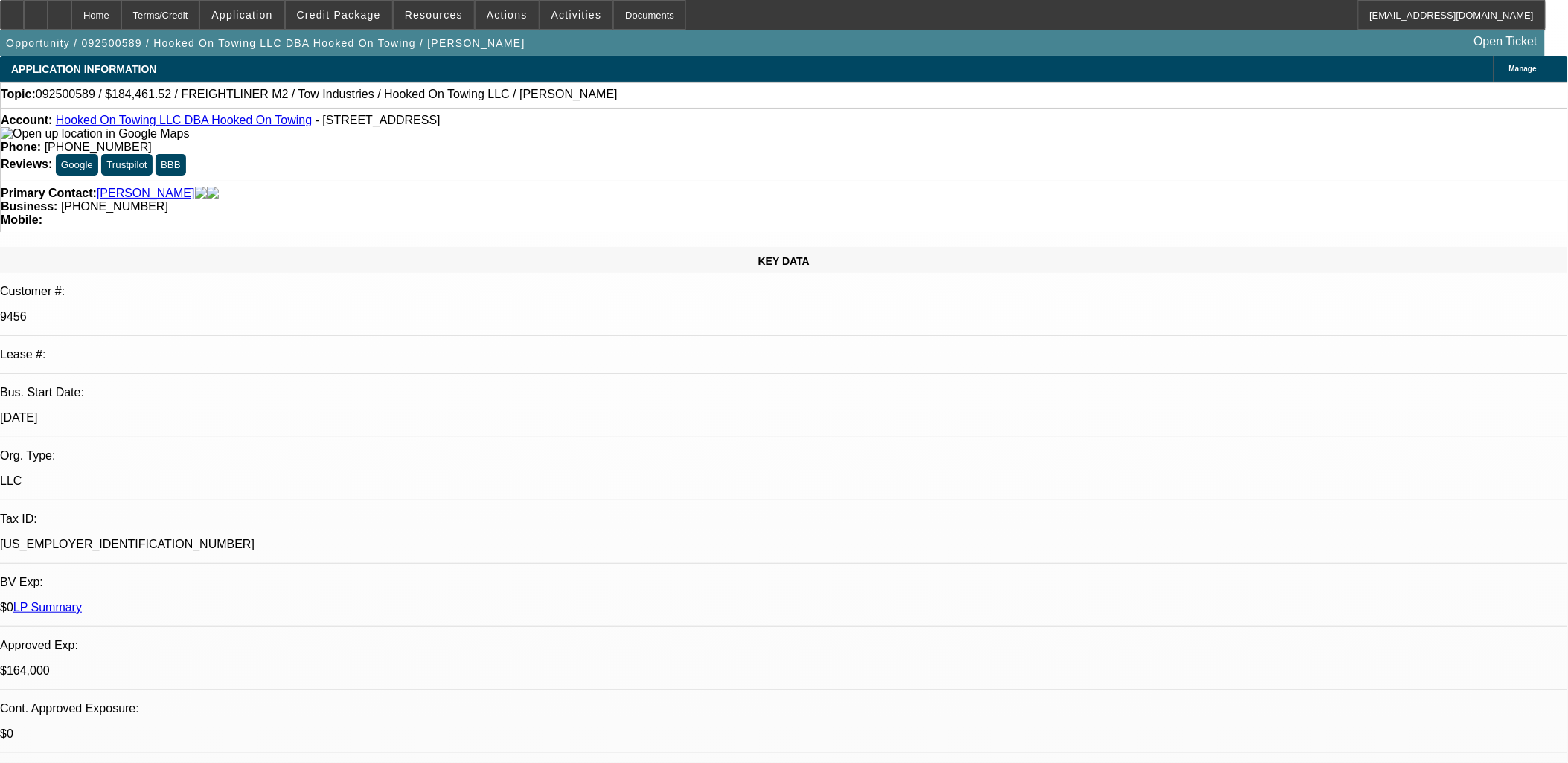
select select "0"
select select "3"
select select "0.1"
select select "4"
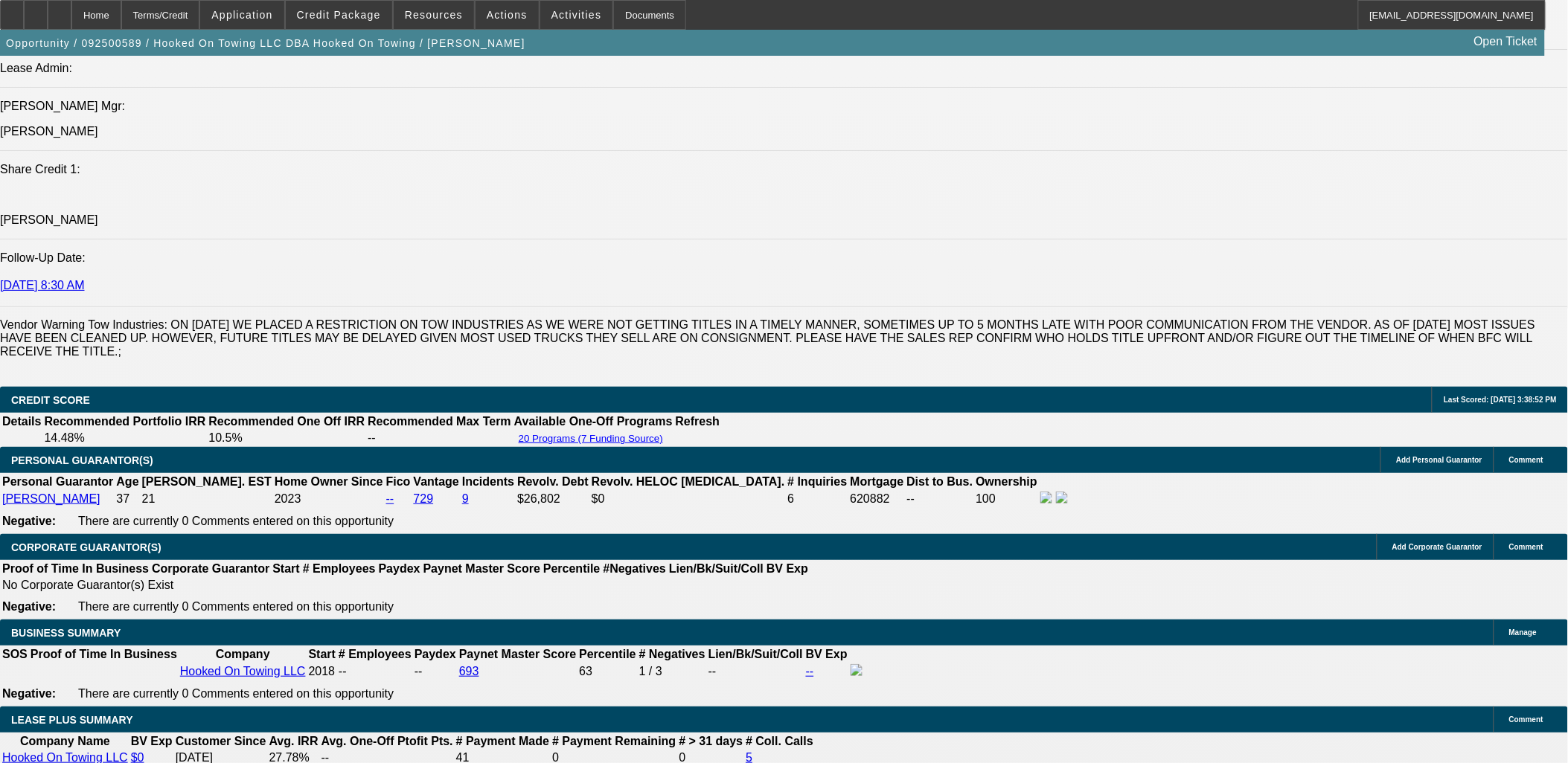
scroll to position [1983, 0]
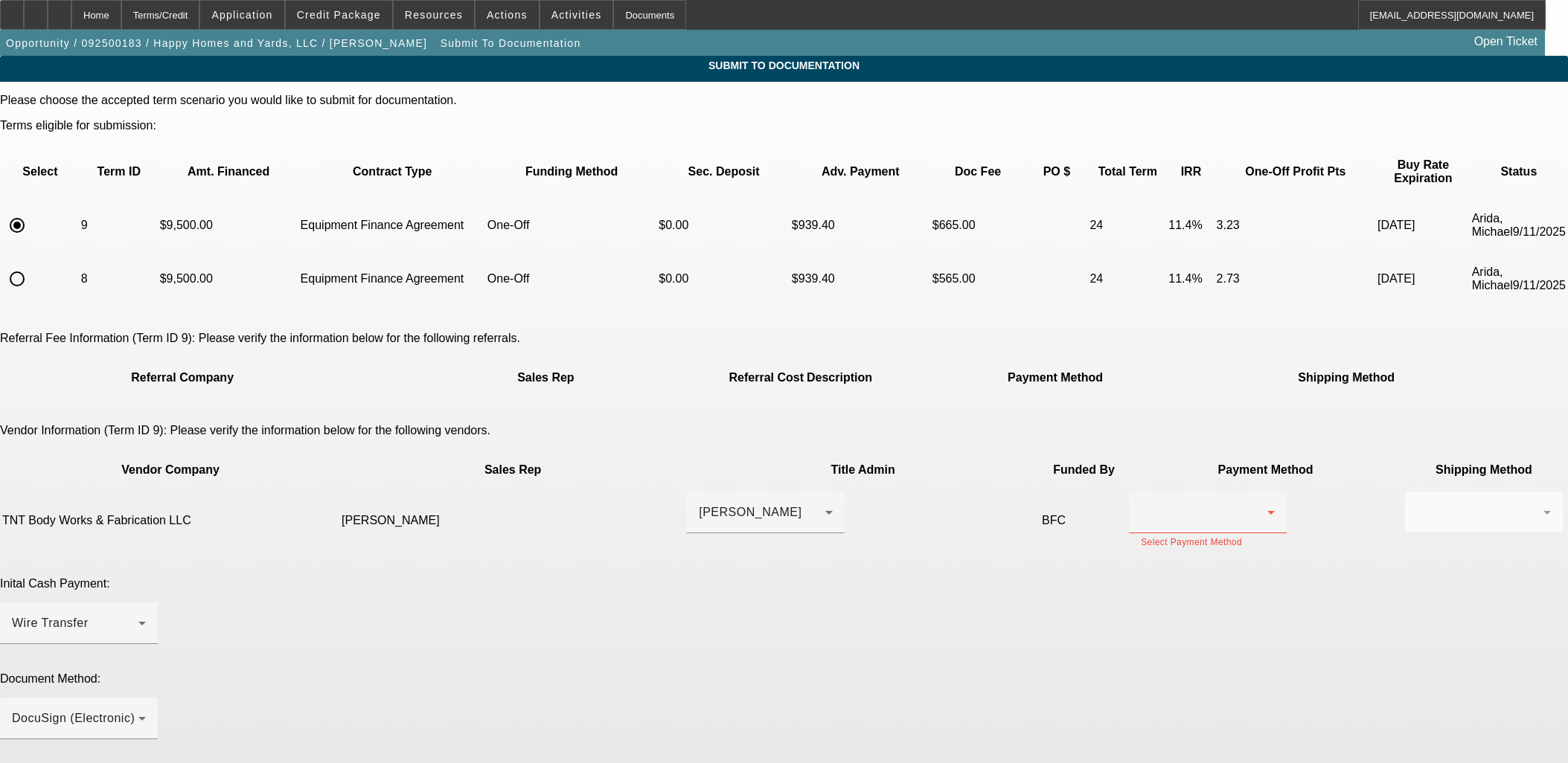
scroll to position [172, 0]
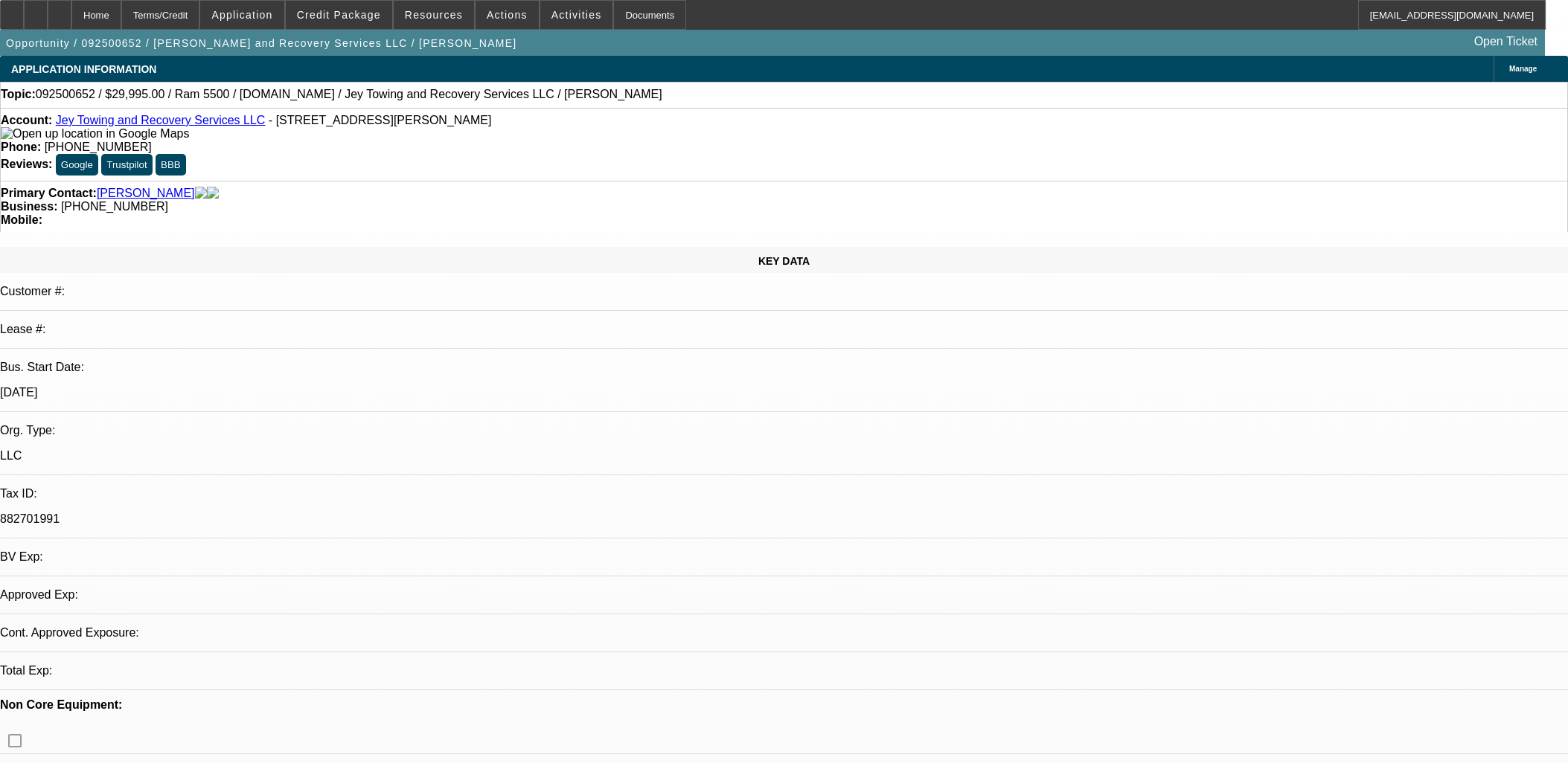
select select "0"
select select "2"
select select "0.1"
select select "1"
select select "2"
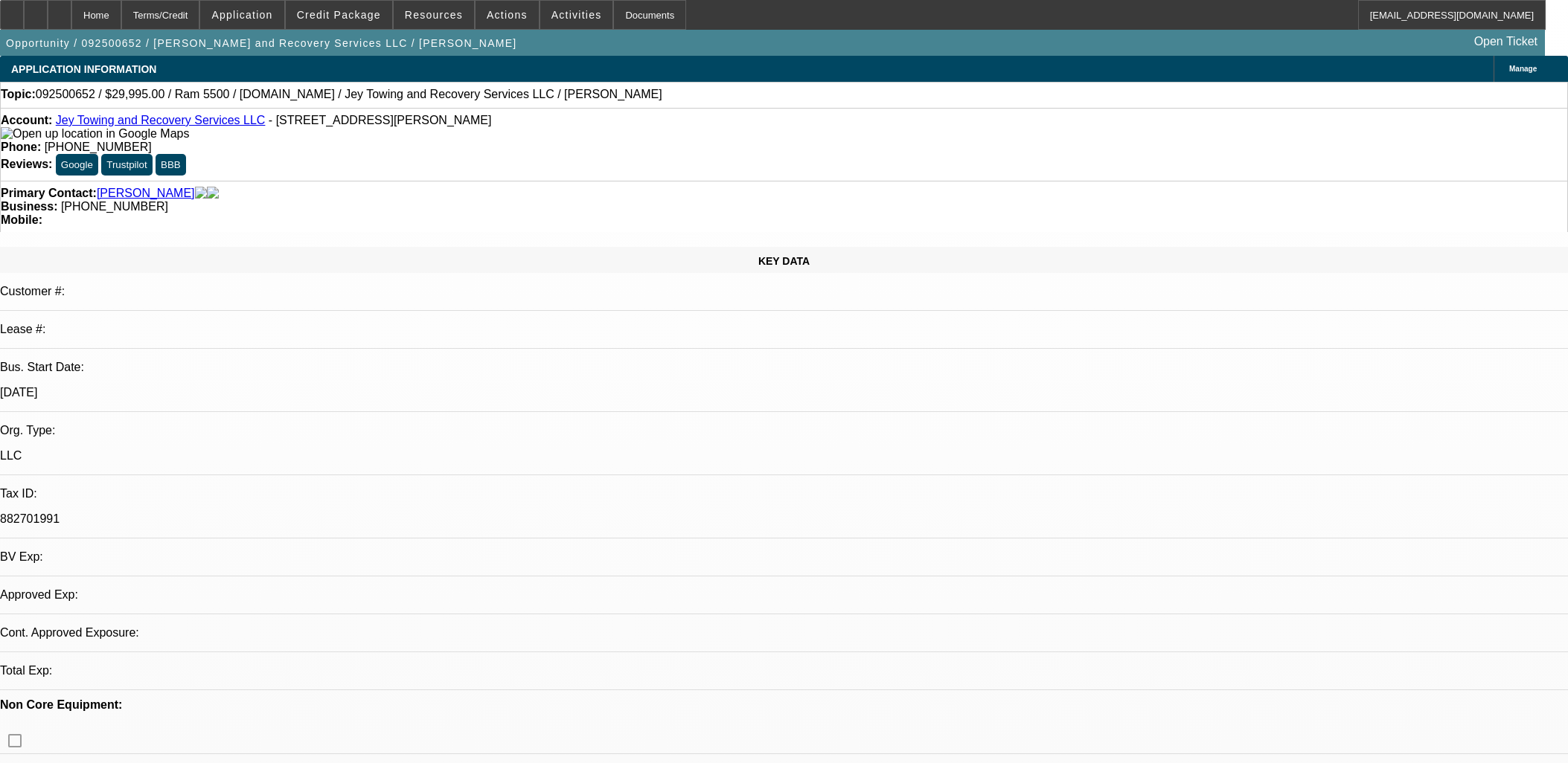
select select "4"
click at [551, 15] on span "Activities" at bounding box center [577, 15] width 51 height 12
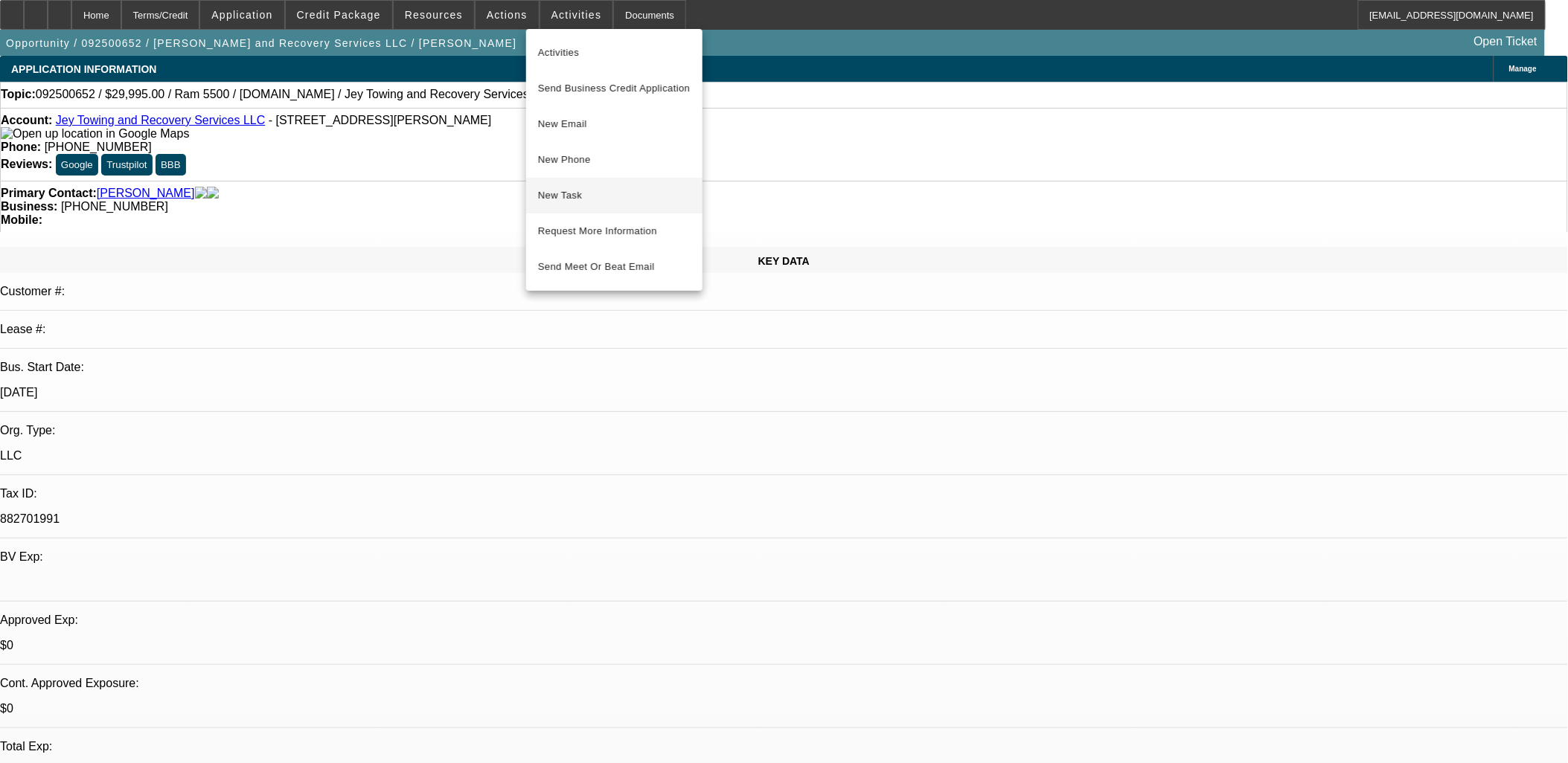
click at [583, 196] on span "New Task" at bounding box center [614, 195] width 153 height 18
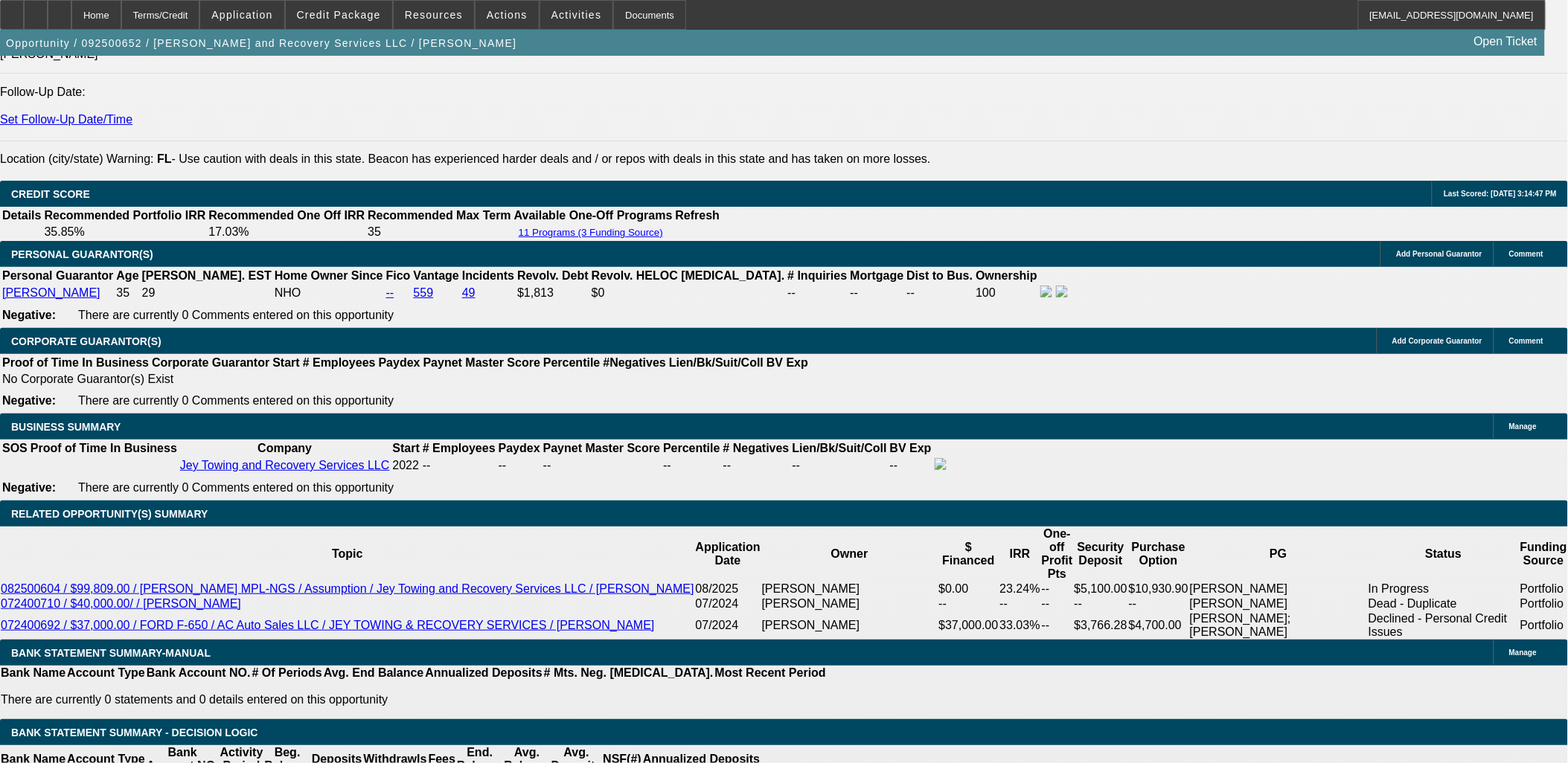
scroll to position [1983, 0]
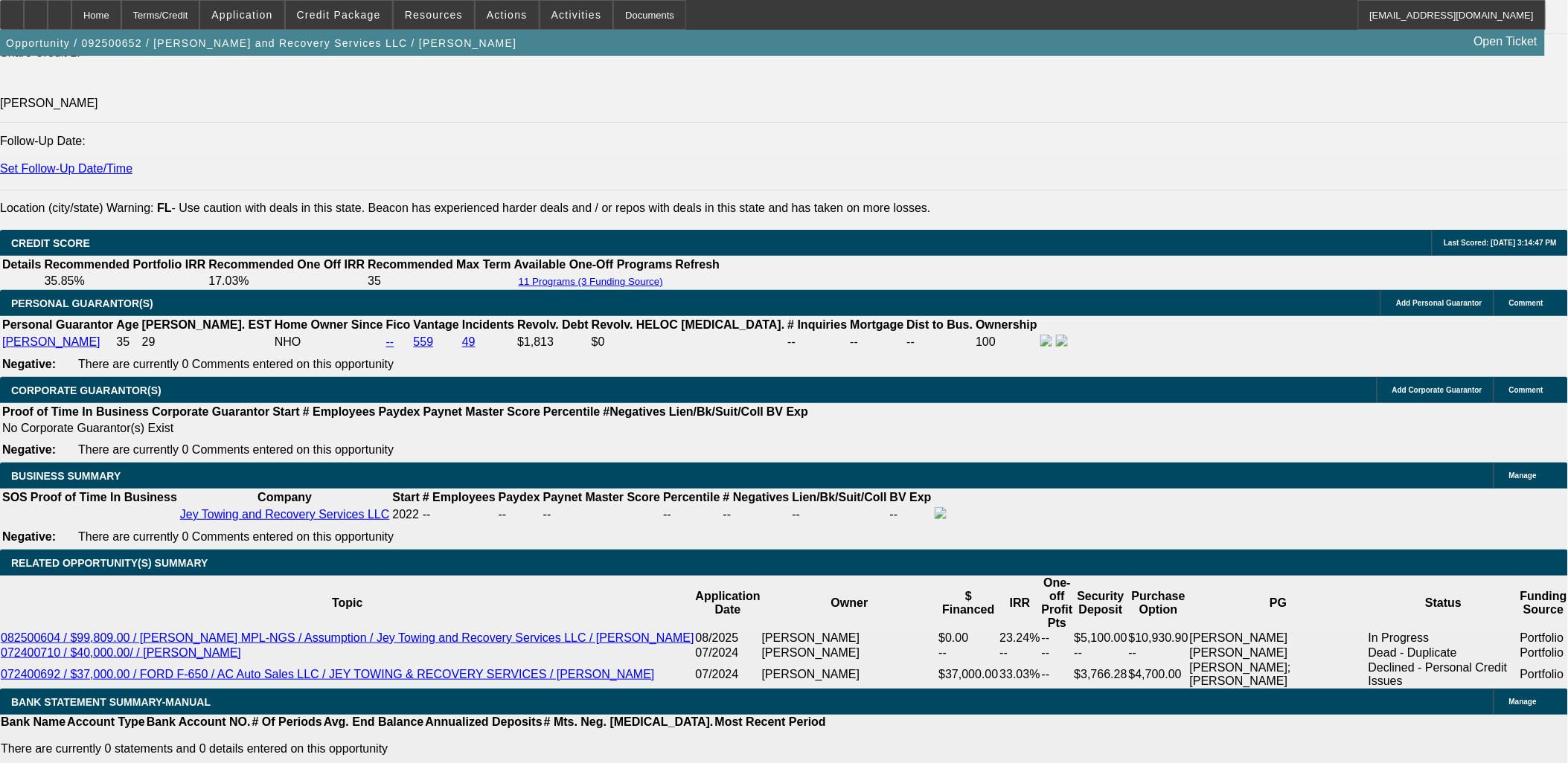
type input "$0.00"
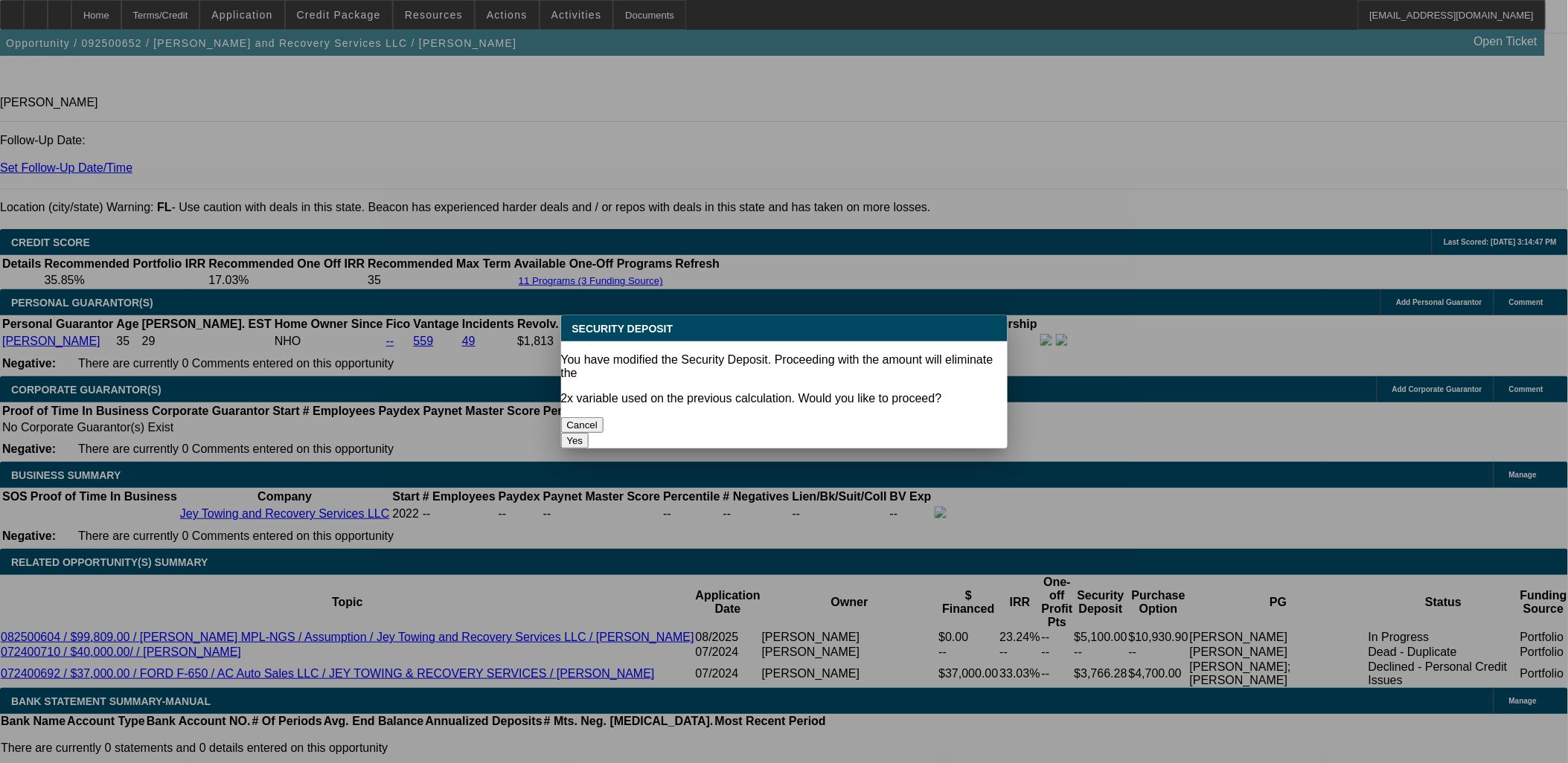
click at [590, 433] on button "Yes" at bounding box center [575, 441] width 28 height 16
select select "0"
type input "UNKNOWN"
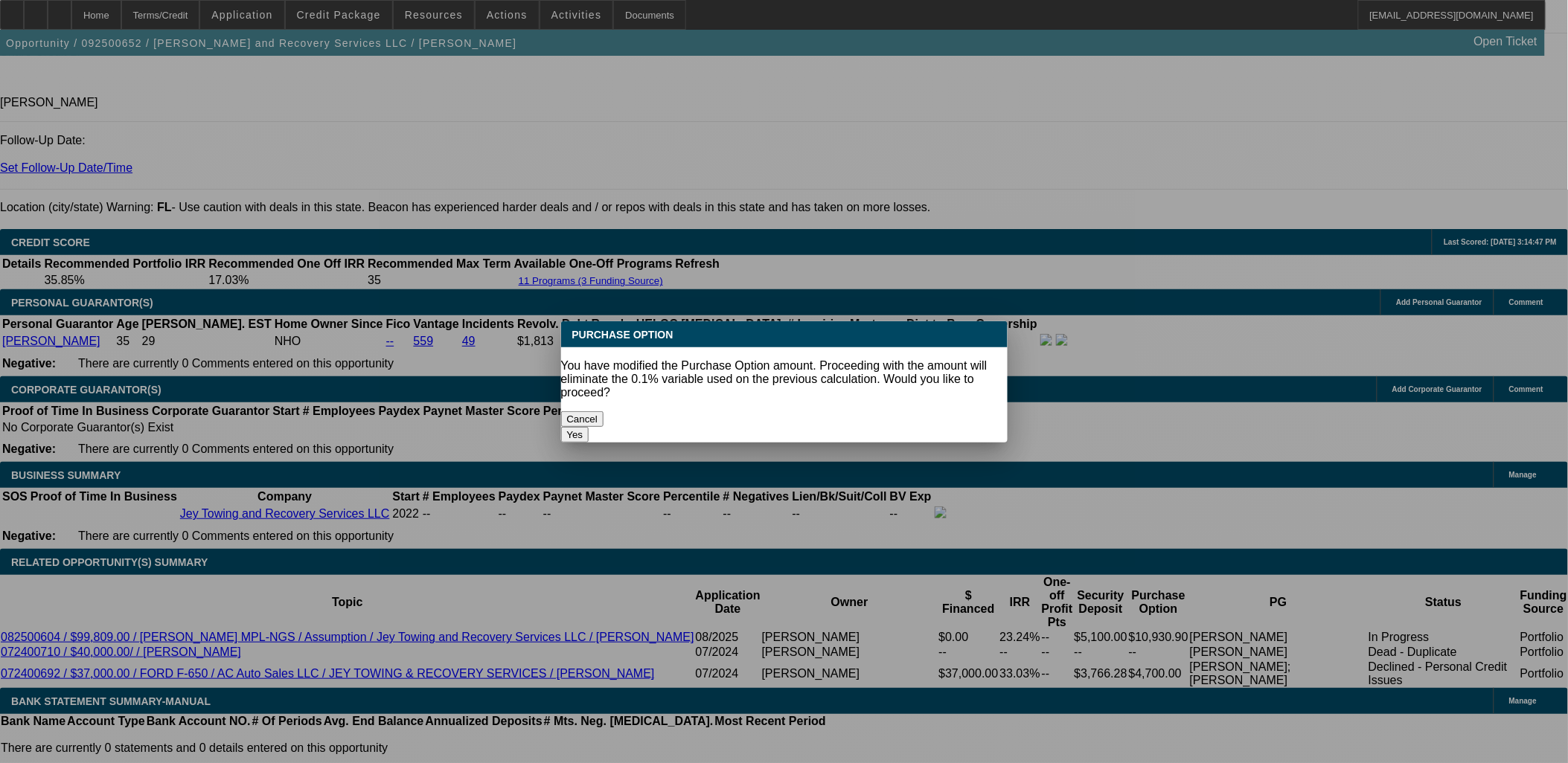
scroll to position [0, 0]
click at [604, 411] on button "Cancel" at bounding box center [582, 419] width 43 height 16
type input "4999.5"
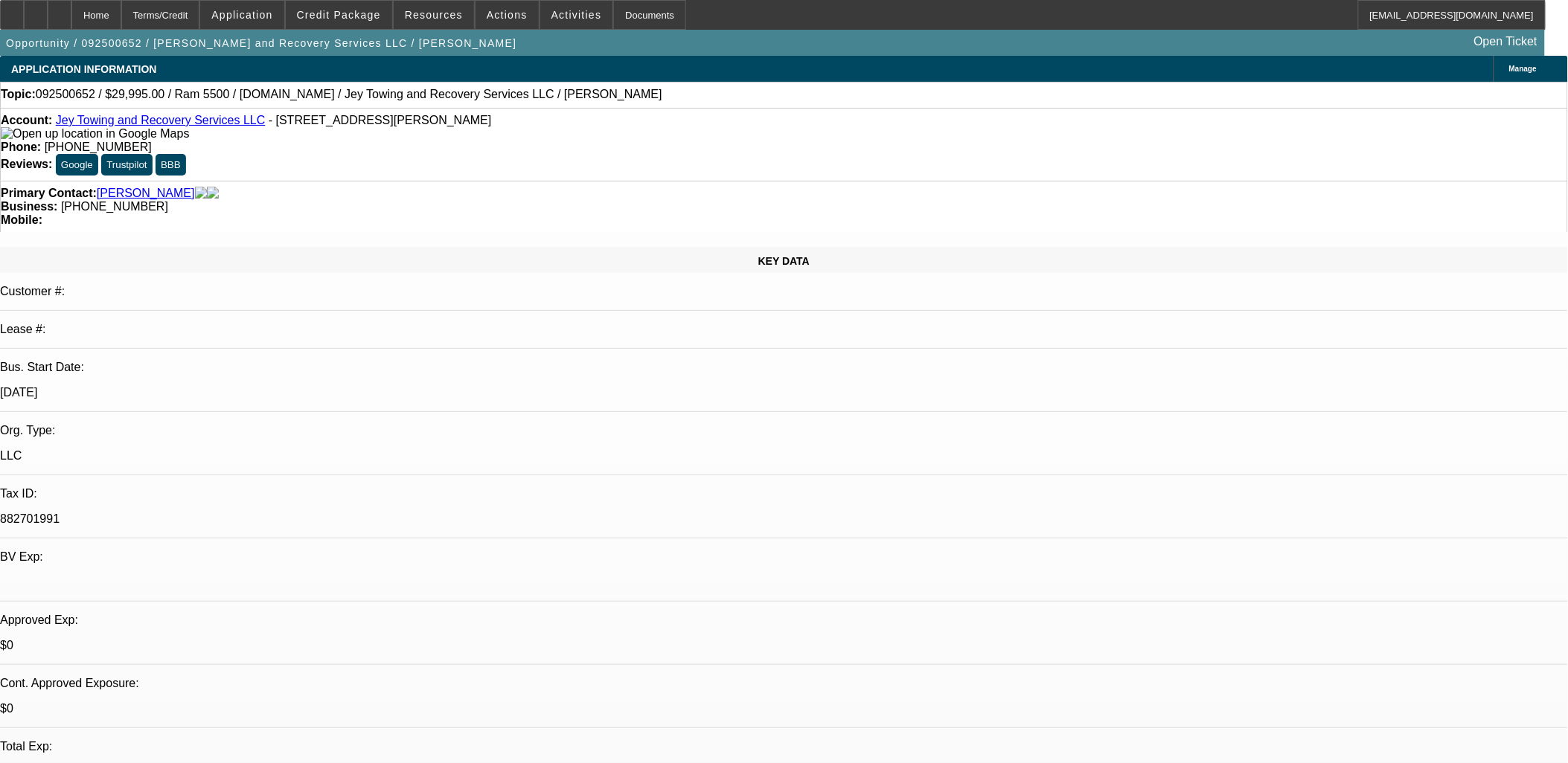
scroll to position [1983, 0]
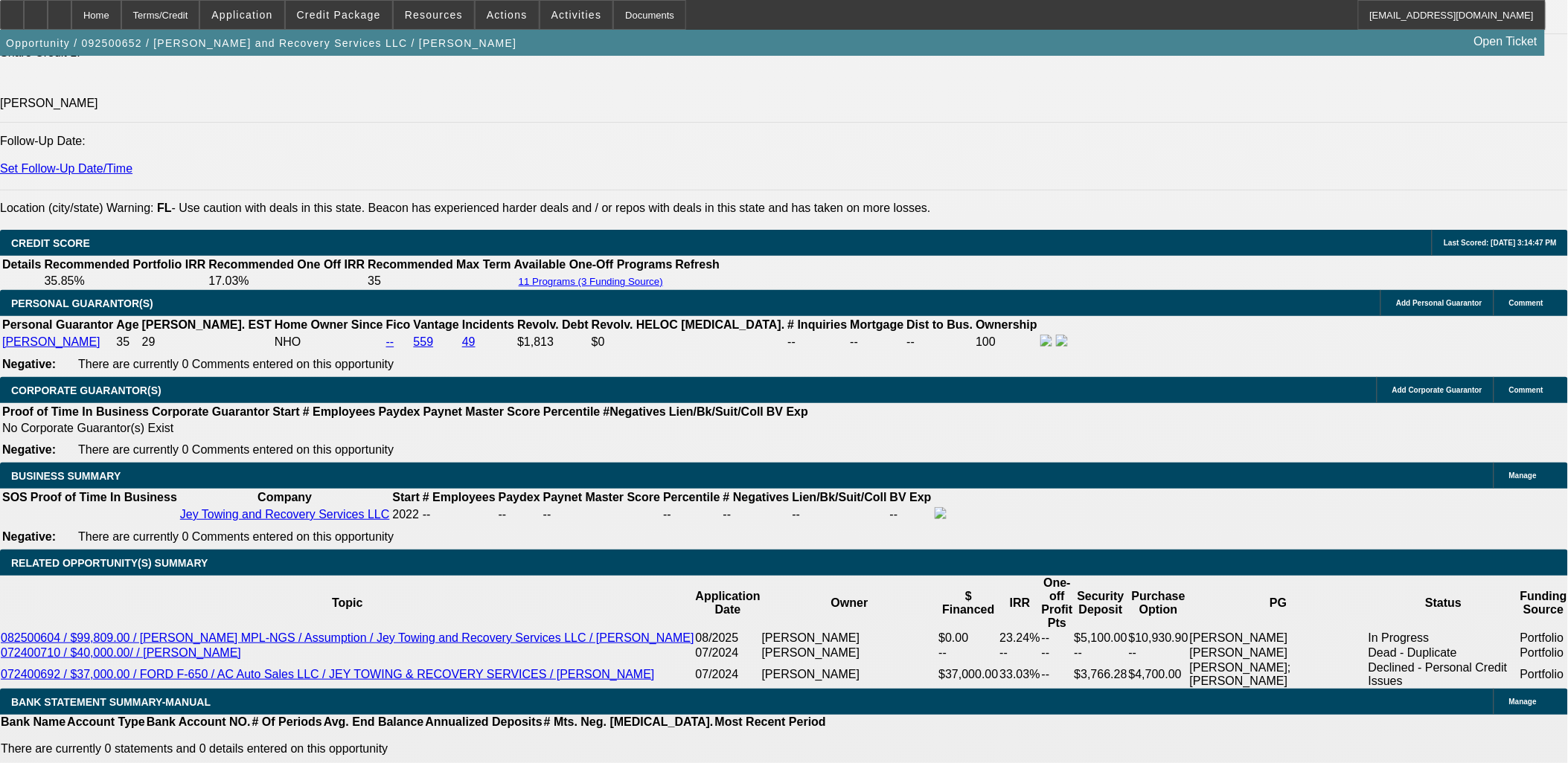
select select "5"
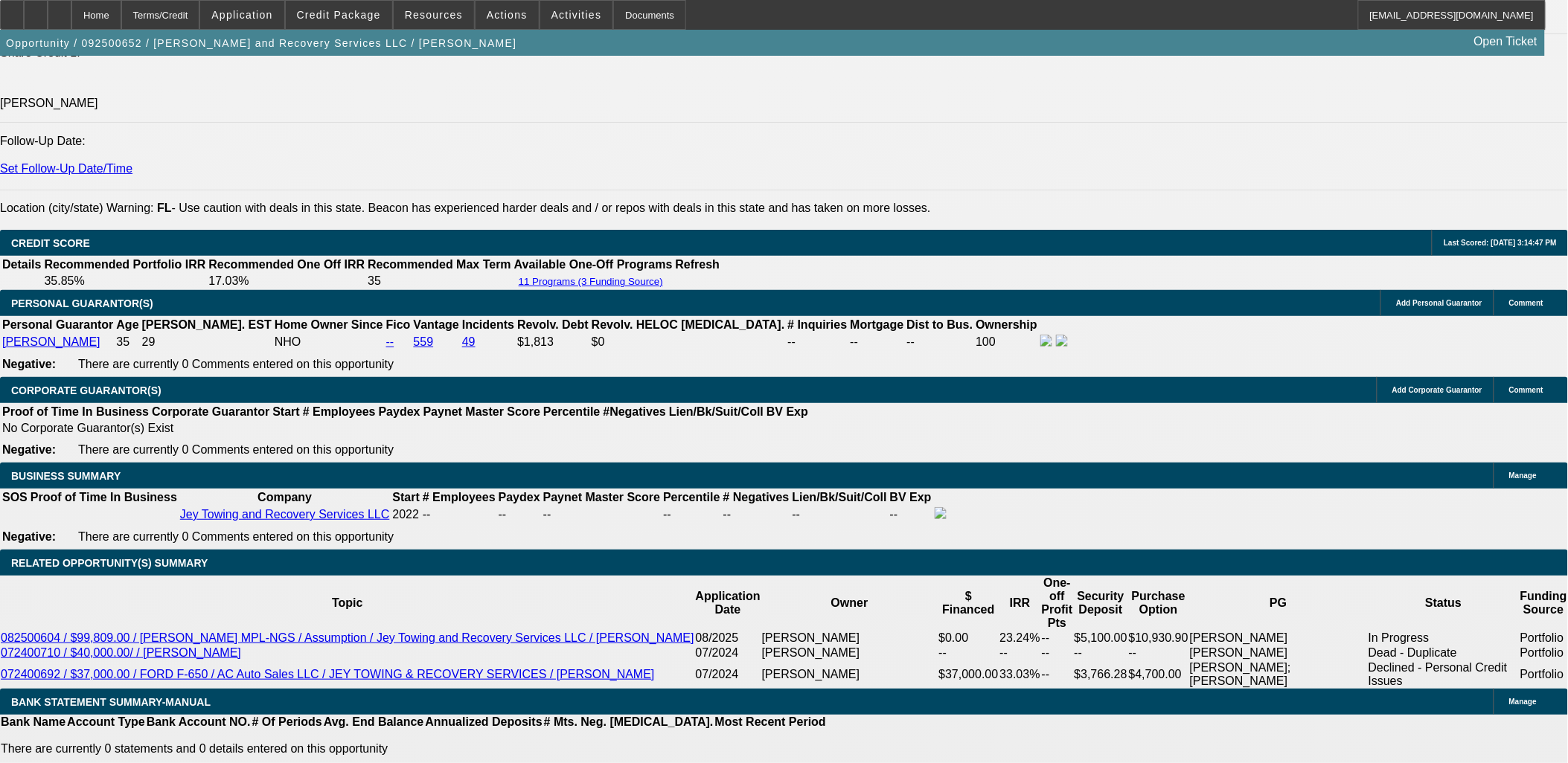
type input "$20,000.00"
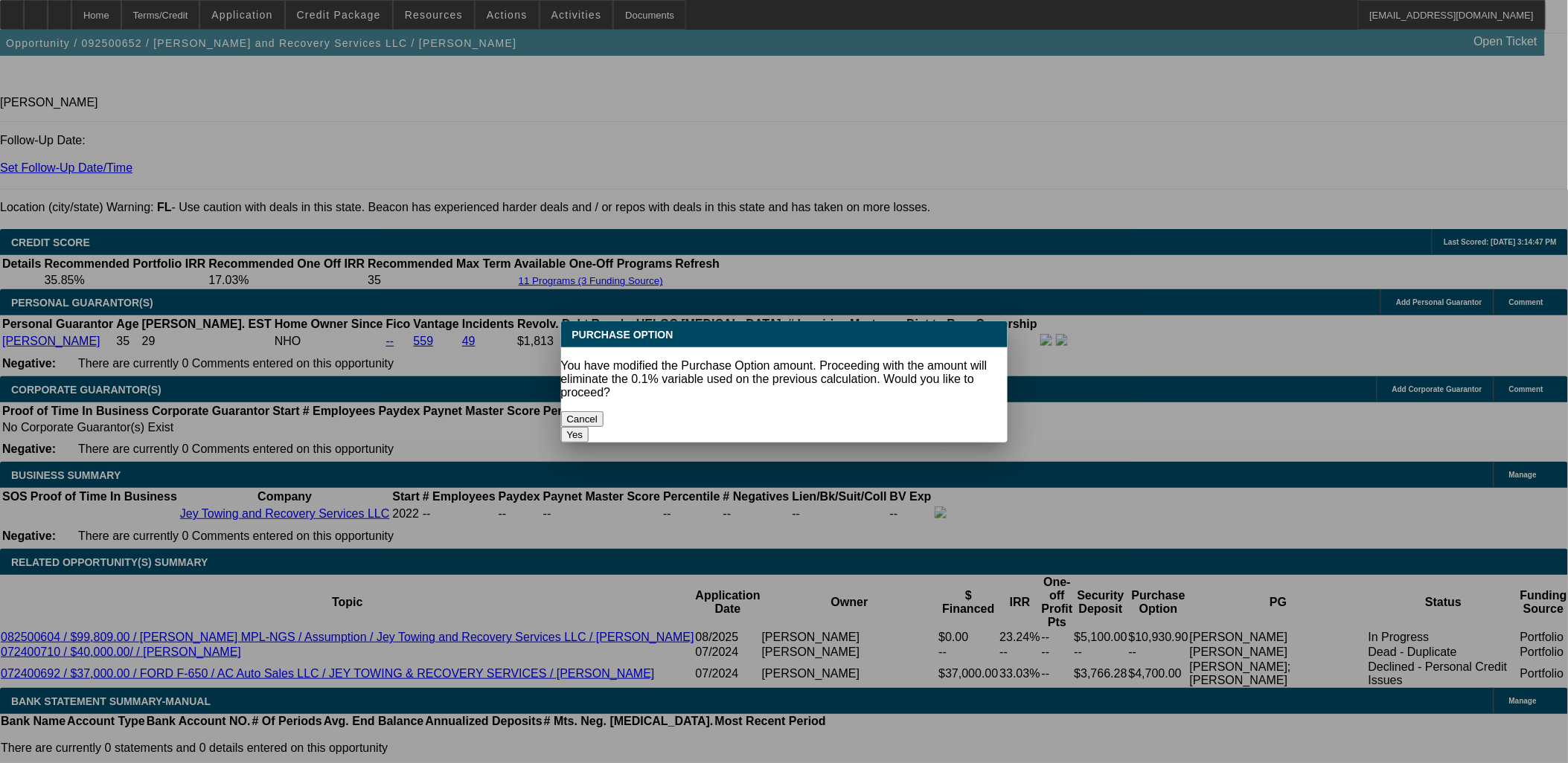
click at [590, 427] on button "Yes" at bounding box center [575, 435] width 28 height 16
select select "0"
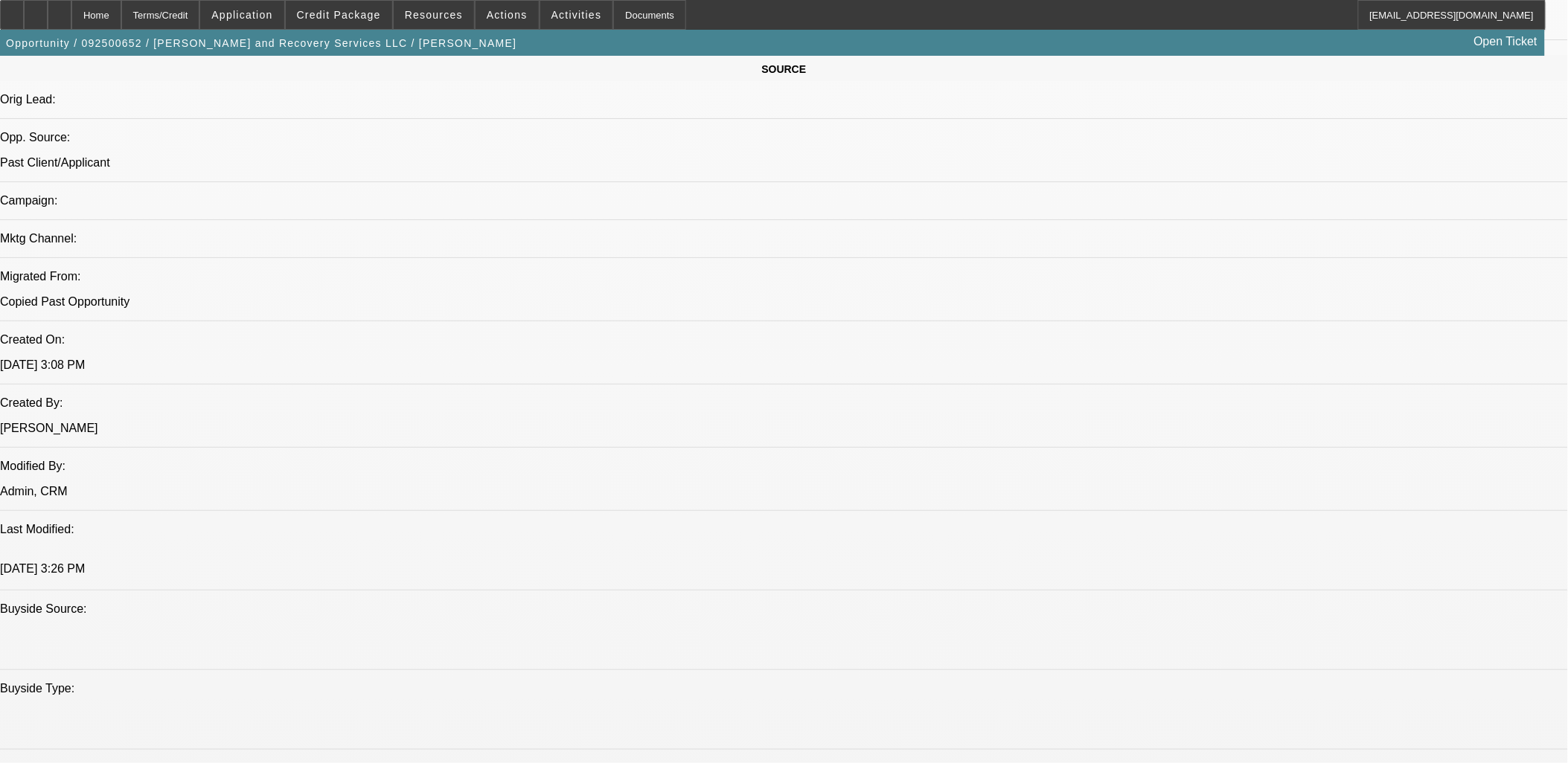
scroll to position [744, 0]
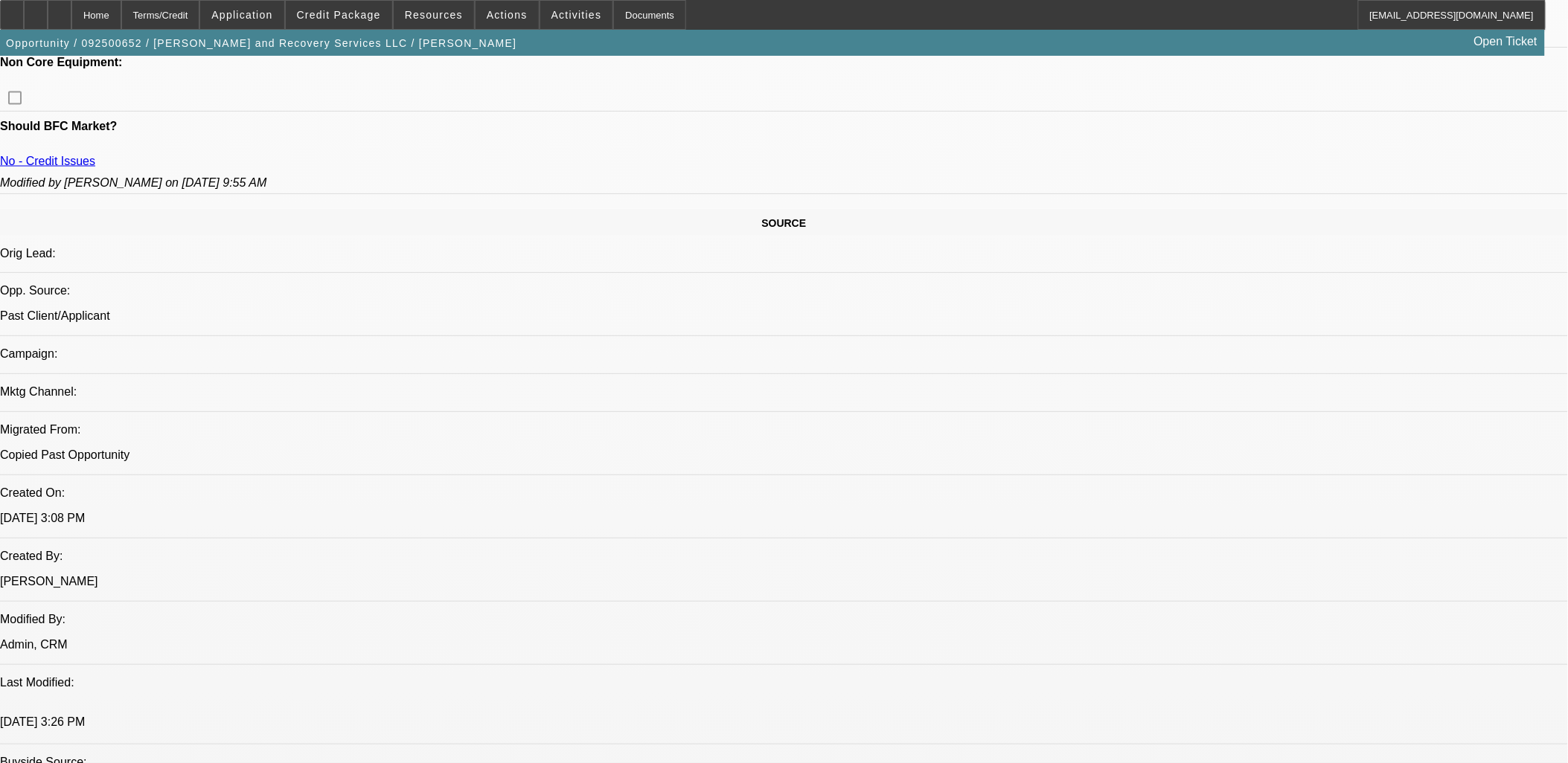
radio input "true"
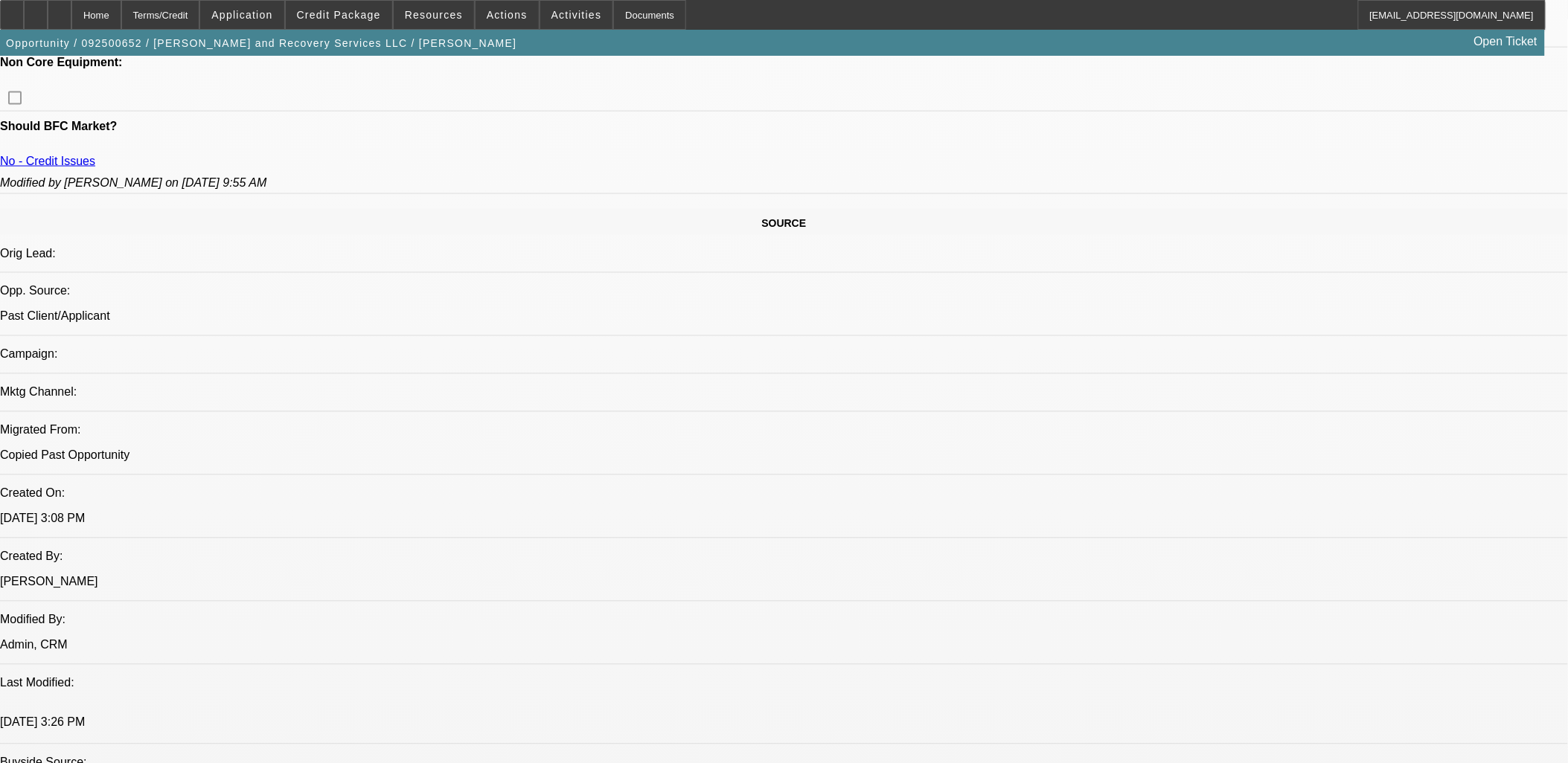
paste textarea "Angel Ortiz looking at taking over loan BFC19584-02. Jey Towing and Recovery Se…"
type textarea "Angel Ortiz looking at taking over loan BFC19584-02. Jey Towing and Recovery Se…"
radio input "true"
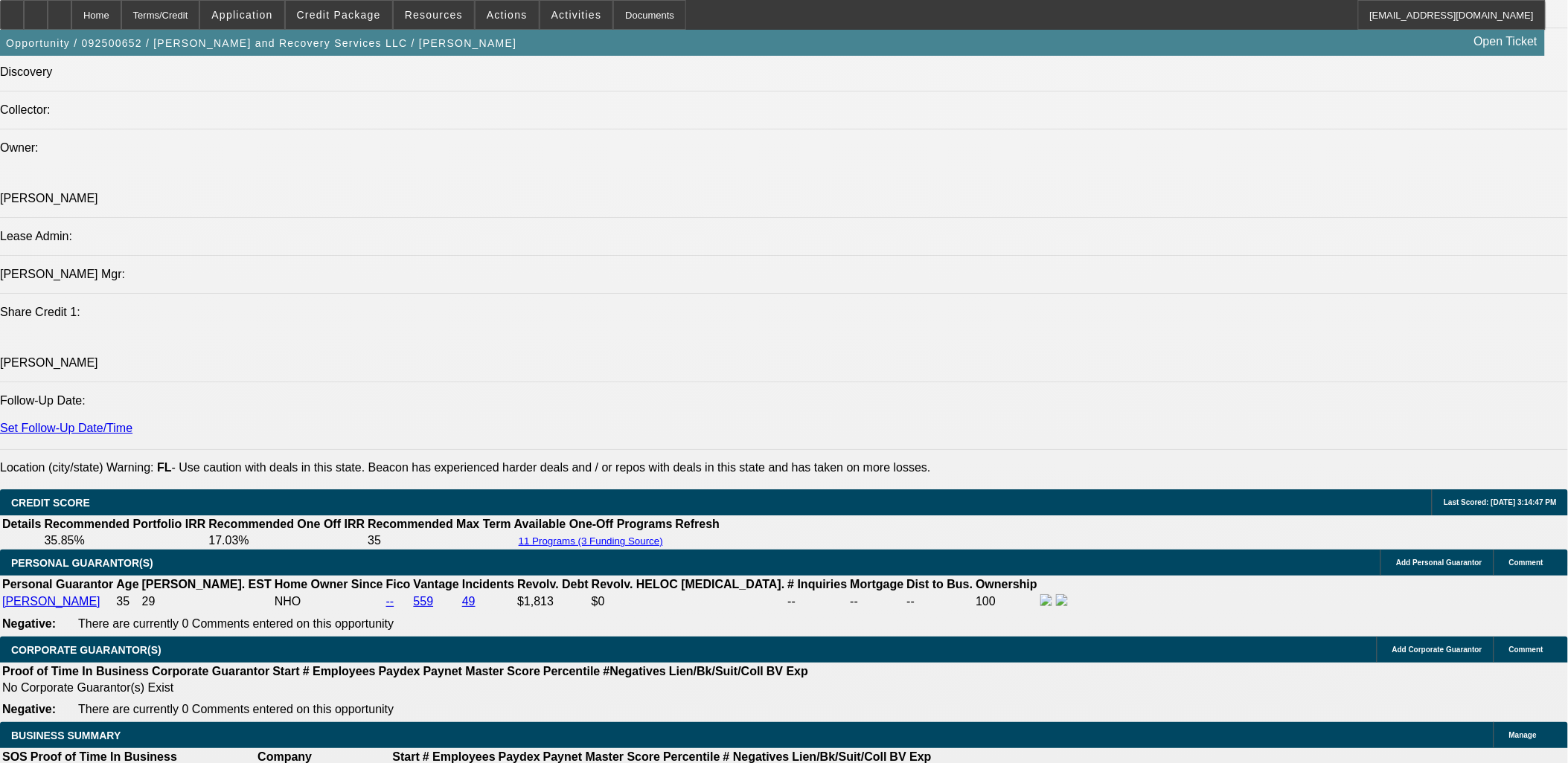
scroll to position [1901, 0]
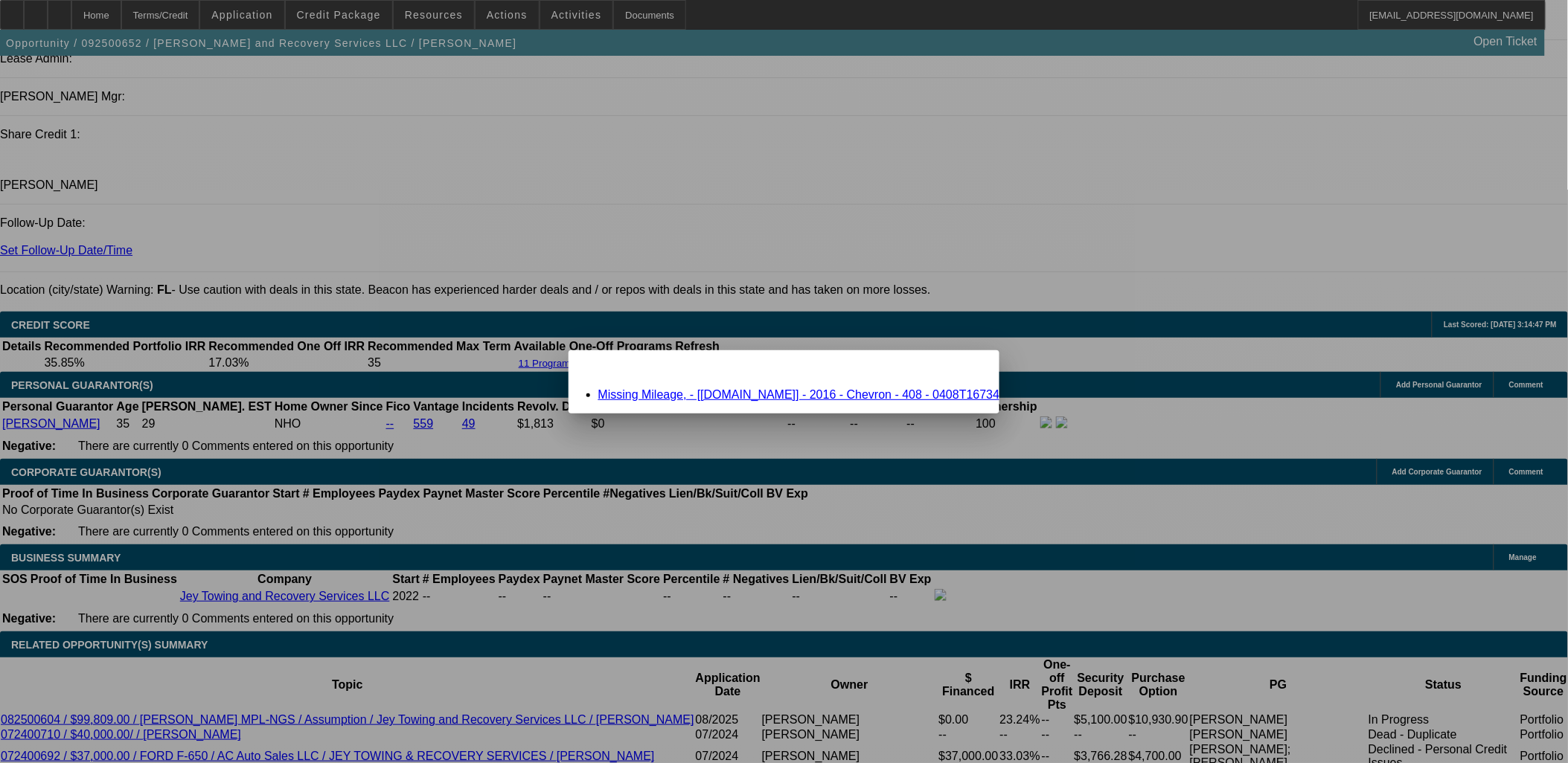
scroll to position [0, 0]
click at [746, 395] on link "Missing Mileage, - [Equip-Used.com] - 2016 - Chevron - 408 - 0408T16734" at bounding box center [799, 394] width 402 height 12
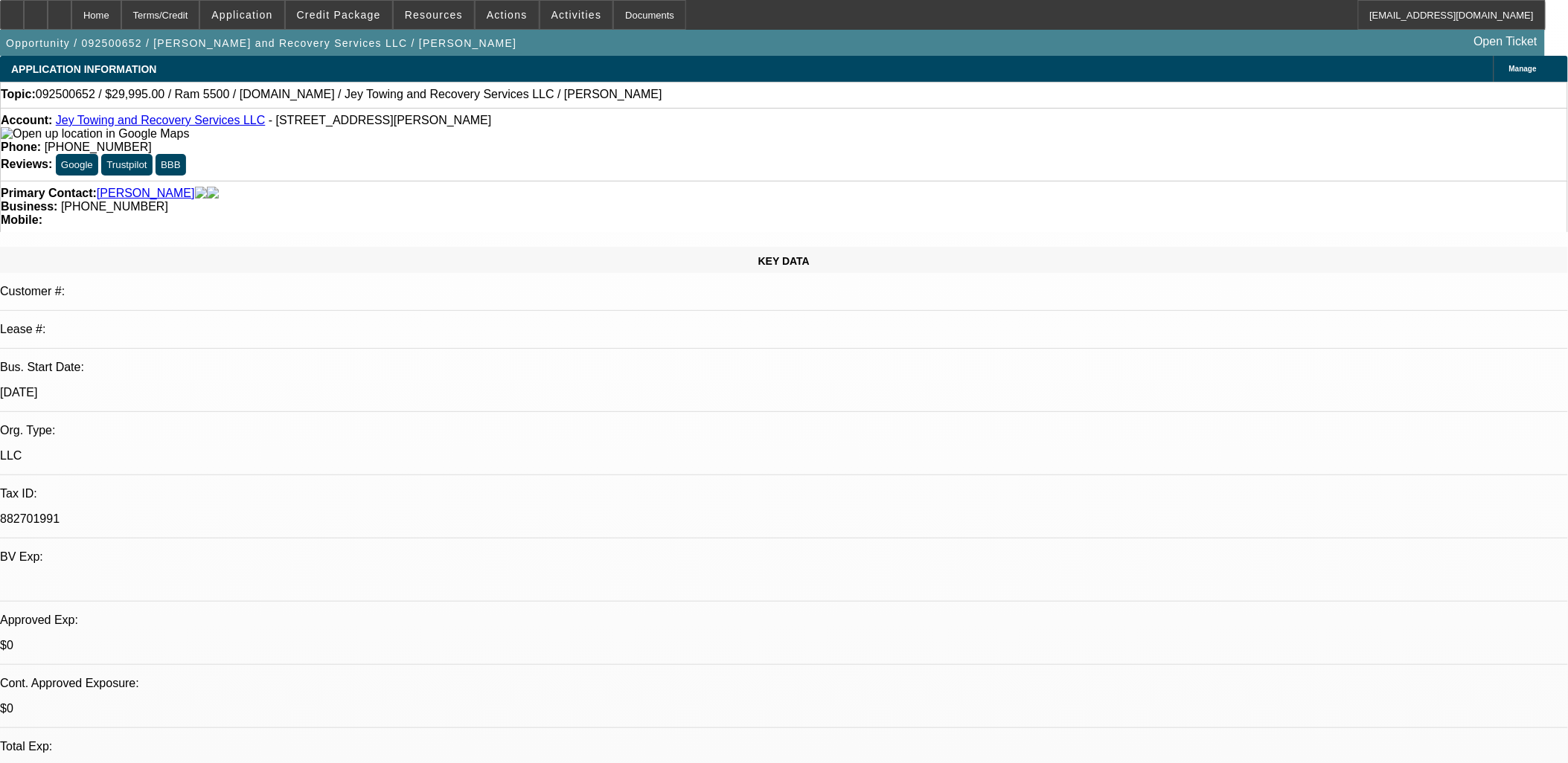
scroll to position [1901, 0]
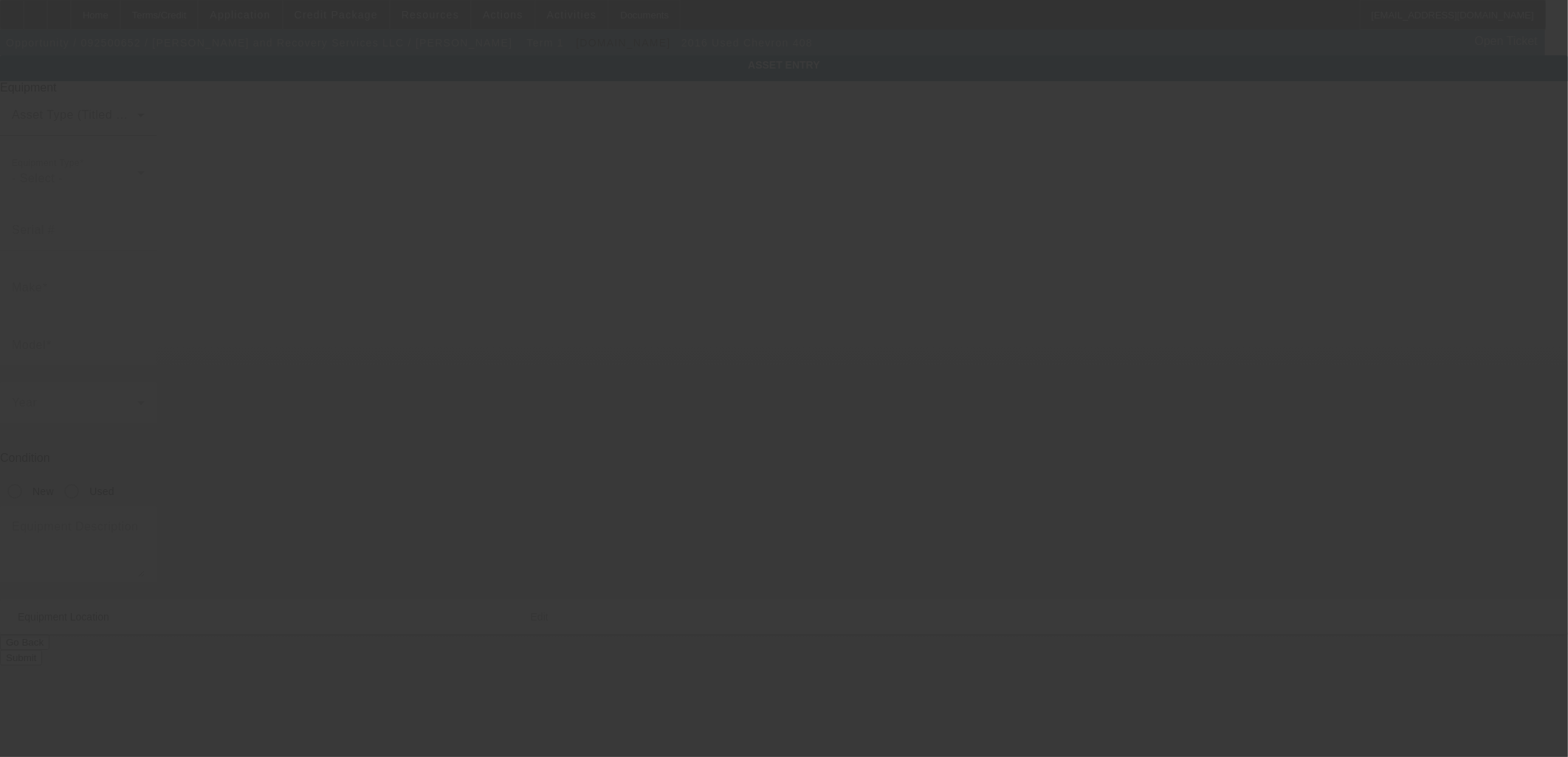
type input "0408T16734"
type input "Chevron"
type input "408"
radio input "true"
type textarea "Chevron 408"
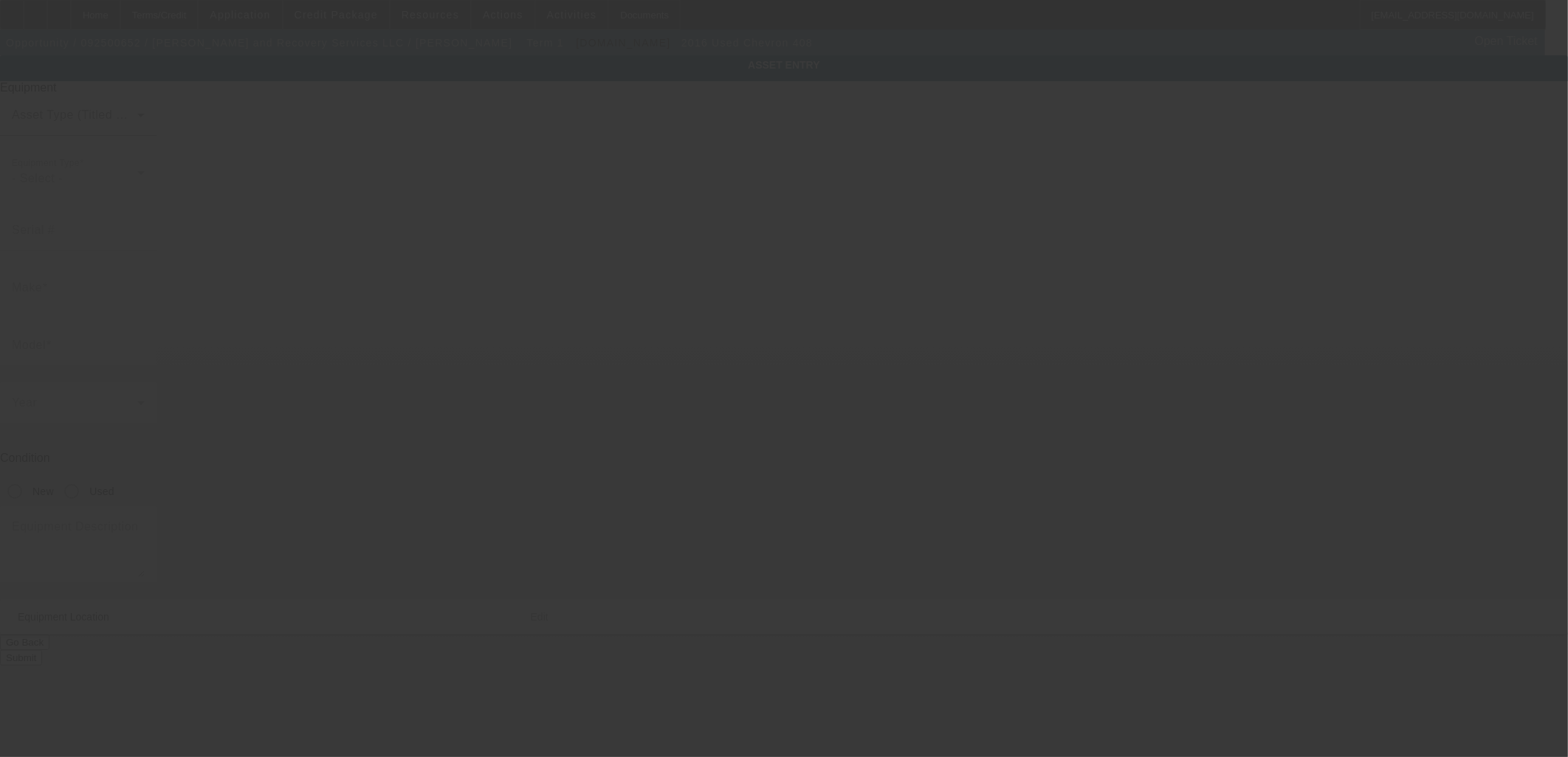
type input "12459 Bowes Branch Rd"
type input "Orlando"
type input "32824"
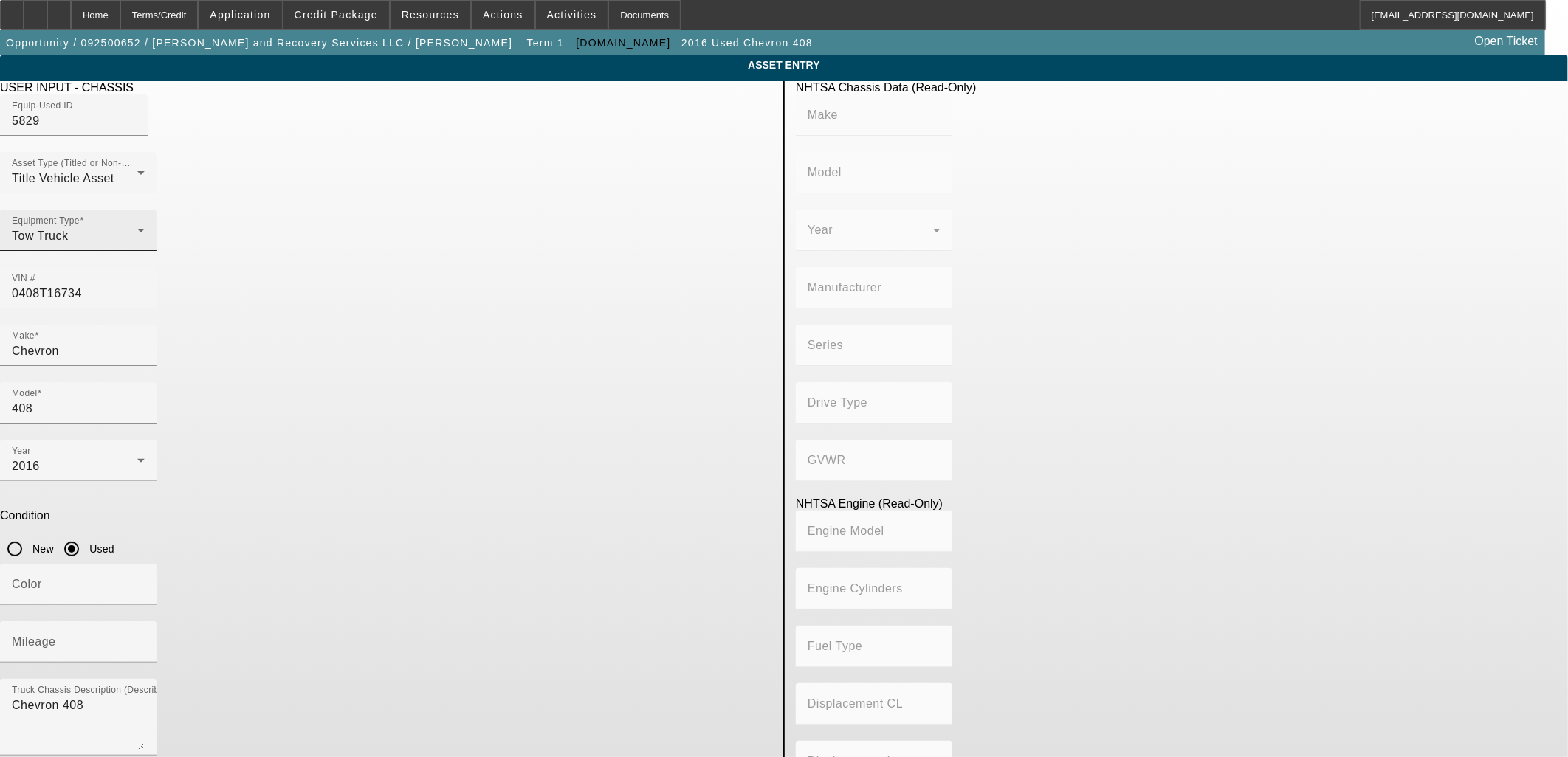
click at [138, 246] on div "Tow Truck" at bounding box center [74, 235] width 126 height 18
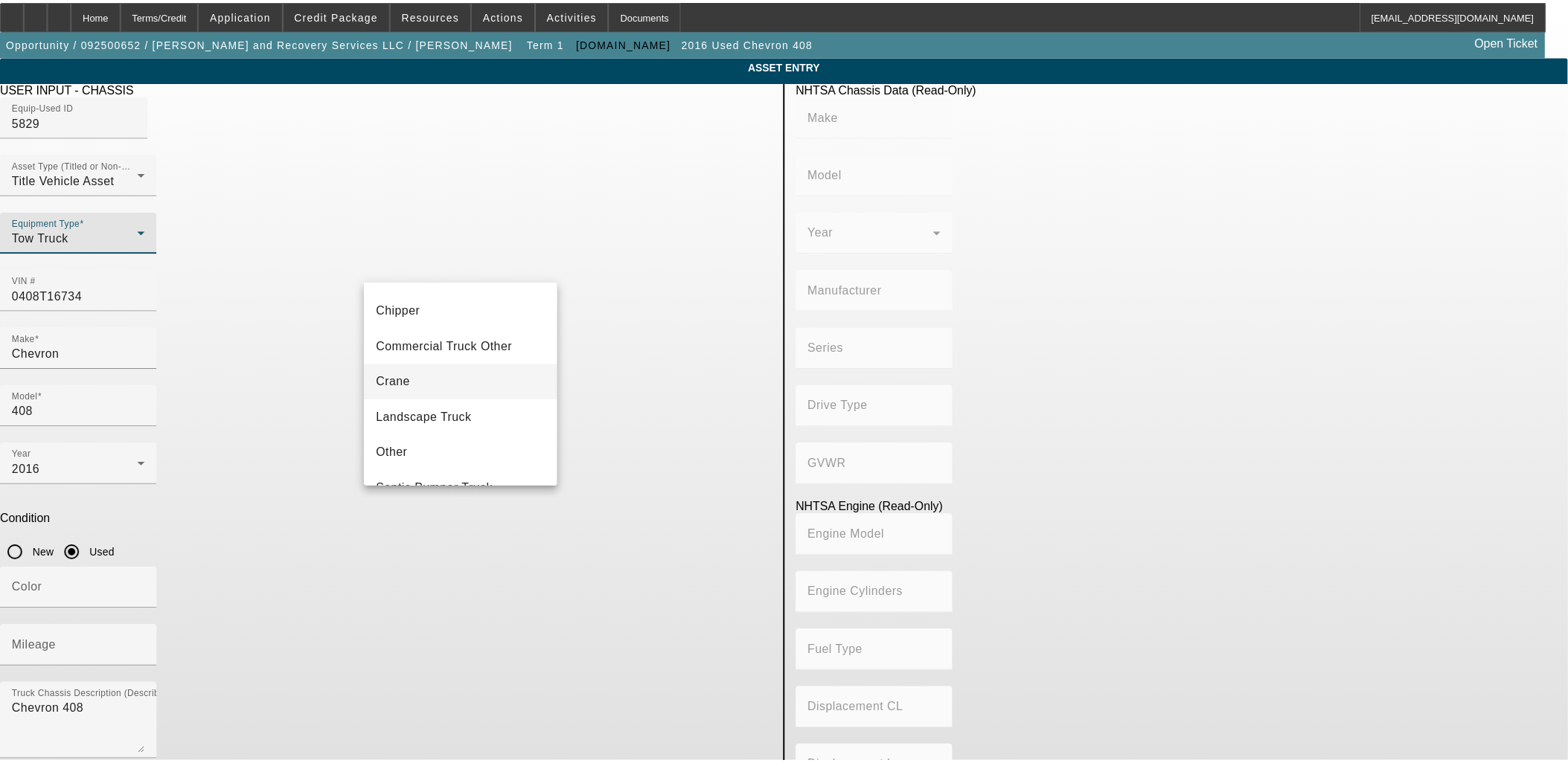
scroll to position [40, 0]
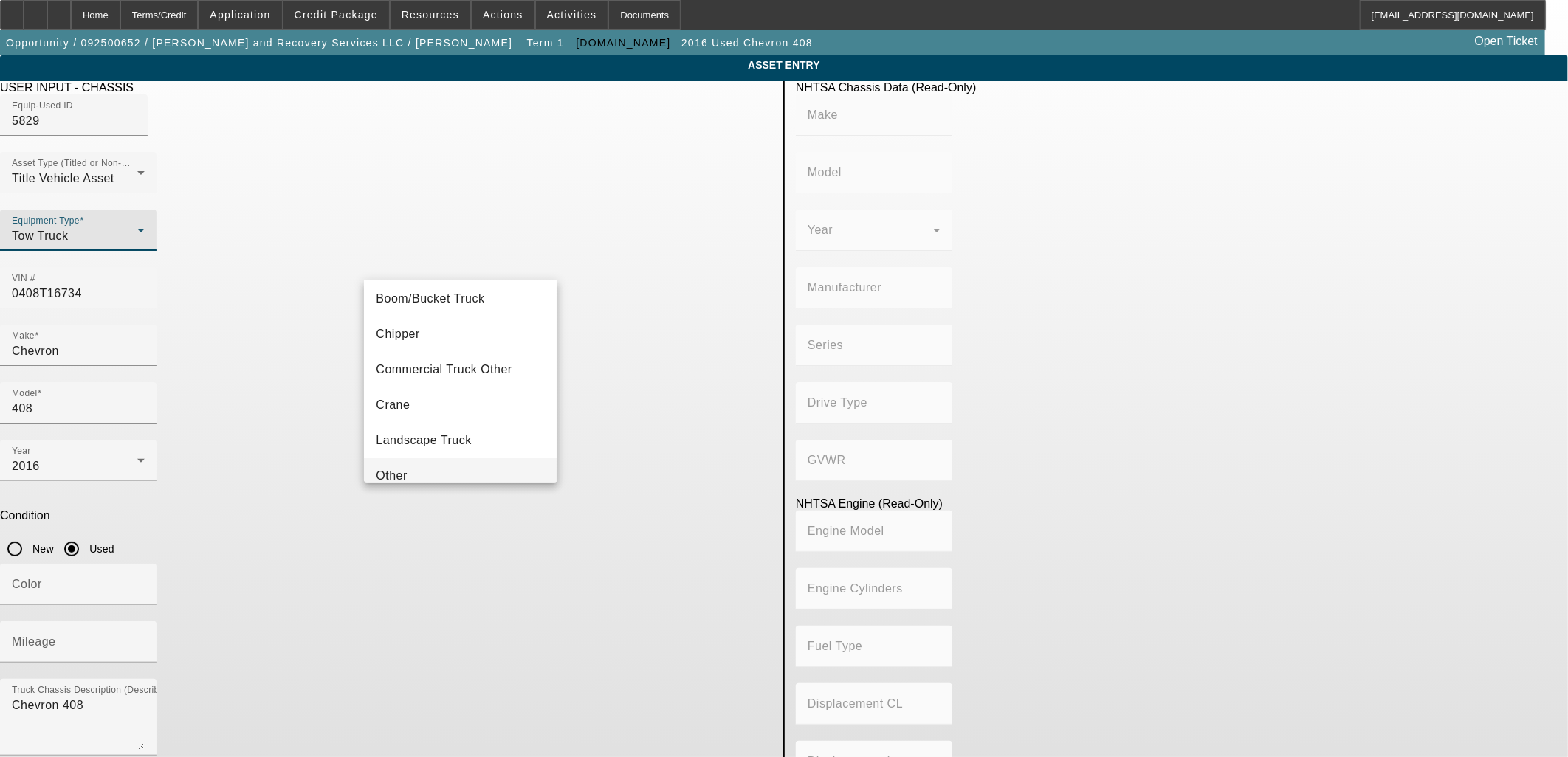
click at [393, 470] on span "Other" at bounding box center [392, 475] width 32 height 18
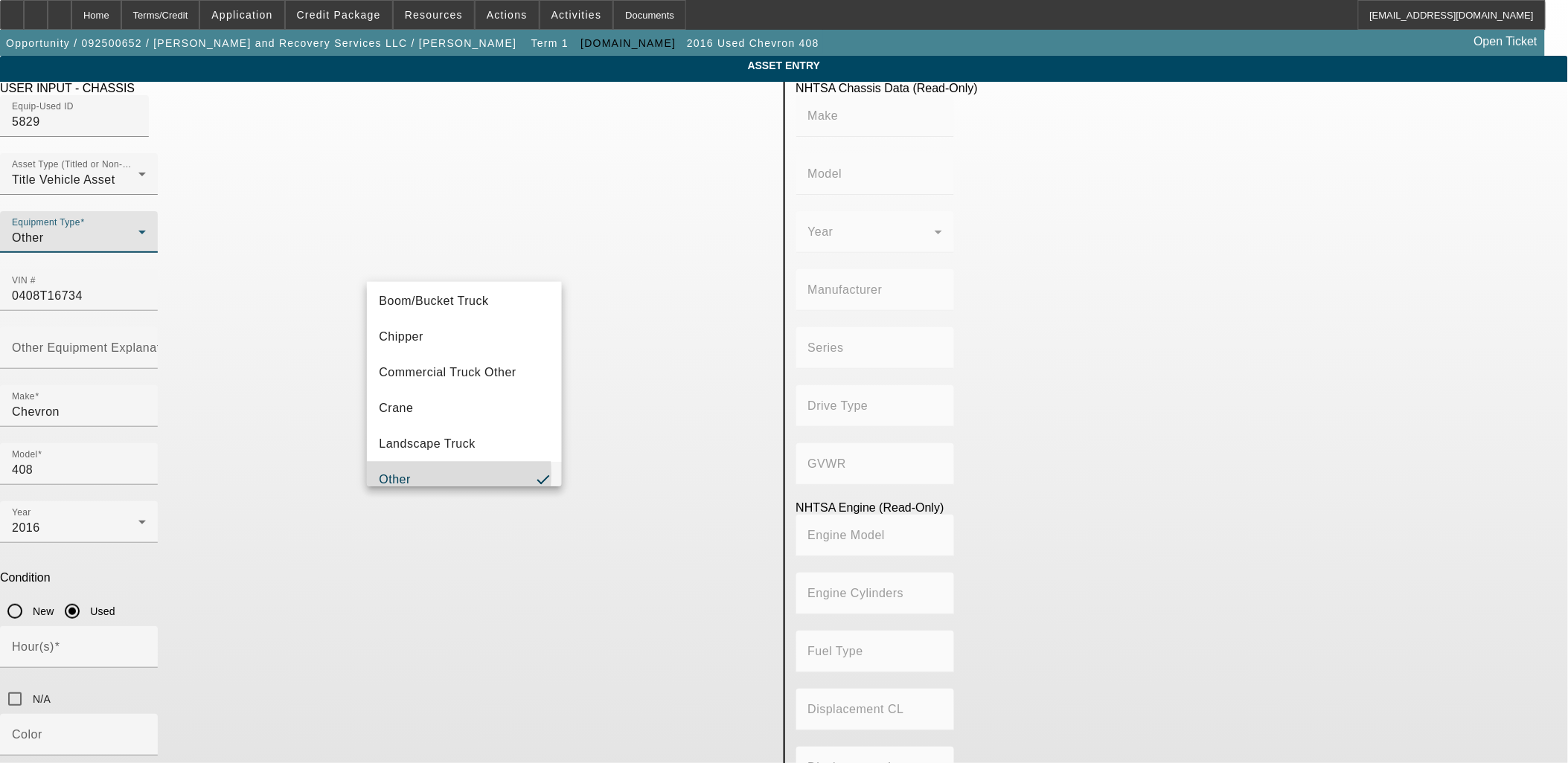
scroll to position [0, 0]
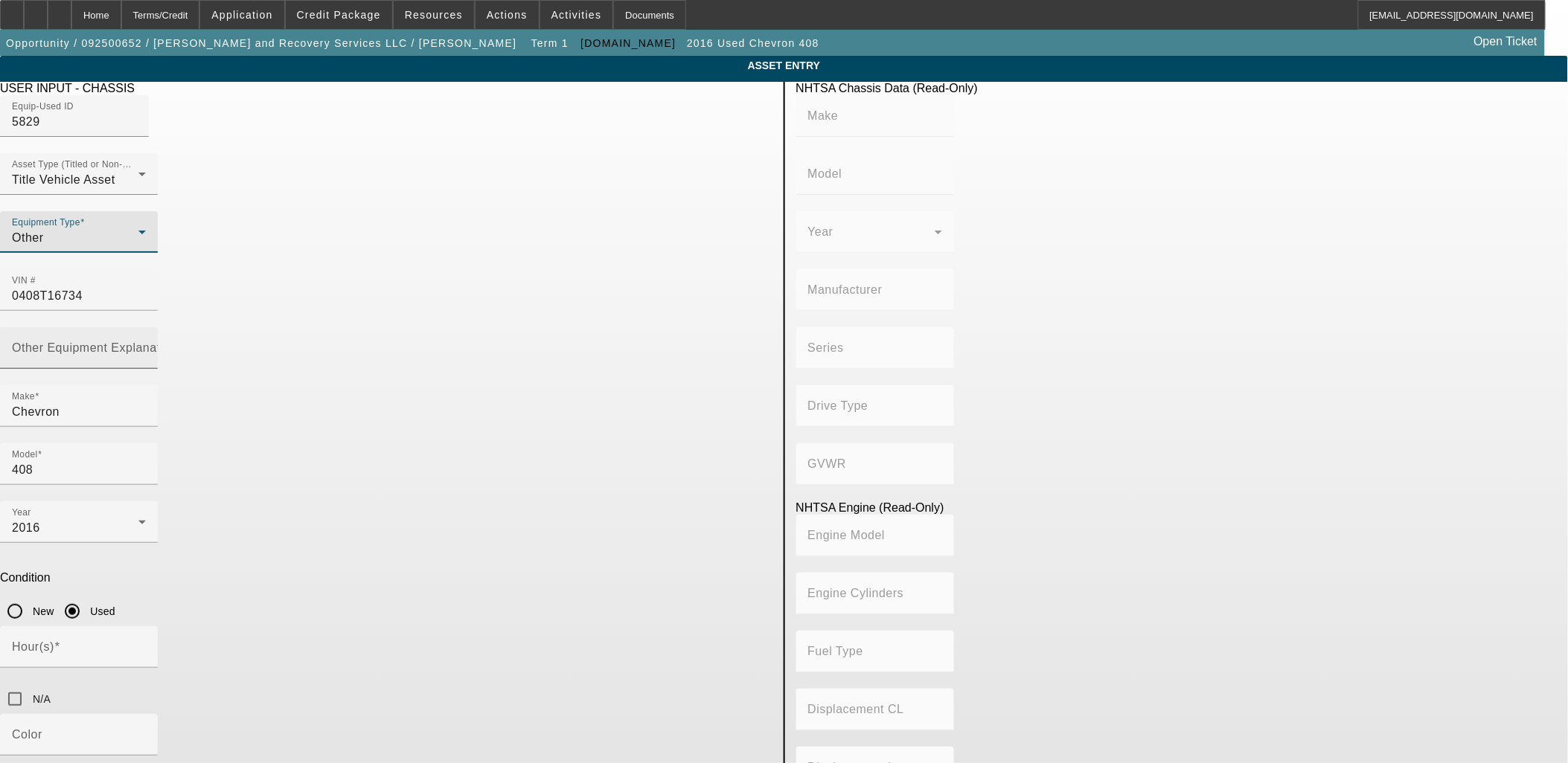
click at [178, 341] on mat-label "Other Equipment Explanation" at bounding box center [95, 347] width 166 height 12
click at [146, 345] on input "Other Equipment Explanation" at bounding box center [79, 353] width 134 height 18
type input "Bed"
click at [158, 195] on div "Asset Type (Titled or Non-Titled) Title Vehicle Asset" at bounding box center [79, 174] width 158 height 41
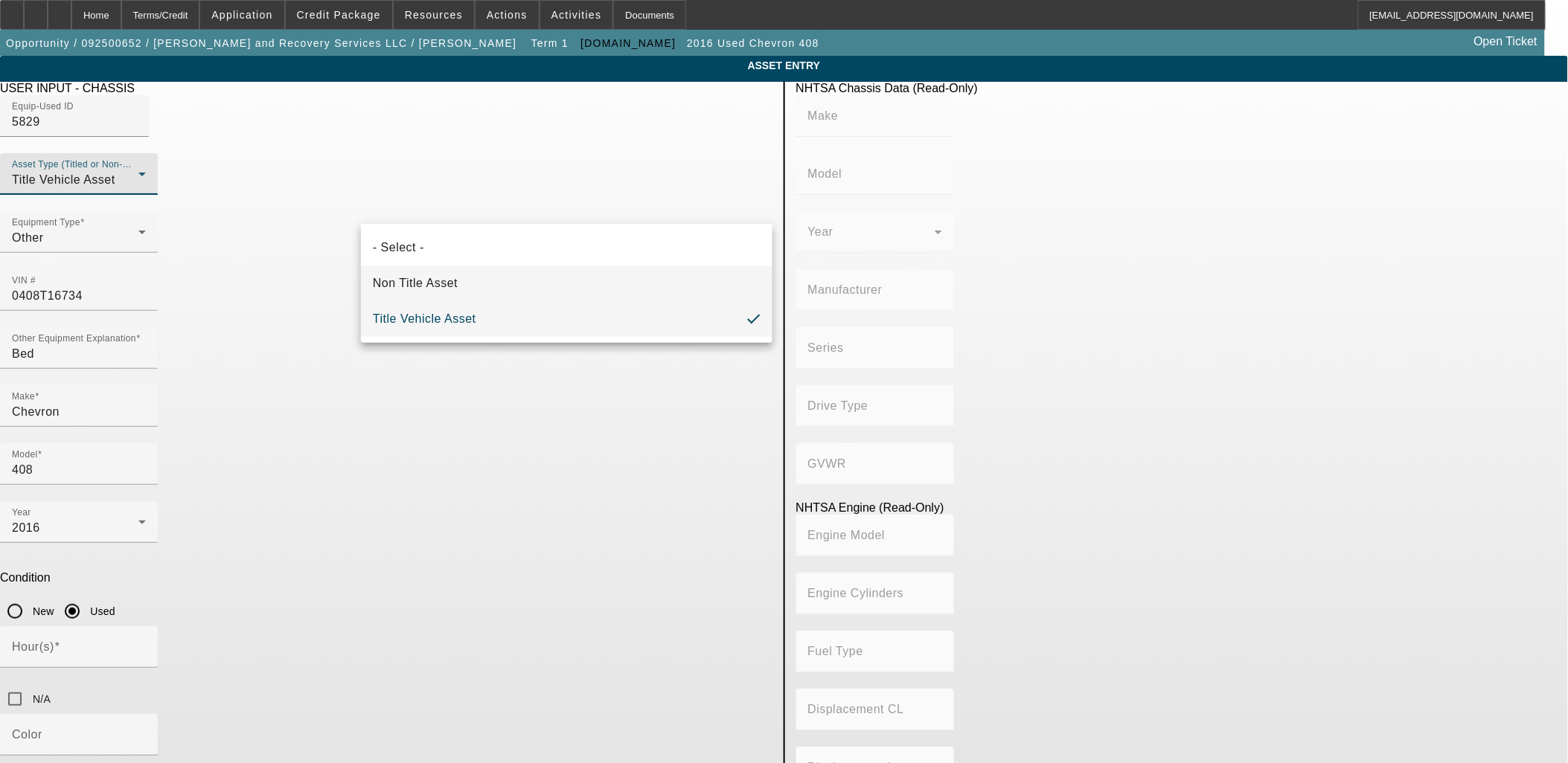
click at [410, 289] on span "Non Title Asset" at bounding box center [415, 283] width 84 height 18
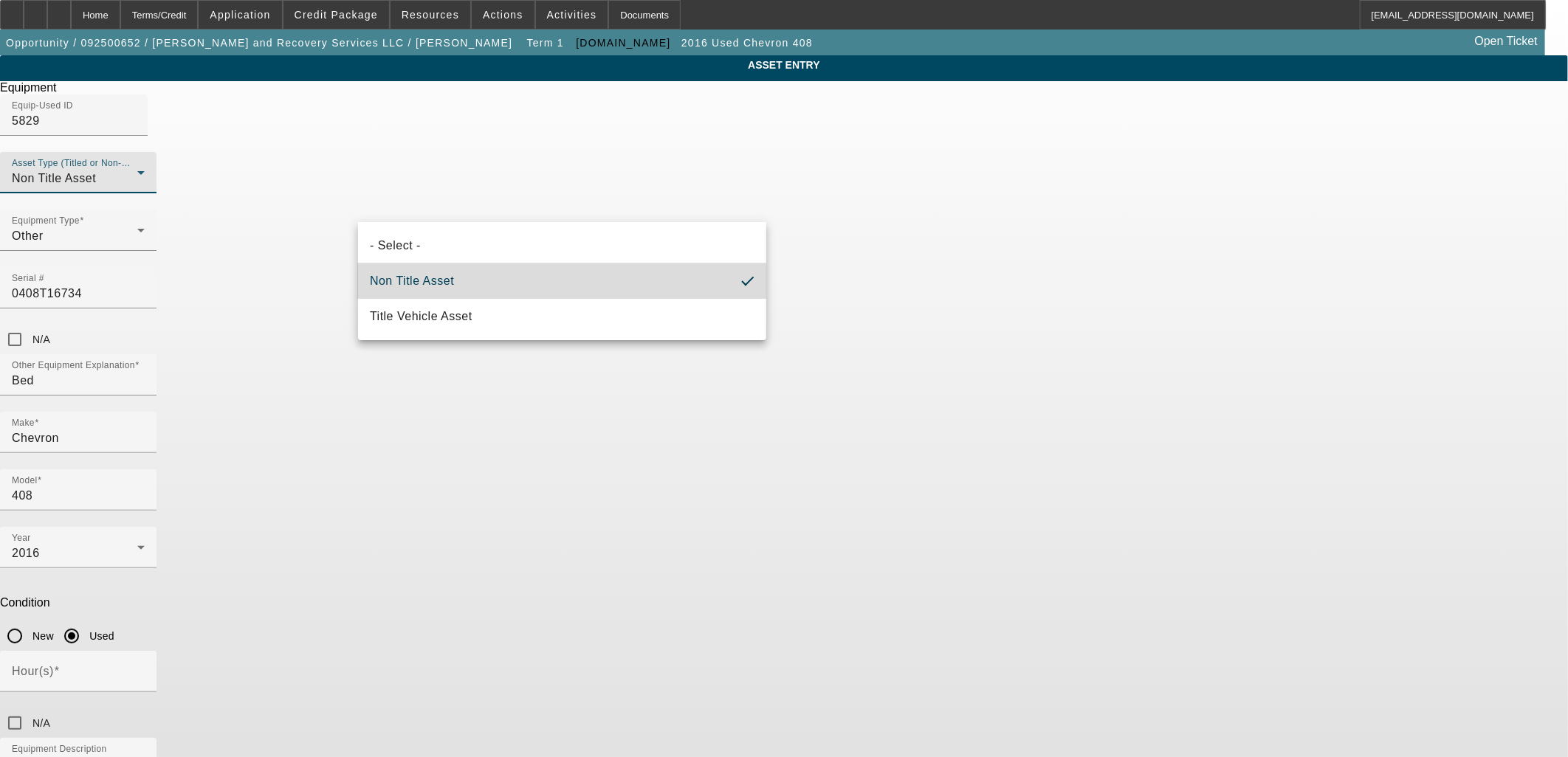
click at [198, 293] on app-asset-collateral-manage "ASSET ENTRY Delete asset Equipment Equip-Used ID 5829 Asset Type (Titled or Non…" at bounding box center [784, 477] width 1568 height 843
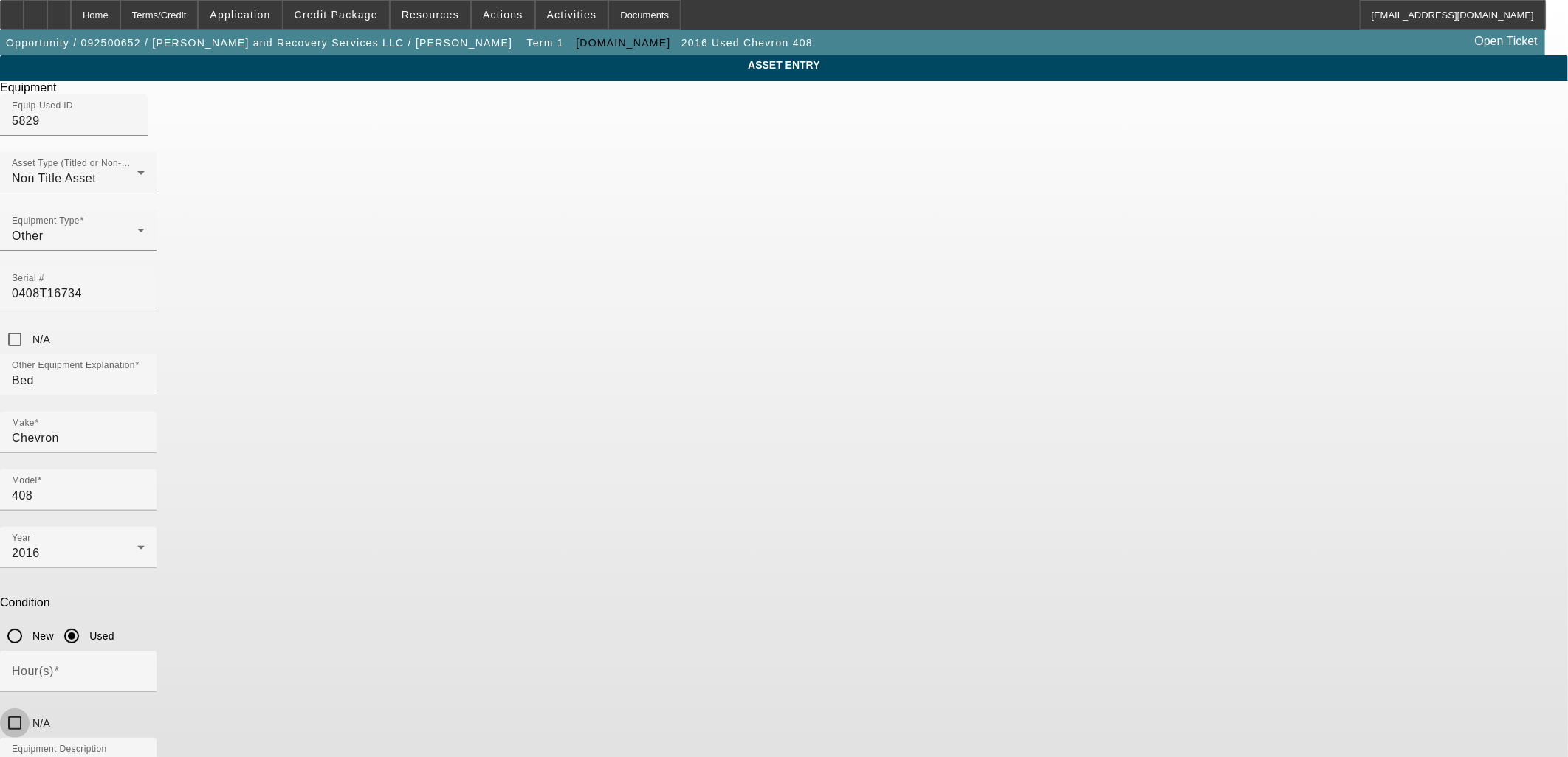
click at [30, 709] on input "N/A" at bounding box center [15, 724] width 30 height 30
checkbox input "true"
click at [1273, 518] on app-asset-collateral-manage "ASSET ENTRY Delete asset Equipment Equip-Used ID 5829 Asset Type (Titled or Non…" at bounding box center [784, 477] width 1568 height 843
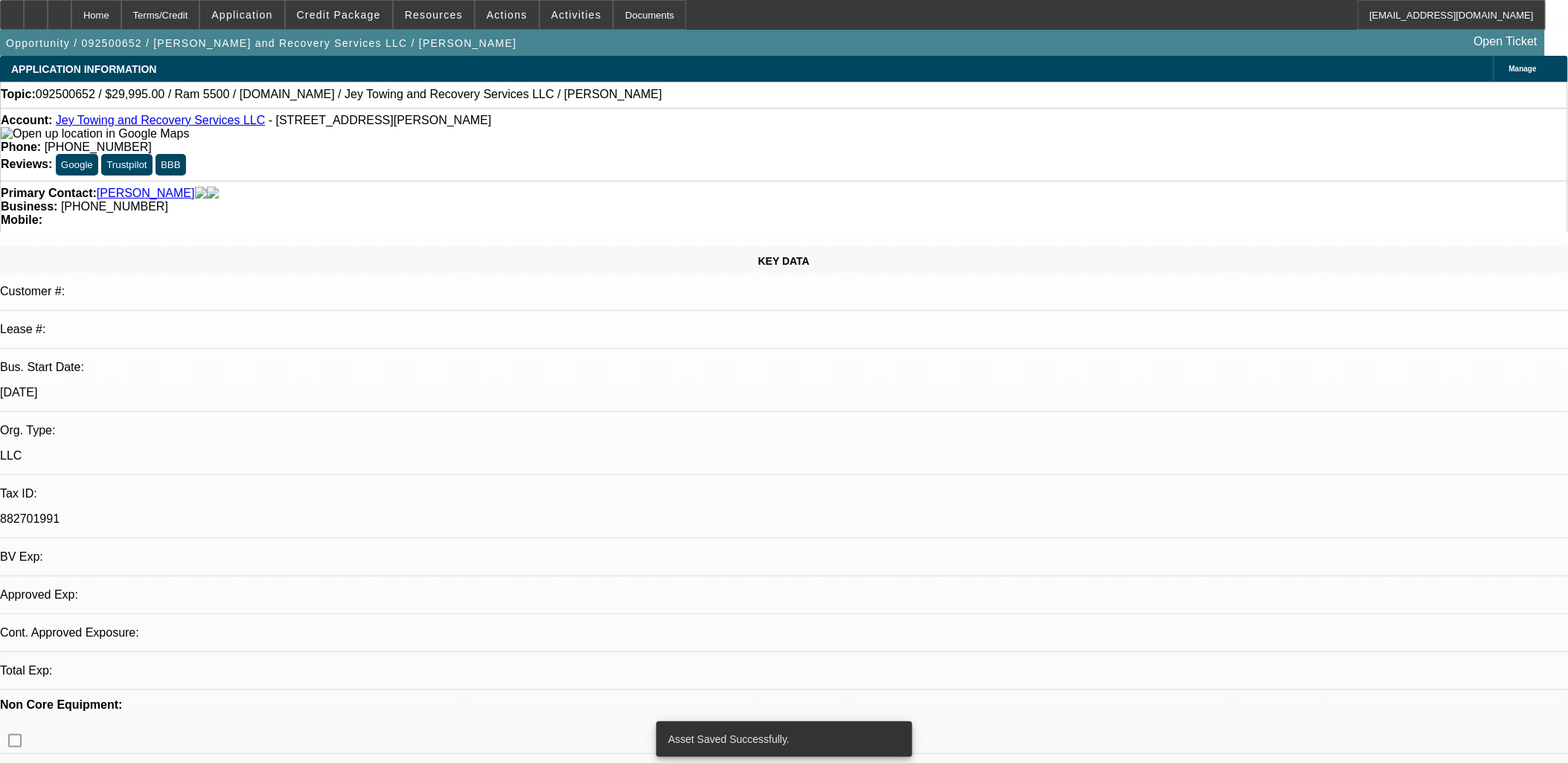
select select "0"
select select "2"
select select "0.1"
select select "4"
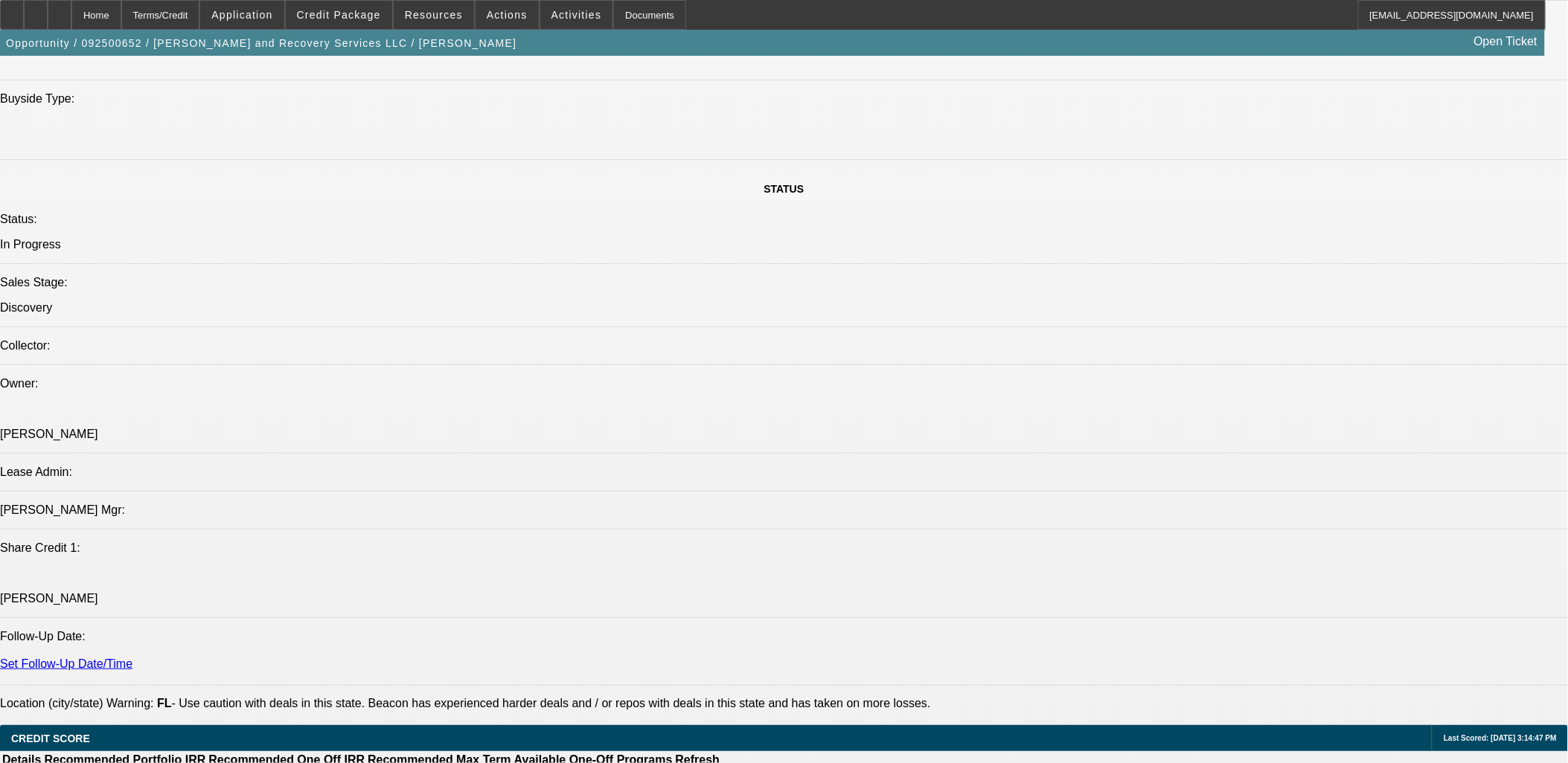
scroll to position [2066, 0]
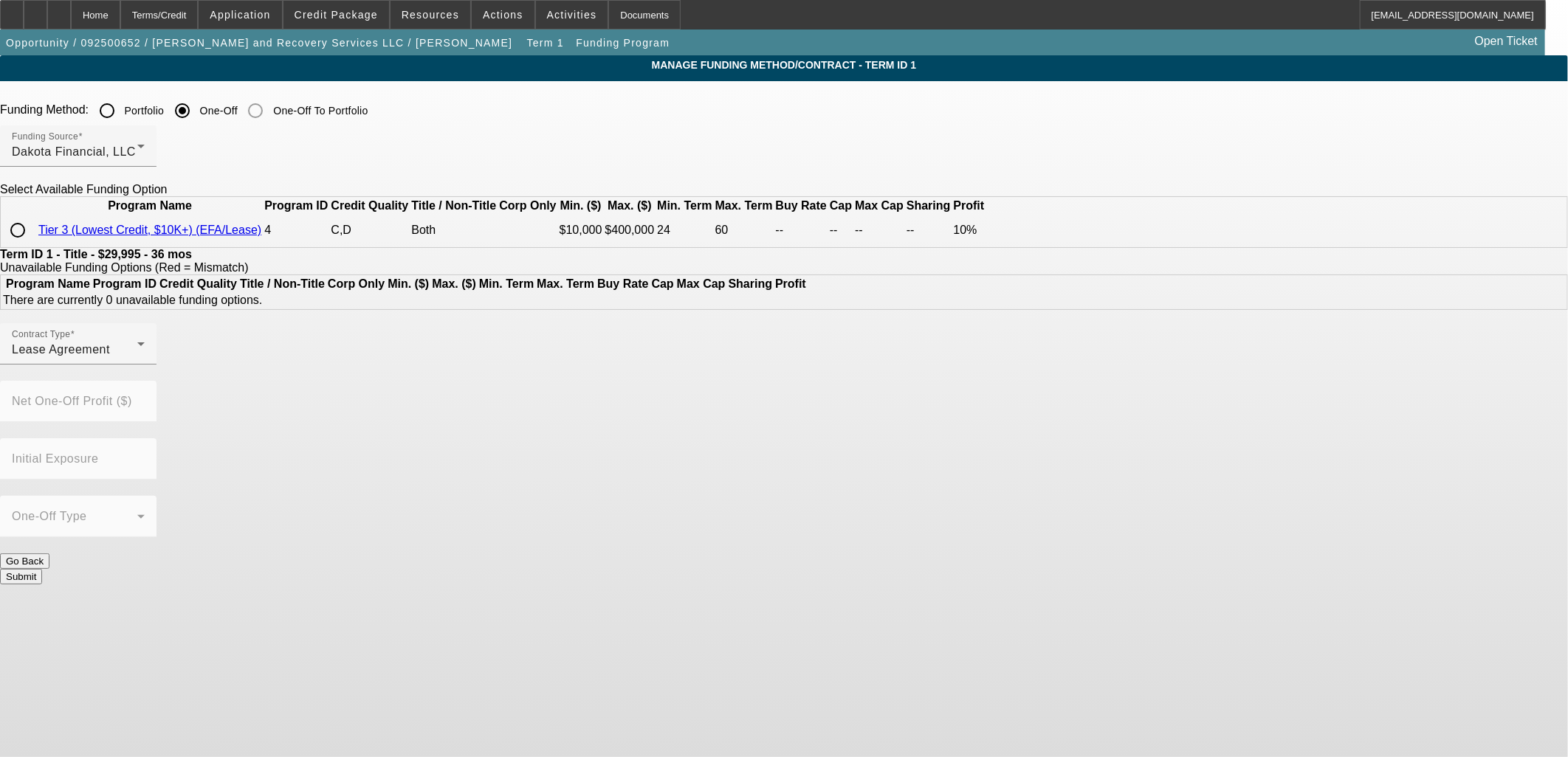
click at [33, 246] on input "radio" at bounding box center [18, 231] width 30 height 30
radio input "true"
click at [707, 533] on div "Contract Type Lease Agreement Profit (%) 10.00 Net One-Off Profit ($) Initial E…" at bounding box center [784, 468] width 1568 height 288
click at [42, 627] on button "Submit" at bounding box center [20, 634] width 42 height 16
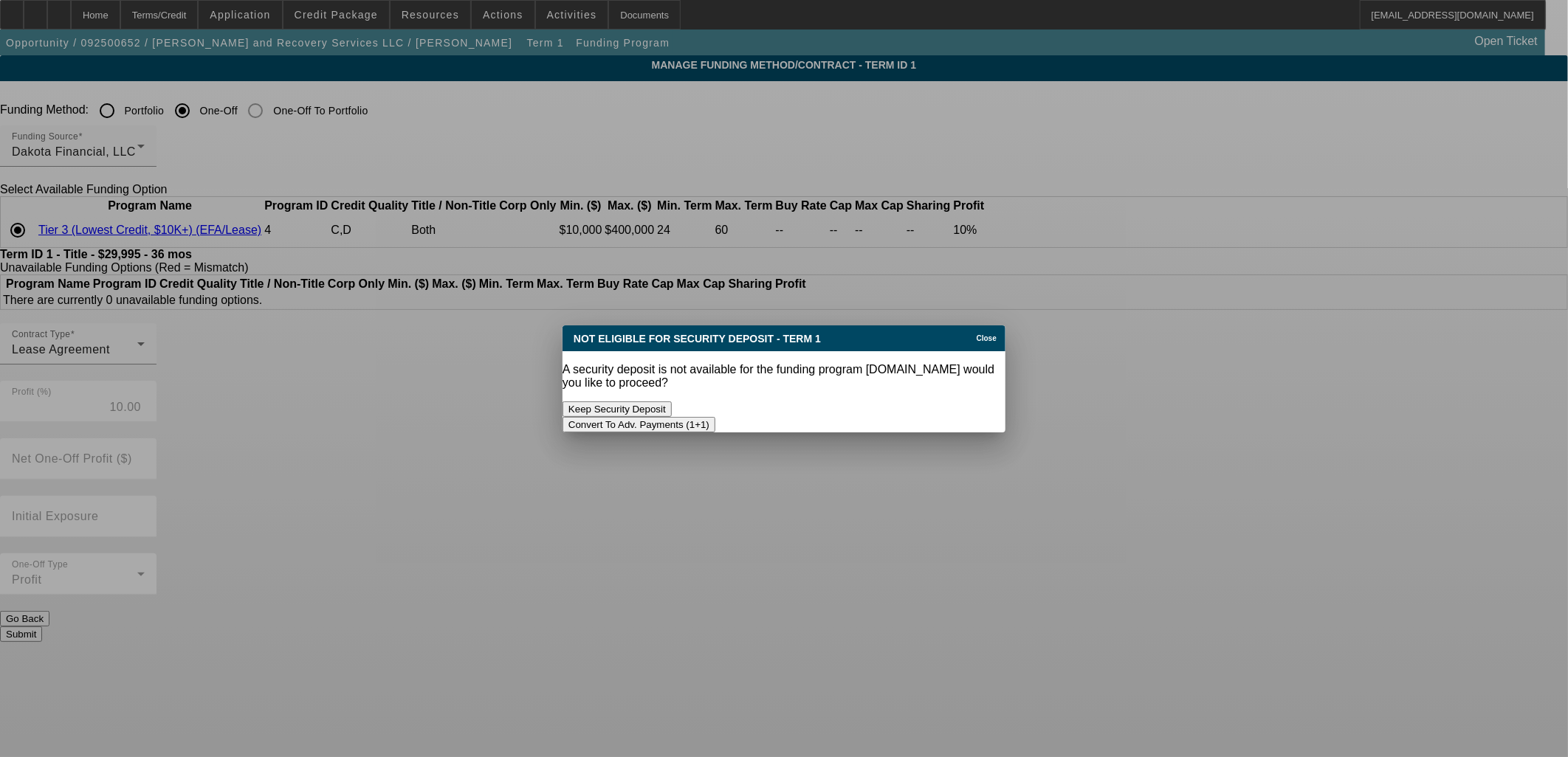
click at [671, 402] on button "Keep Security Deposit" at bounding box center [617, 409] width 109 height 16
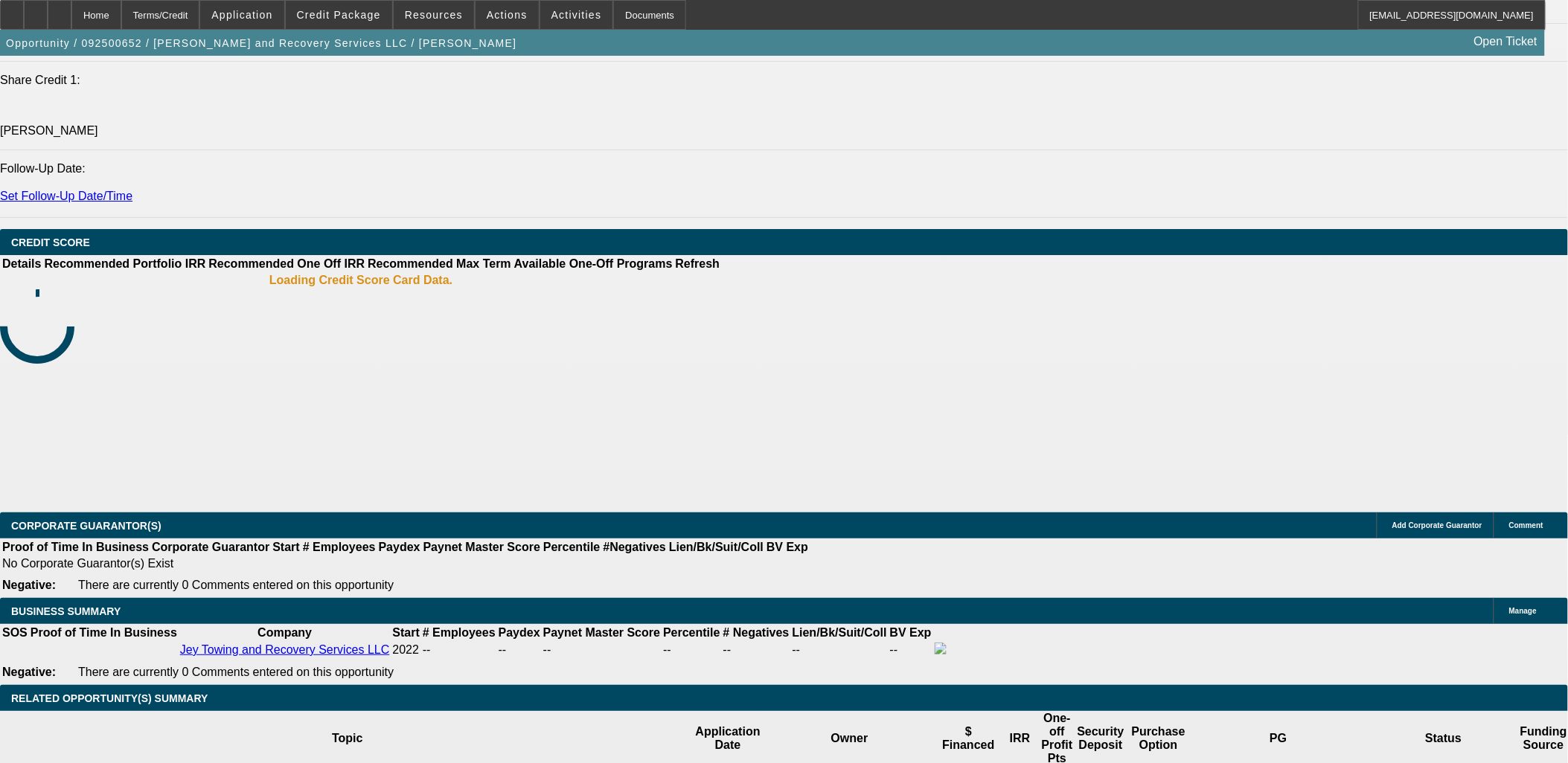
select select "0"
select select "2"
select select "0.1"
select select "4"
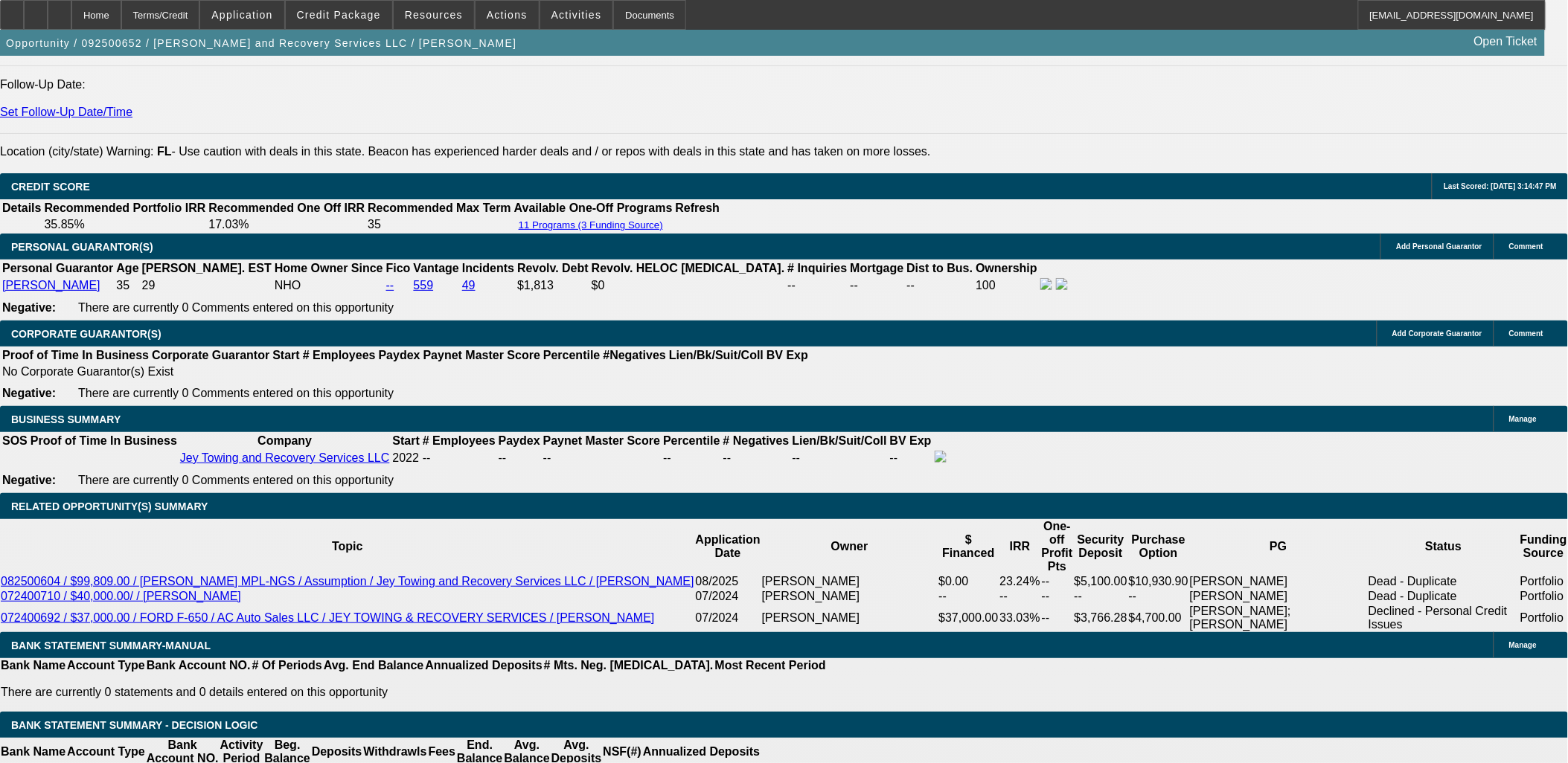
drag, startPoint x: 285, startPoint y: 389, endPoint x: 273, endPoint y: 393, distance: 12.6
click at [693, 368] on body "Home Terms/Credit Application Credit Package Resources Actions Activities Docum…" at bounding box center [784, 743] width 1568 height 5567
type input "$0.00"
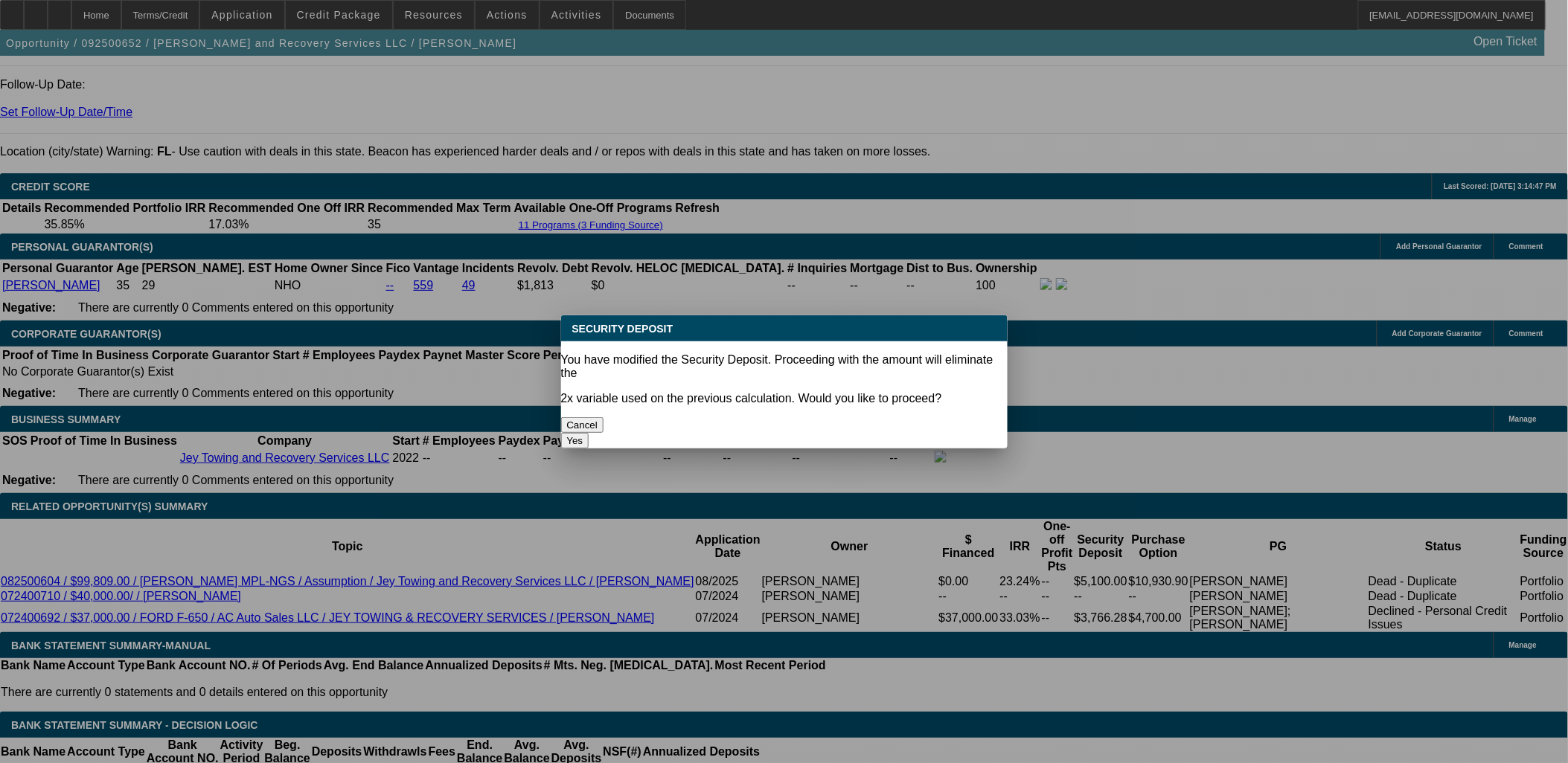
scroll to position [0, 0]
click at [590, 433] on button "Yes" at bounding box center [575, 441] width 28 height 16
select select "0"
type input "UNKNOWN"
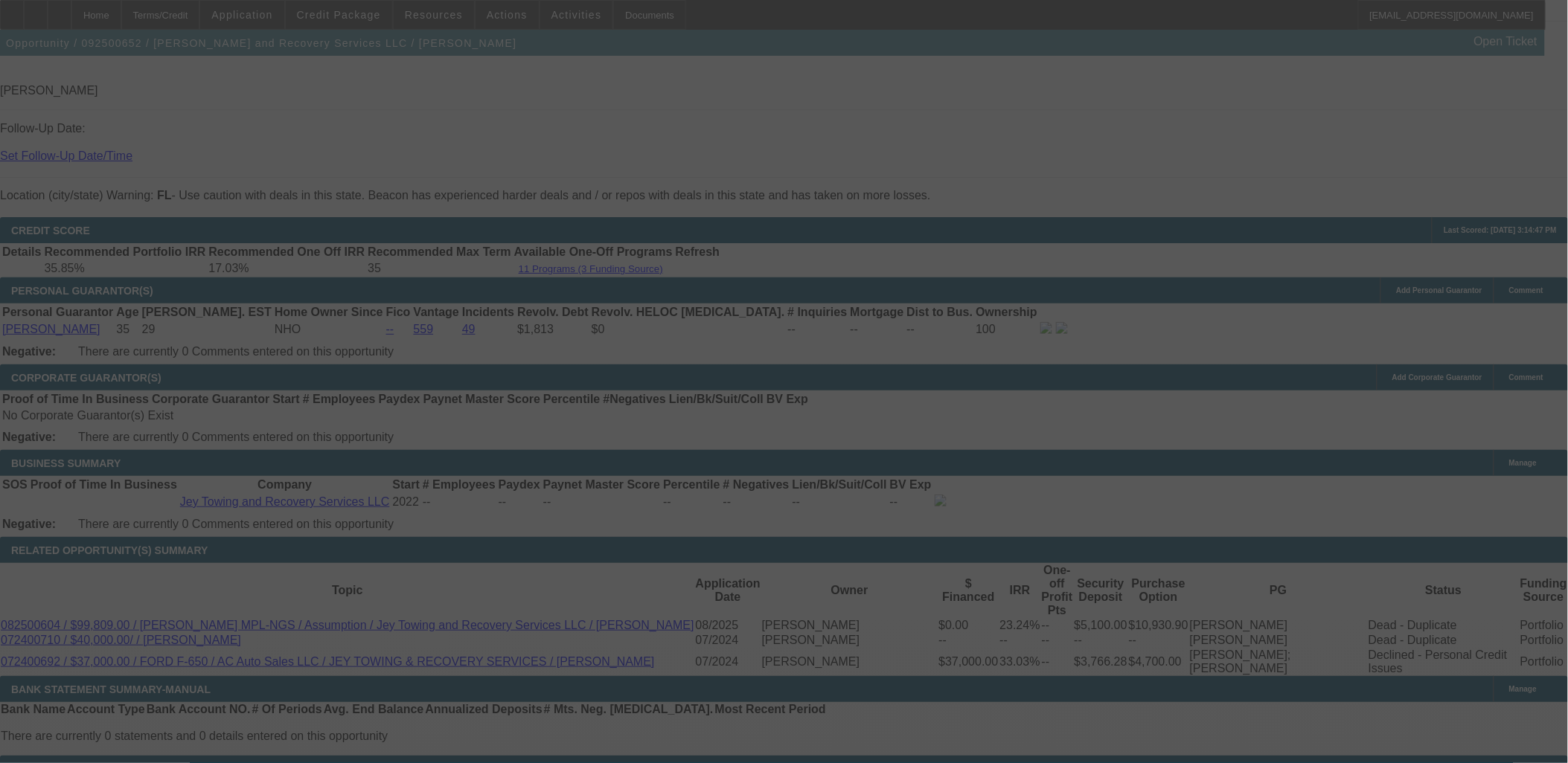
scroll to position [2079, 0]
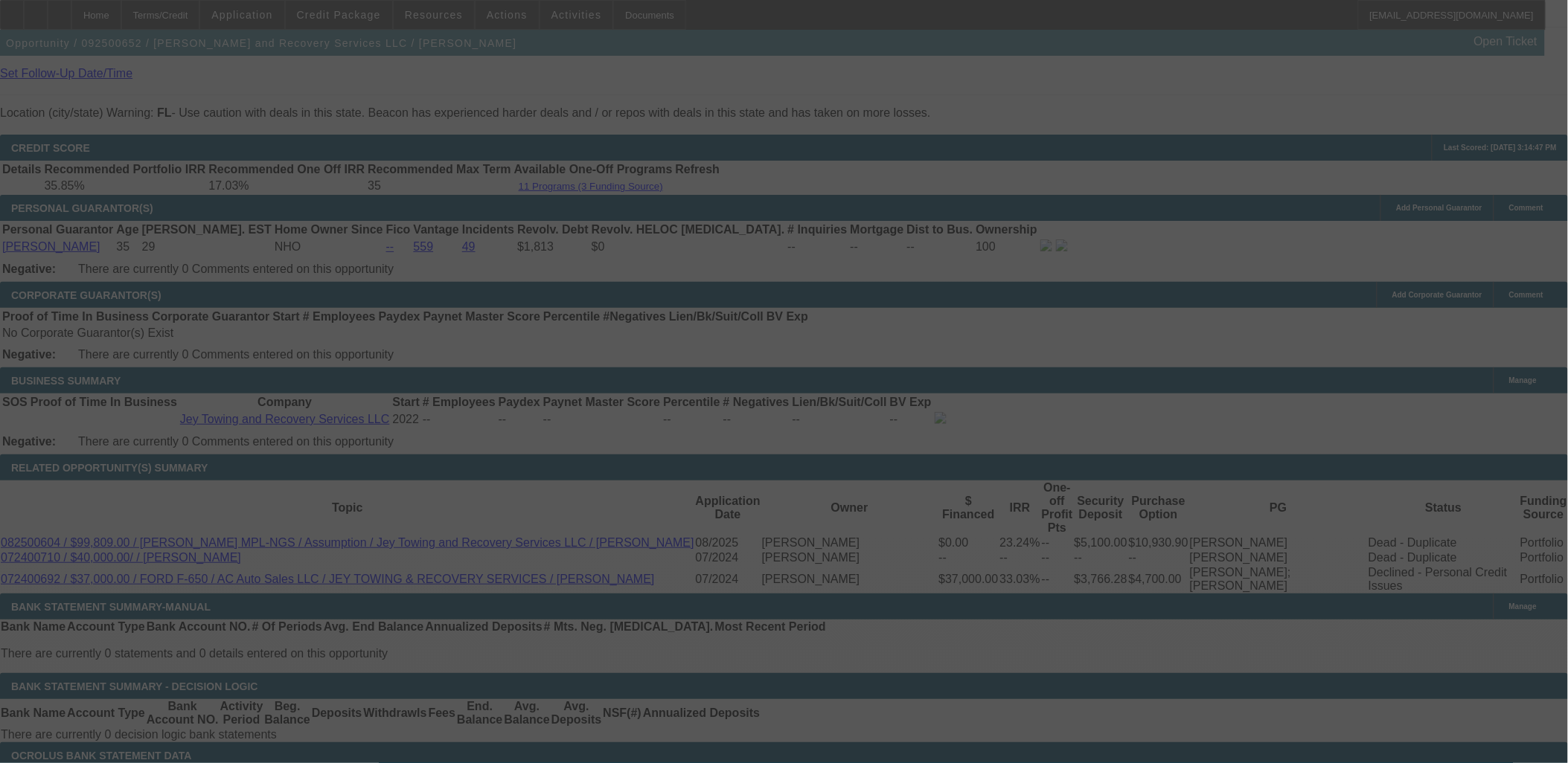
select select "0"
select select "2"
select select "0.1"
select select "4"
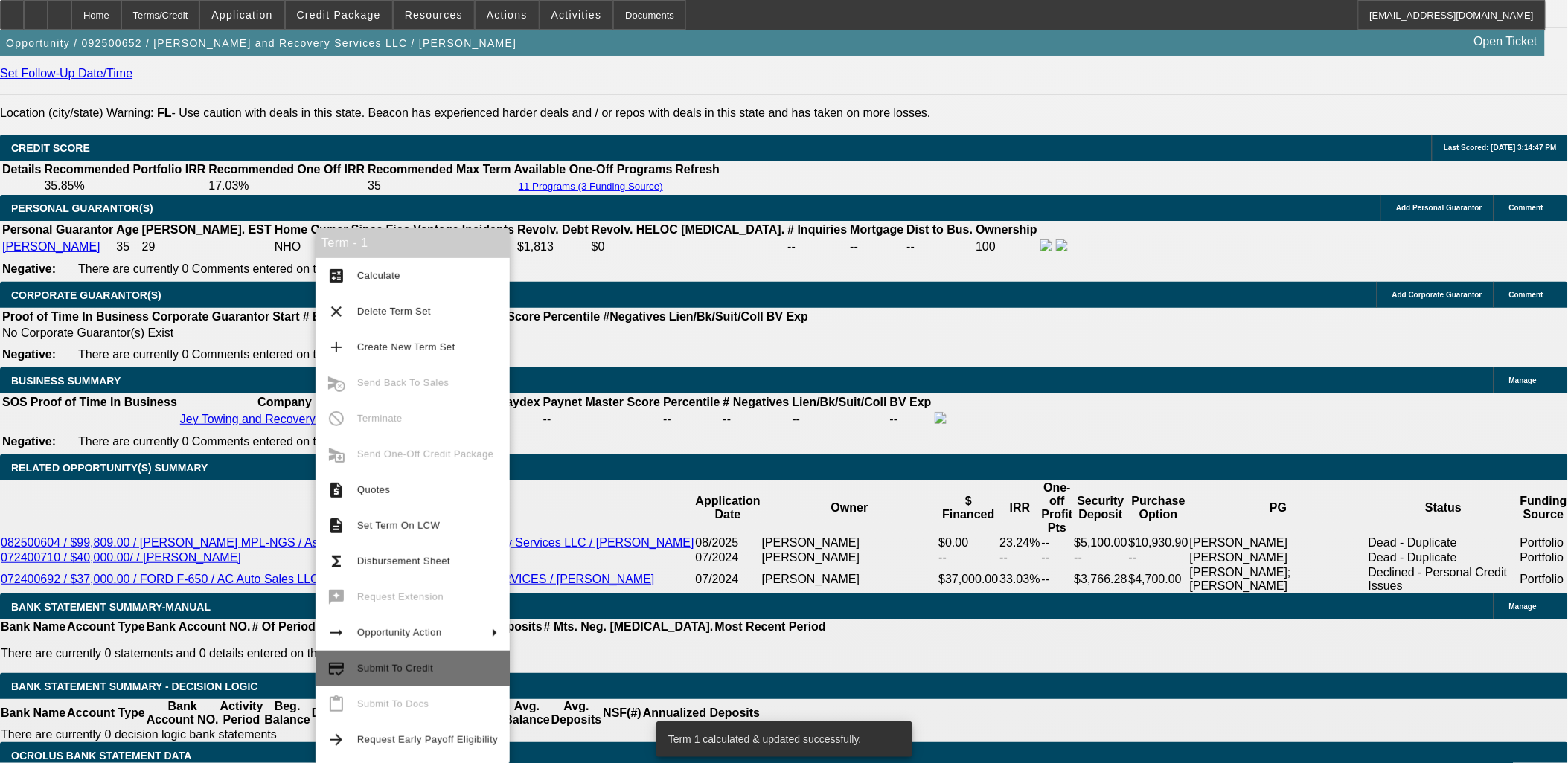
click at [415, 655] on button "credit_score Submit To Credit" at bounding box center [413, 669] width 194 height 36
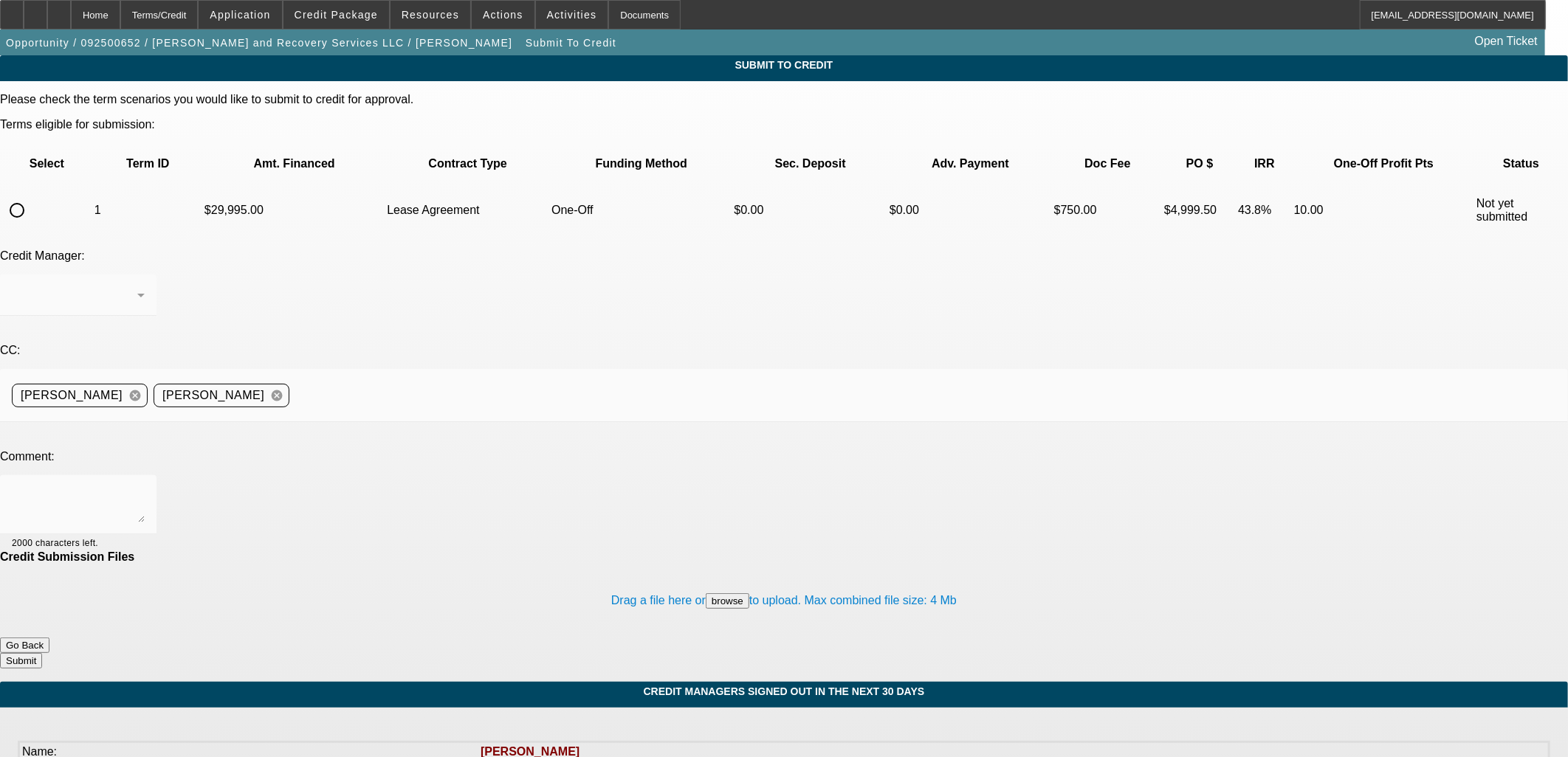
click at [32, 195] on input "radio" at bounding box center [17, 210] width 30 height 30
radio input "true"
click at [356, 18] on span "Credit Package" at bounding box center [337, 15] width 84 height 12
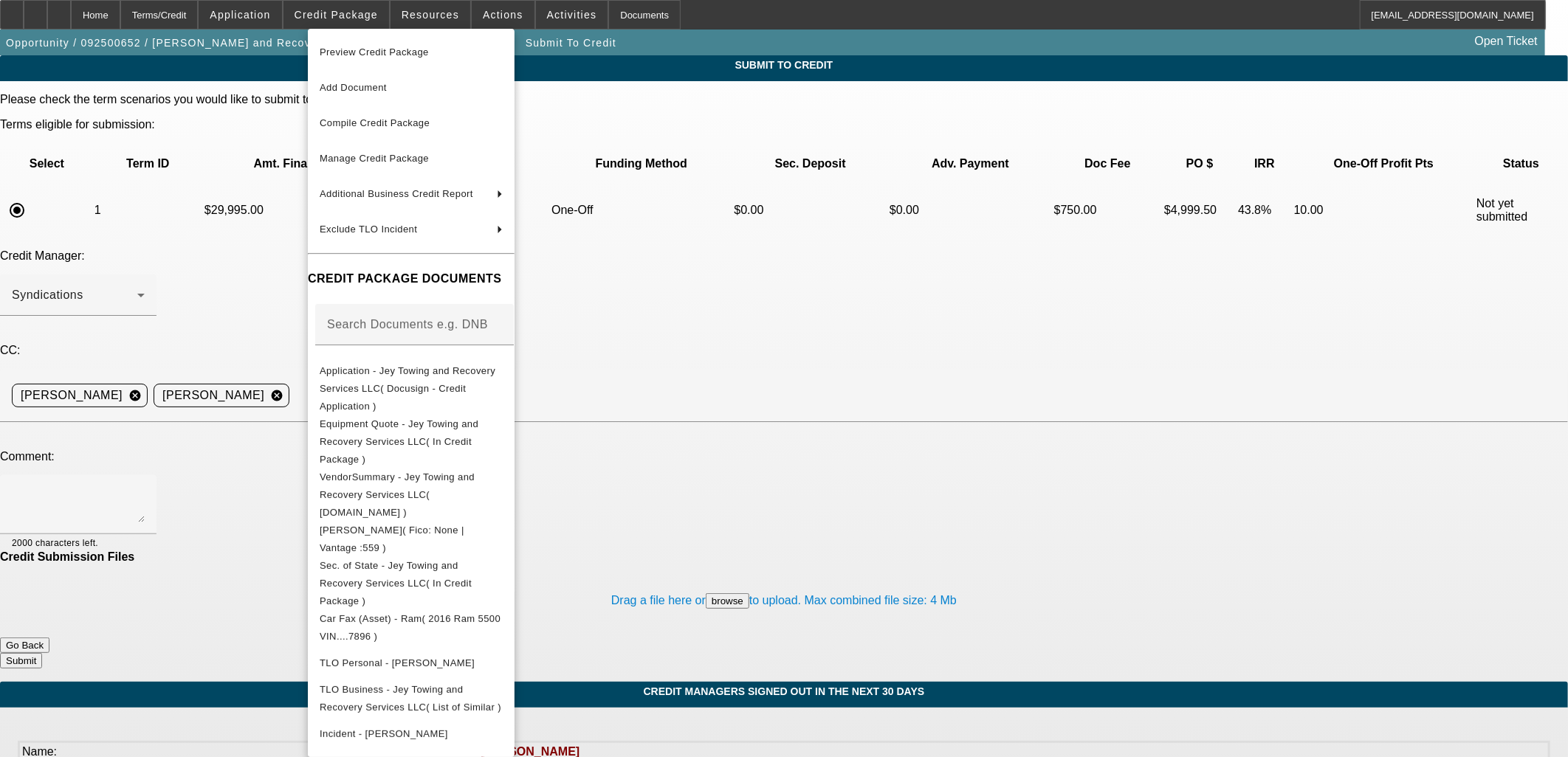
click at [273, 349] on div at bounding box center [784, 378] width 1568 height 757
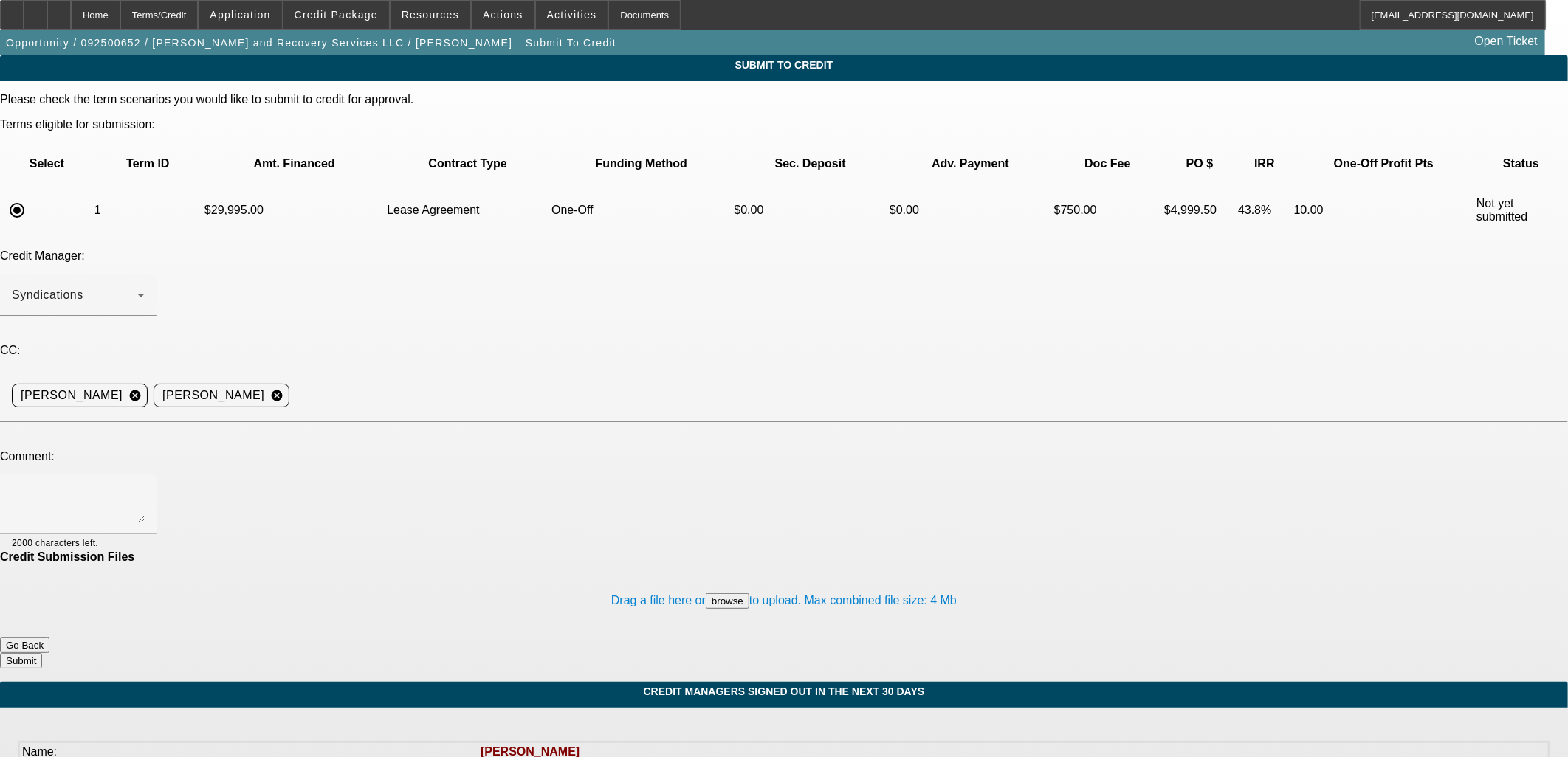
click at [145, 487] on textarea at bounding box center [78, 505] width 133 height 35
type textarea "please send to Dakota"
click at [42, 653] on button "Submit" at bounding box center [20, 660] width 42 height 16
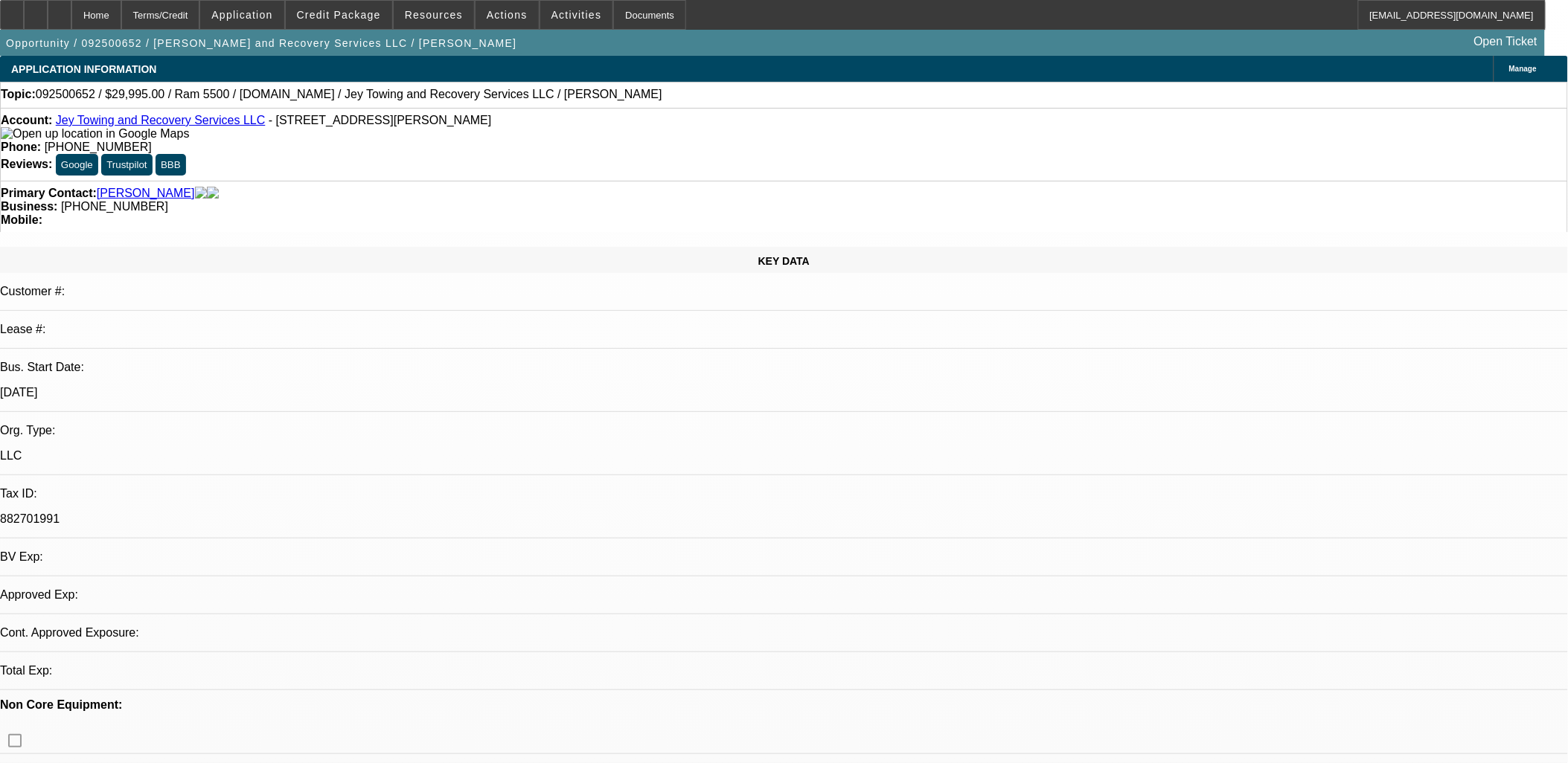
select select "0"
select select "2"
select select "0.1"
select select "4"
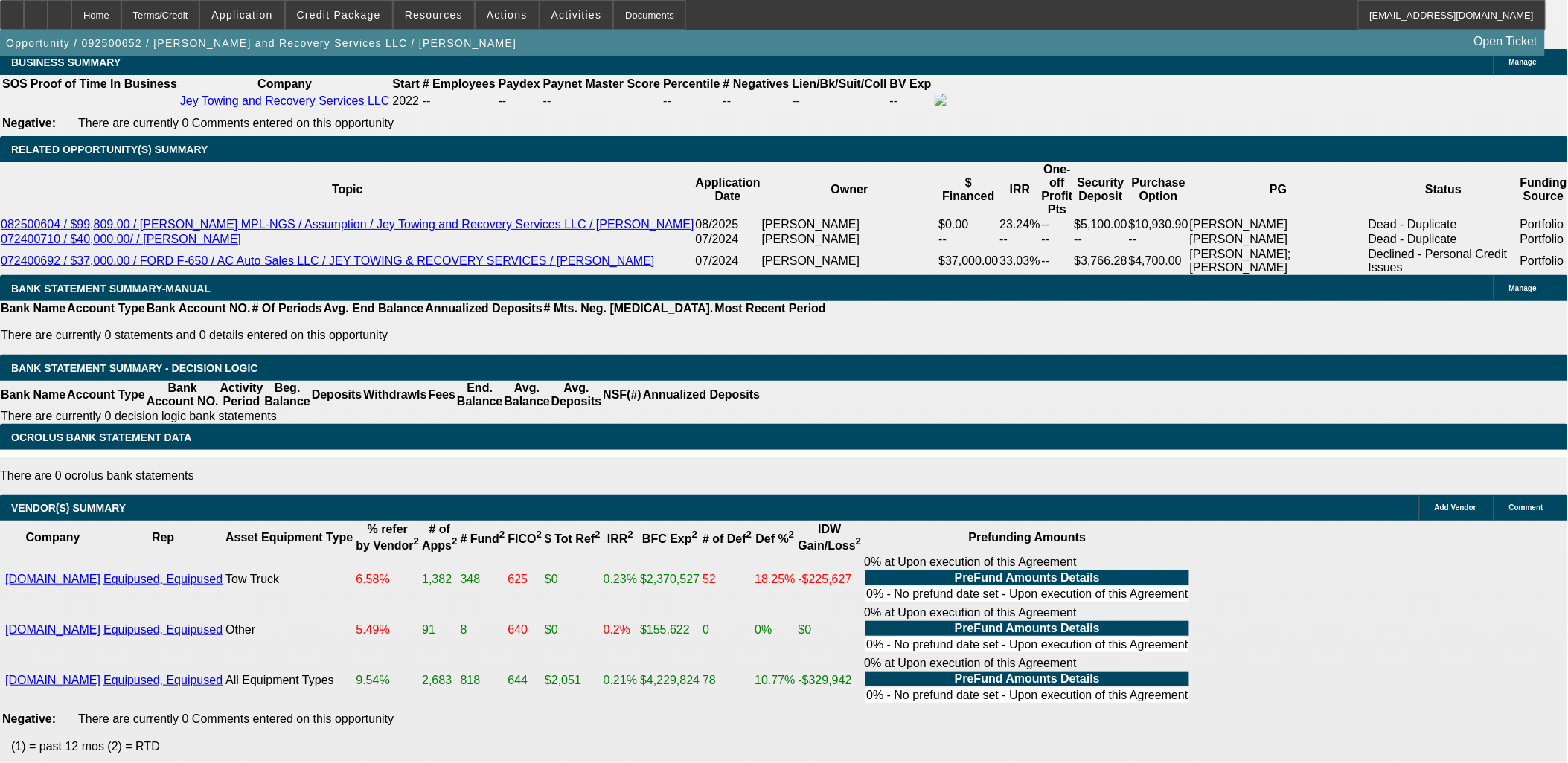
scroll to position [1901, 0]
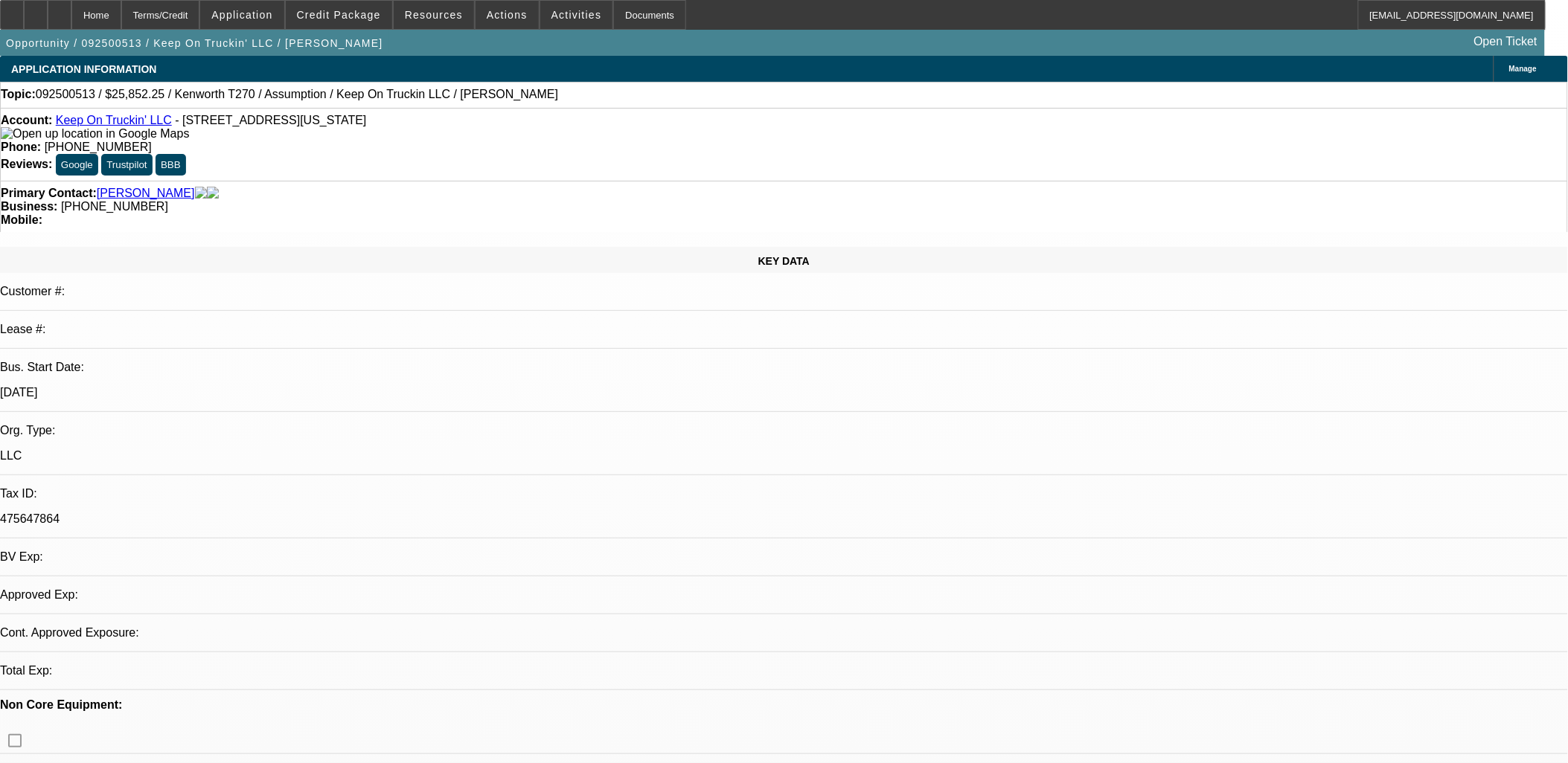
select select "0"
select select "2"
select select "0"
select select "4"
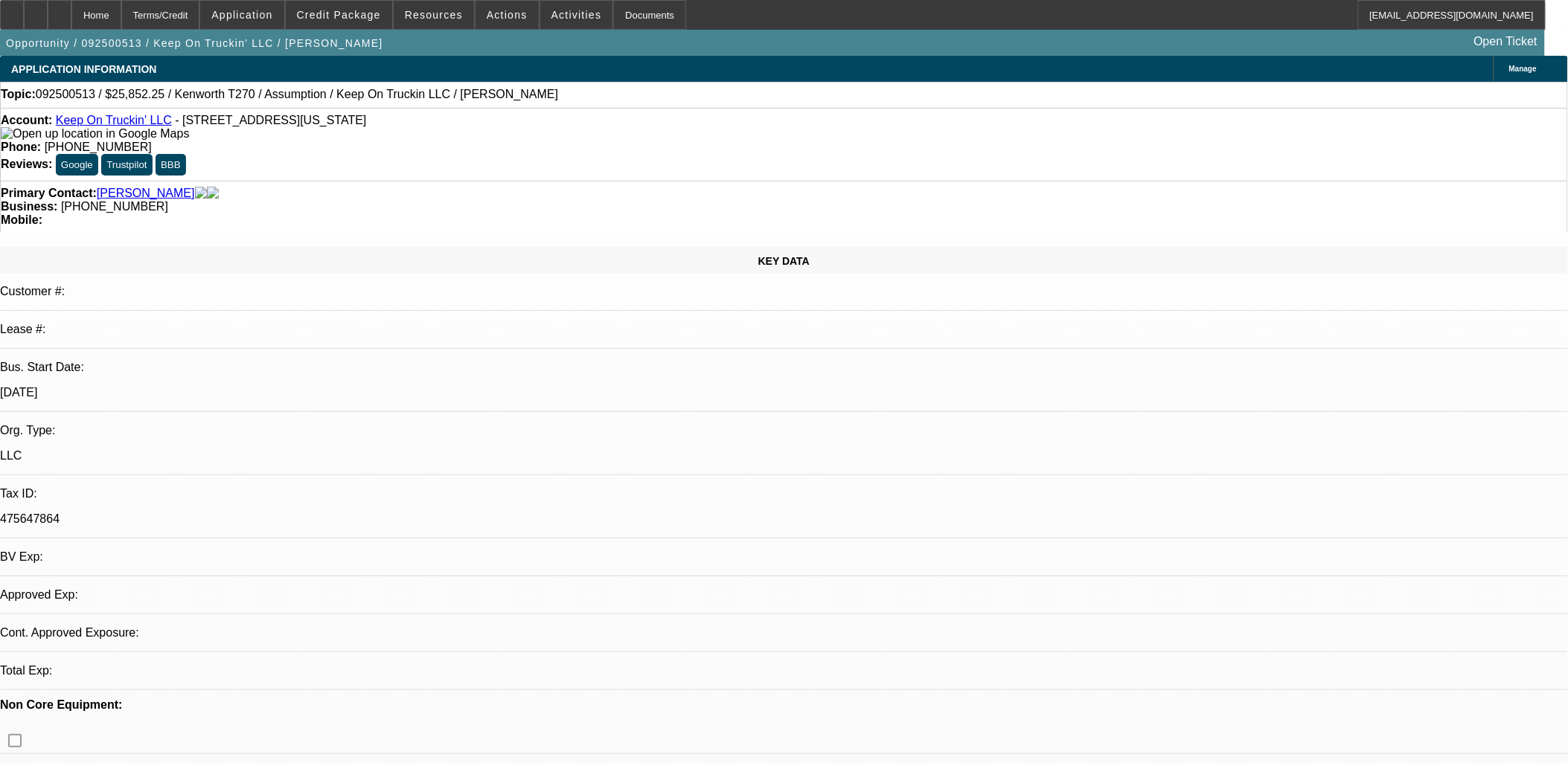
select select "0"
select select "2"
select select "0"
select select "5"
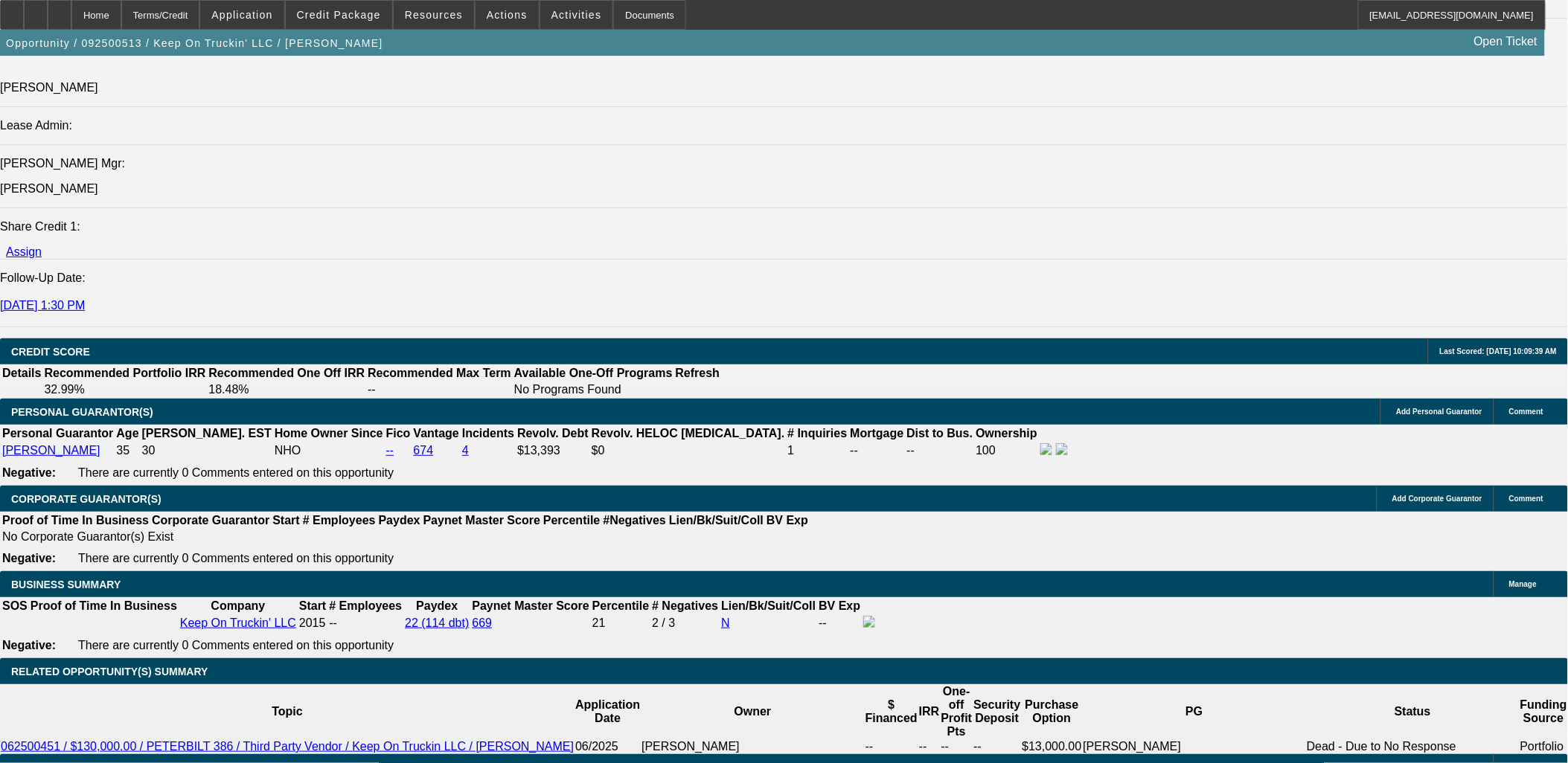
scroll to position [1983, 0]
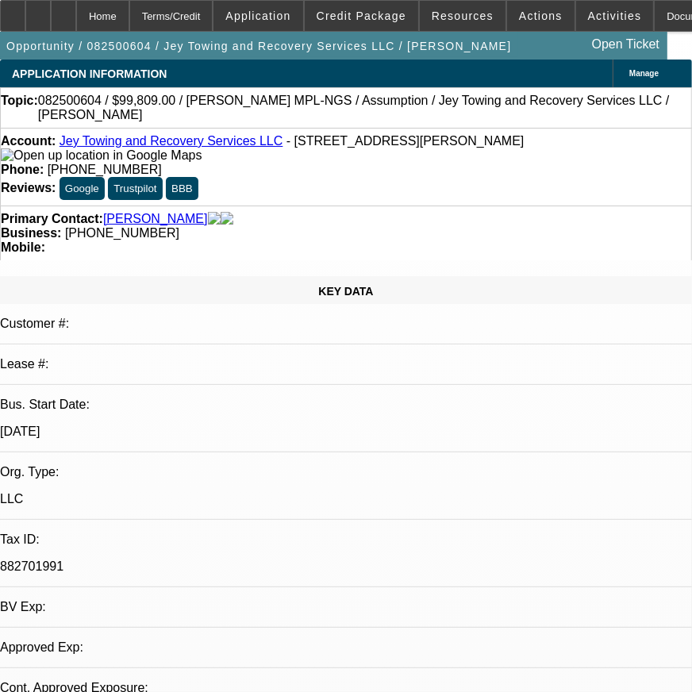
select select "0"
select select "2"
select select "0.1"
select select "1"
select select "2"
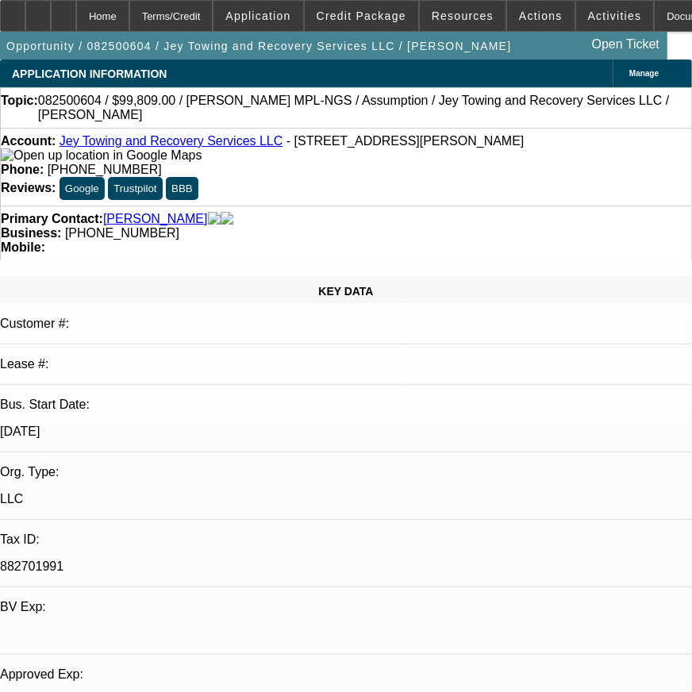
select select "4"
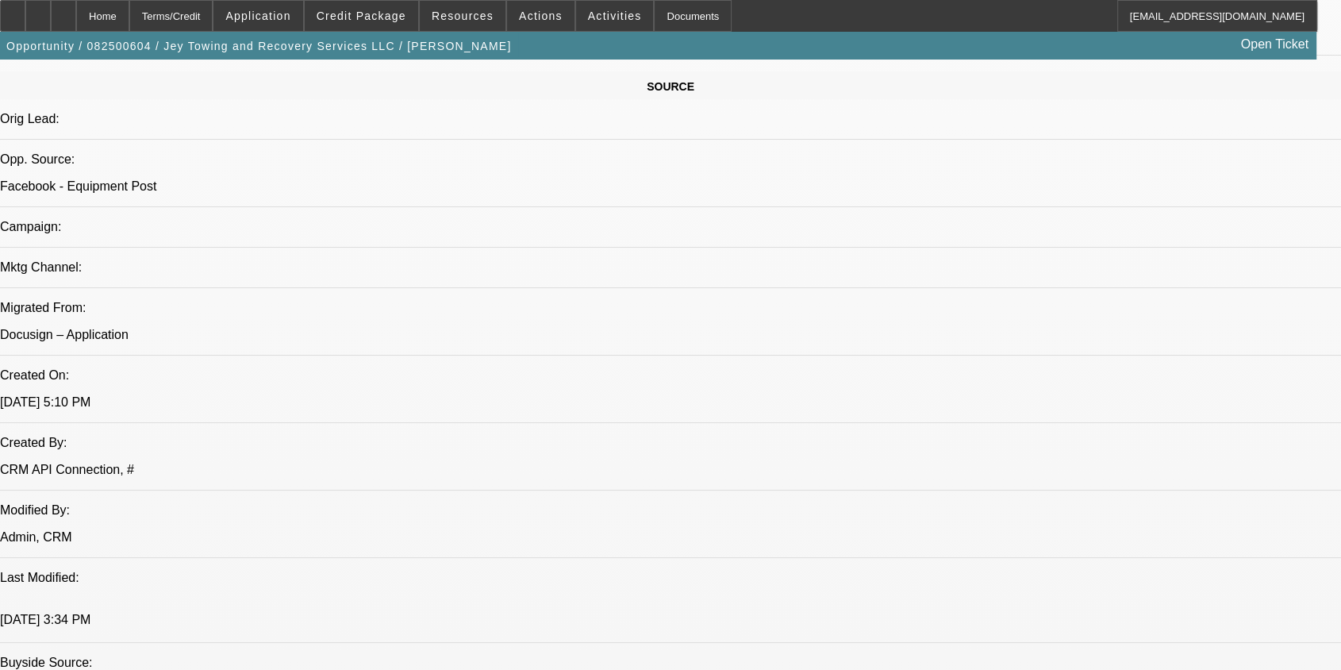
scroll to position [1146, 0]
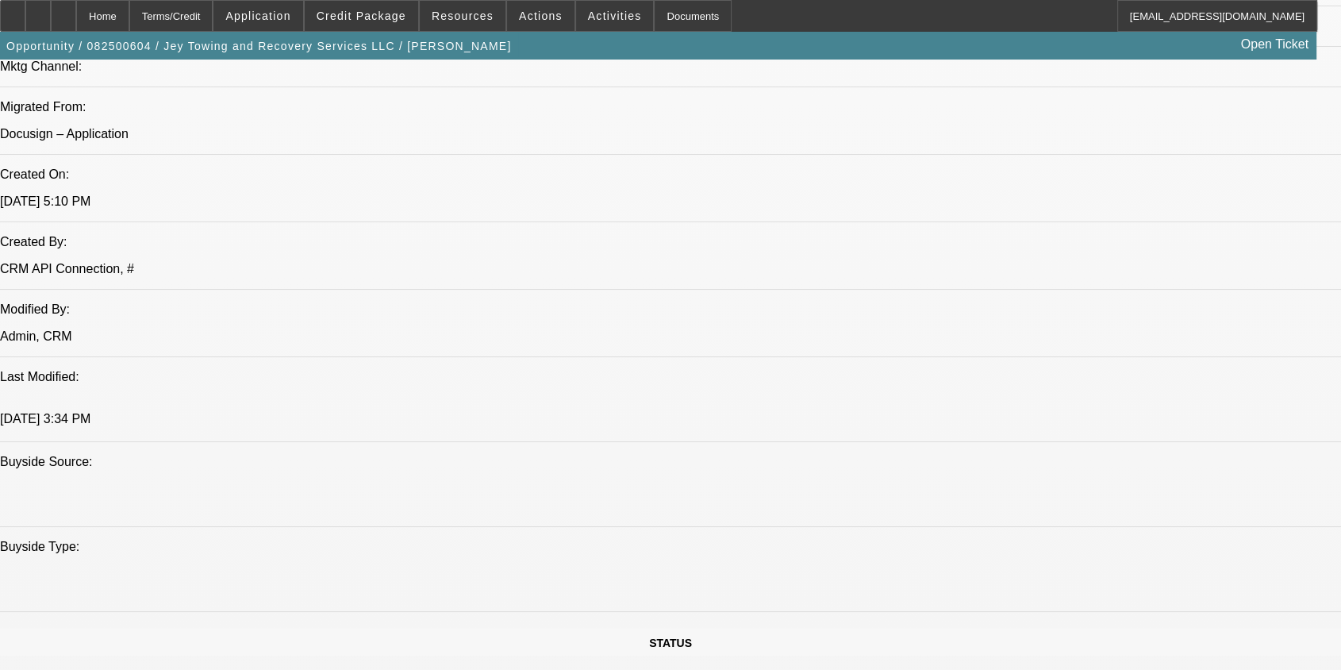
drag, startPoint x: 1267, startPoint y: 540, endPoint x: 904, endPoint y: 514, distance: 363.6
copy div "[PERSON_NAME] looking at taking over loan BFC19584-02. [PERSON_NAME] and Recove…"
click at [546, 13] on span at bounding box center [540, 16] width 67 height 38
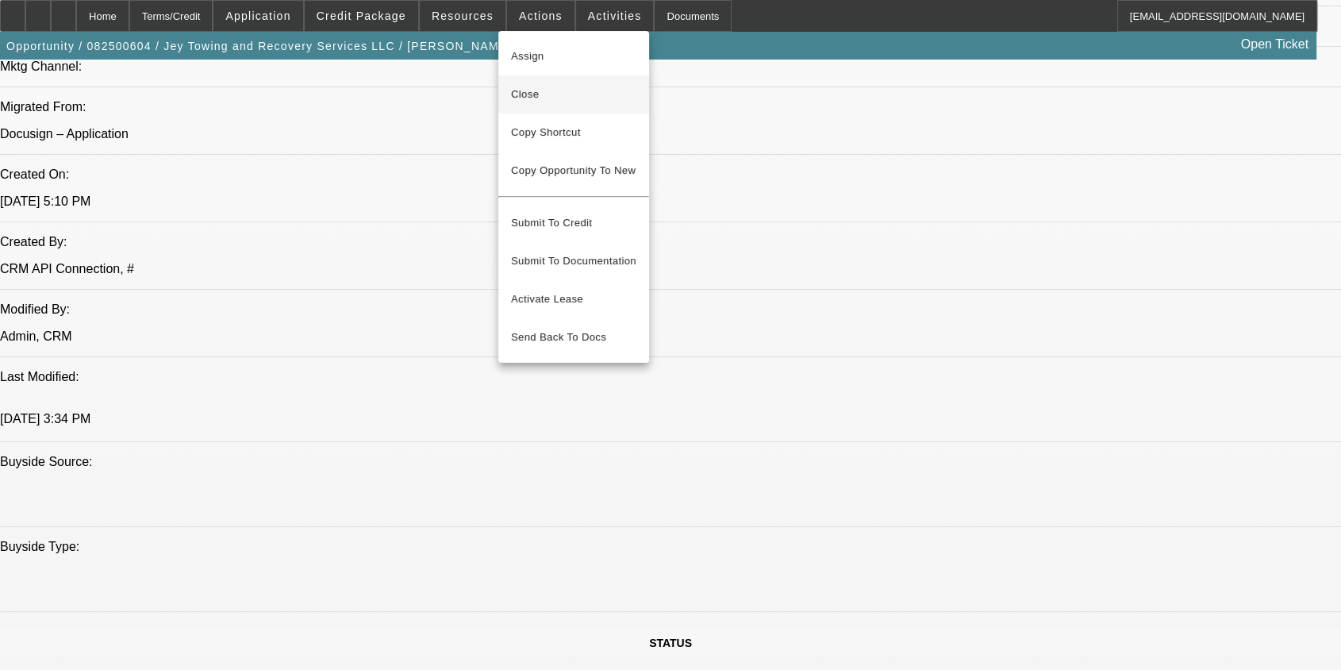
click at [541, 92] on span "Close" at bounding box center [573, 94] width 125 height 19
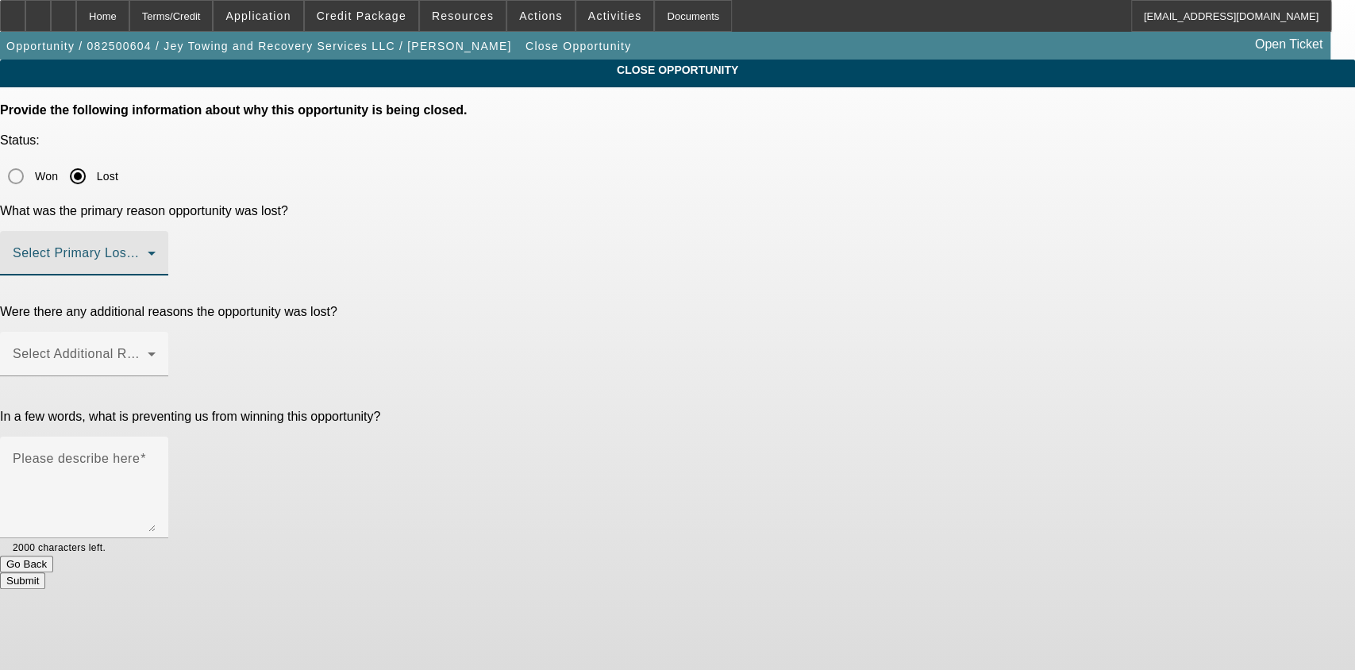
click at [148, 250] on span at bounding box center [80, 259] width 135 height 19
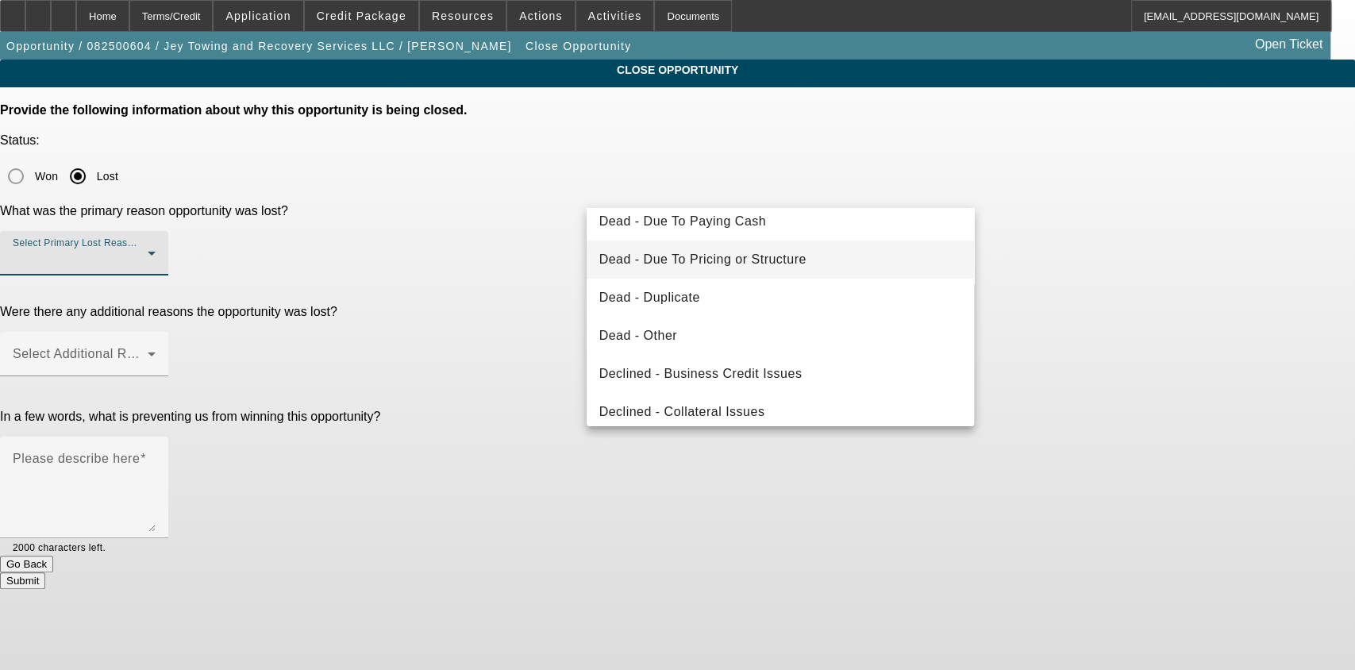
scroll to position [125, 0]
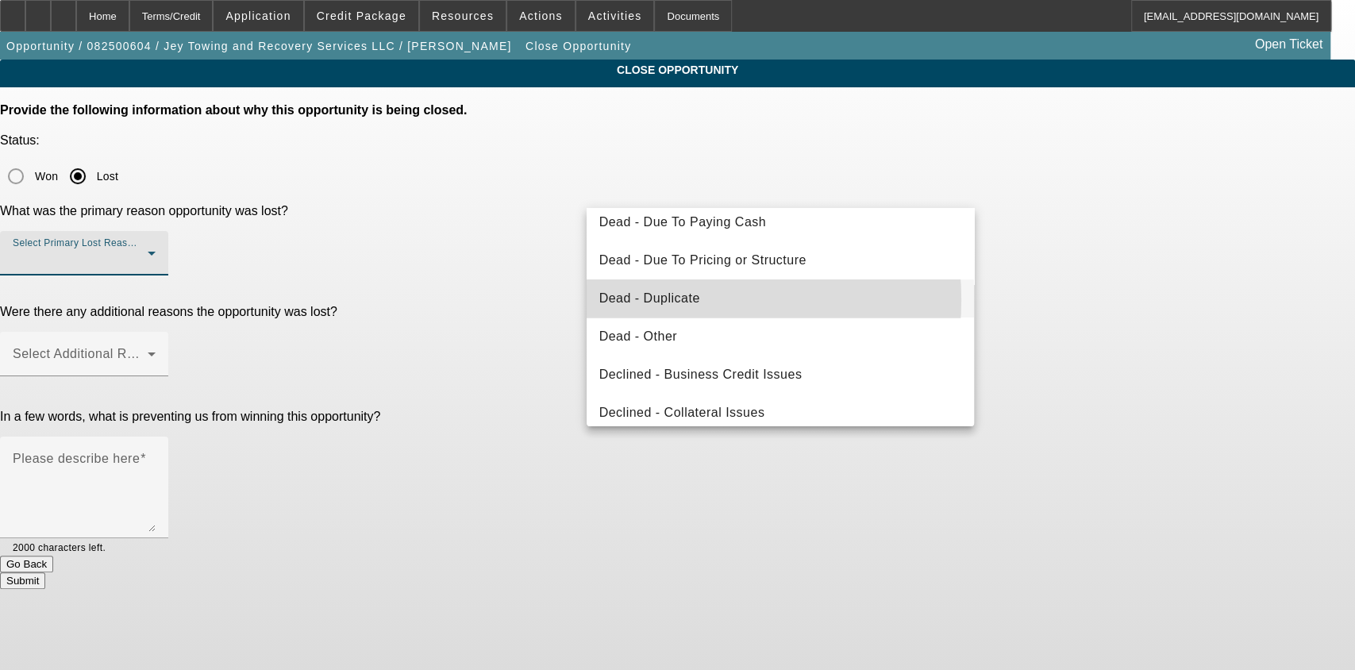
click at [667, 299] on span "Dead - Duplicate" at bounding box center [649, 298] width 101 height 19
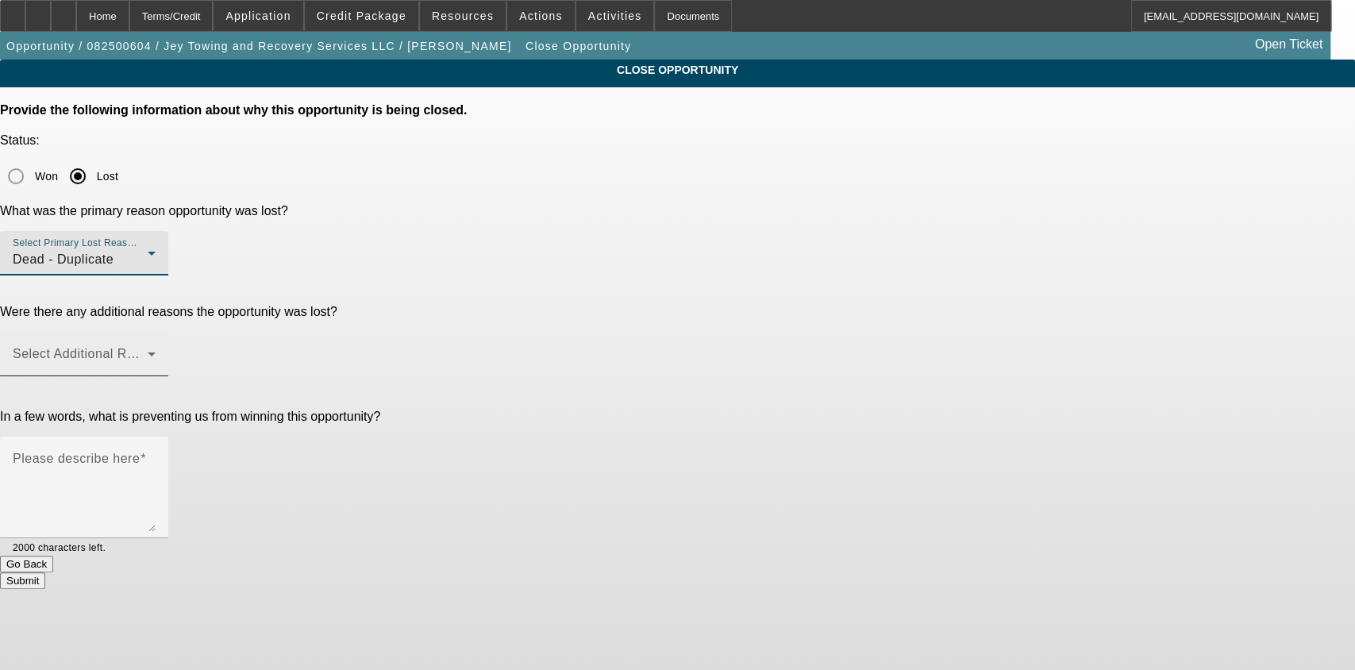
click at [148, 351] on span at bounding box center [80, 360] width 135 height 19
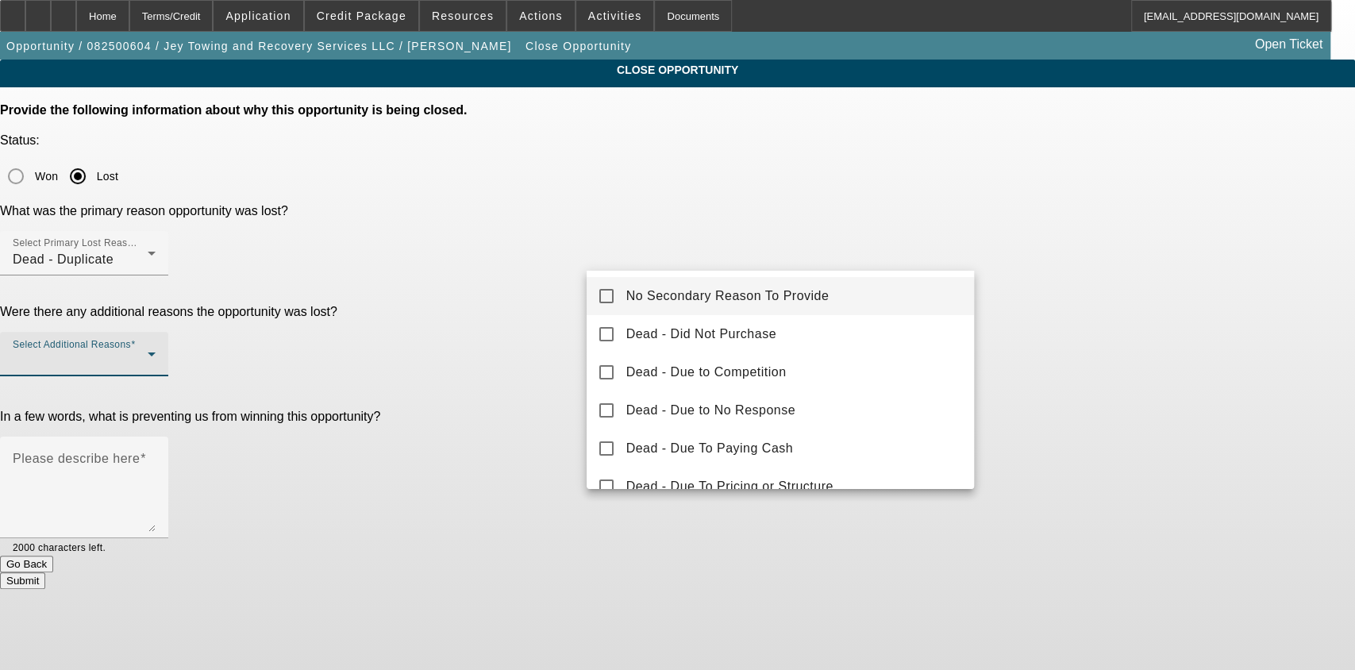
click at [664, 288] on span "No Secondary Reason To Provide" at bounding box center [727, 296] width 203 height 19
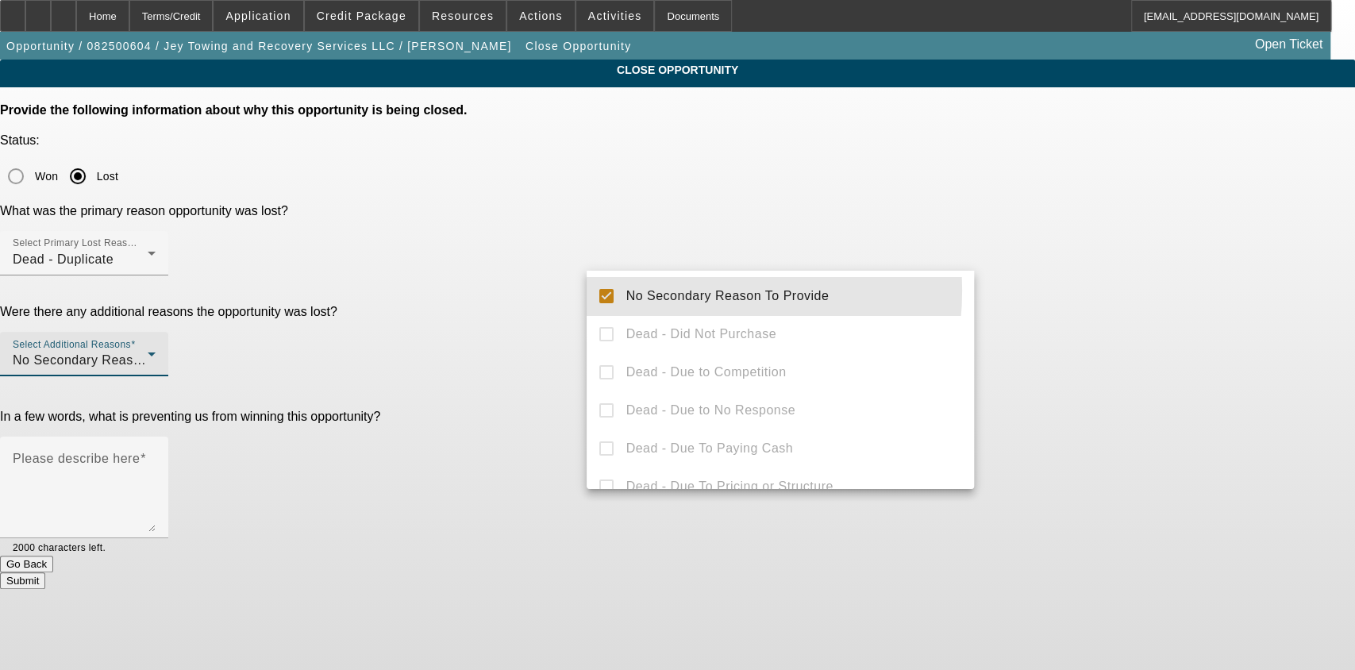
click at [500, 275] on div at bounding box center [677, 335] width 1355 height 670
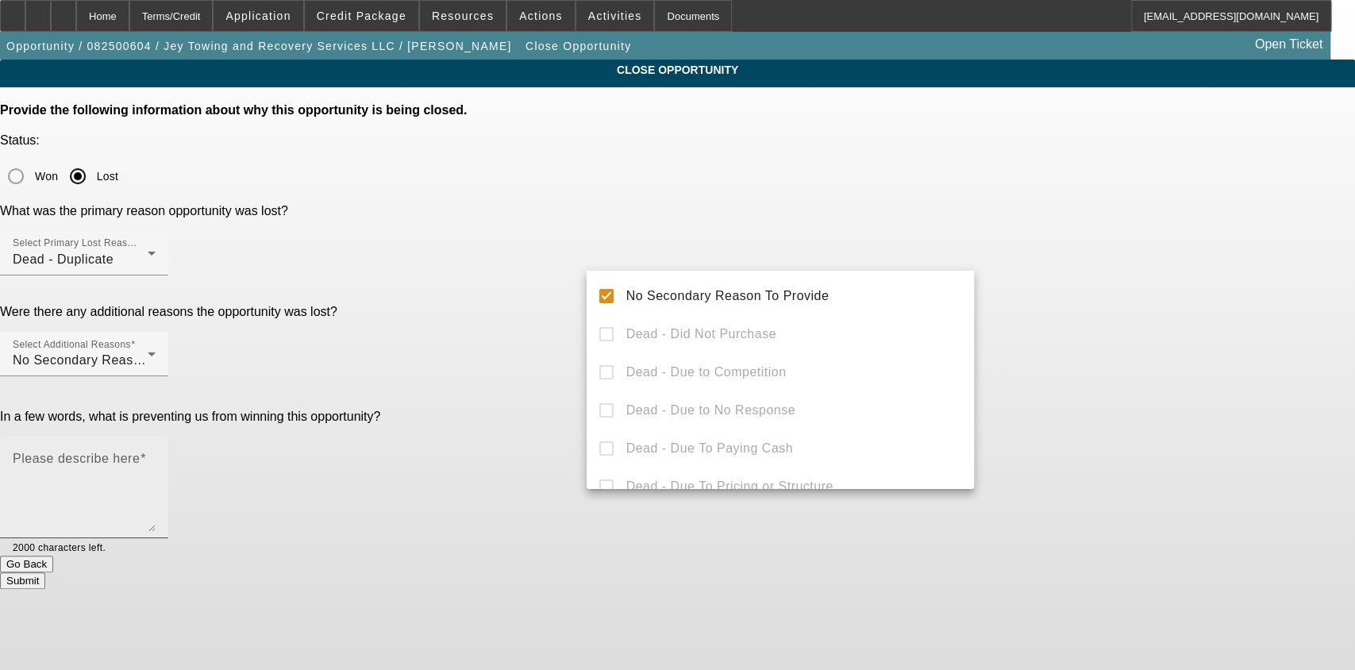
click at [140, 452] on mat-label "Please describe here" at bounding box center [76, 458] width 127 height 13
click at [156, 456] on textarea "Please describe here" at bounding box center [84, 494] width 143 height 76
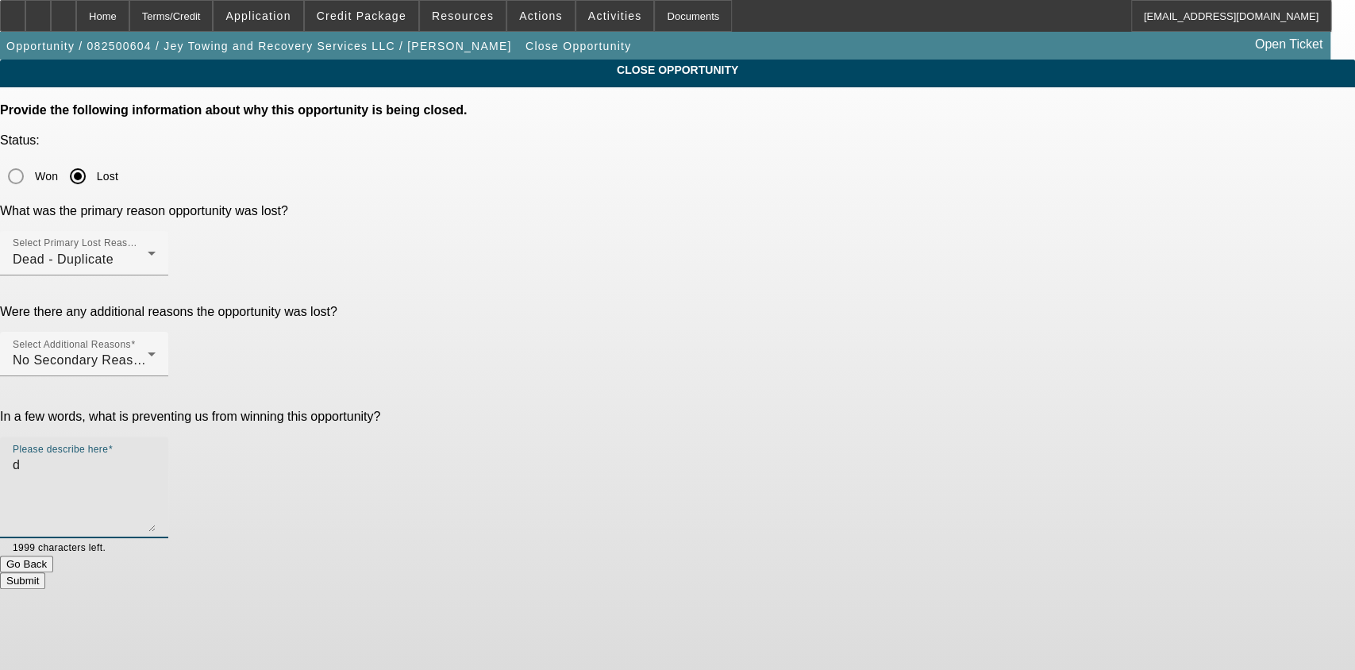
type textarea "d"
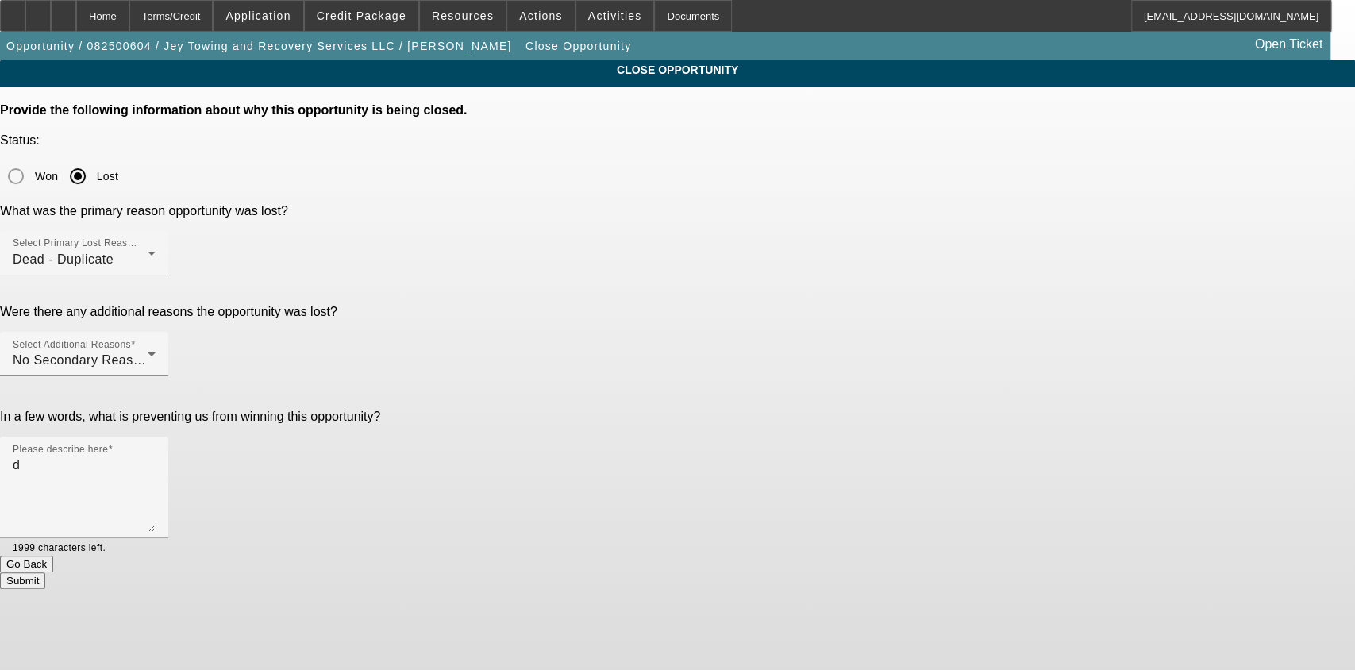
click at [45, 572] on button "Submit" at bounding box center [22, 580] width 45 height 17
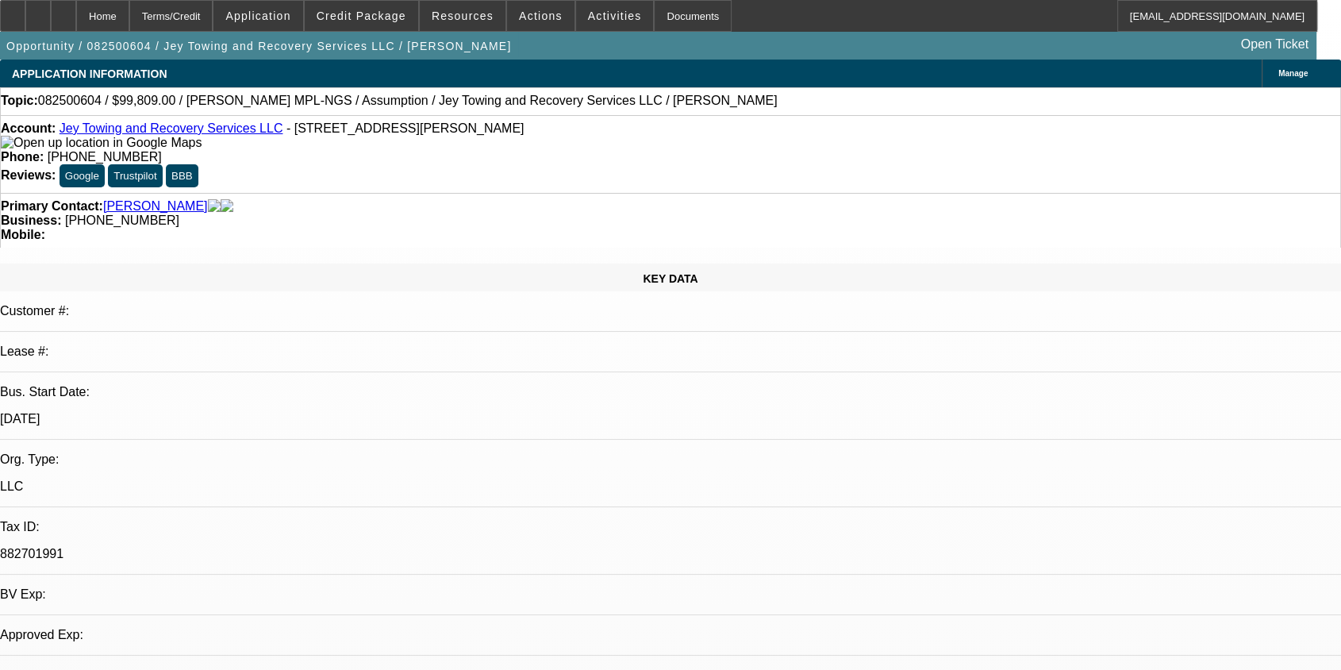
select select "0"
select select "2"
select select "0.1"
select select "1"
select select "2"
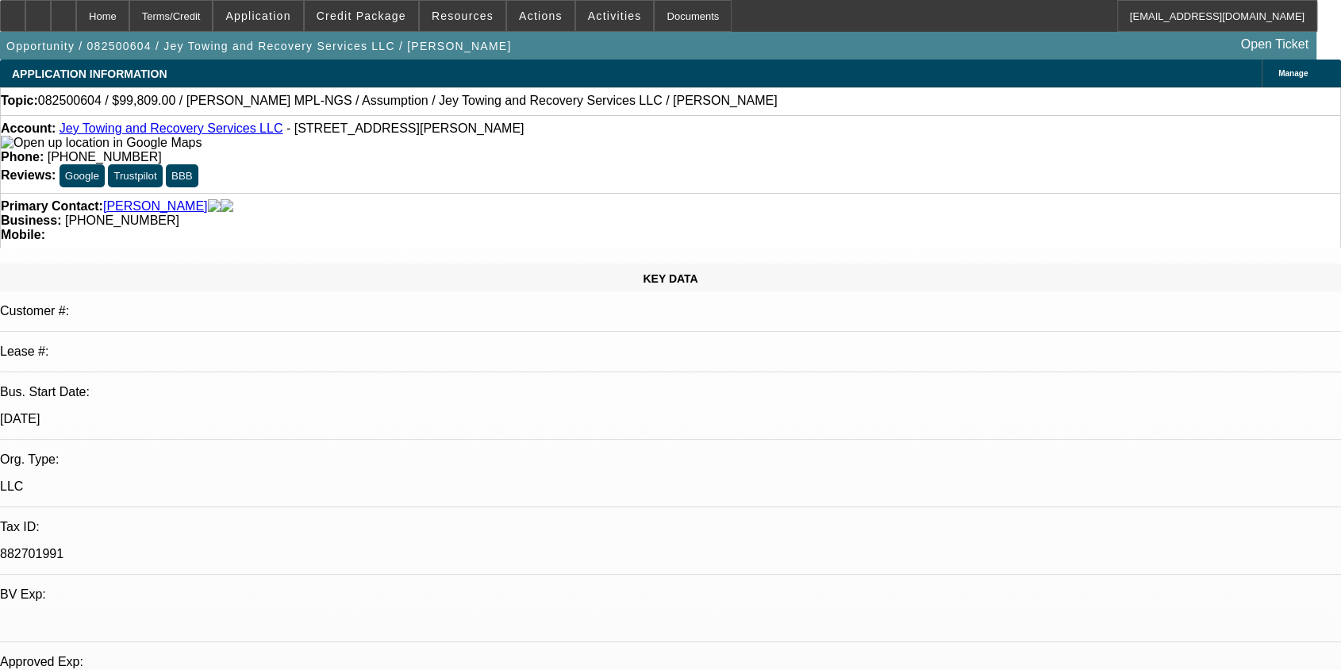
select select "4"
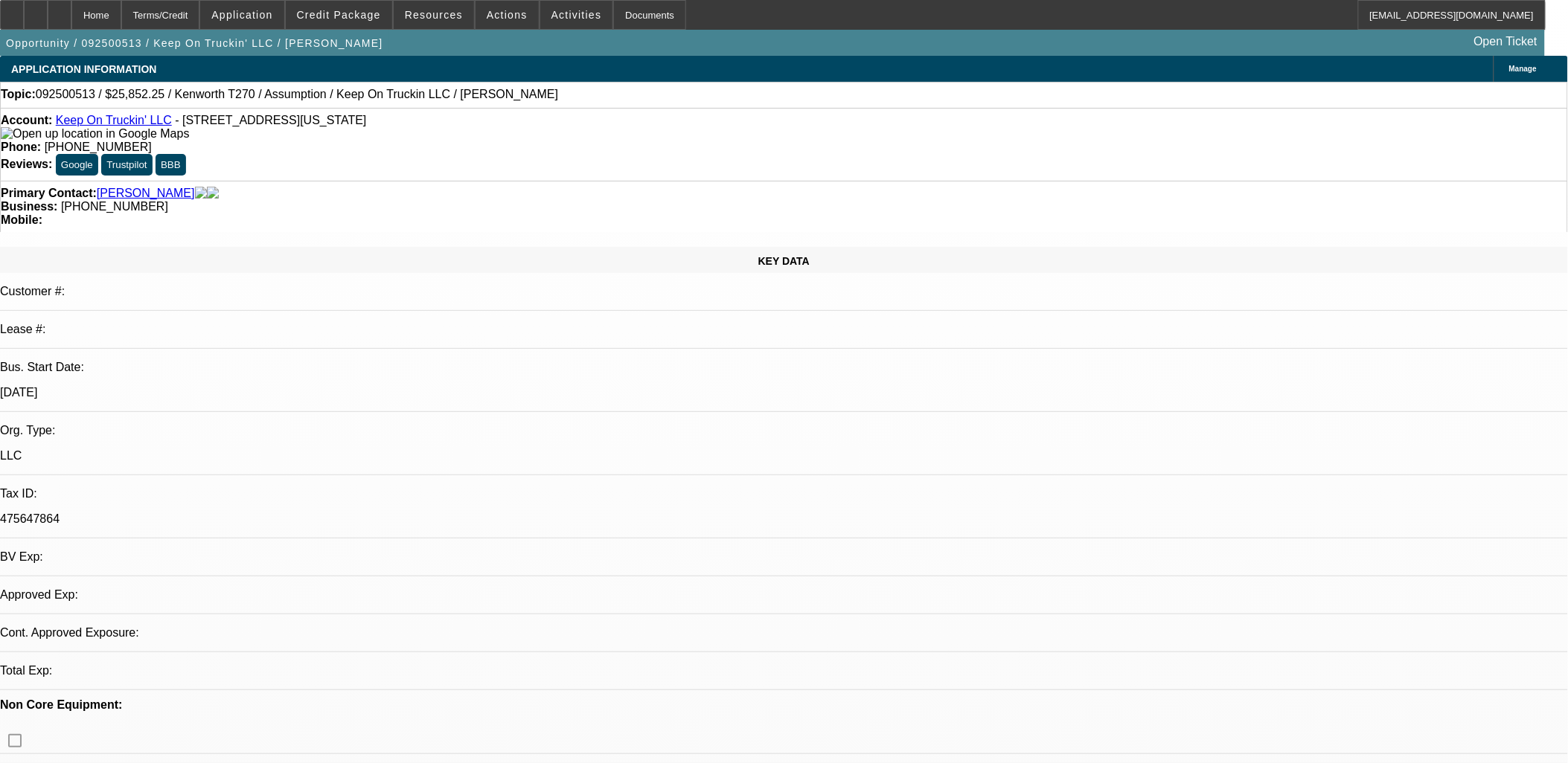
select select "0"
select select "2"
select select "0"
select select "4"
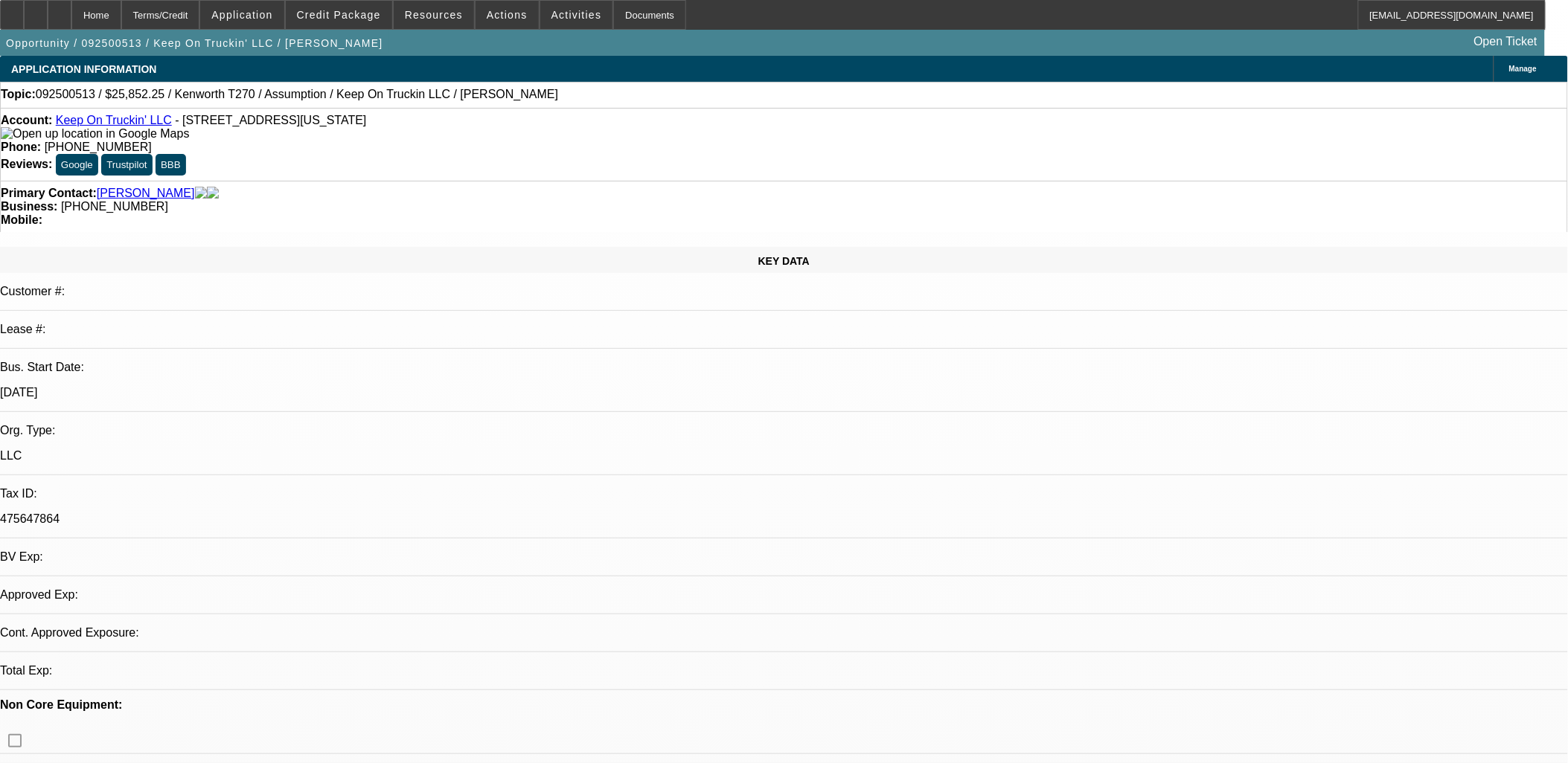
select select "0"
select select "2"
select select "0"
select select "5"
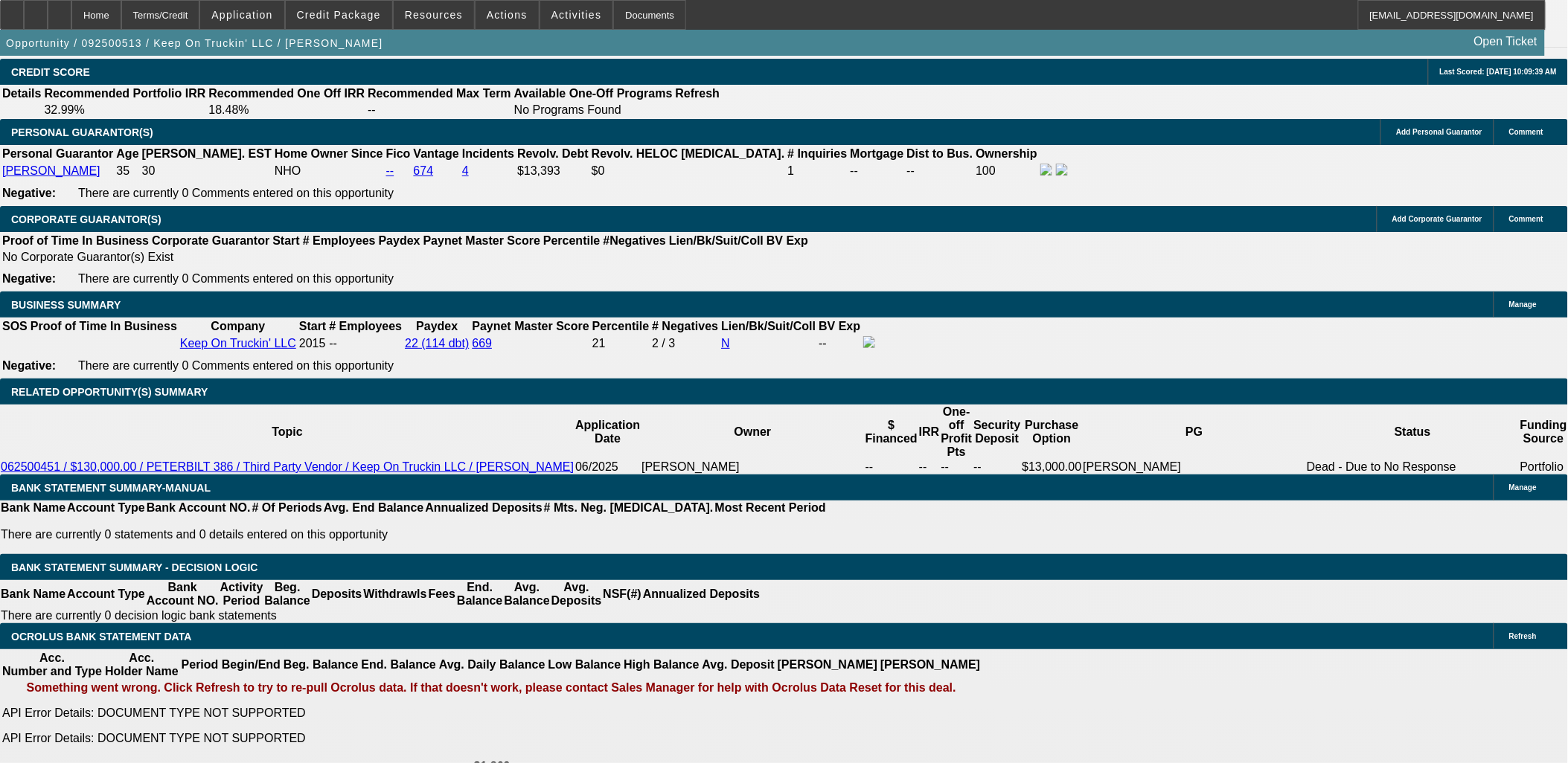
scroll to position [2232, 0]
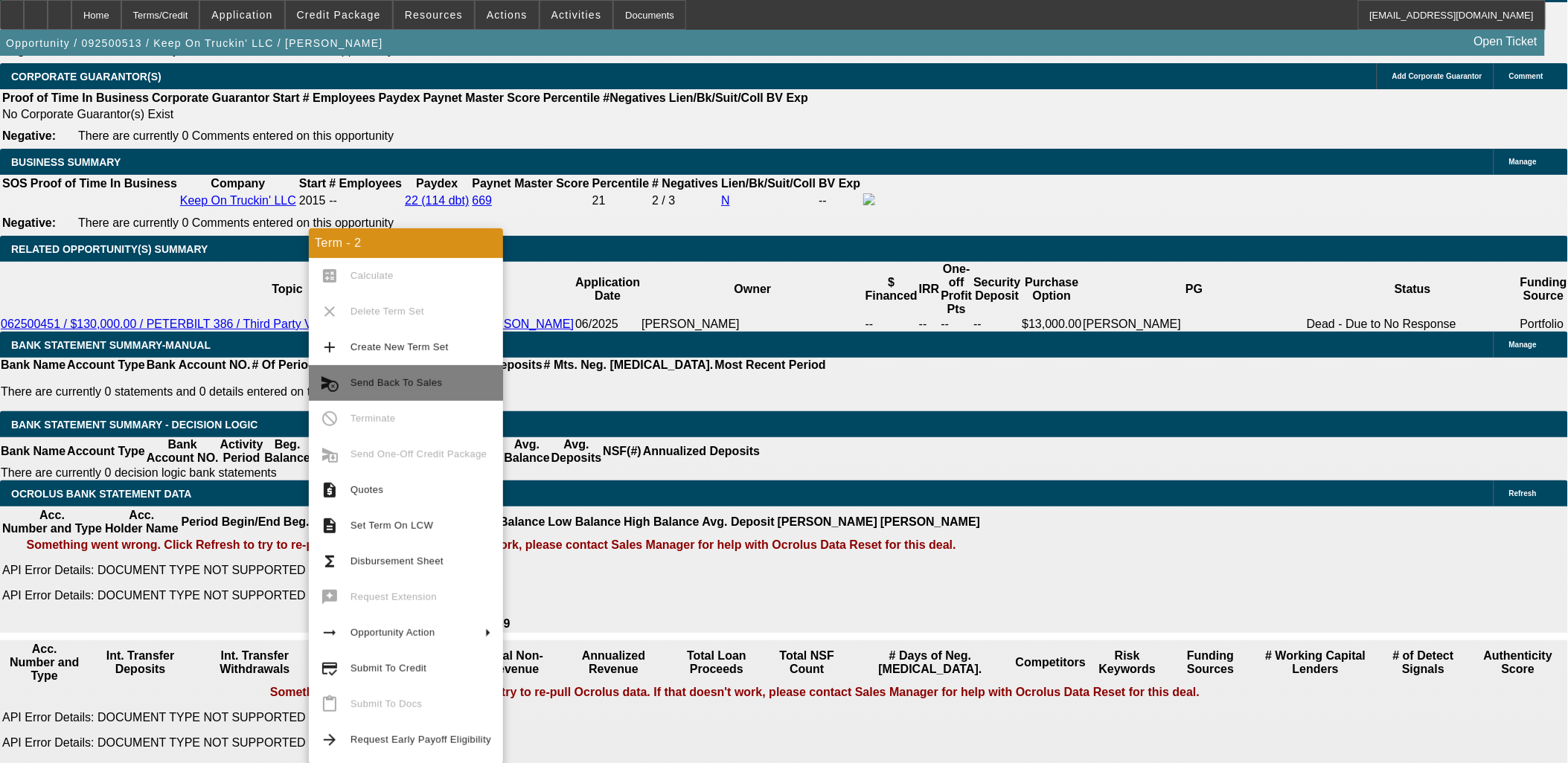
click at [377, 376] on span "Send Back To Sales" at bounding box center [421, 382] width 141 height 18
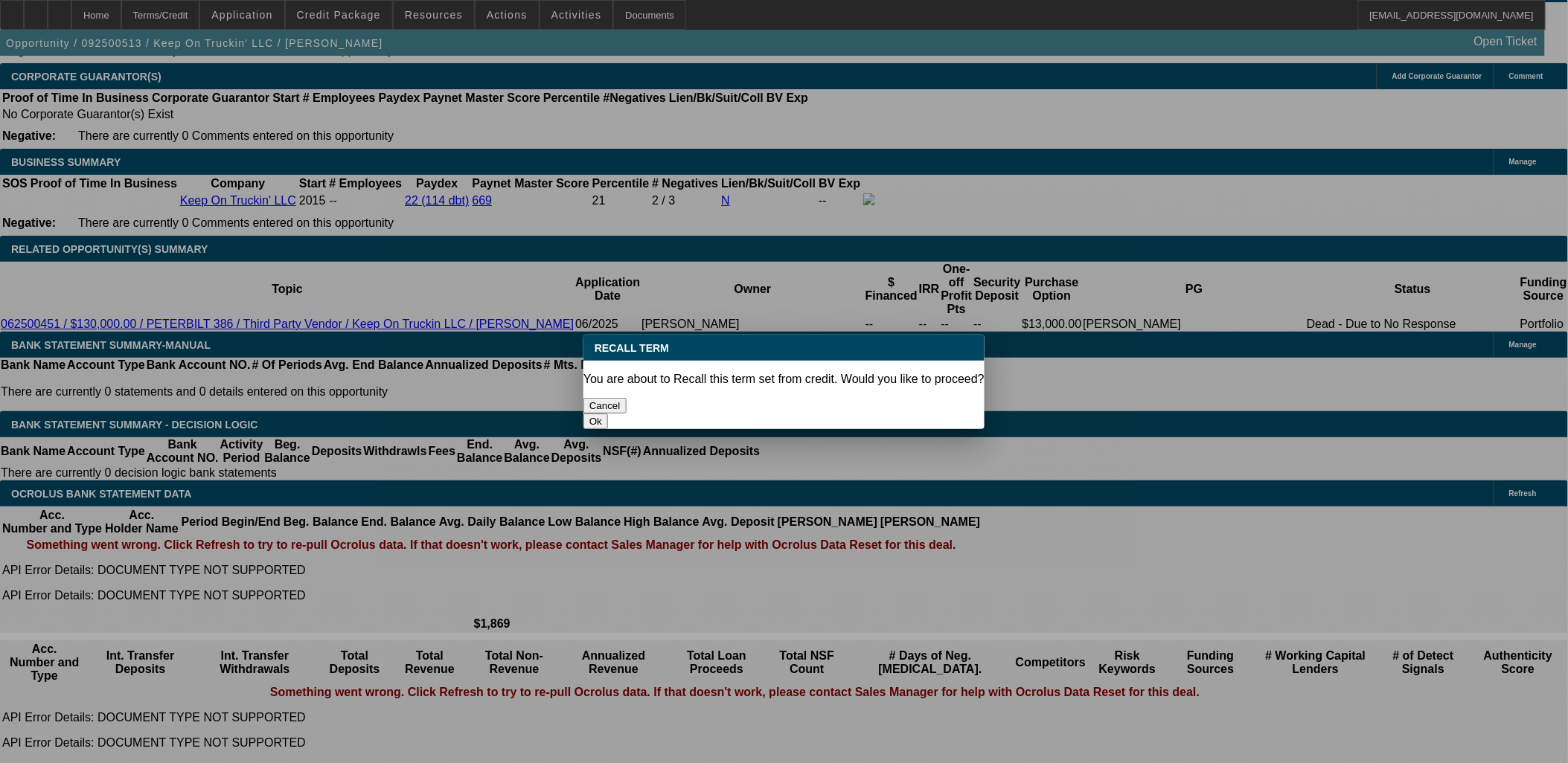
scroll to position [0, 0]
click at [907, 381] on div "You are about to Recall this term set from credit. Would you like to proceed?" at bounding box center [784, 380] width 401 height 13
click at [608, 413] on button "Ok" at bounding box center [596, 421] width 24 height 16
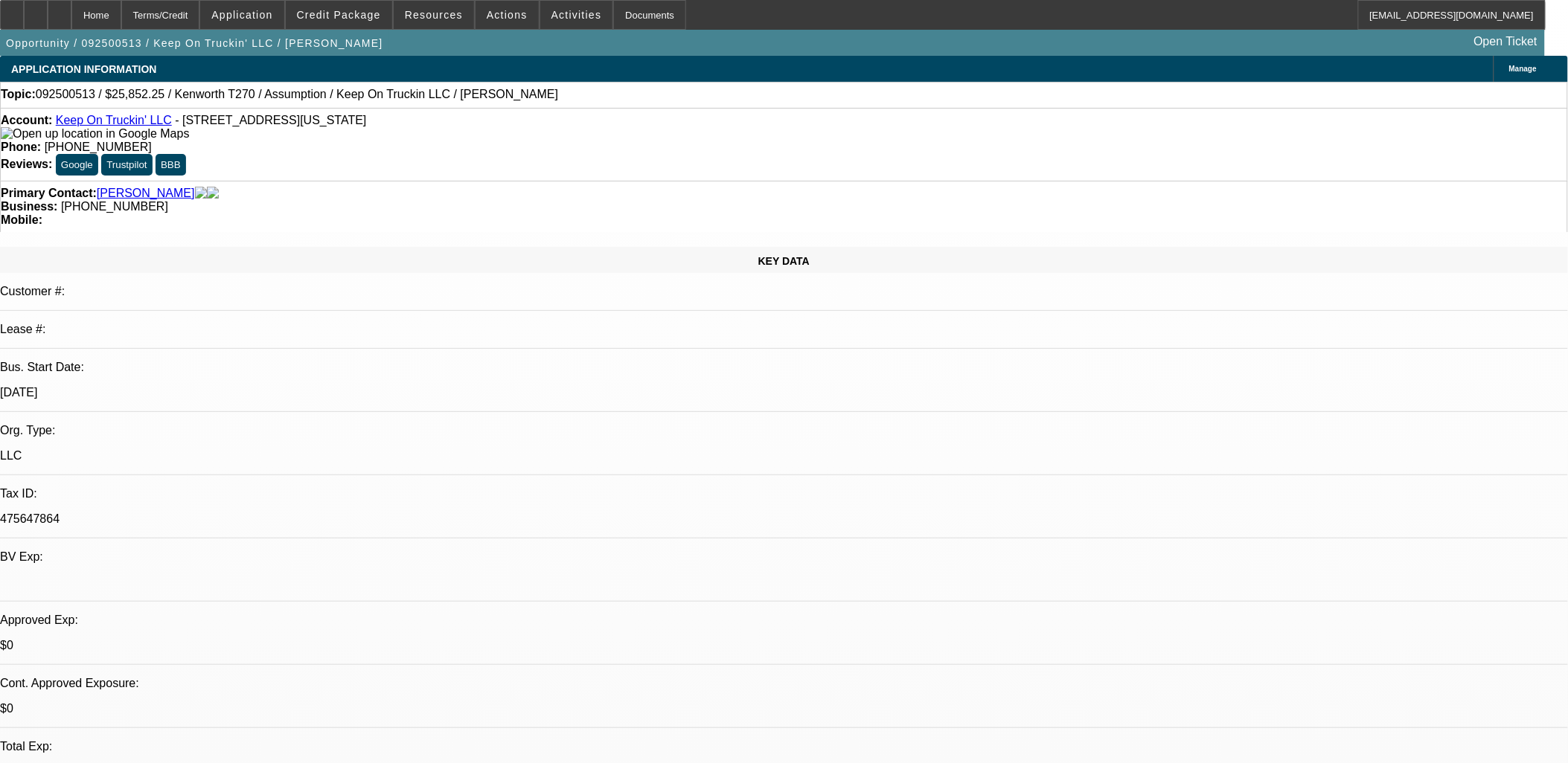
type textarea "Send back to sales truck was bought cash"
select select "0"
select select "2"
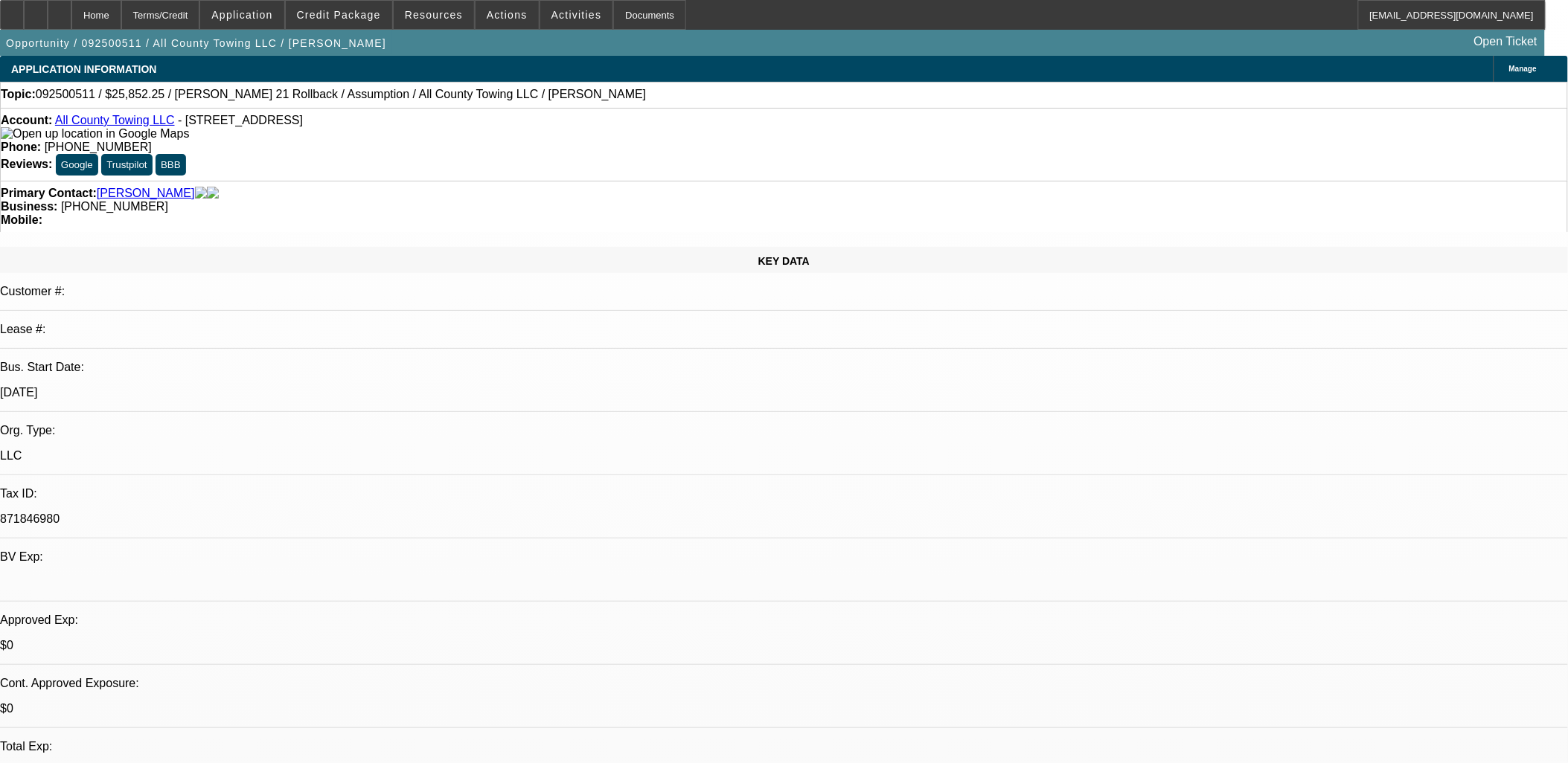
select select "0"
select select "2"
select select "0"
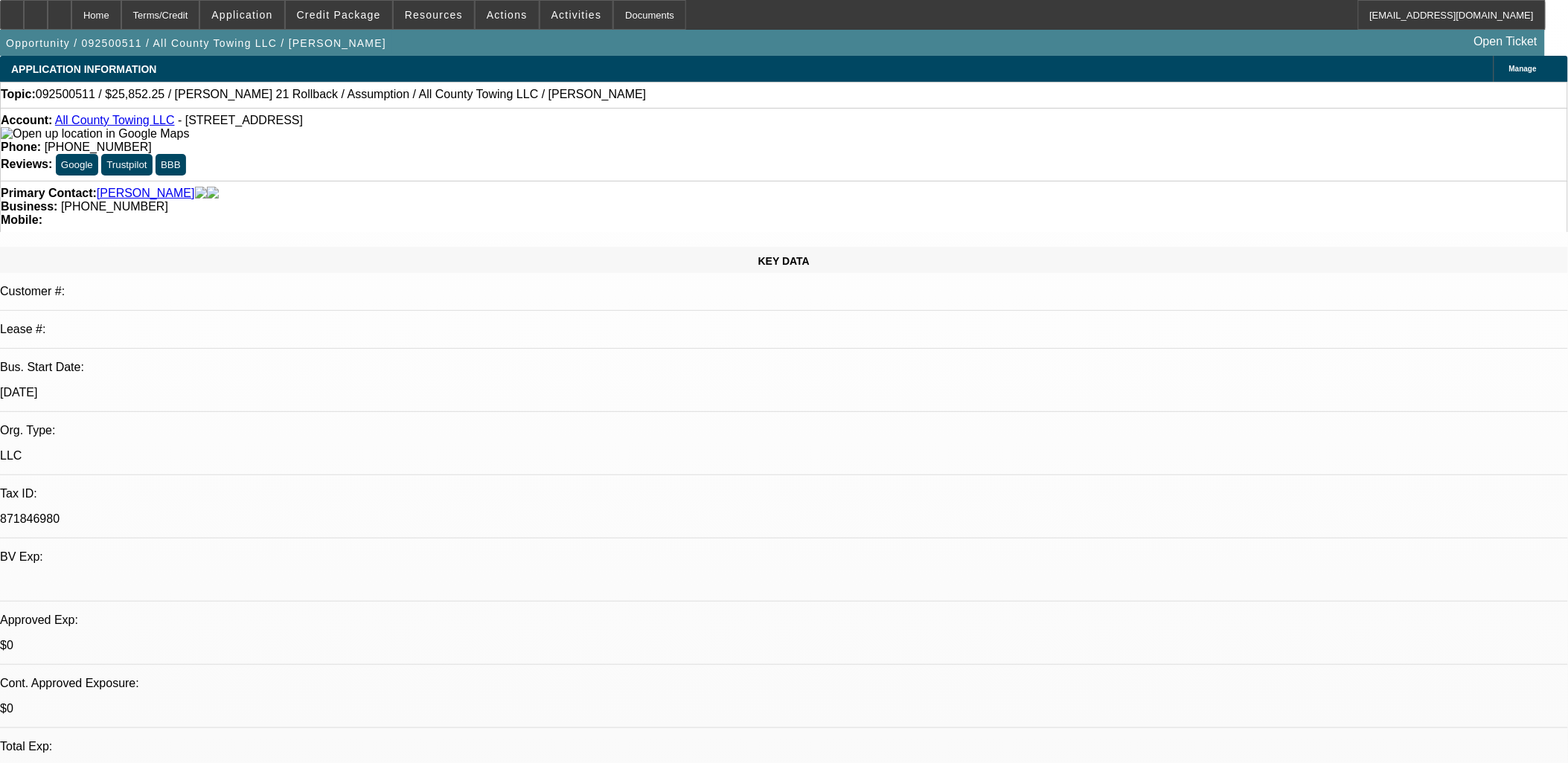
select select "0"
select select "1"
select select "2"
select select "4"
select select "1"
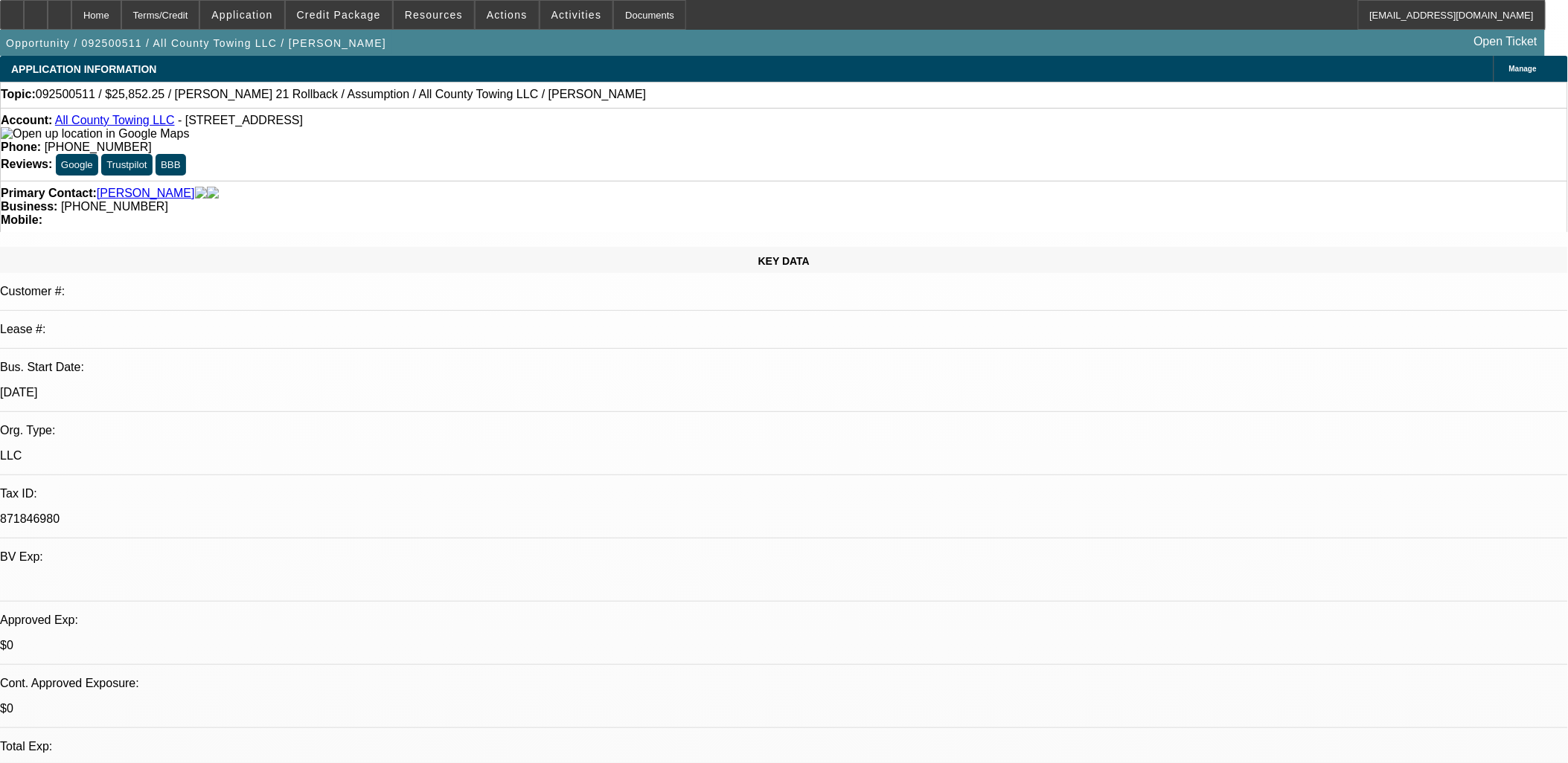
select select "2"
select select "4"
select select "1"
select select "2"
select select "5"
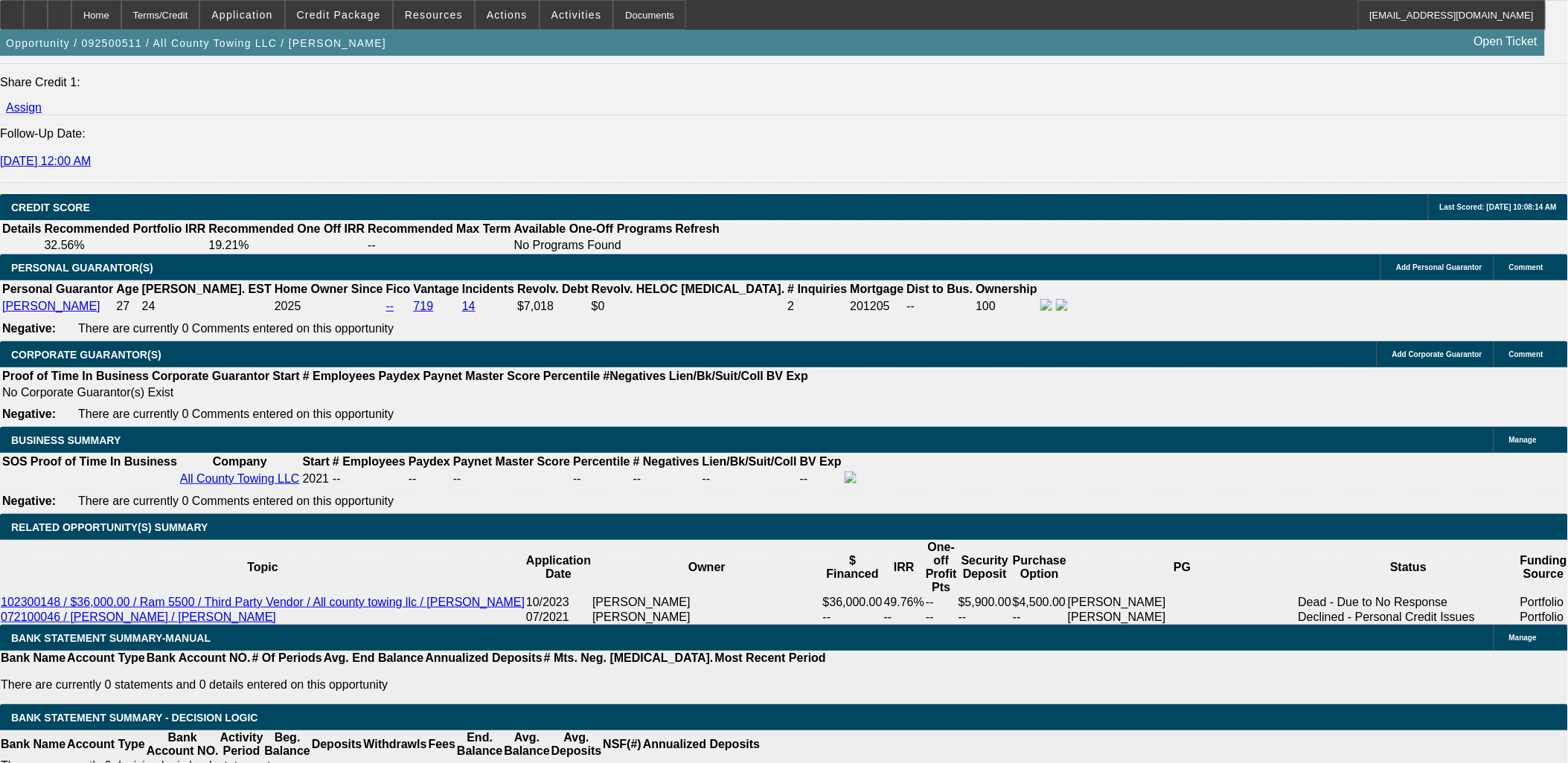
scroll to position [1983, 0]
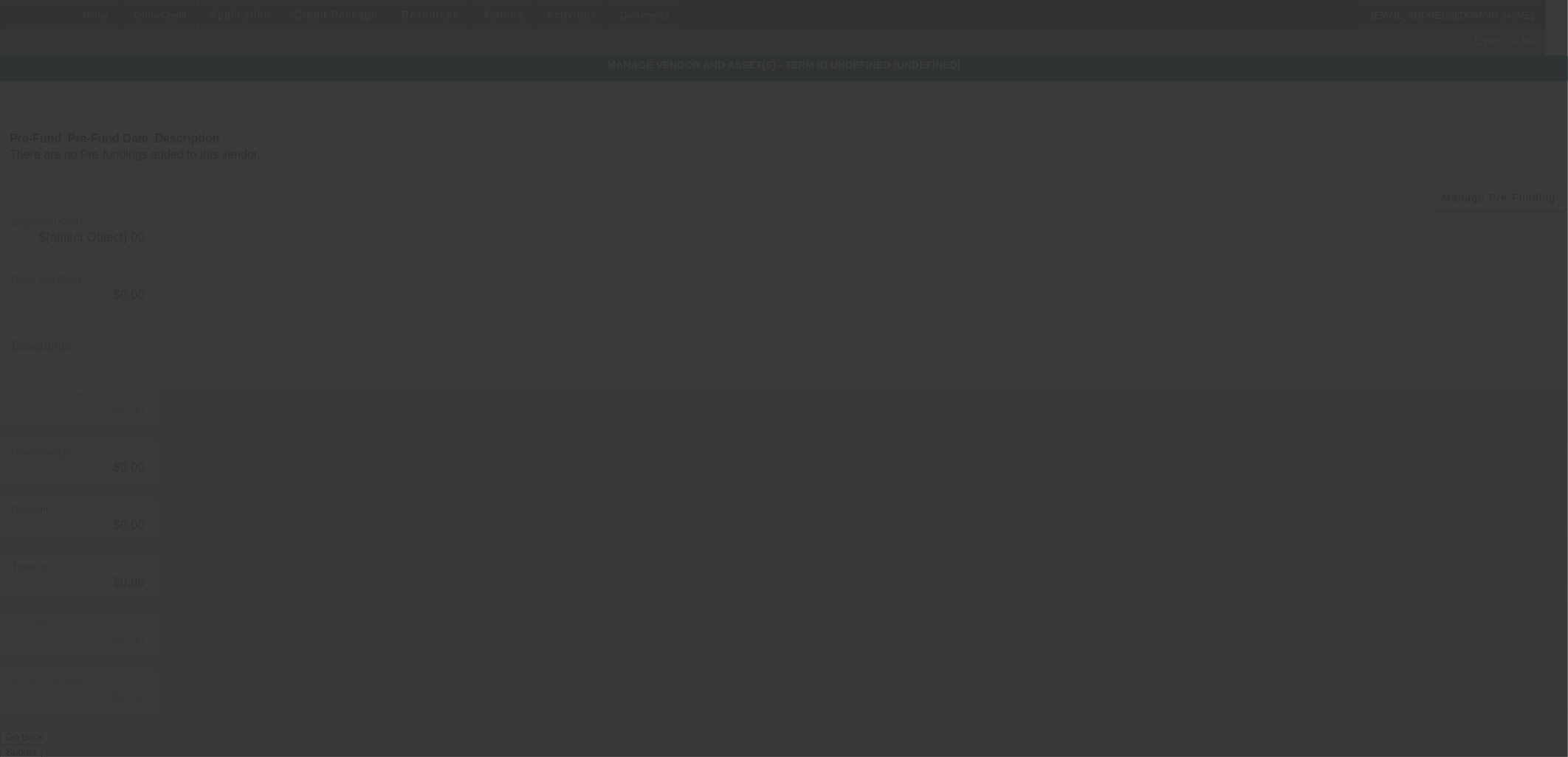
type input "$47,000.00"
type input "$21,147.75"
type input "$25,852.25"
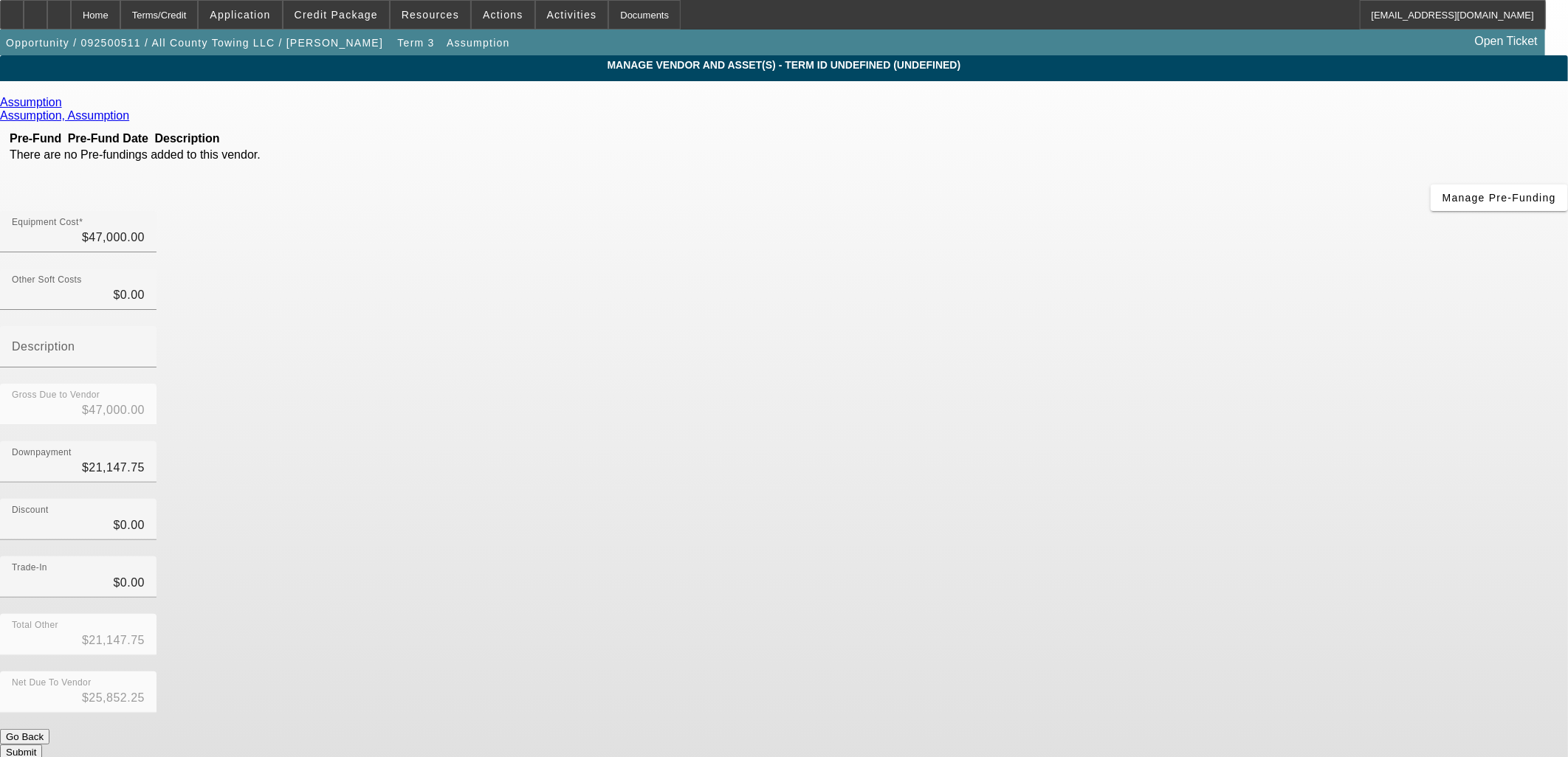
click at [427, 104] on div "Assumption" at bounding box center [784, 102] width 1568 height 13
click at [66, 104] on icon at bounding box center [66, 101] width 0 height 12
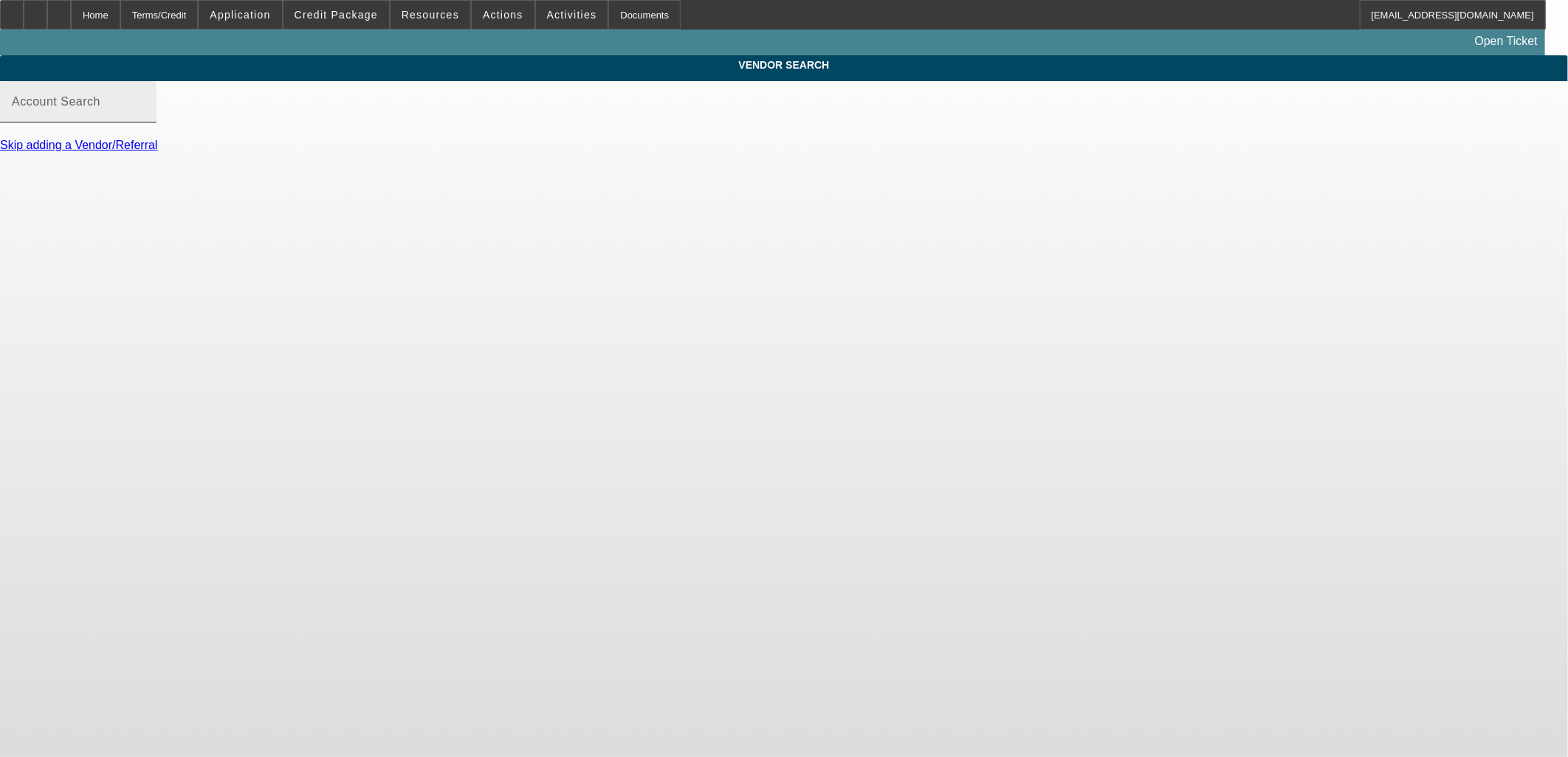
click at [100, 108] on mat-label "Account Search" at bounding box center [56, 100] width 88 height 12
click at [145, 116] on input "Account Search" at bounding box center [78, 107] width 133 height 18
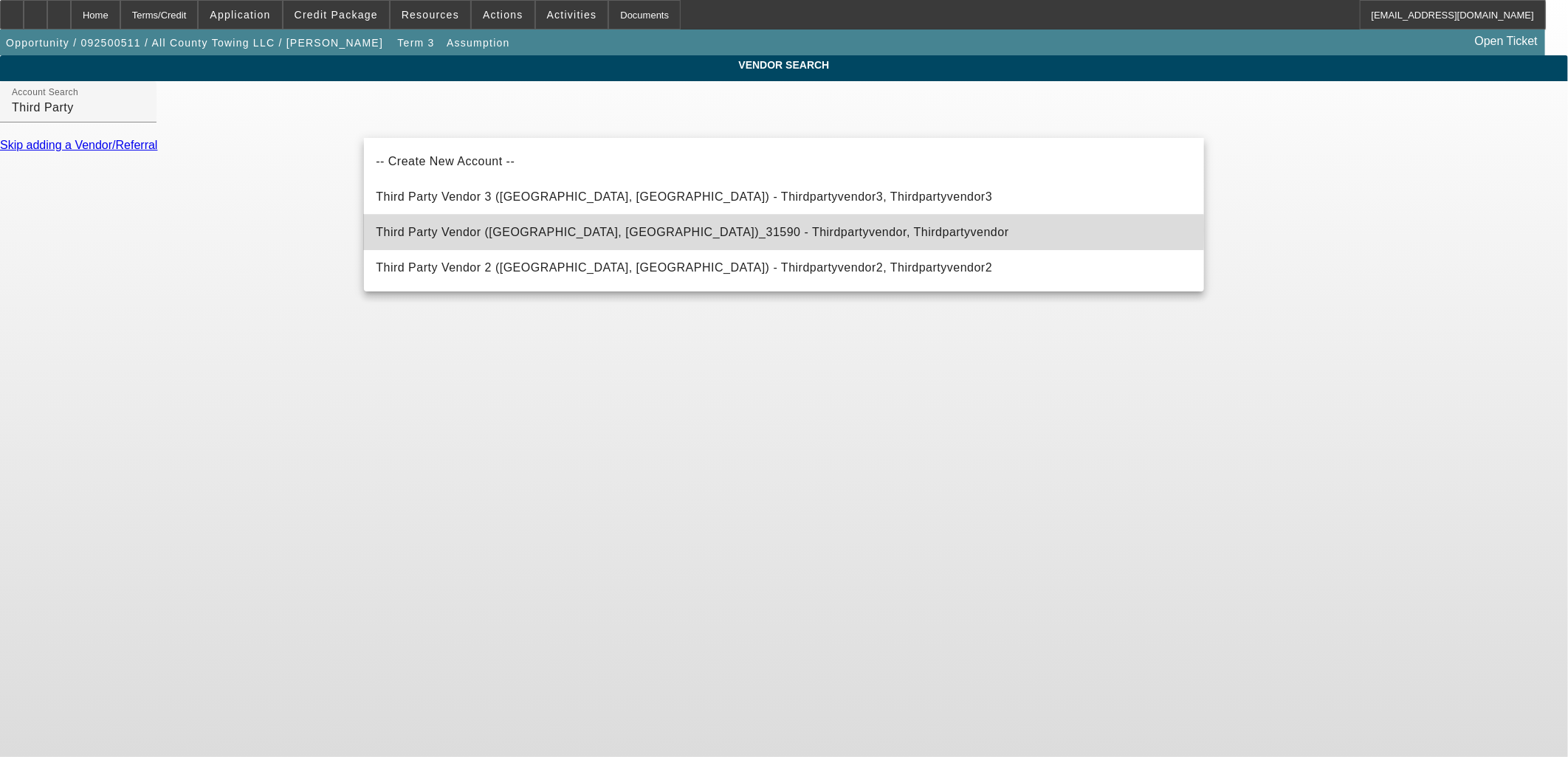
click at [437, 231] on span "Third Party Vendor ([GEOGRAPHIC_DATA], [GEOGRAPHIC_DATA])_31590 - Thirdpartyven…" at bounding box center [692, 232] width 632 height 12
type input "Third Party Vendor ([GEOGRAPHIC_DATA], [GEOGRAPHIC_DATA])_31590 - Thirdpartyven…"
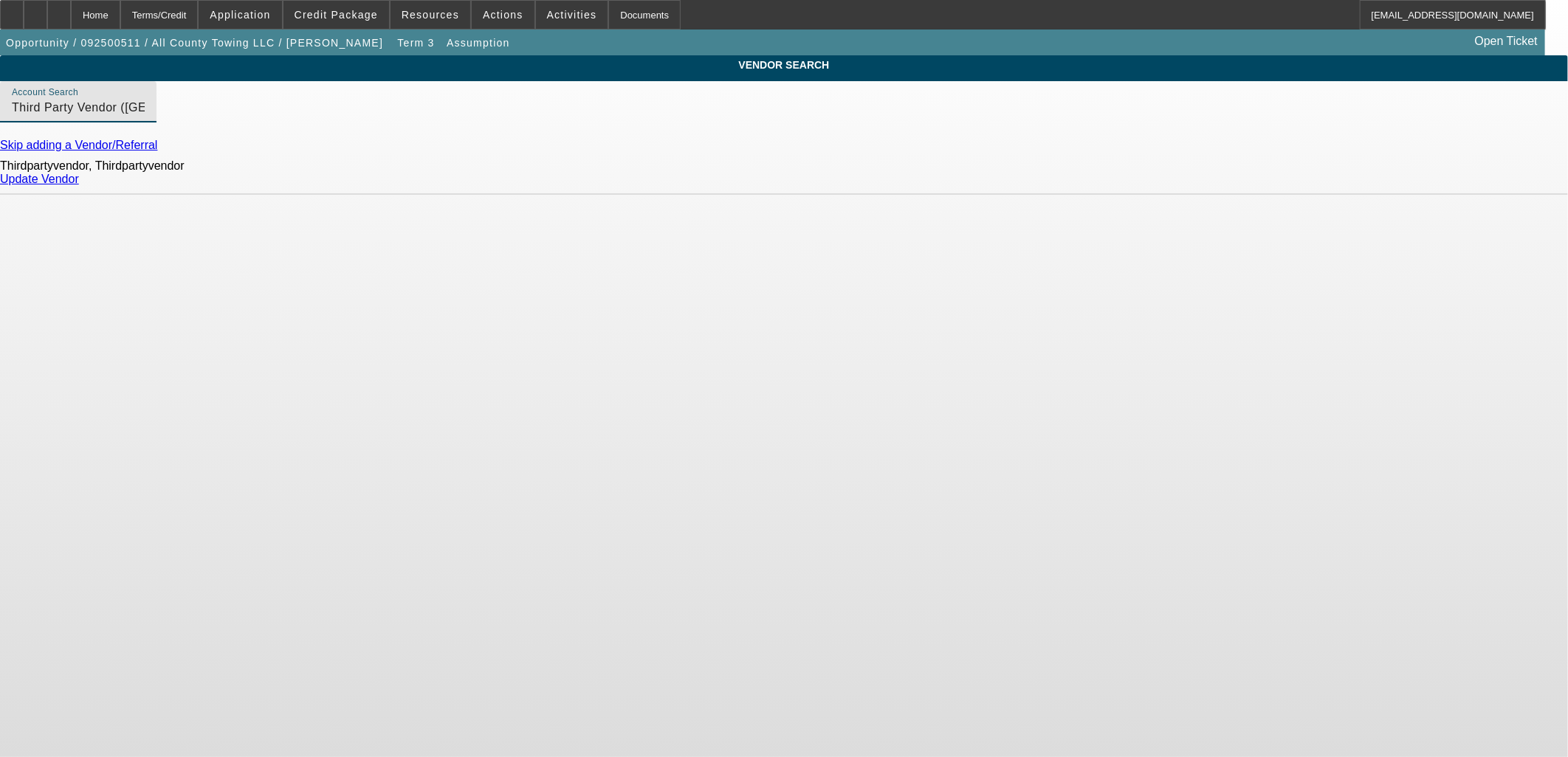
click at [79, 185] on link "Update Vendor" at bounding box center [39, 179] width 79 height 12
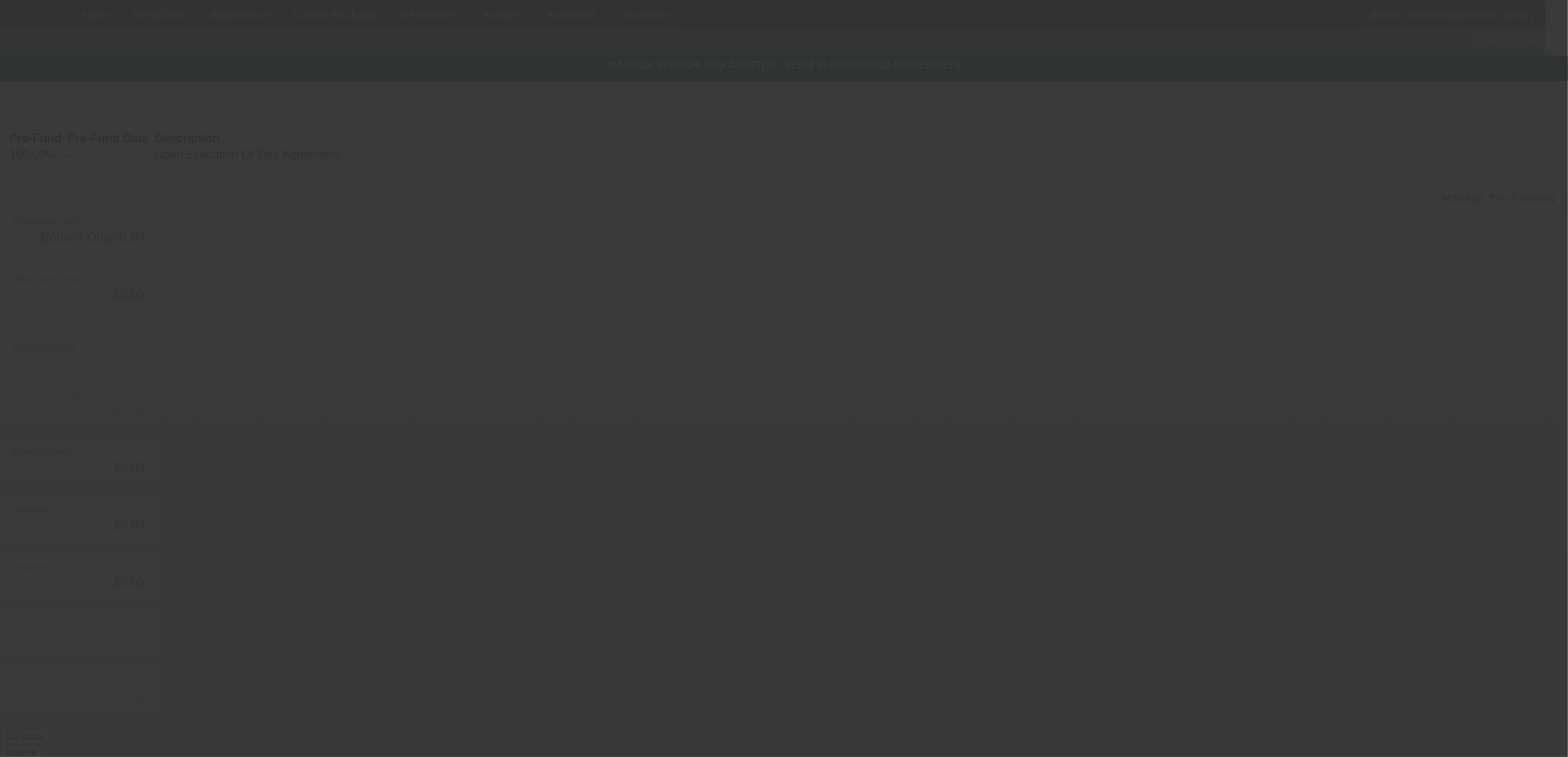
type input "$47,000.00"
type input "$21,147.75"
type input "$25,852.25"
